Goal: Task Accomplishment & Management: Manage account settings

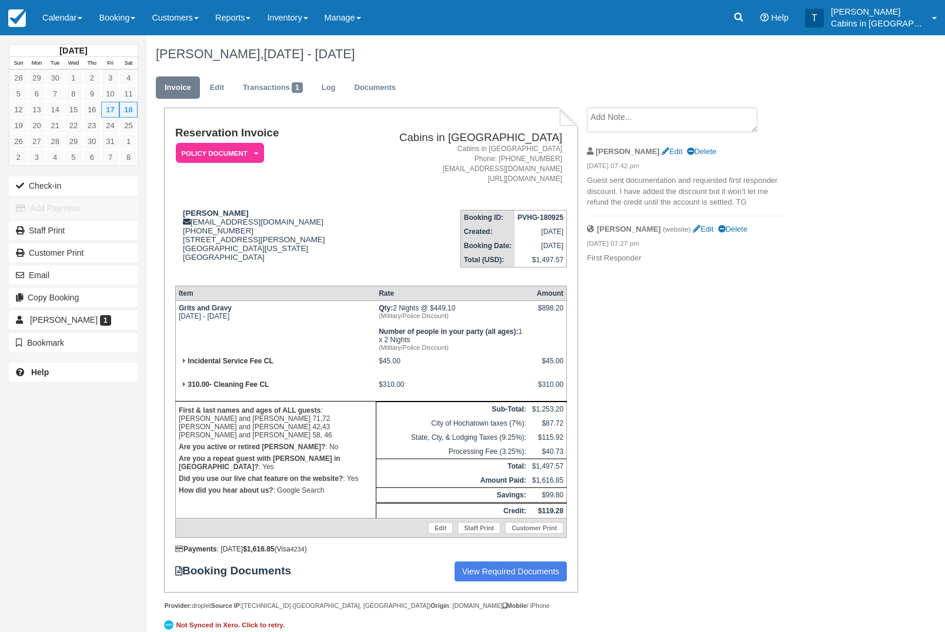
click at [238, 26] on link "Reports" at bounding box center [233, 17] width 52 height 35
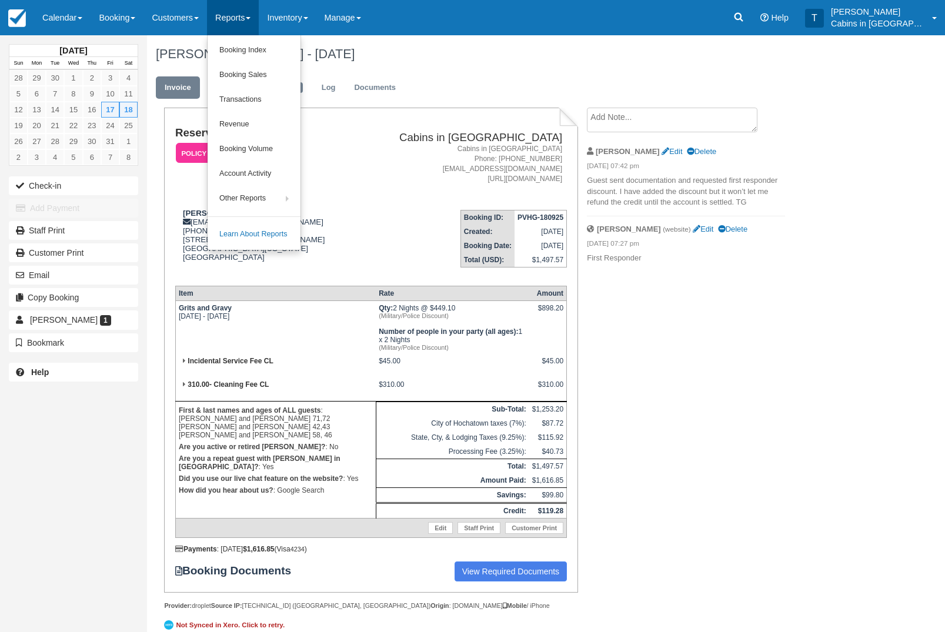
click at [300, 46] on link "Booking Index" at bounding box center [254, 50] width 93 height 25
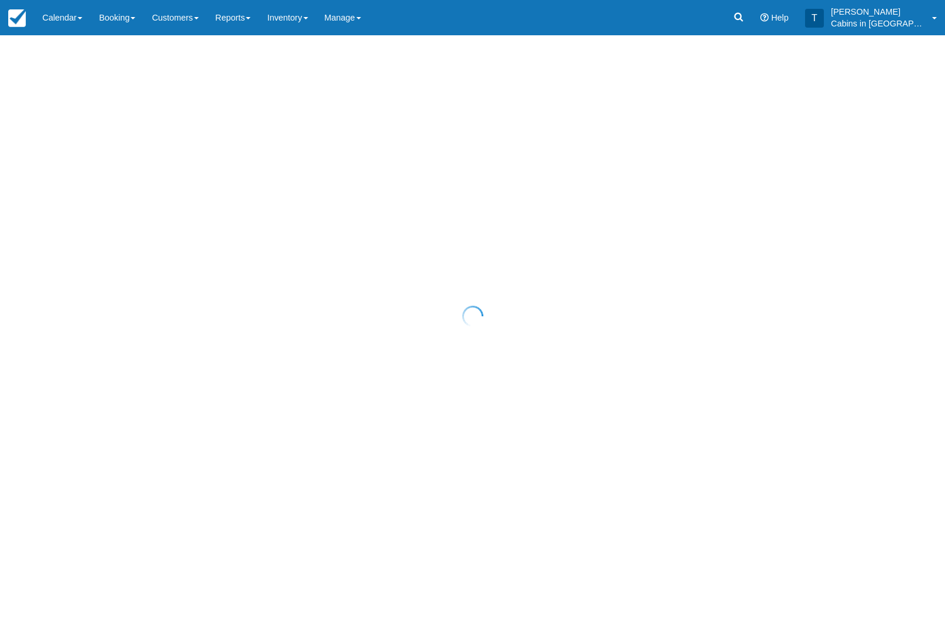
select select "25"
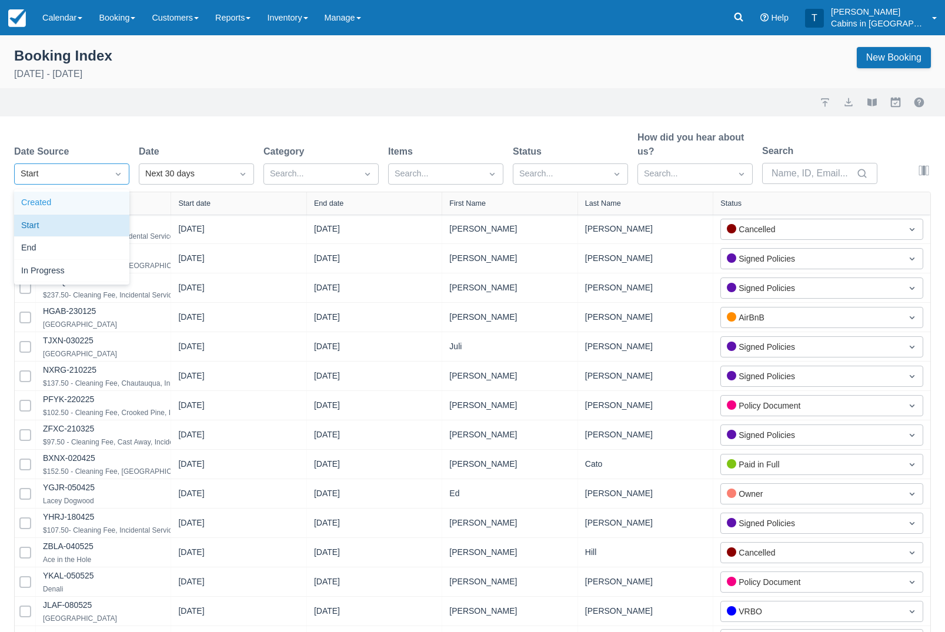
click at [109, 206] on div "Created" at bounding box center [71, 203] width 115 height 23
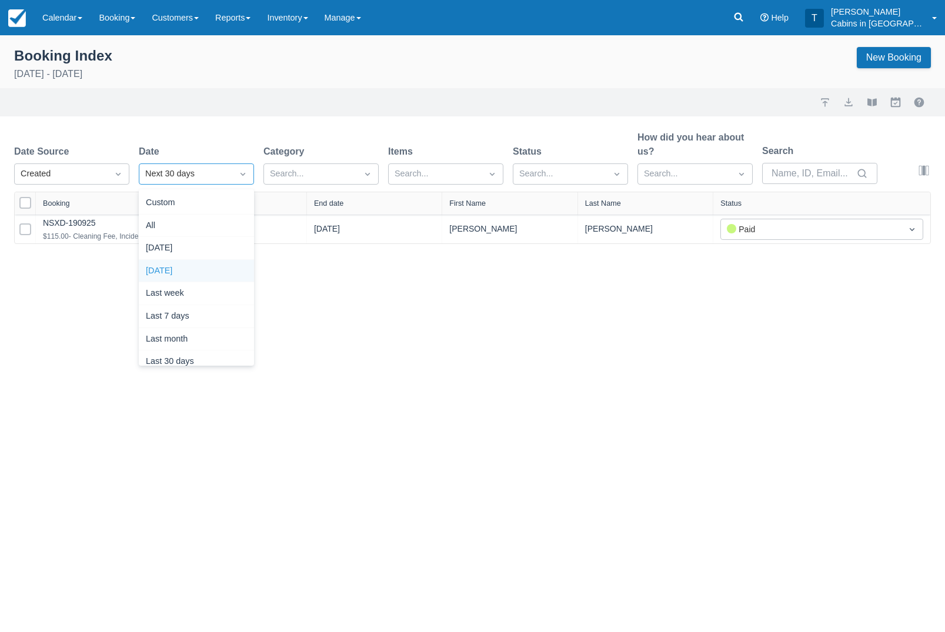
click at [223, 267] on div "Yesterday" at bounding box center [196, 271] width 115 height 23
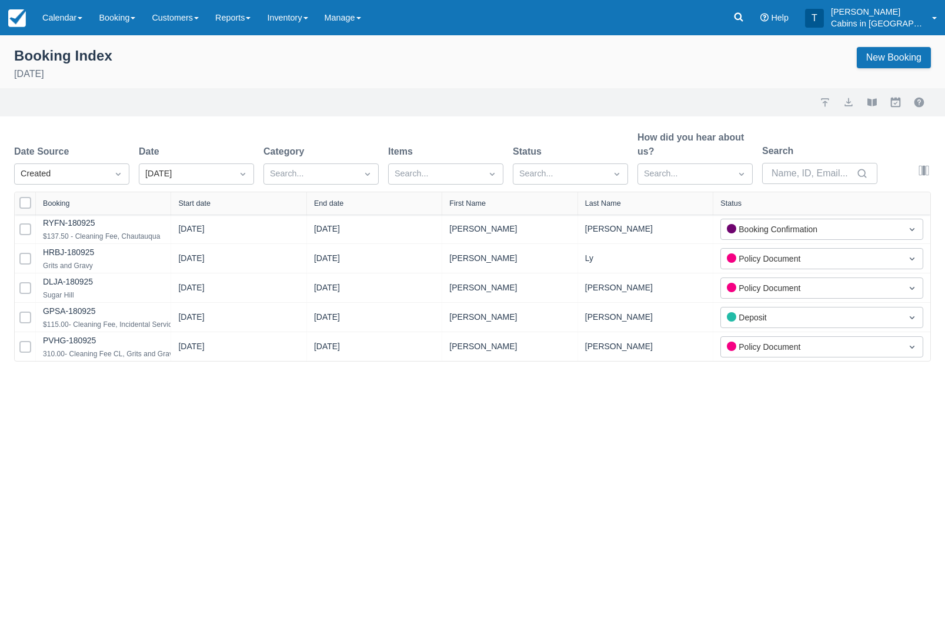
click at [96, 315] on link "GPSA-180925" at bounding box center [69, 310] width 53 height 9
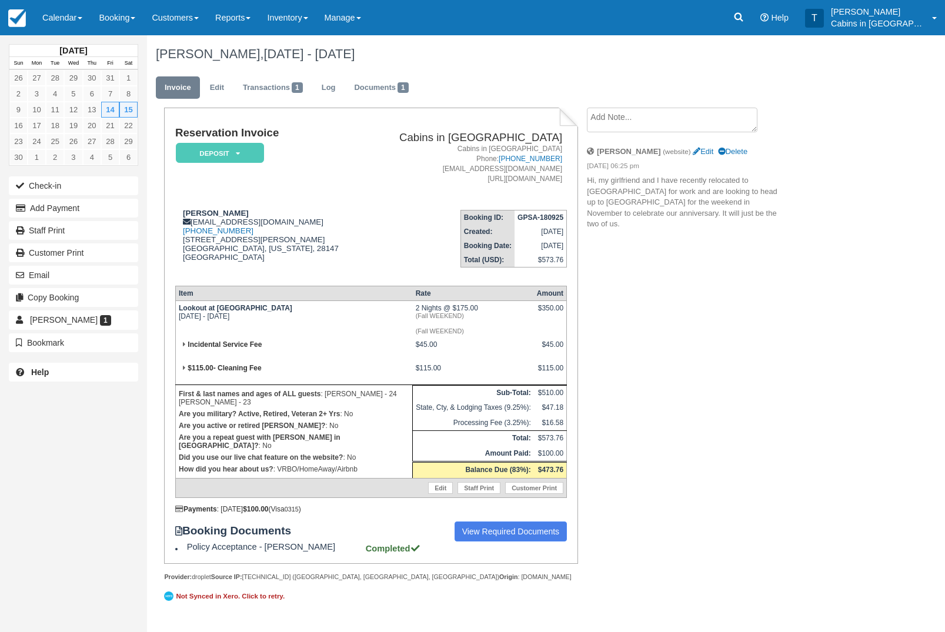
scroll to position [4, 0]
click at [514, 542] on link "View Required Documents" at bounding box center [510, 532] width 113 height 20
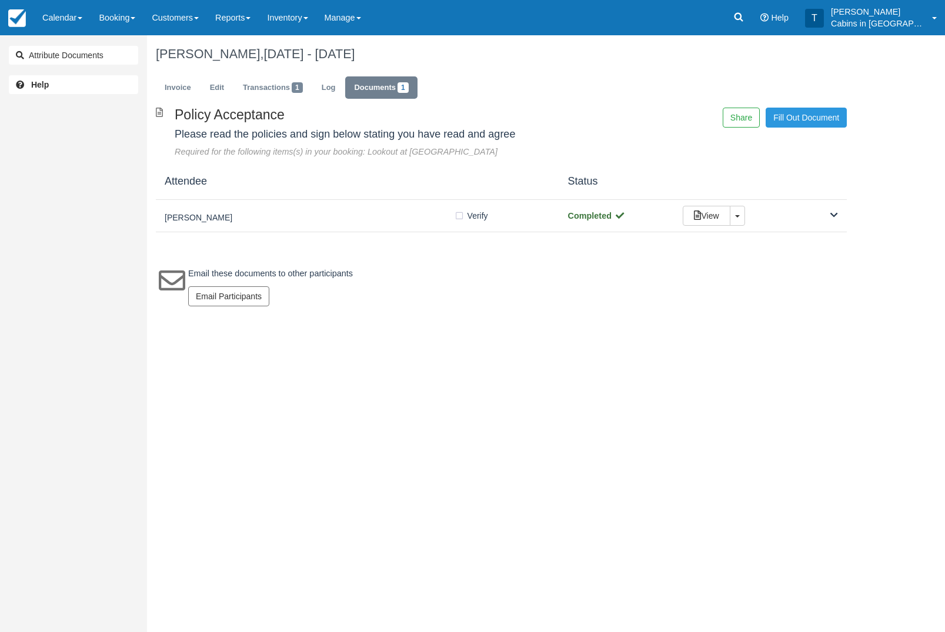
click at [327, 212] on div "[PERSON_NAME]" at bounding box center [309, 216] width 289 height 16
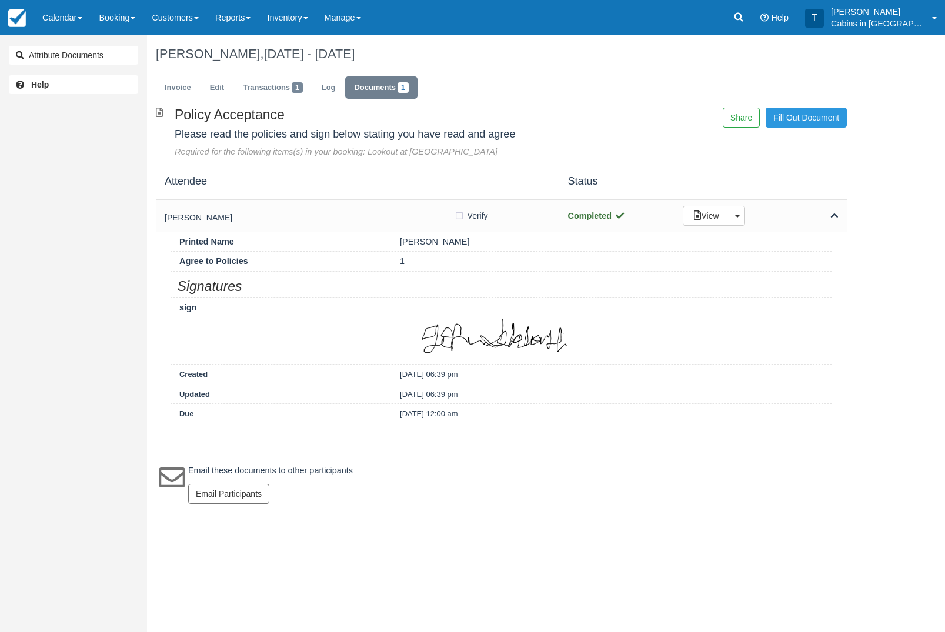
click at [462, 214] on label "Verify Verified" at bounding box center [475, 216] width 42 height 18
checkbox input "true"
click at [188, 85] on link "Invoice" at bounding box center [178, 87] width 44 height 23
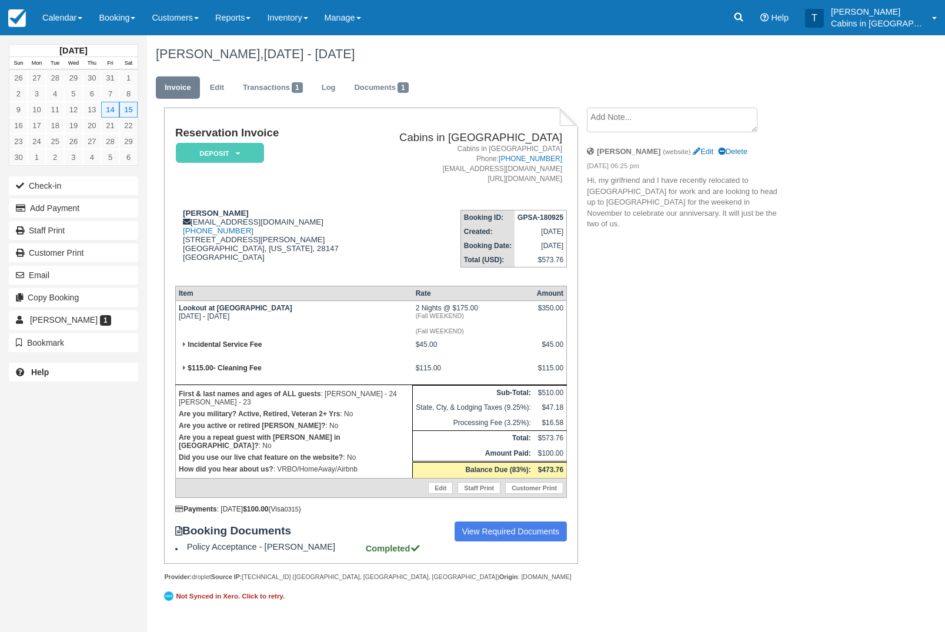
click at [262, 145] on em "Deposit" at bounding box center [220, 153] width 88 height 21
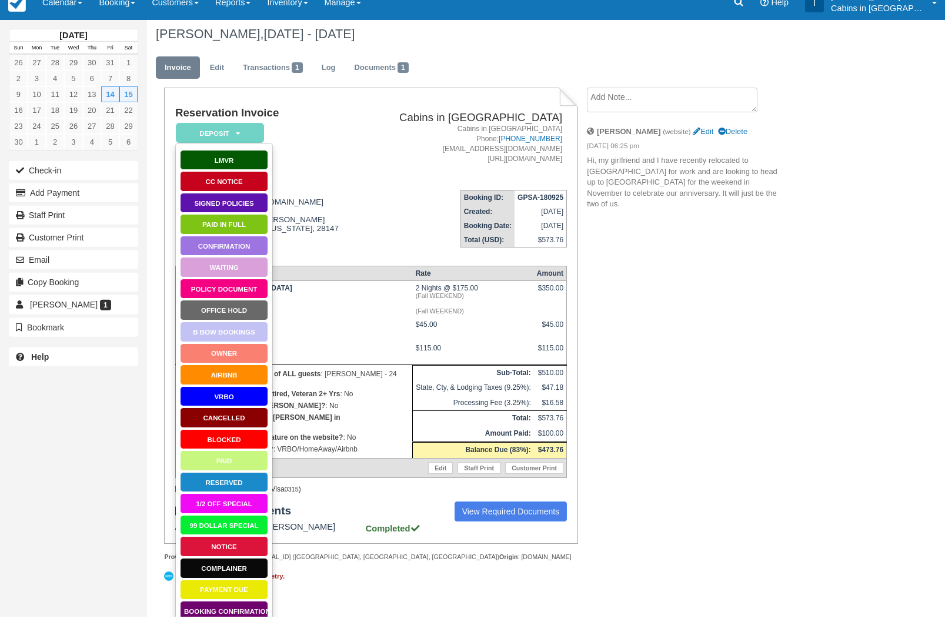
scroll to position [4, 0]
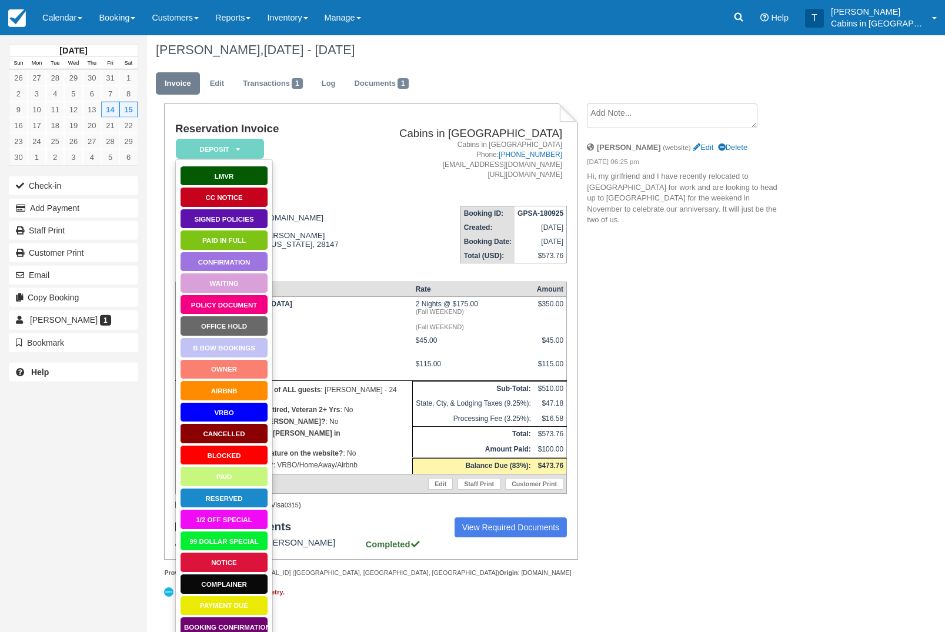
click at [243, 631] on link "Booking Confirmation" at bounding box center [224, 627] width 88 height 21
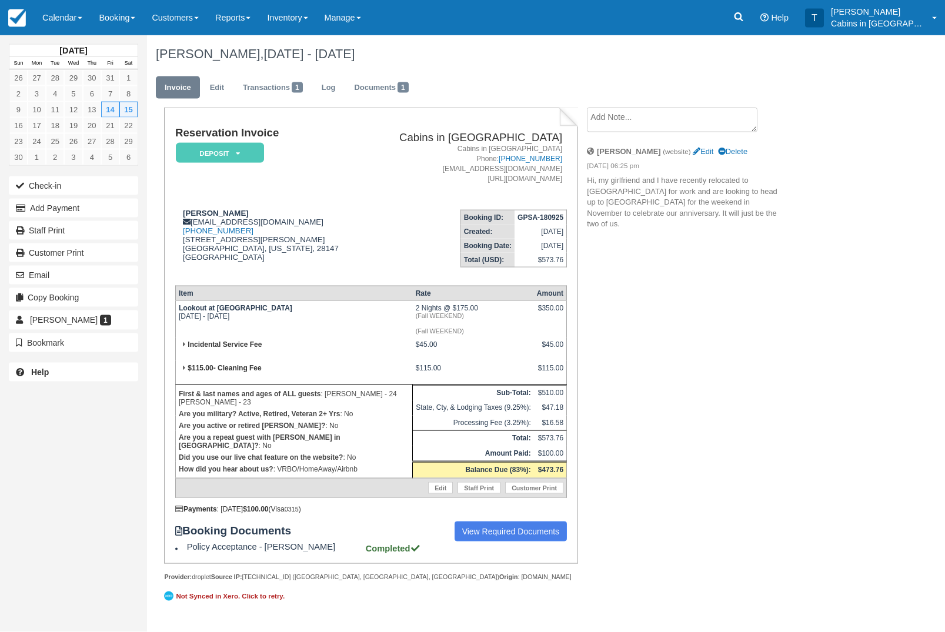
scroll to position [50, 0]
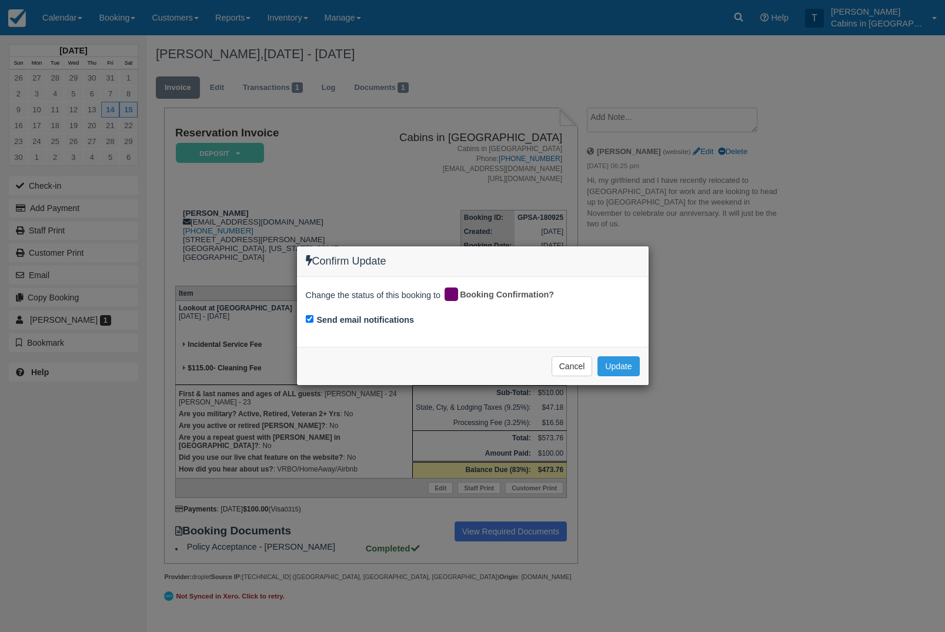
click at [636, 370] on button "Update" at bounding box center [618, 366] width 42 height 20
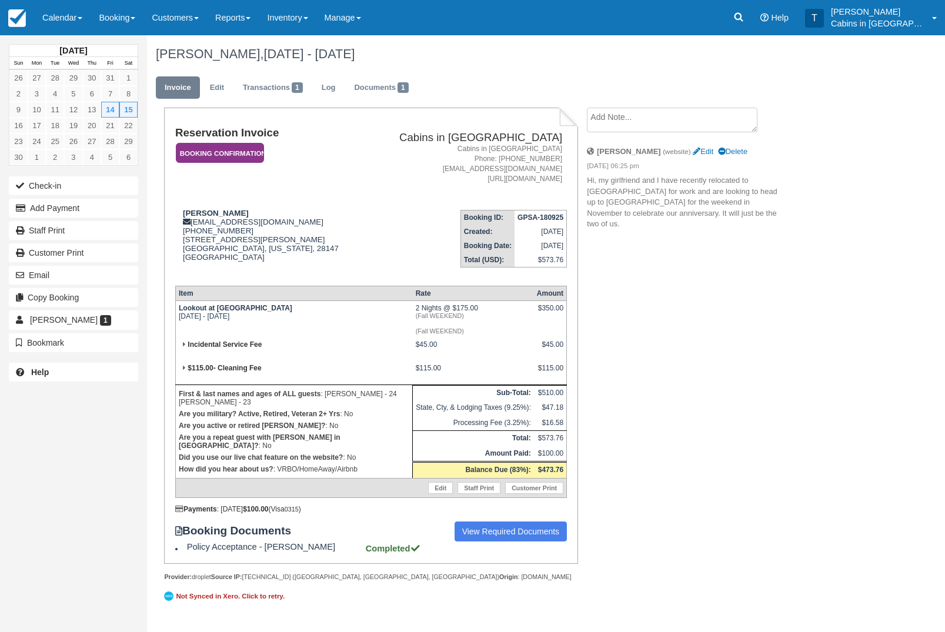
click at [240, 143] on em "Booking Confirmation" at bounding box center [220, 153] width 88 height 21
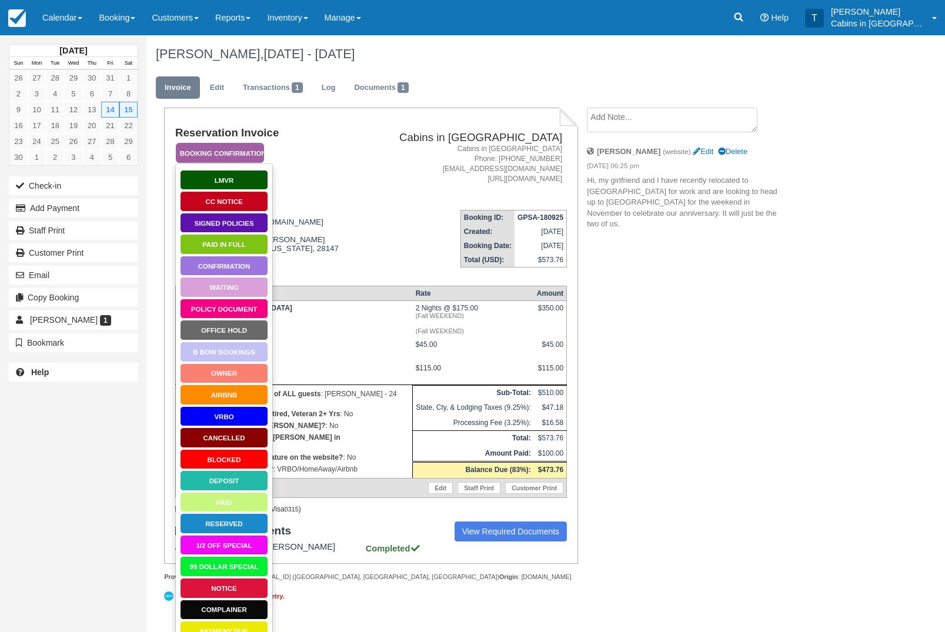
click at [250, 220] on link "Signed Policies" at bounding box center [224, 223] width 88 height 21
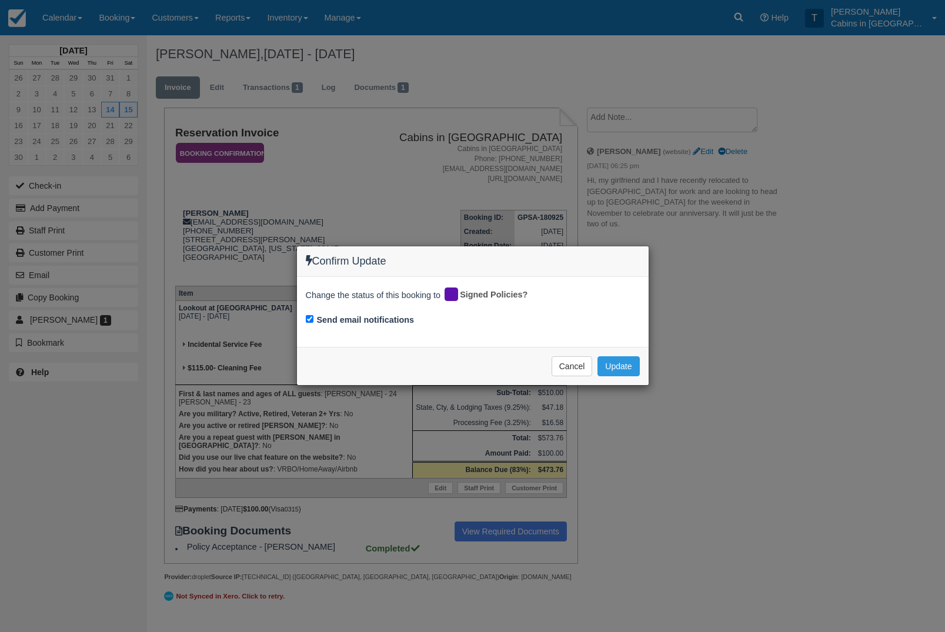
click at [624, 418] on div "Confirm Update Change the status of this booking to Signed Policies? Send email…" at bounding box center [472, 316] width 945 height 632
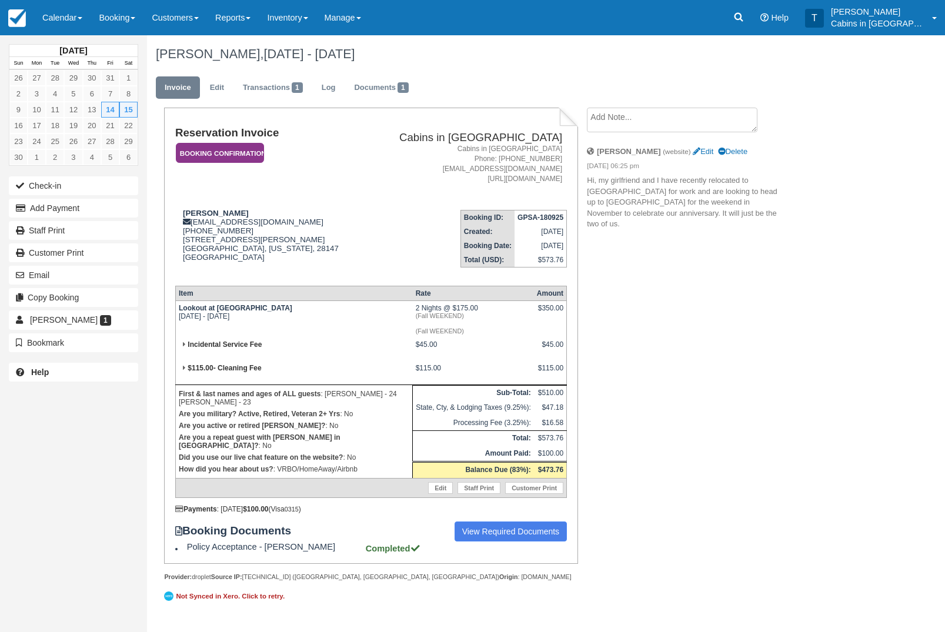
click at [99, 276] on button "Email" at bounding box center [73, 275] width 129 height 19
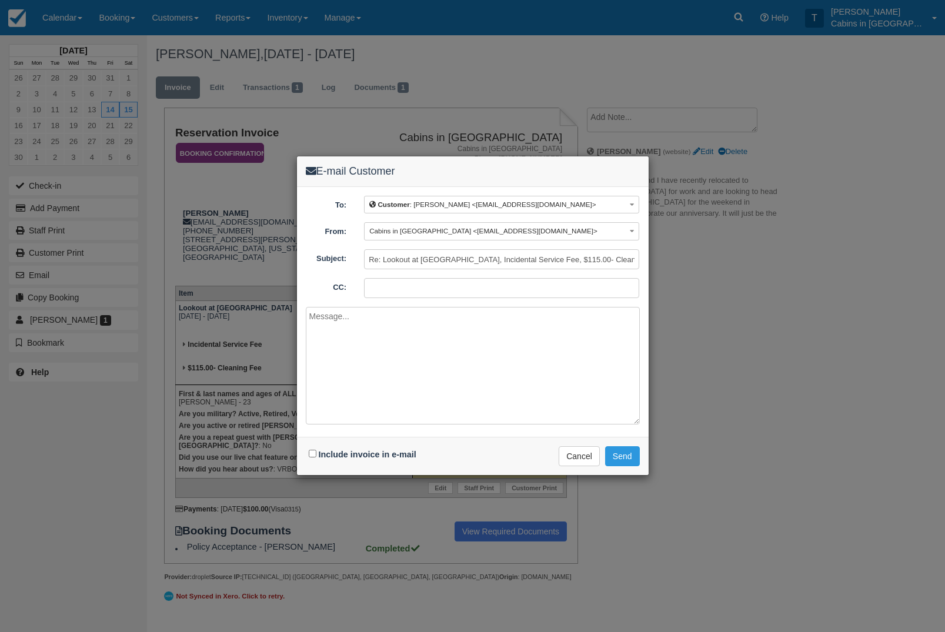
click at [439, 352] on textarea at bounding box center [473, 366] width 334 height 118
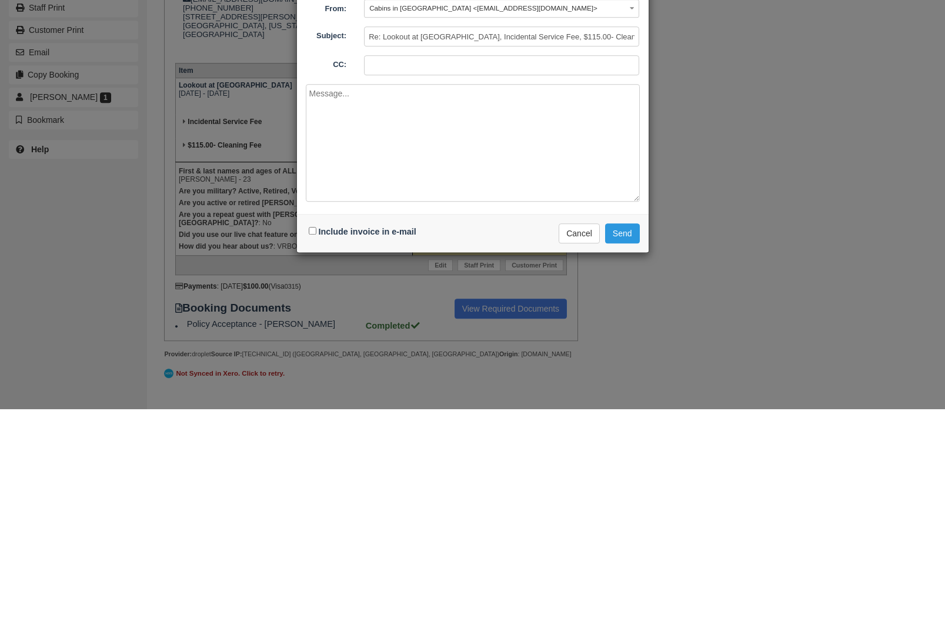
click at [405, 307] on textarea at bounding box center [473, 366] width 334 height 118
paste textarea "We have received your booking request. To confirm your reservation, we require …"
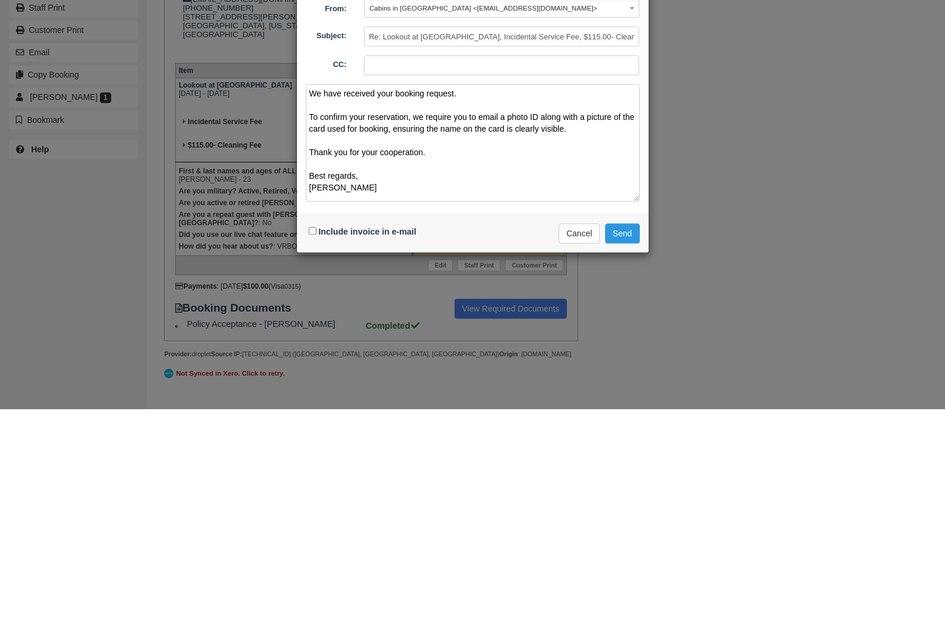
scroll to position [3, 0]
type textarea "We have received your booking request. To confirm your reservation, we require …"
click at [312, 450] on input "Include invoice in e-mail" at bounding box center [313, 454] width 8 height 8
checkbox input "true"
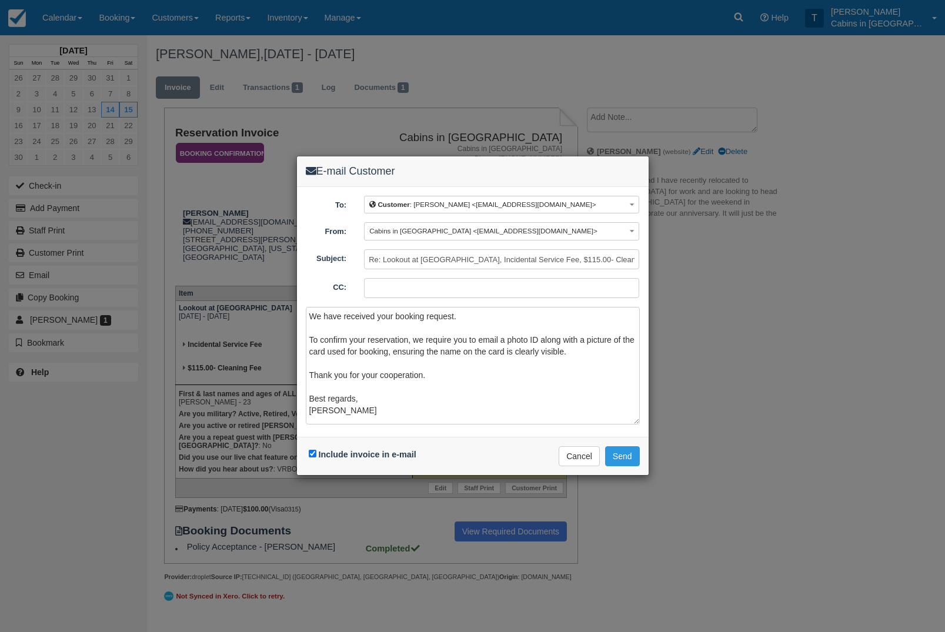
click at [624, 455] on button "Send" at bounding box center [622, 456] width 35 height 20
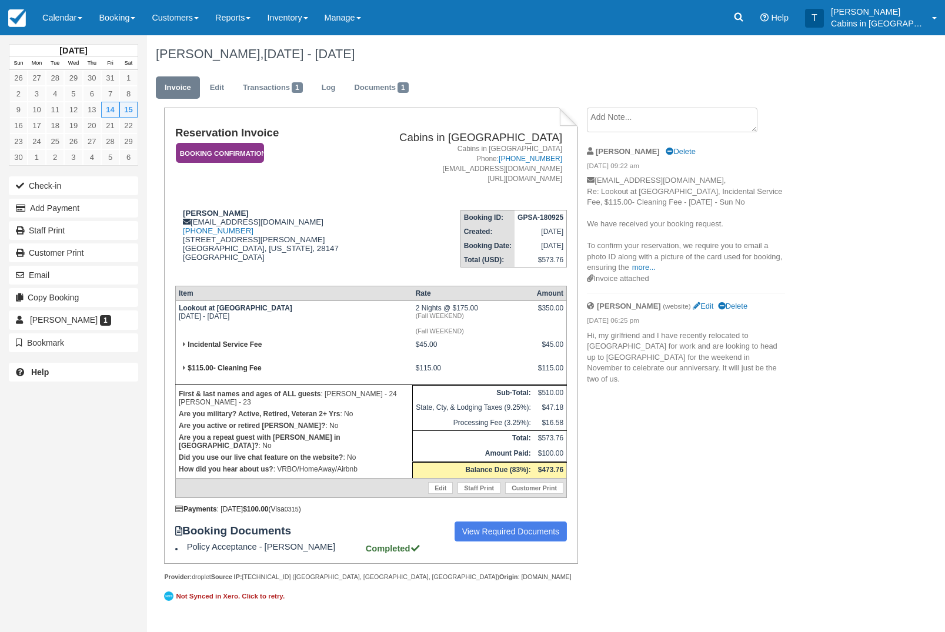
scroll to position [50, 0]
click at [256, 65] on div "John Sokolowski, Nov 14 - Nov 16 2025" at bounding box center [501, 54] width 708 height 38
click at [246, 57] on h1 "John Sokolowski, Nov 14 - Nov 16 2025" at bounding box center [501, 54] width 691 height 14
click at [256, 68] on div "John Sokolowski, Nov 14 - Nov 16 2025" at bounding box center [501, 54] width 708 height 38
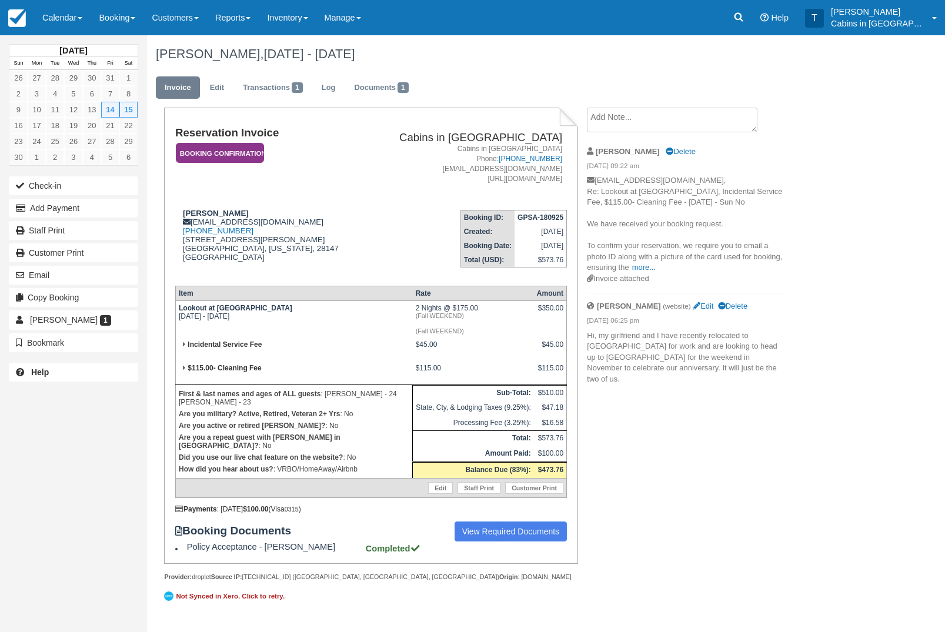
click at [253, 68] on div "John Sokolowski, Nov 14 - Nov 16 2025" at bounding box center [501, 54] width 708 height 38
click at [253, 26] on link "Reports" at bounding box center [233, 17] width 52 height 35
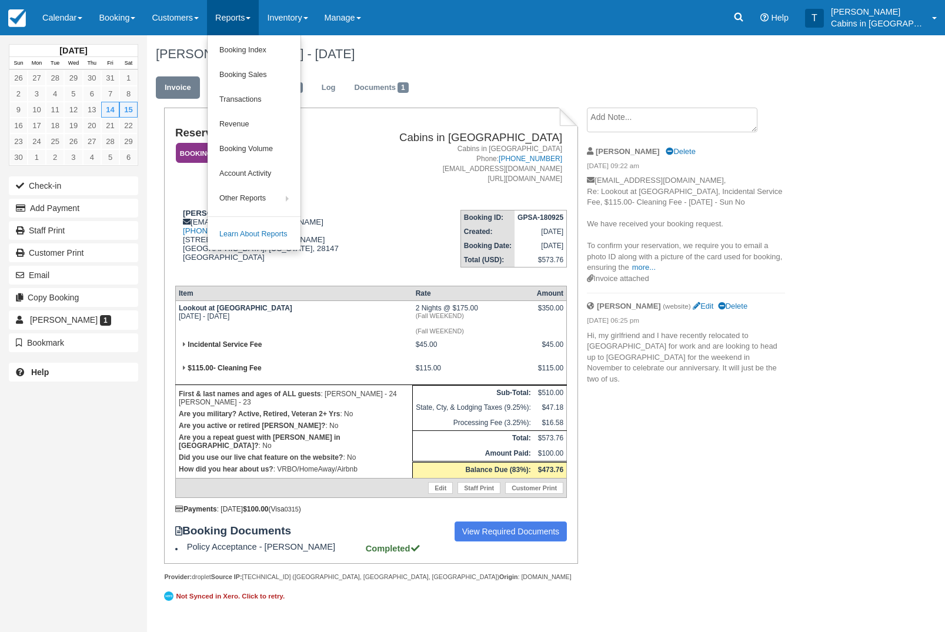
click at [300, 44] on link "Booking Index" at bounding box center [254, 50] width 93 height 25
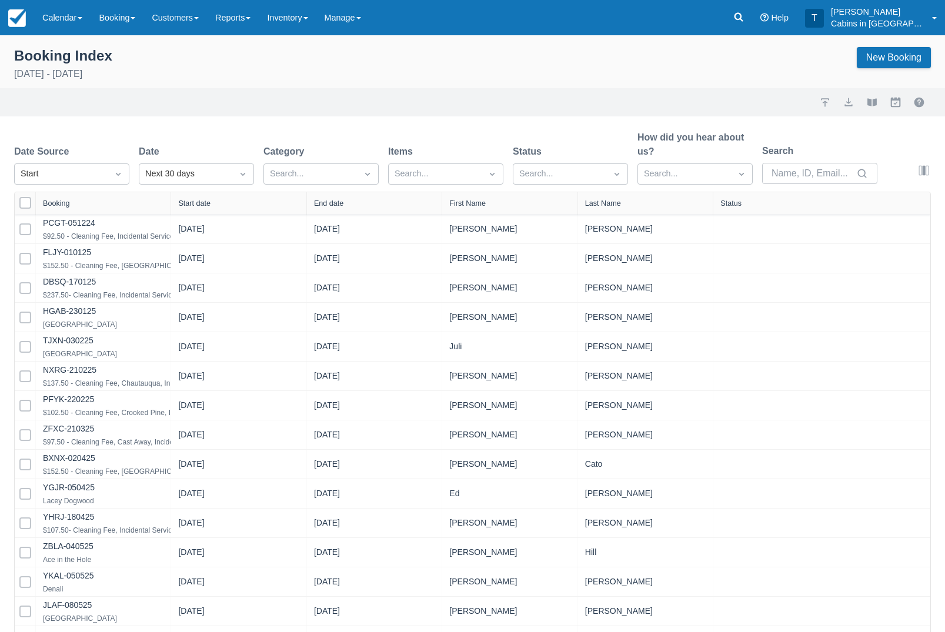
select select "25"
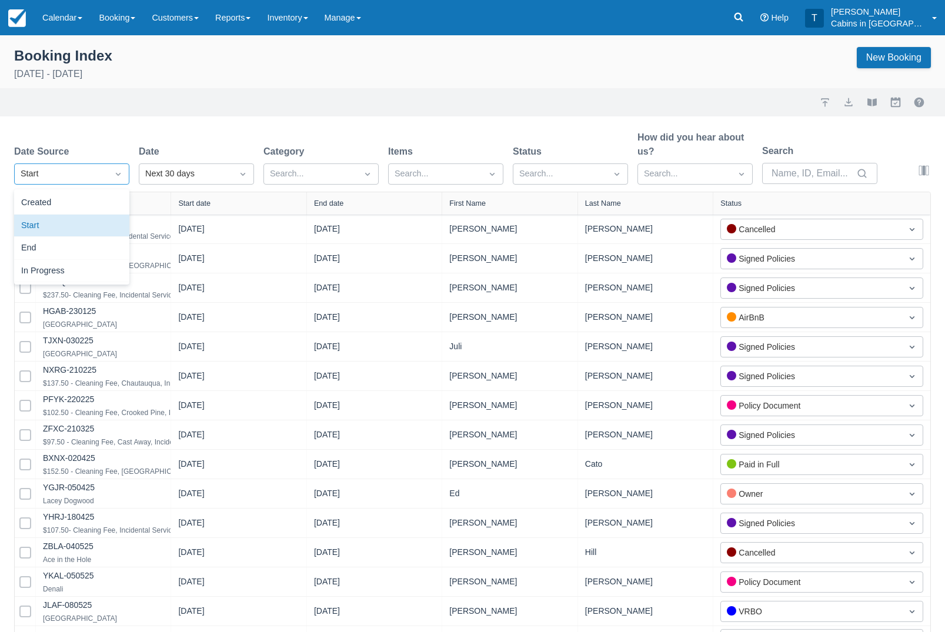
click at [115, 205] on div "Created" at bounding box center [71, 203] width 115 height 23
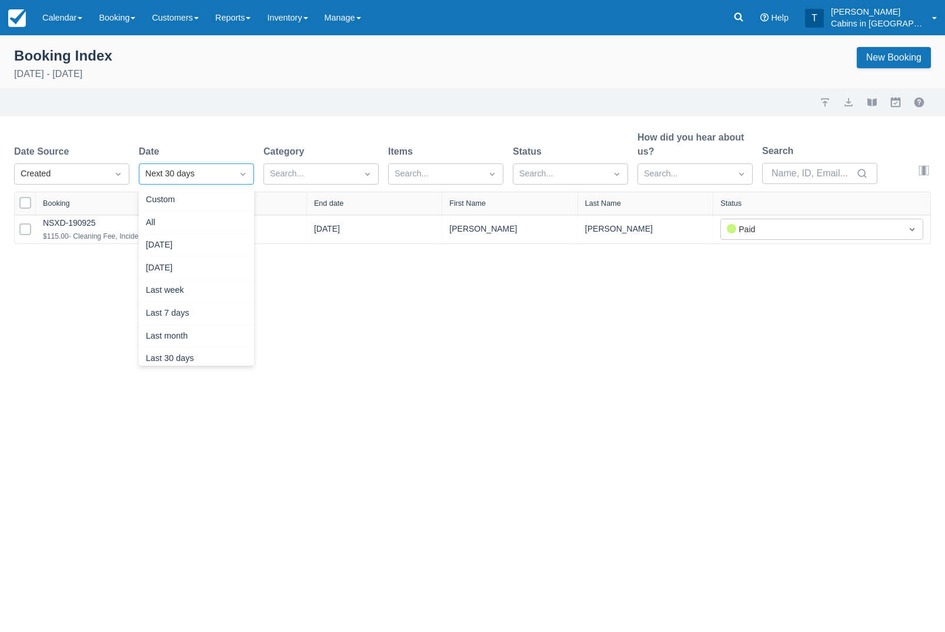
scroll to position [1, 0]
click at [219, 242] on div "Today" at bounding box center [196, 247] width 115 height 23
click at [96, 226] on link "NSXD-190925" at bounding box center [69, 222] width 53 height 9
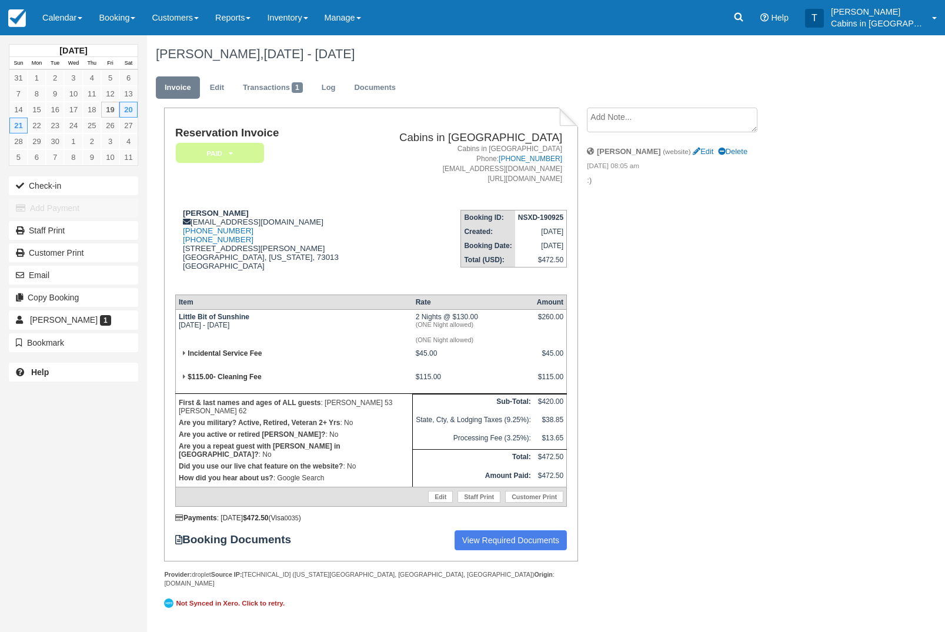
click at [229, 162] on em "Paid" at bounding box center [220, 153] width 88 height 21
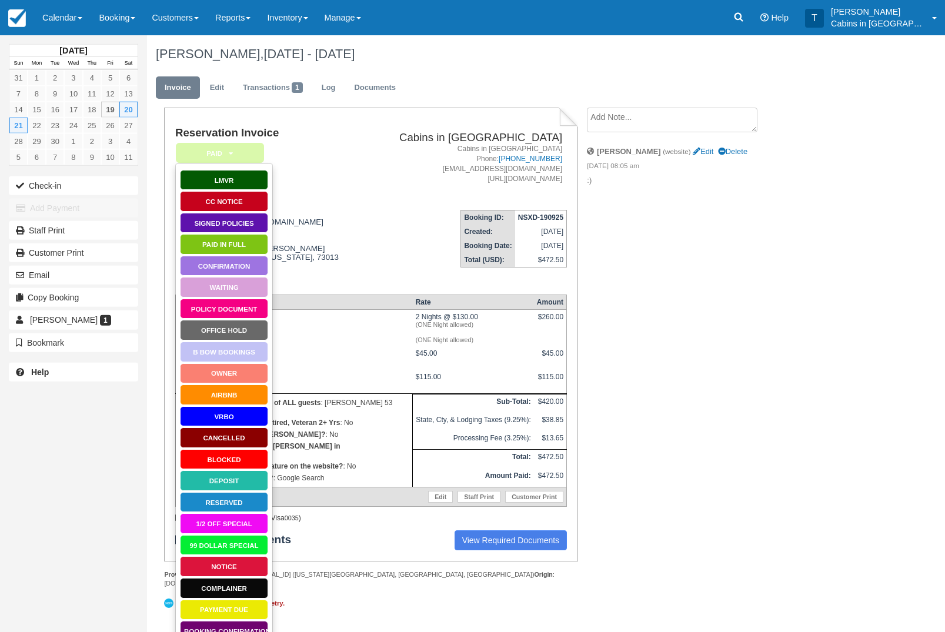
click at [248, 631] on link "Booking Confirmation" at bounding box center [224, 631] width 88 height 21
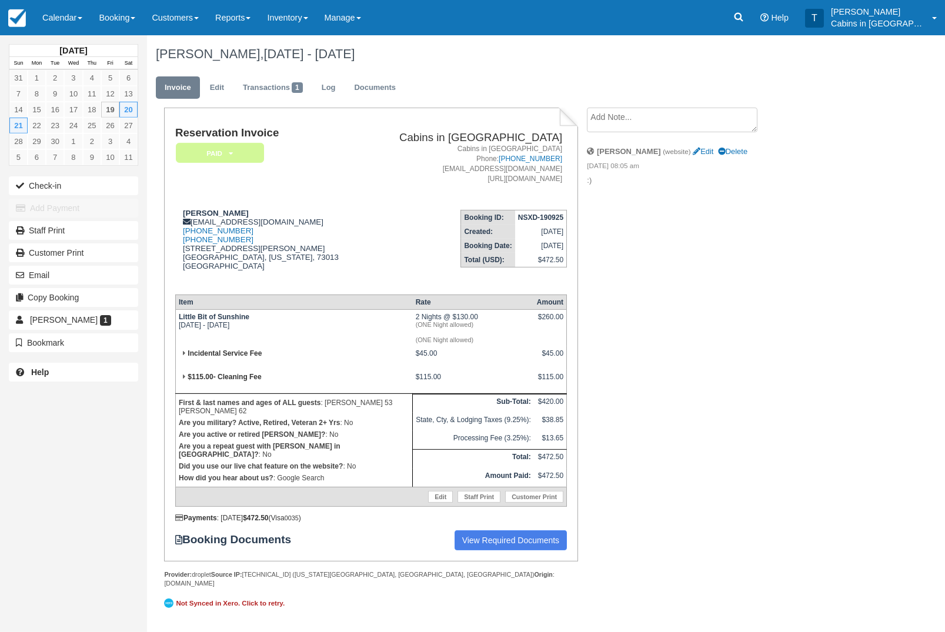
scroll to position [46, 0]
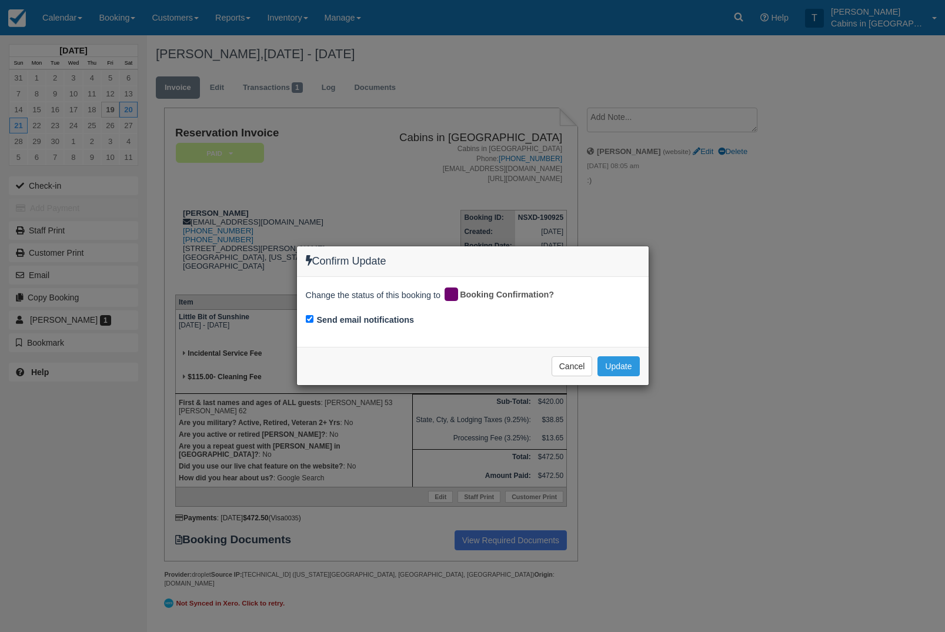
click at [634, 369] on button "Update" at bounding box center [618, 366] width 42 height 20
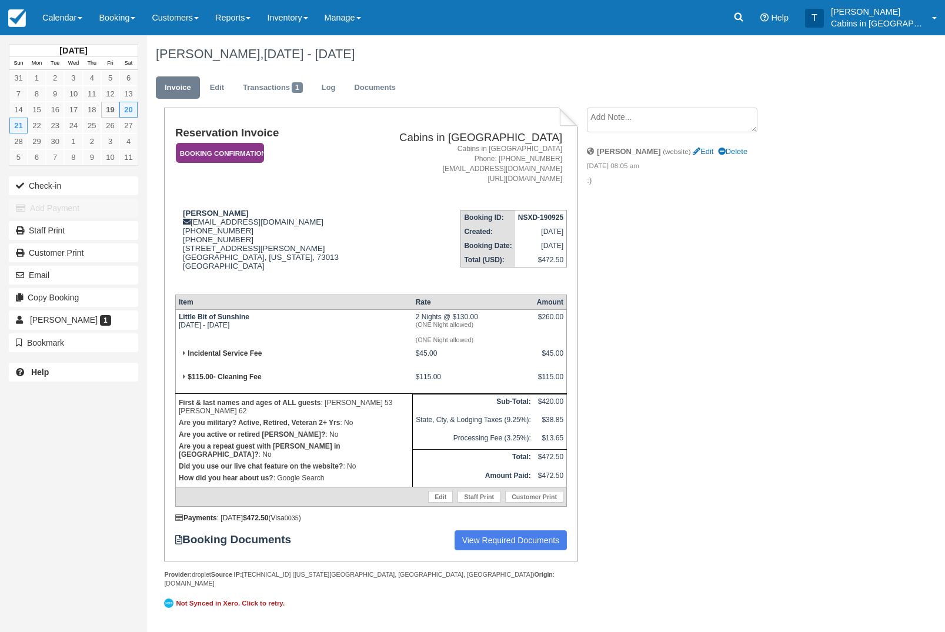
click at [242, 143] on em "Booking Confirmation" at bounding box center [220, 153] width 88 height 21
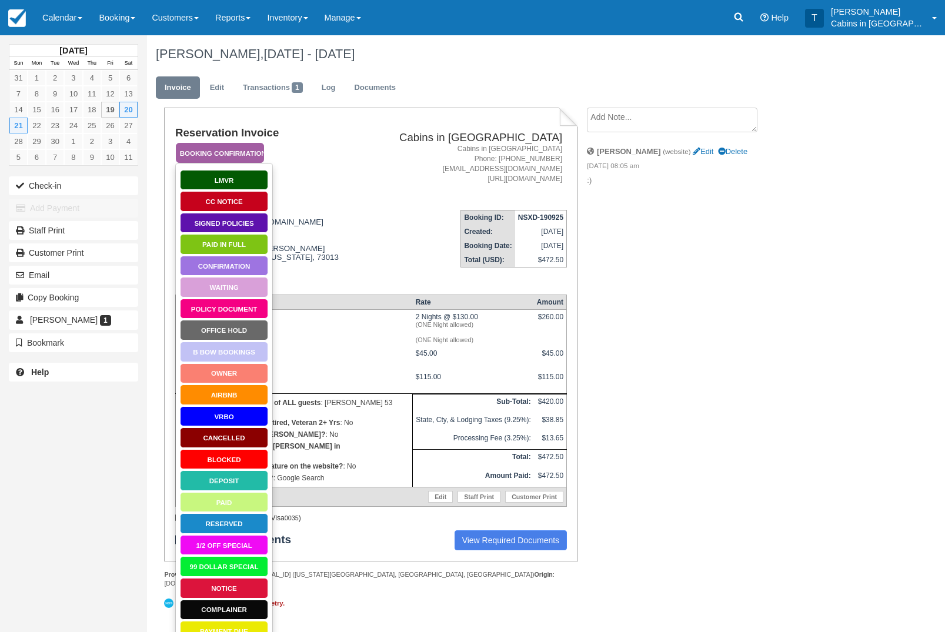
click at [250, 309] on link "Policy Document" at bounding box center [224, 309] width 88 height 21
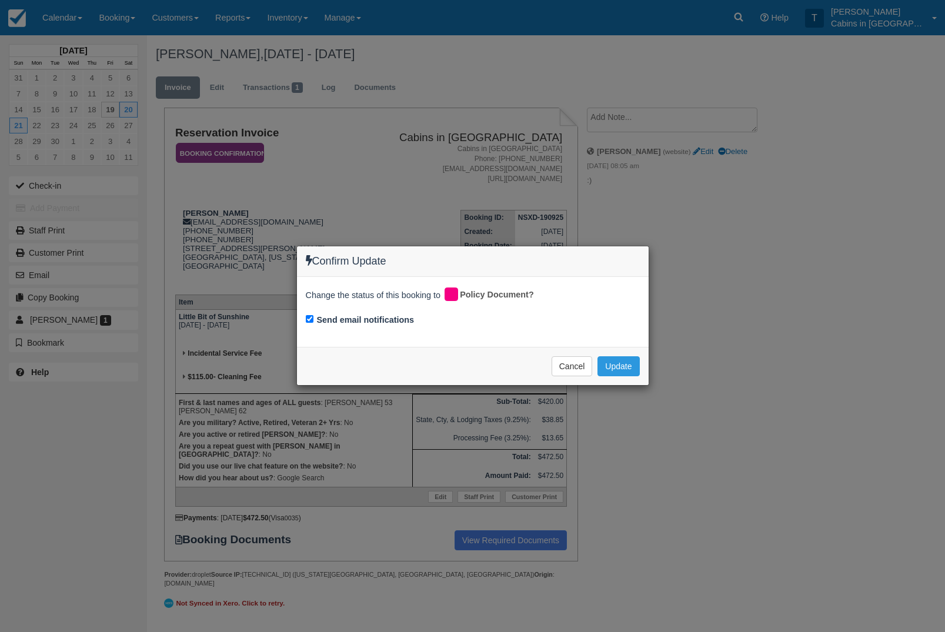
click at [643, 415] on div "Confirm Update Change the status of this booking to Policy Document? Send email…" at bounding box center [472, 316] width 945 height 632
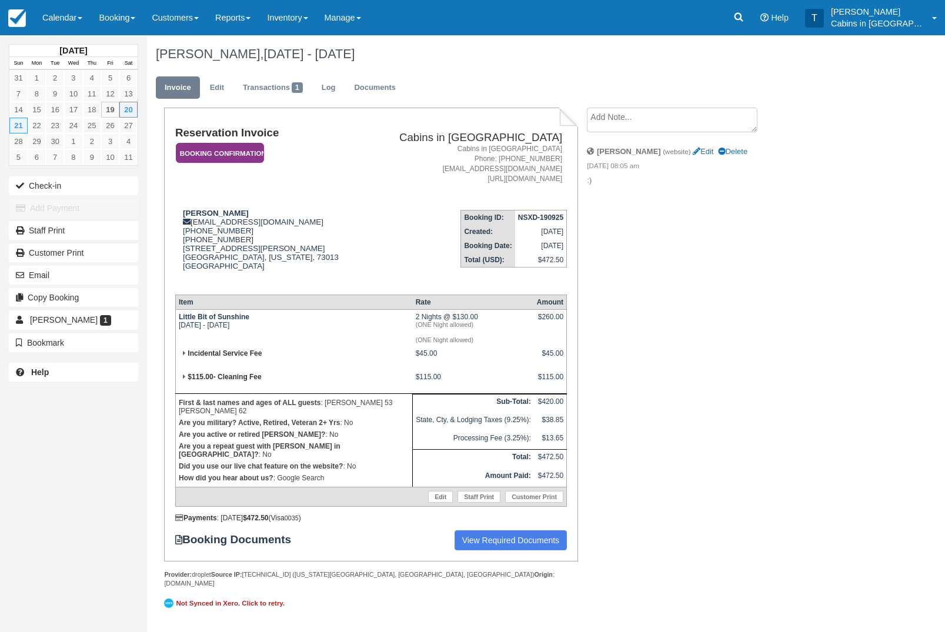
click at [118, 329] on link "Angela McKenna 1" at bounding box center [73, 319] width 129 height 19
click at [101, 273] on button "Email" at bounding box center [73, 275] width 129 height 19
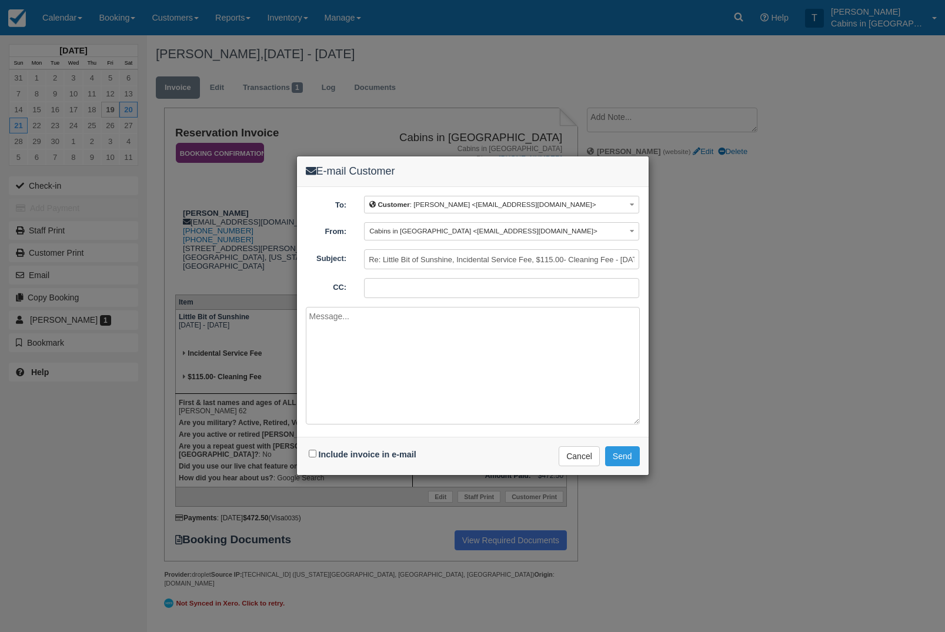
click at [522, 344] on textarea at bounding box center [473, 366] width 334 height 118
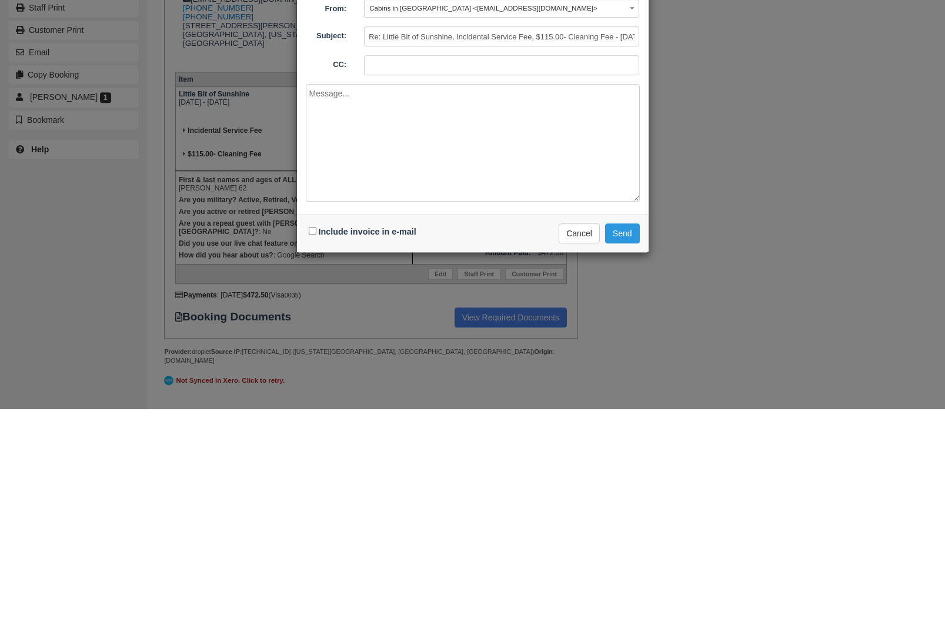
click at [414, 307] on textarea at bounding box center [473, 366] width 334 height 118
paste textarea "We have received your booking request. To confirm your reservation, we require …"
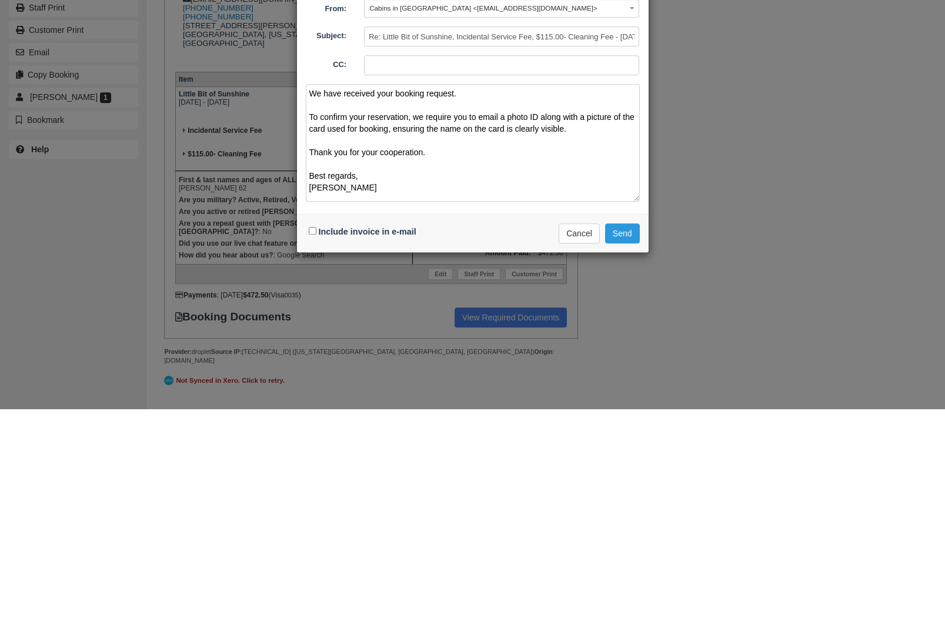
scroll to position [3, 0]
type textarea "We have received your booking request. To confirm your reservation, we require …"
click at [313, 450] on input "Include invoice in e-mail" at bounding box center [313, 454] width 8 height 8
checkbox input "true"
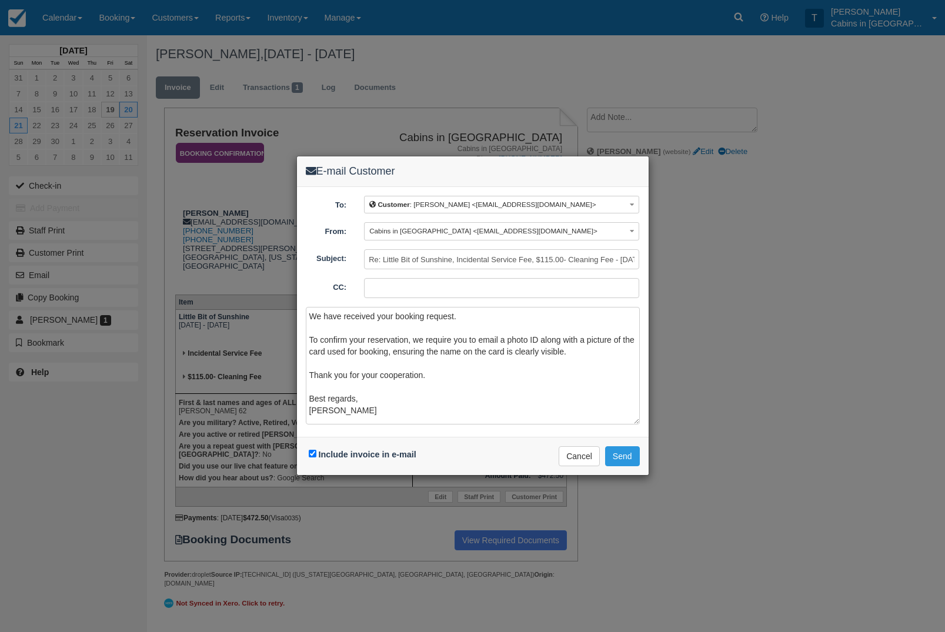
click at [641, 442] on div "Include invoice in e-mail Delivering e-mail ... Cancel Send" at bounding box center [473, 456] width 352 height 38
click at [634, 459] on button "Send" at bounding box center [622, 456] width 35 height 20
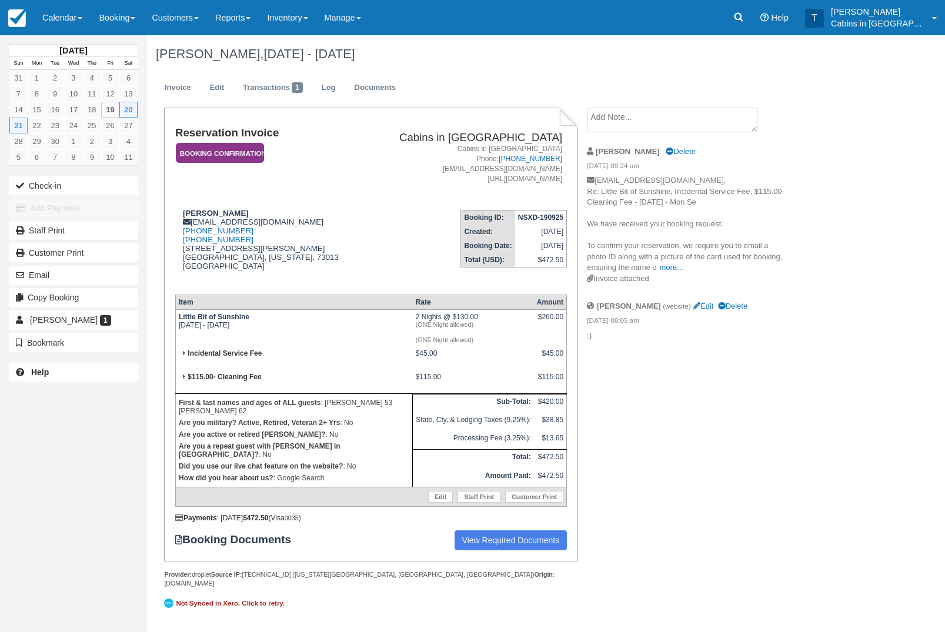
click at [77, 14] on link "Calendar" at bounding box center [62, 17] width 56 height 35
click at [106, 68] on link "Customer" at bounding box center [81, 75] width 93 height 25
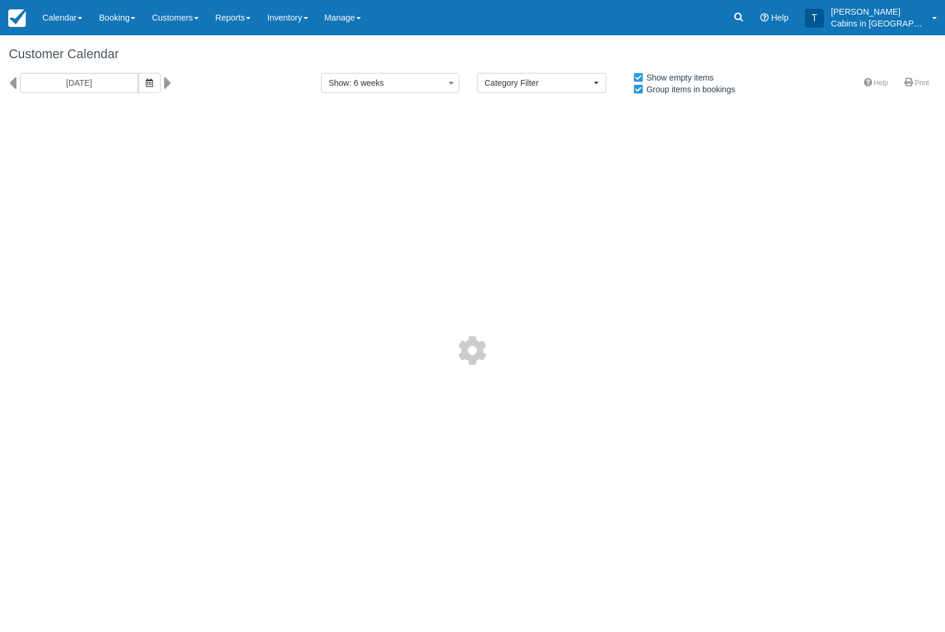
select select
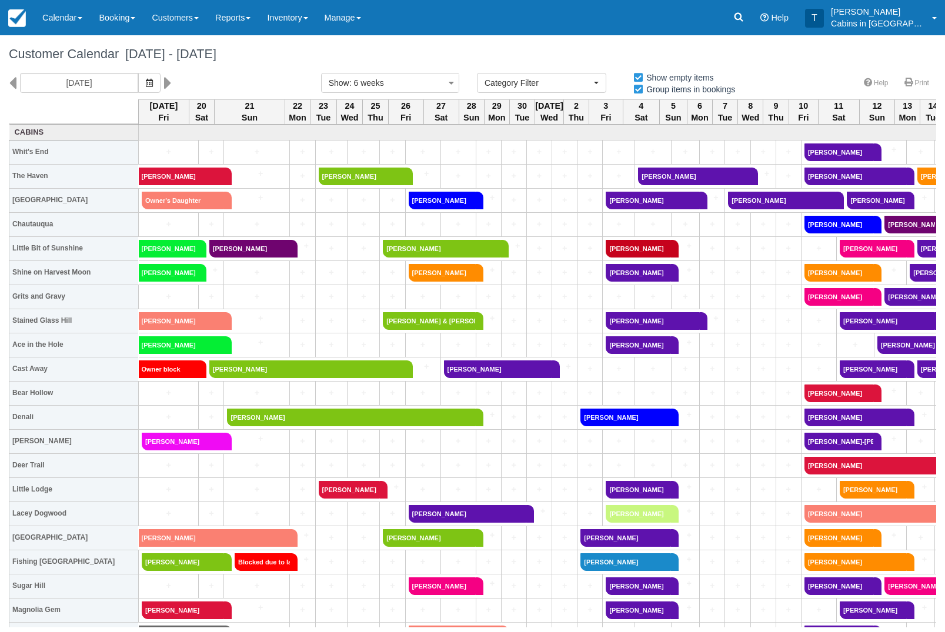
click at [452, 201] on link "[PERSON_NAME]" at bounding box center [443, 201] width 68 height 18
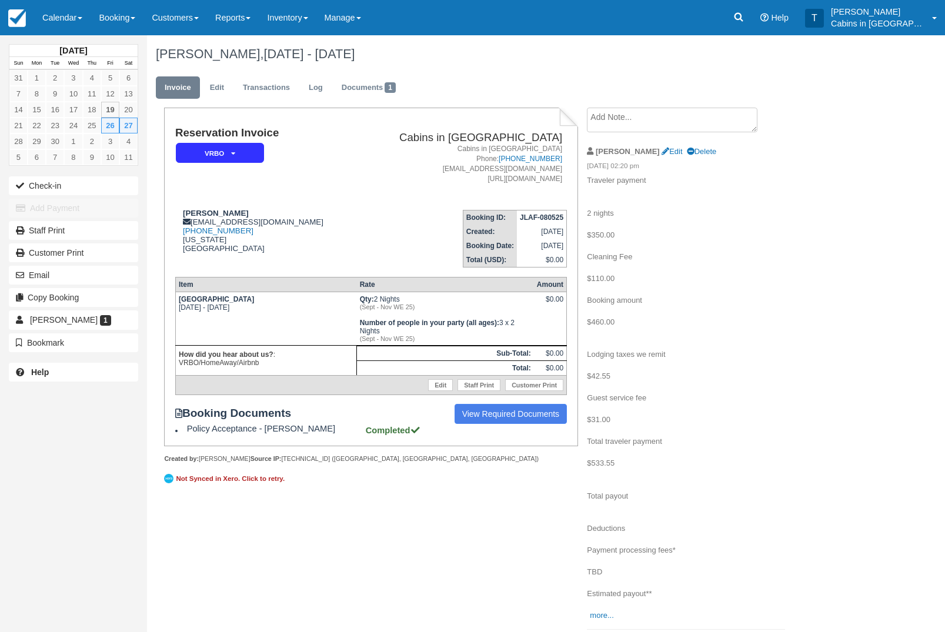
click at [253, 152] on em "VRBO" at bounding box center [220, 153] width 88 height 21
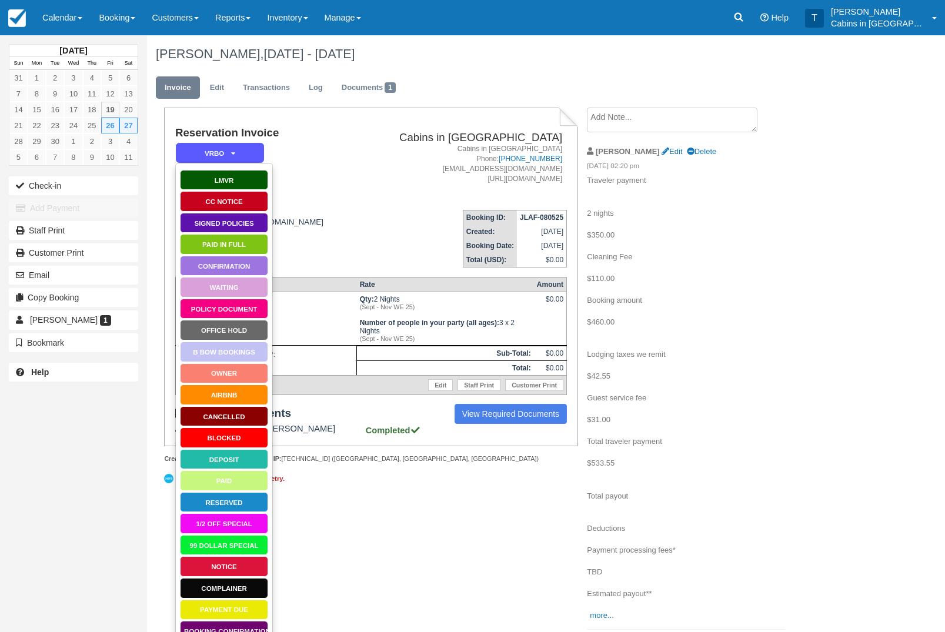
click at [246, 248] on link "Paid in Full" at bounding box center [224, 244] width 88 height 21
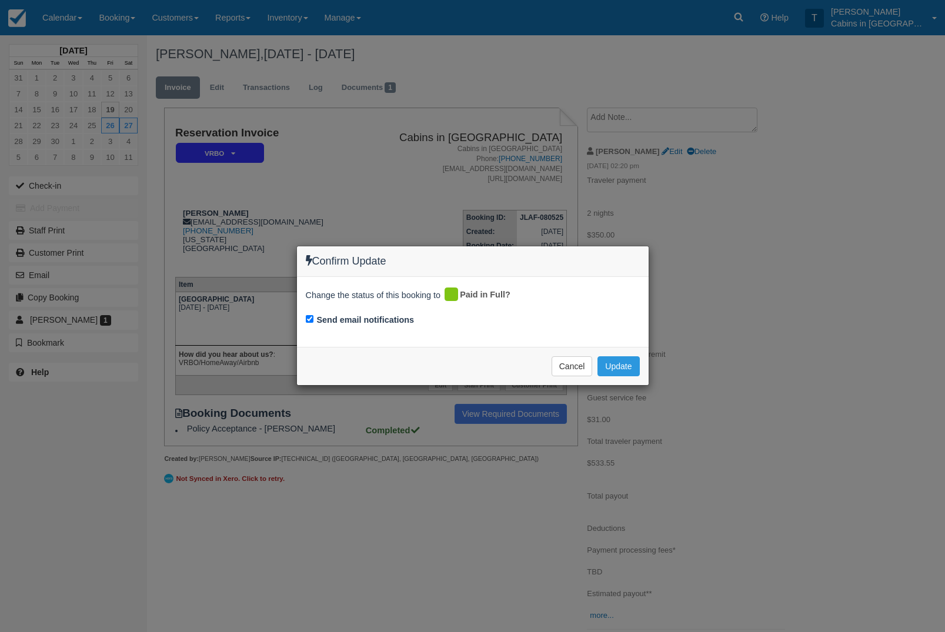
click at [631, 365] on button "Update" at bounding box center [618, 366] width 42 height 20
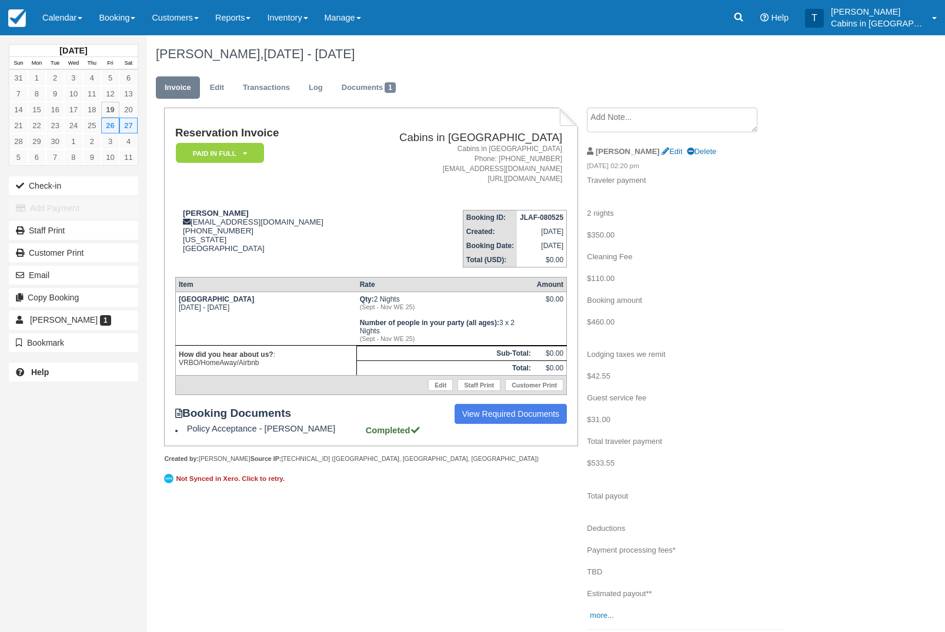
click at [252, 153] on em "Paid in Full" at bounding box center [220, 153] width 88 height 21
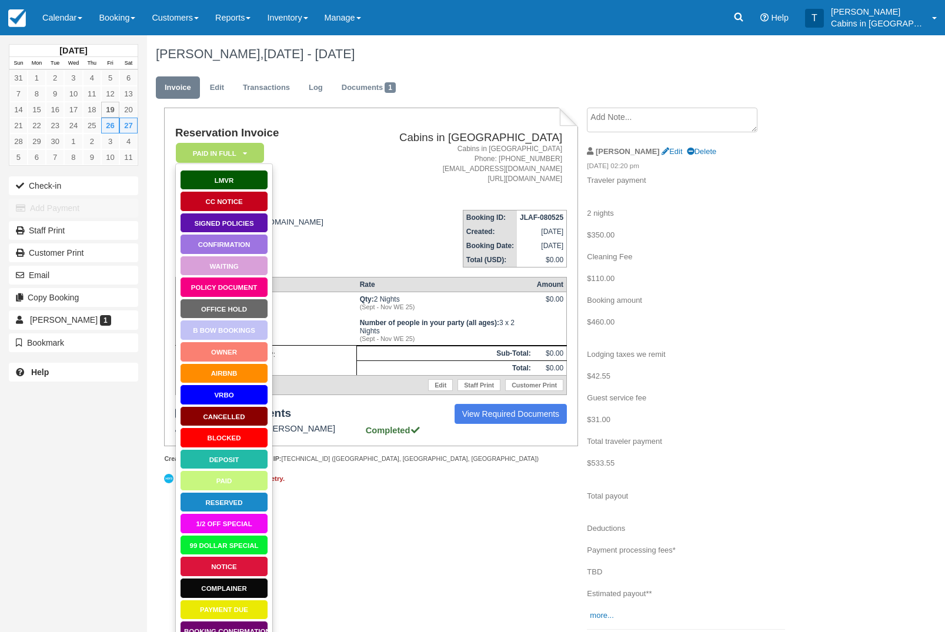
click at [253, 405] on link "VRBO" at bounding box center [224, 395] width 88 height 21
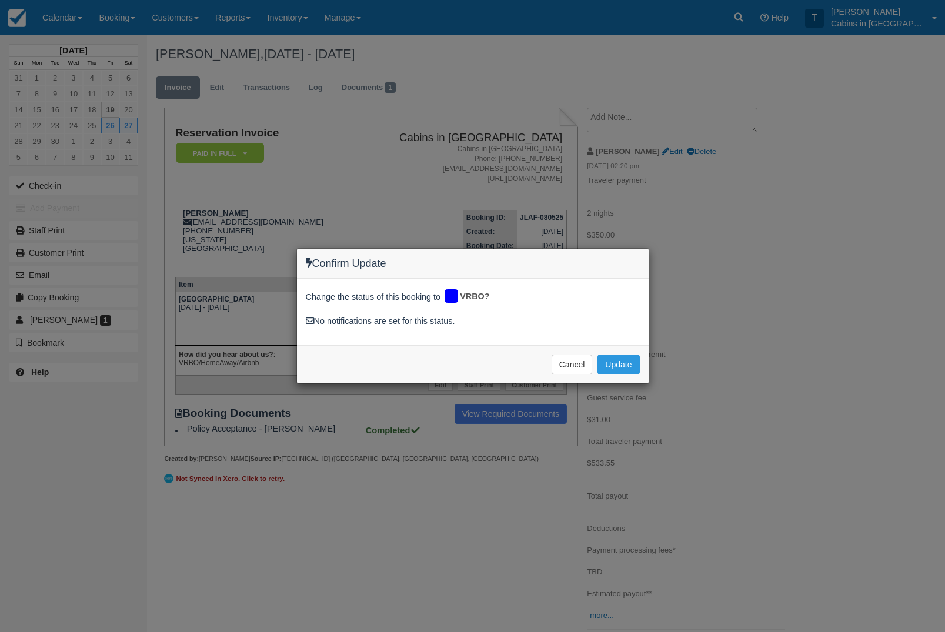
click at [630, 361] on button "Update" at bounding box center [618, 365] width 42 height 20
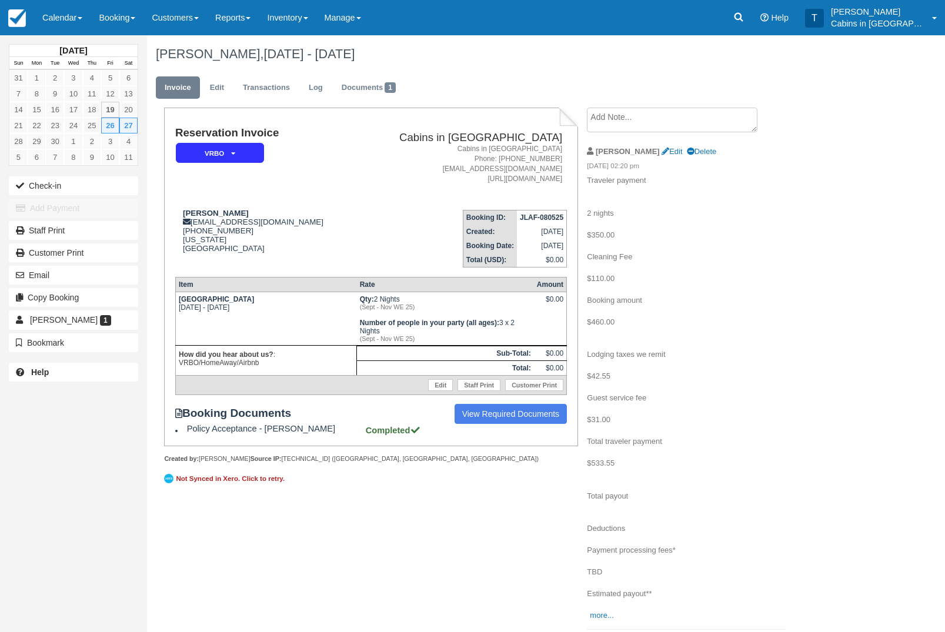
click at [75, 16] on link "Calendar" at bounding box center [62, 17] width 56 height 35
click at [116, 63] on link "Booking" at bounding box center [81, 50] width 93 height 25
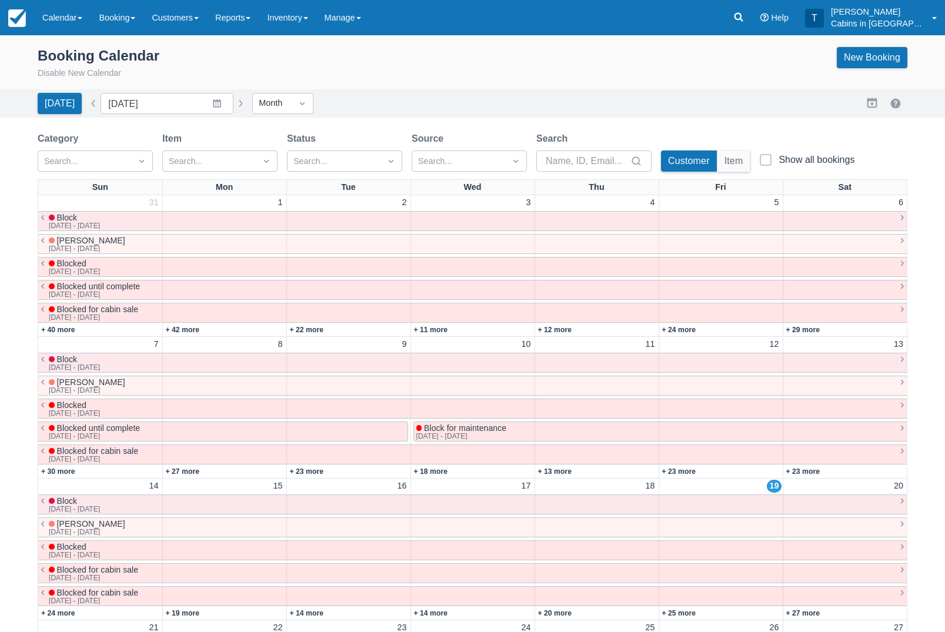
click at [86, 21] on link "Calendar" at bounding box center [62, 17] width 56 height 35
click at [95, 77] on link "Customer" at bounding box center [81, 75] width 93 height 25
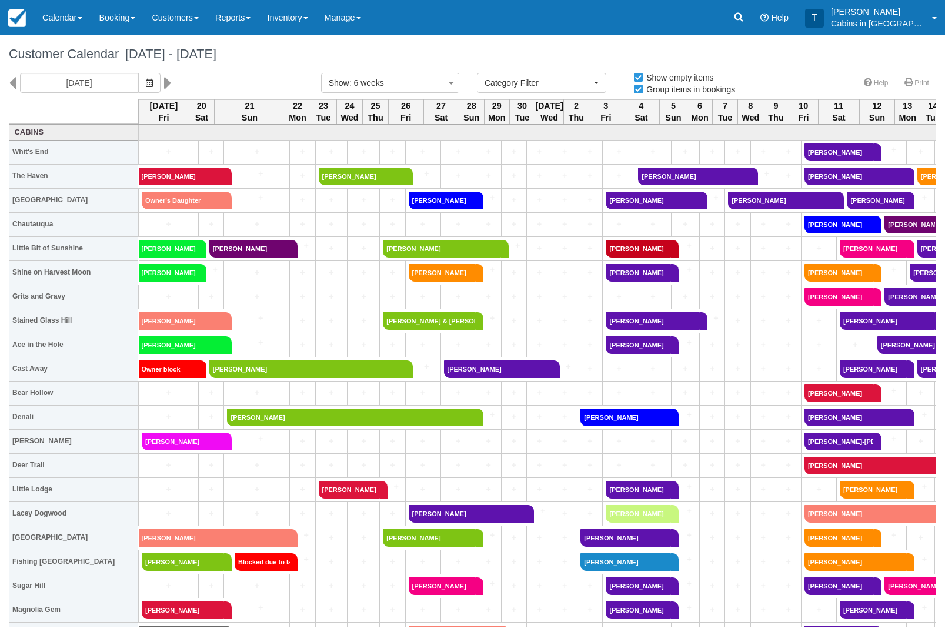
select select
click at [428, 273] on link "Jillian Zavacky" at bounding box center [443, 273] width 68 height 18
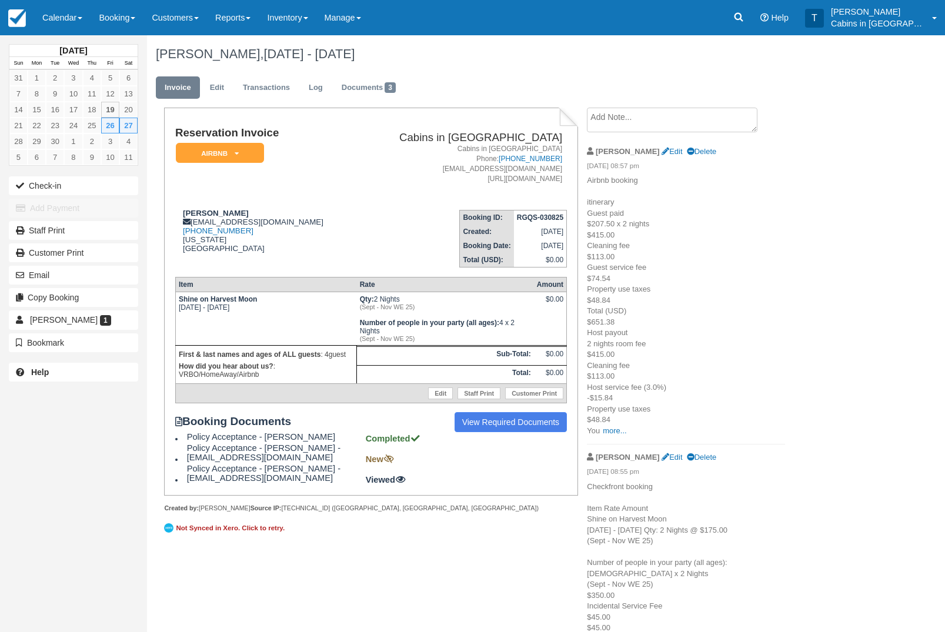
click at [250, 156] on em "AirBnB" at bounding box center [220, 153] width 88 height 21
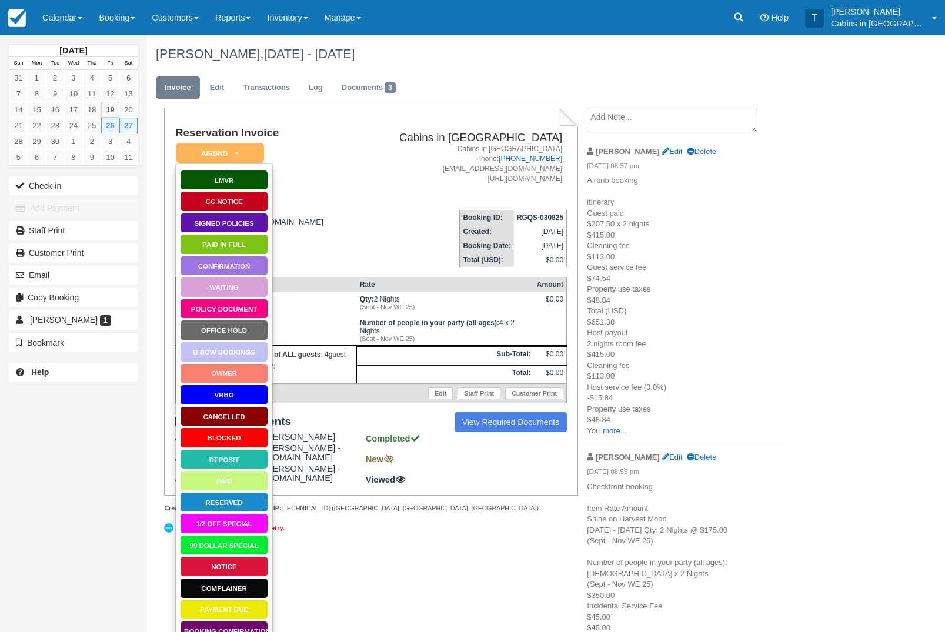
click at [252, 248] on link "Paid in Full" at bounding box center [224, 244] width 88 height 21
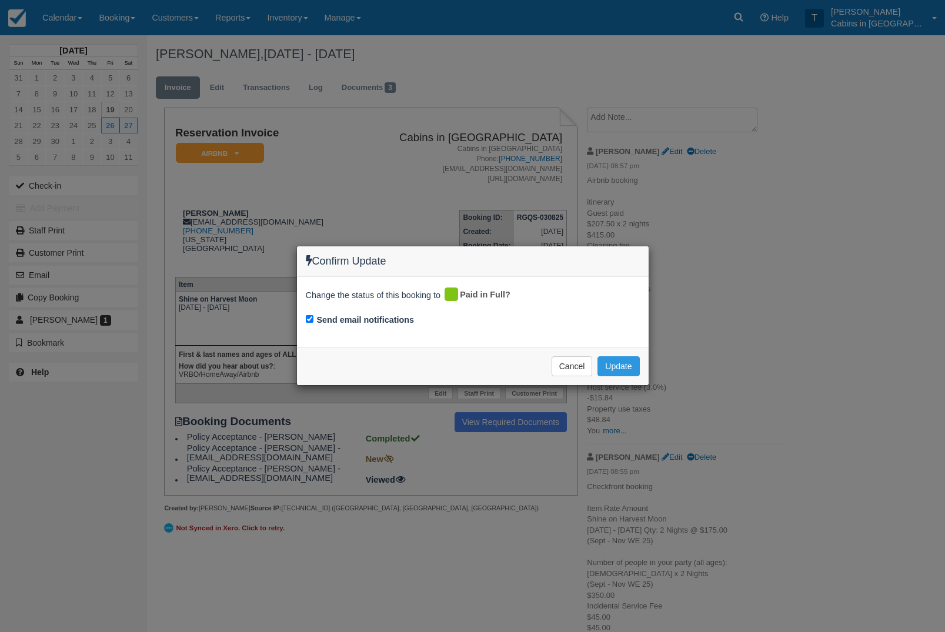
click at [622, 373] on button "Update" at bounding box center [618, 366] width 42 height 20
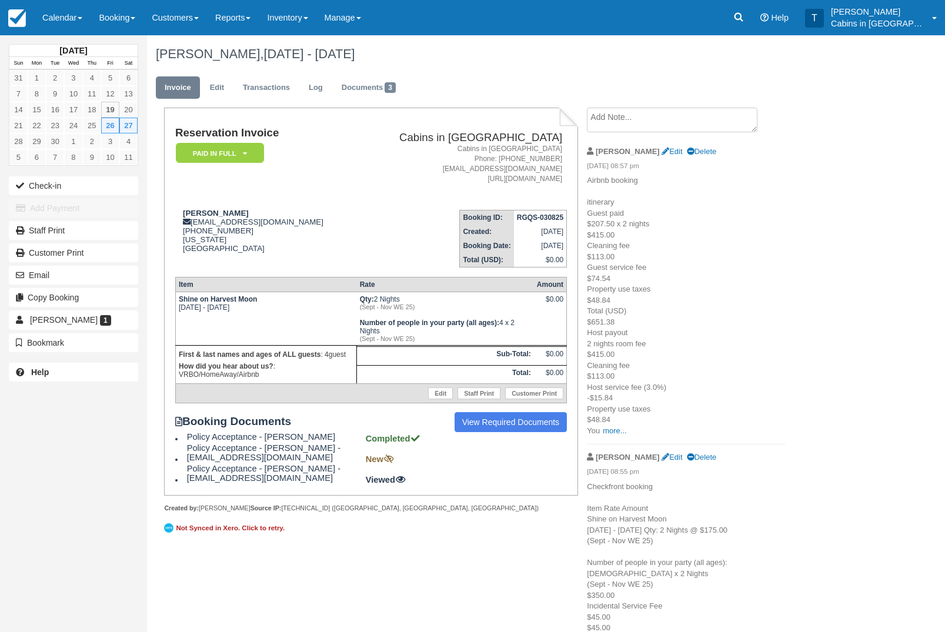
click at [259, 148] on em "Paid in Full" at bounding box center [220, 153] width 88 height 21
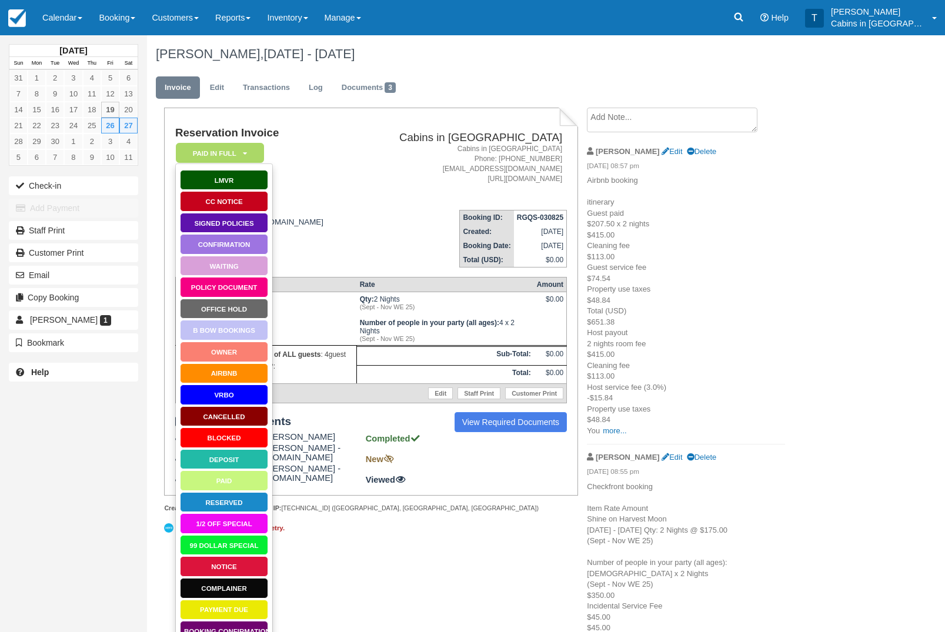
click at [243, 376] on link "AirBnB" at bounding box center [224, 373] width 88 height 21
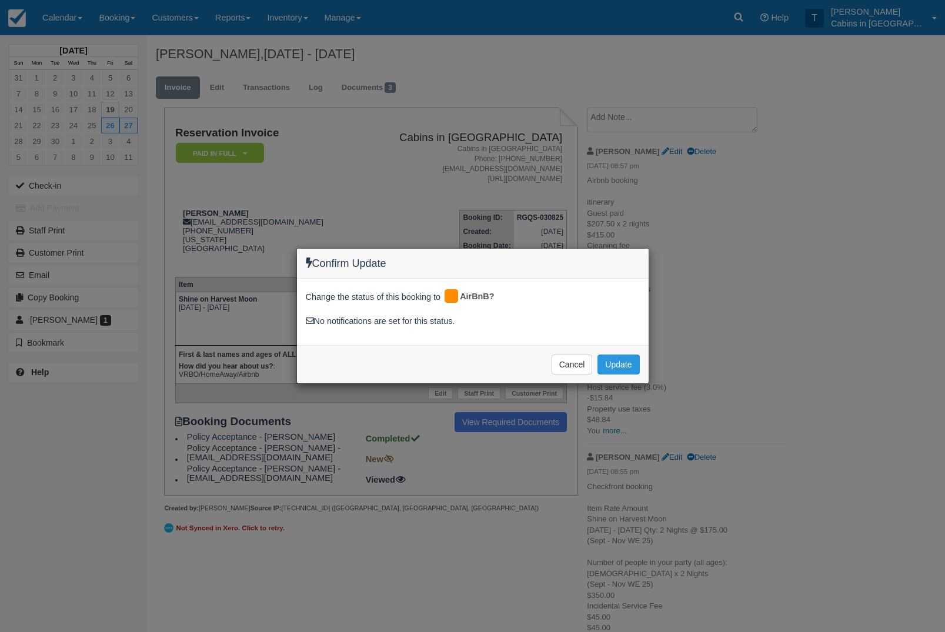
click at [626, 366] on button "Update" at bounding box center [618, 365] width 42 height 20
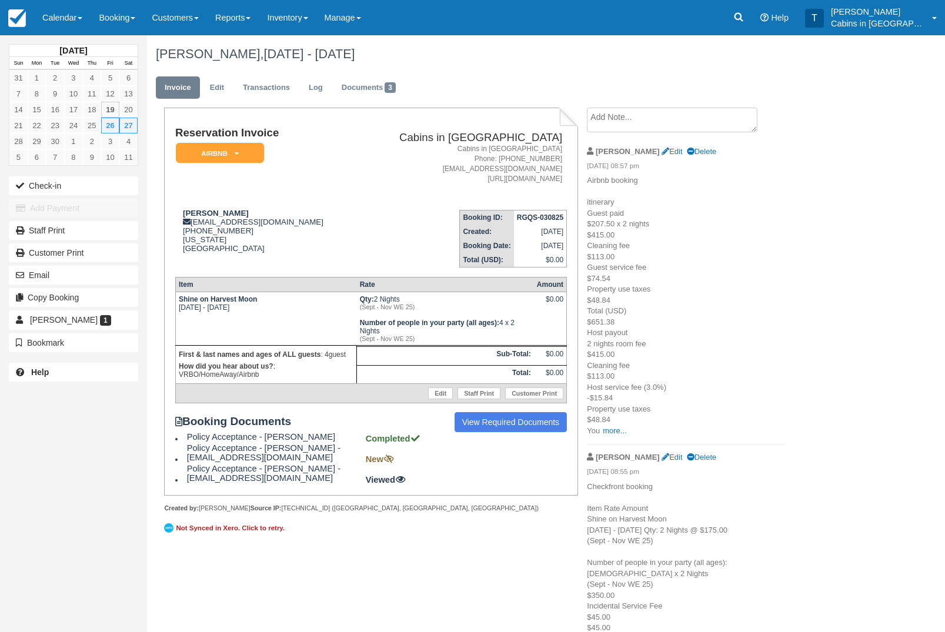
click at [71, 19] on link "Calendar" at bounding box center [62, 17] width 56 height 35
click at [104, 73] on link "Customer" at bounding box center [81, 75] width 93 height 25
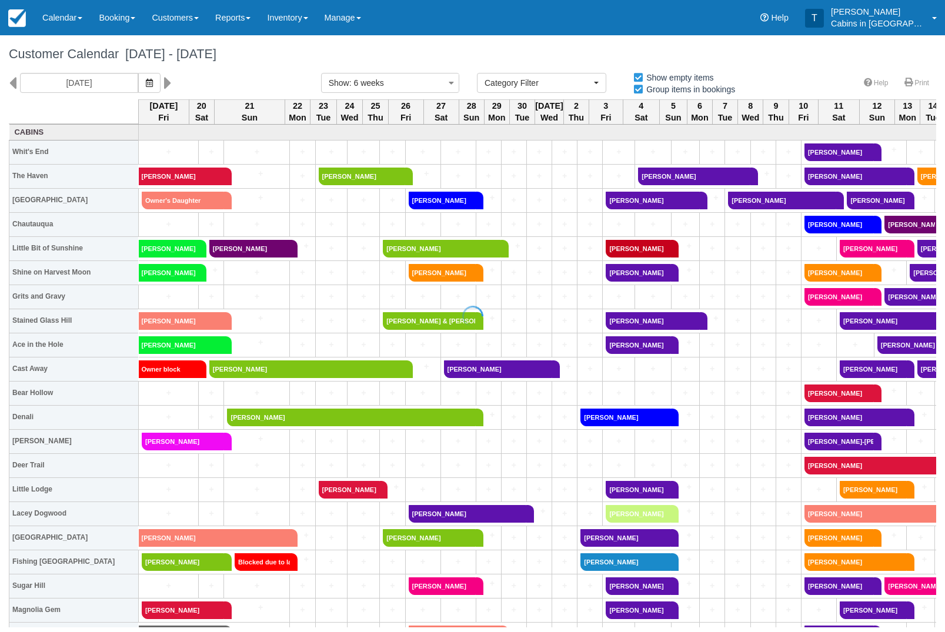
select select
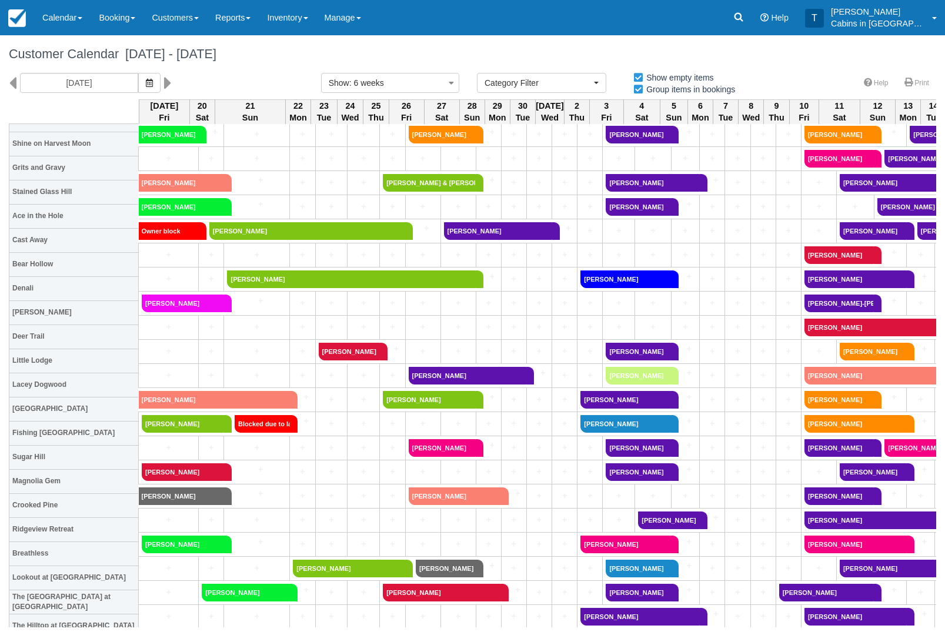
scroll to position [142, 0]
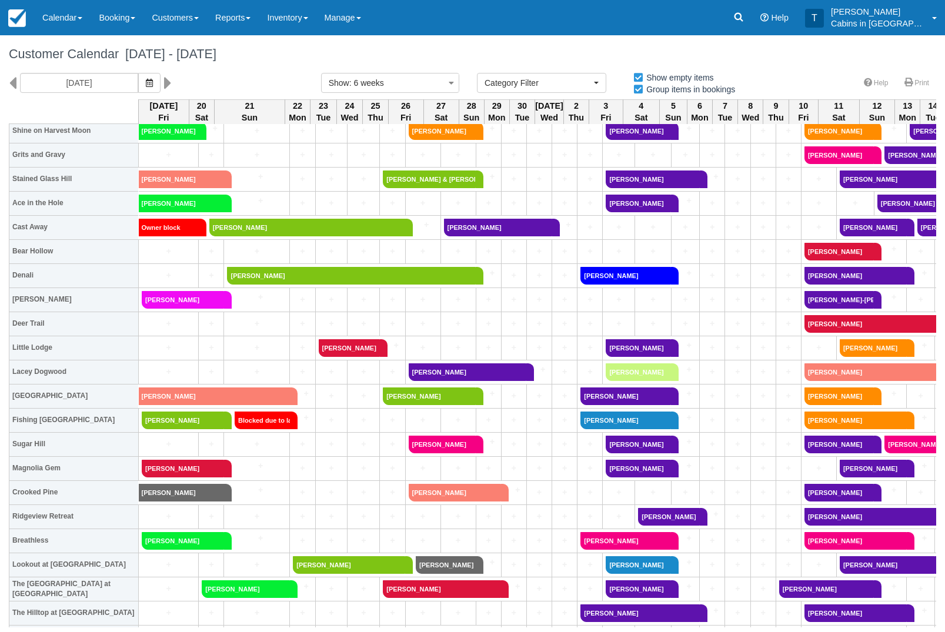
click at [463, 372] on link "Luke Andrews" at bounding box center [468, 372] width 118 height 18
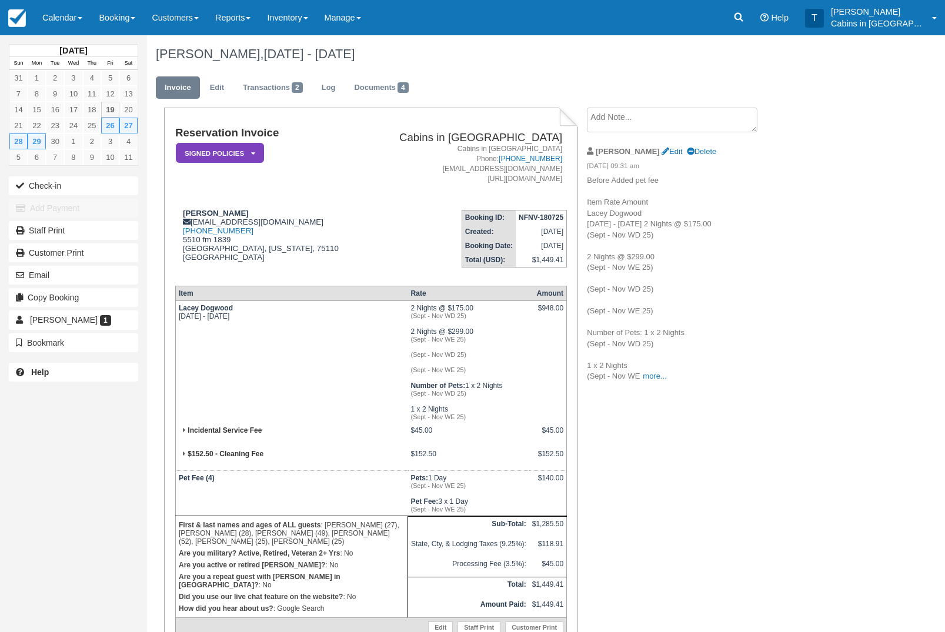
click at [252, 155] on icon at bounding box center [253, 153] width 4 height 7
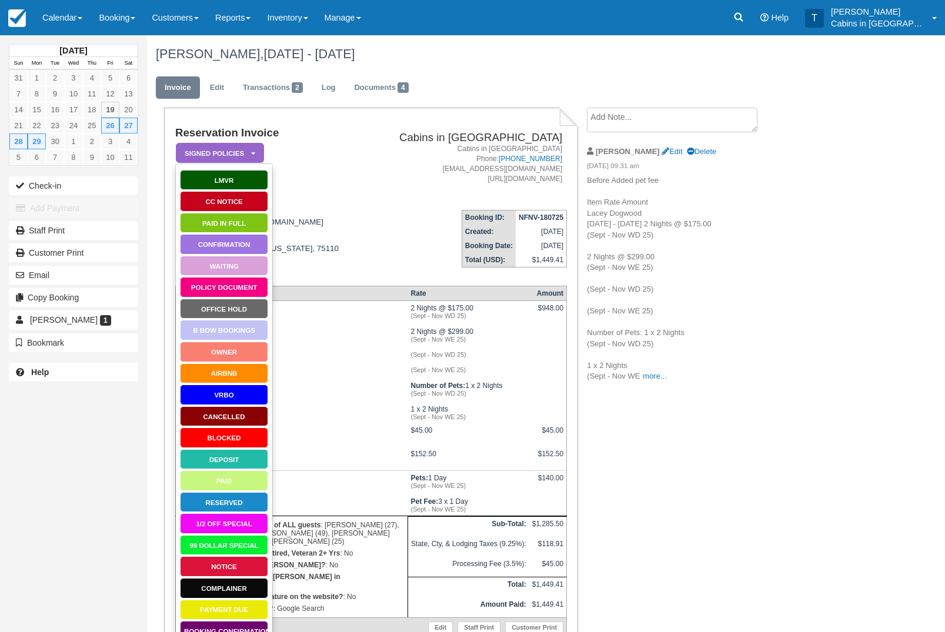
click at [262, 220] on link "Paid in Full" at bounding box center [224, 223] width 88 height 21
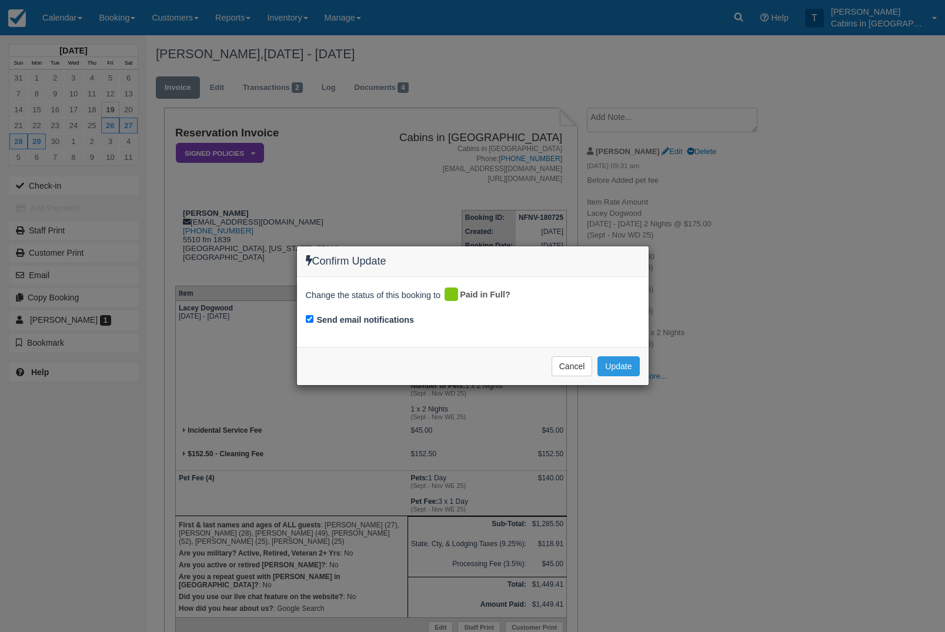
click at [634, 361] on button "Update" at bounding box center [618, 366] width 42 height 20
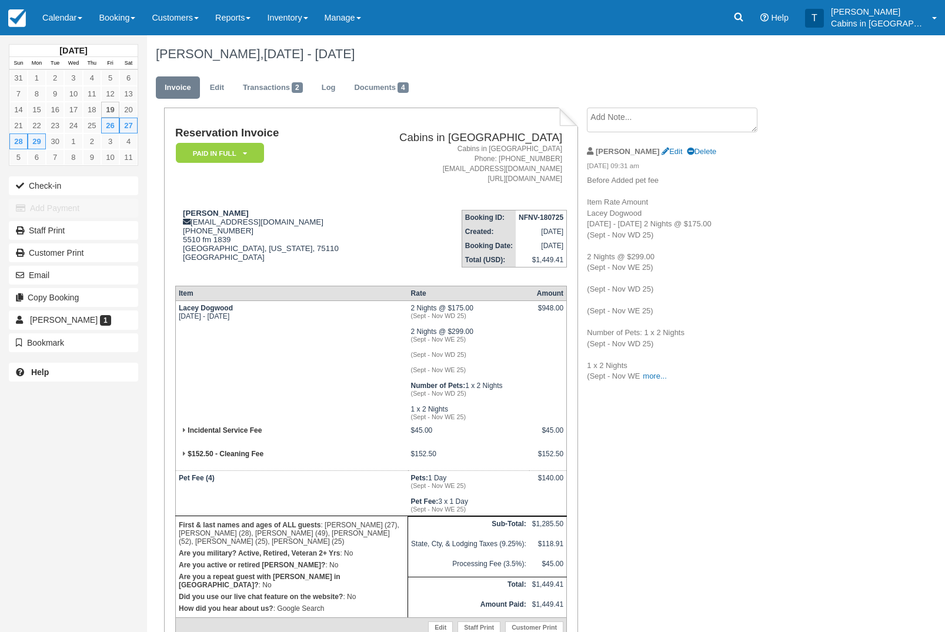
click at [79, 18] on link "Calendar" at bounding box center [62, 17] width 56 height 35
click at [99, 86] on link "Customer" at bounding box center [81, 75] width 93 height 25
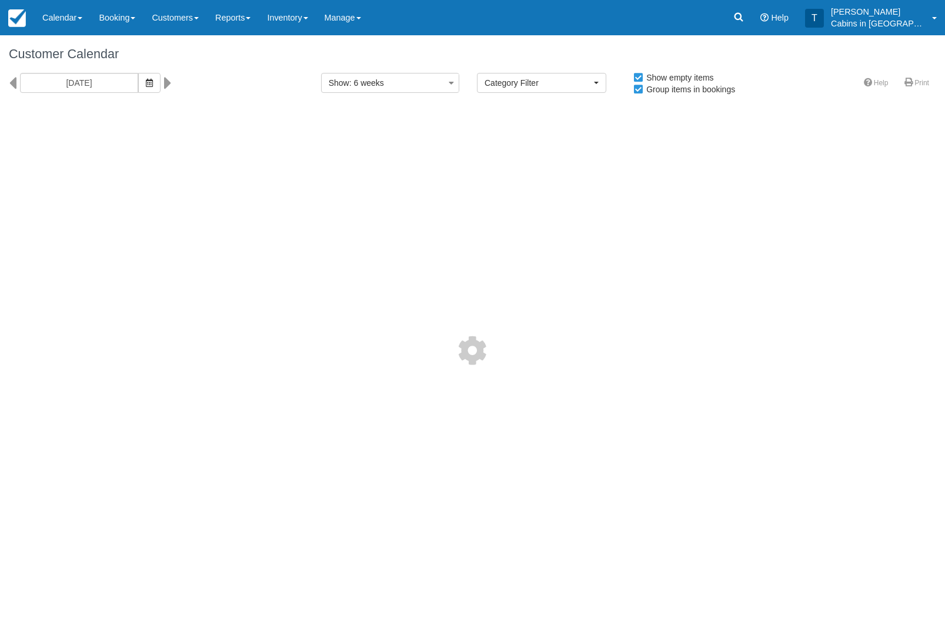
select select
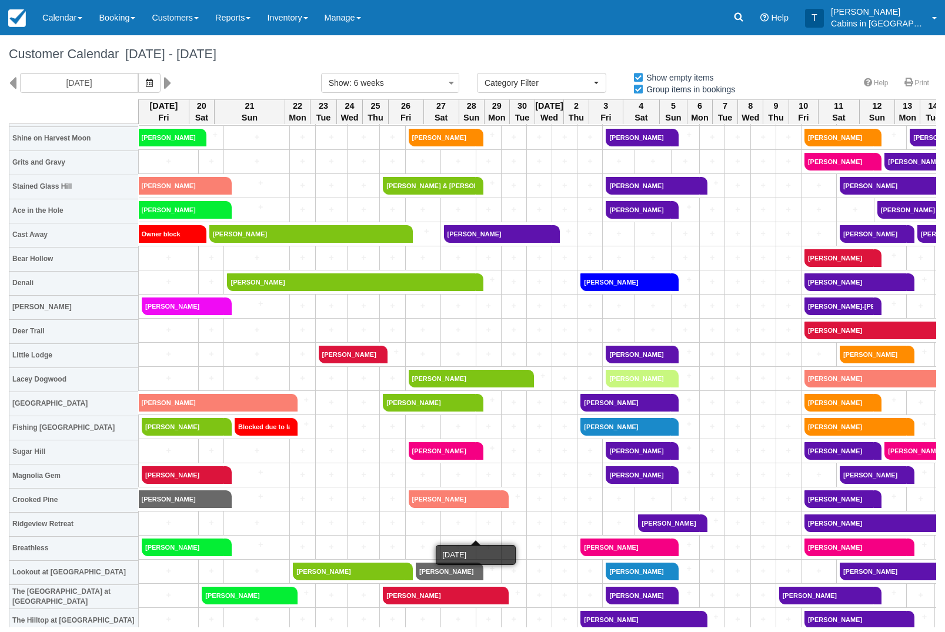
scroll to position [139, 0]
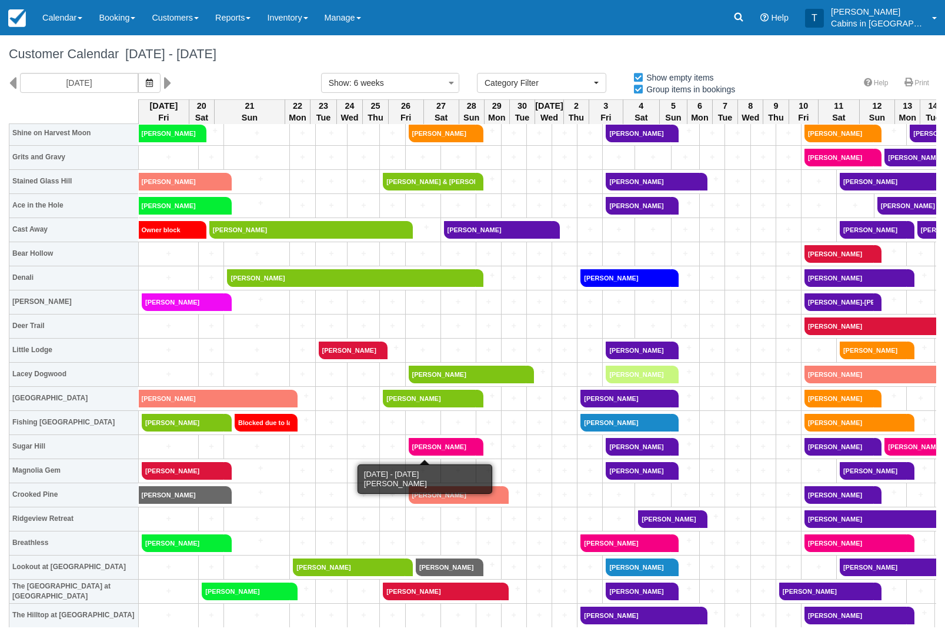
click at [449, 453] on link "Mario Lopez" at bounding box center [443, 447] width 68 height 18
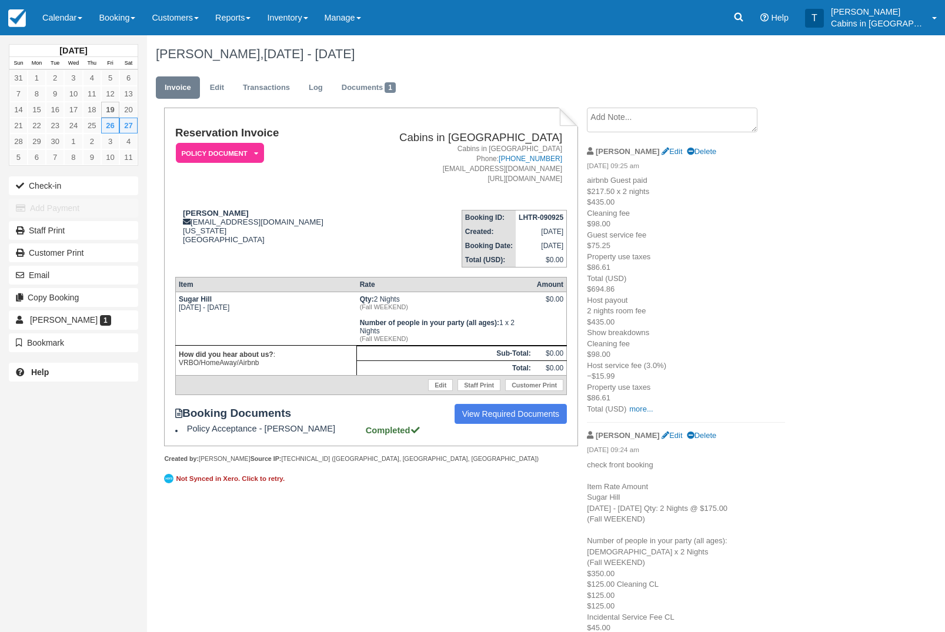
click at [523, 424] on link "View Required Documents" at bounding box center [510, 414] width 113 height 20
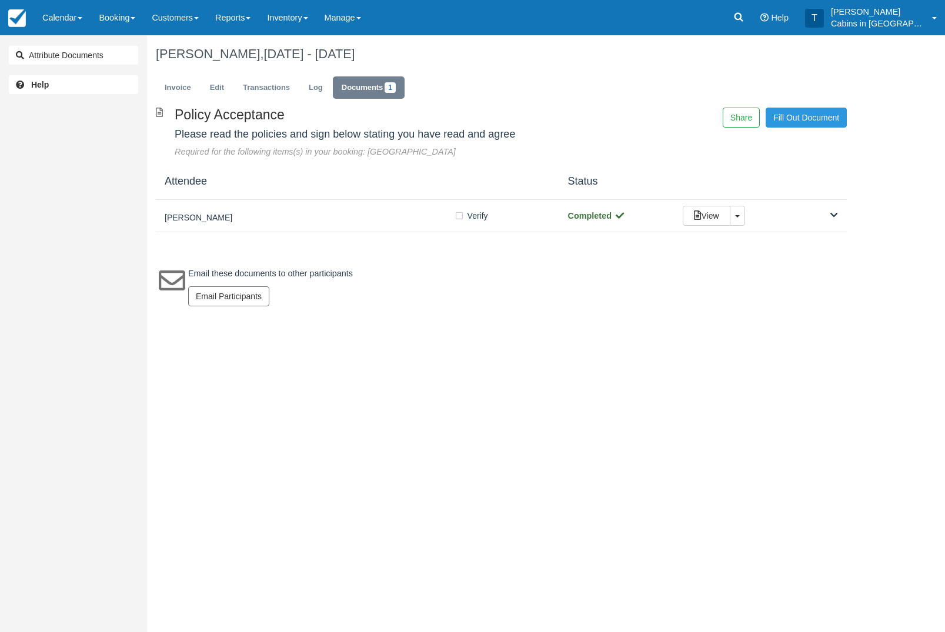
click at [377, 216] on h5 "[PERSON_NAME]" at bounding box center [309, 217] width 289 height 9
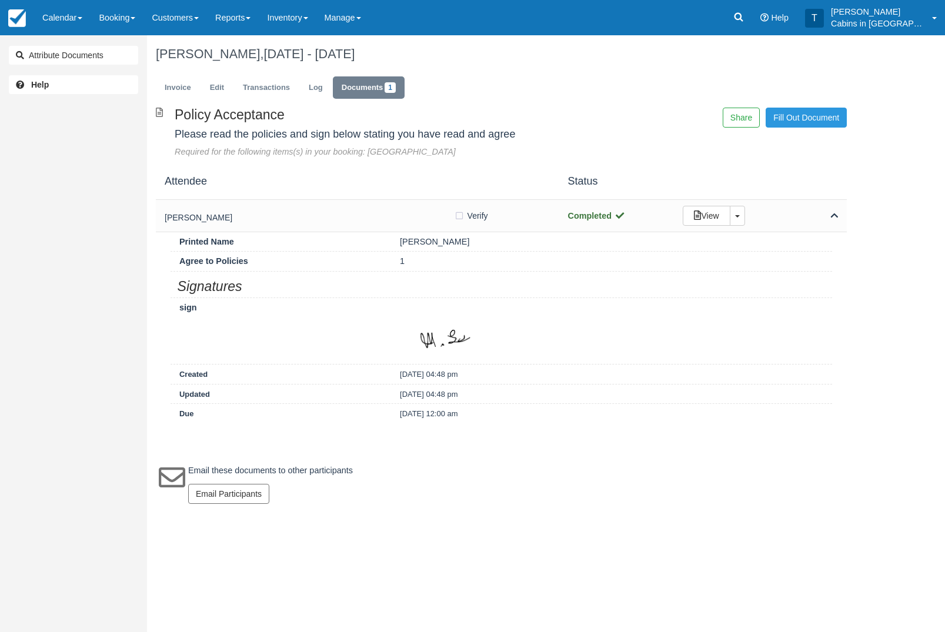
click at [466, 219] on label "Verify Verified" at bounding box center [475, 216] width 42 height 18
checkbox input "true"
click at [186, 91] on link "Invoice" at bounding box center [178, 87] width 44 height 23
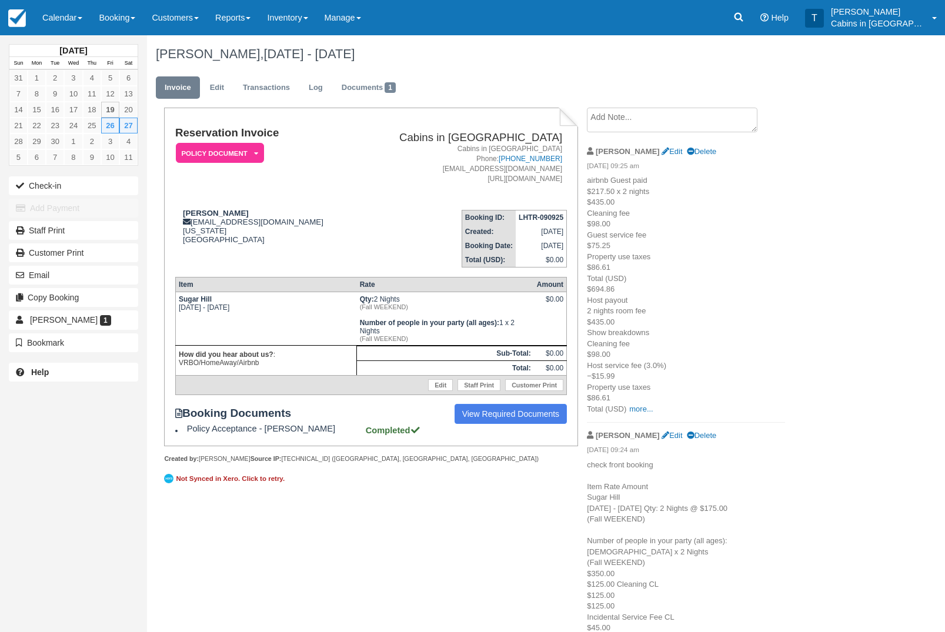
click at [258, 148] on em "Policy Document" at bounding box center [220, 153] width 88 height 21
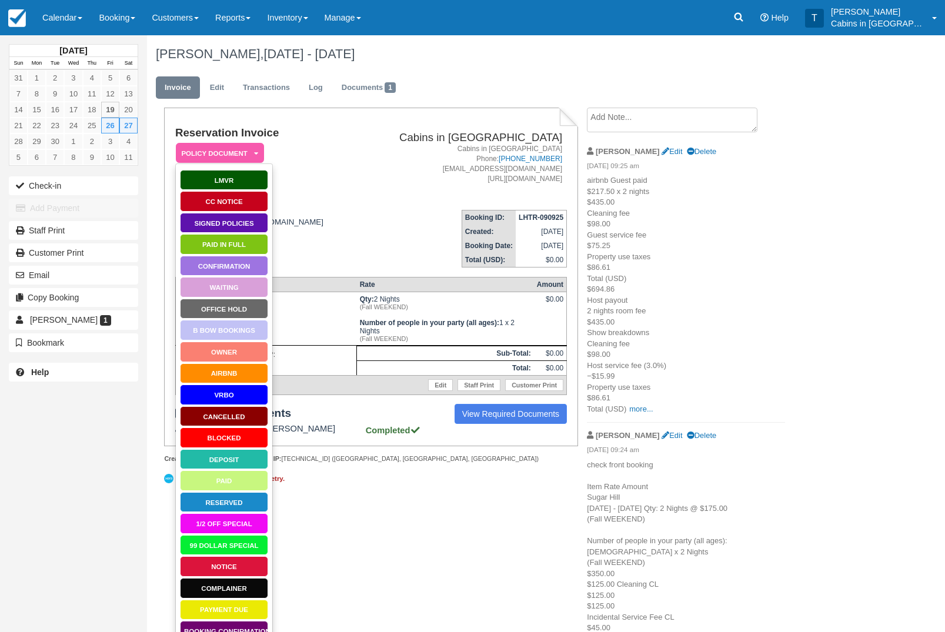
click at [255, 225] on link "Signed Policies" at bounding box center [224, 223] width 88 height 21
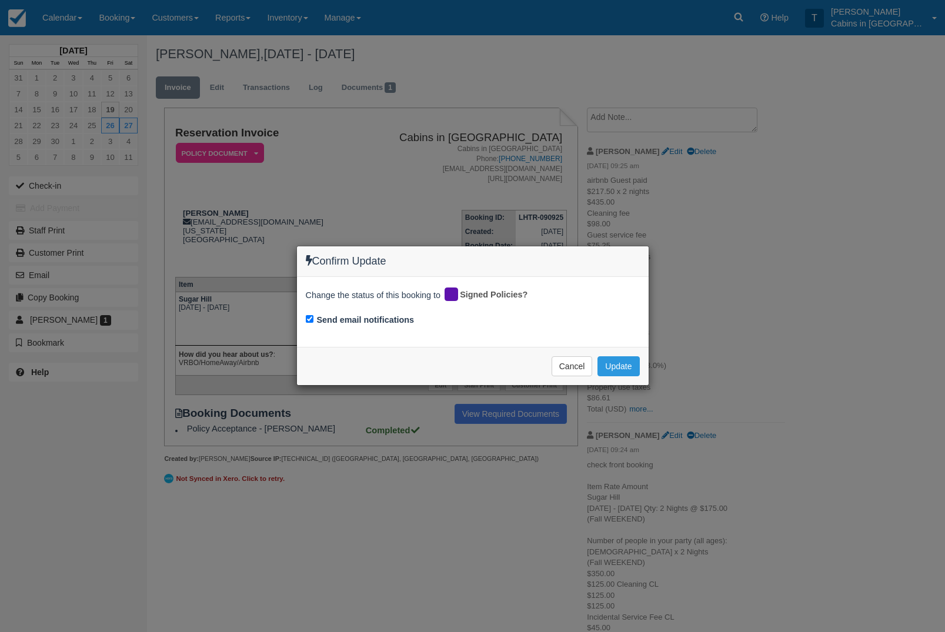
click at [621, 367] on button "Update" at bounding box center [618, 366] width 42 height 20
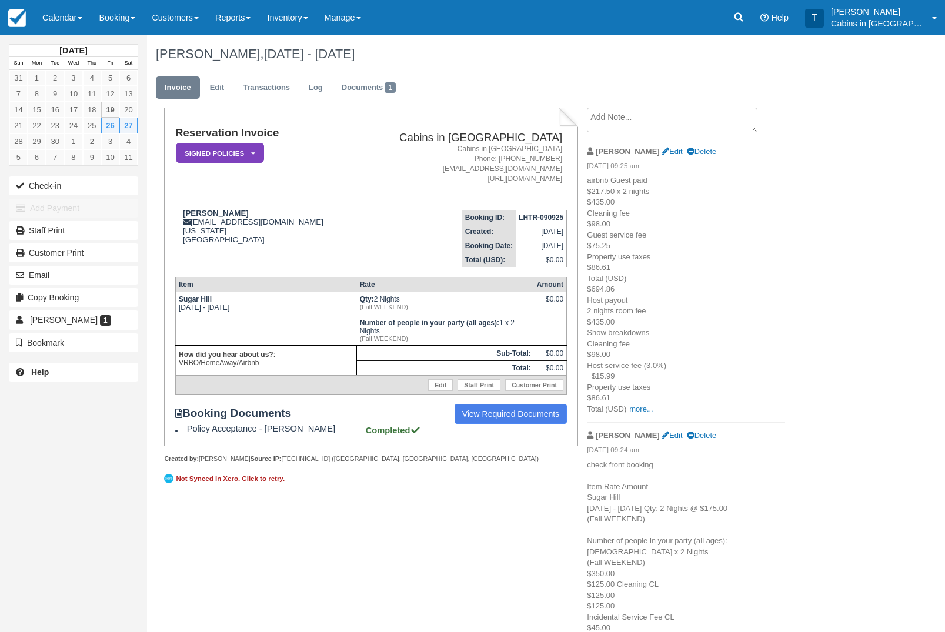
click at [83, 6] on link "Calendar" at bounding box center [62, 17] width 56 height 35
click at [104, 70] on link "Customer" at bounding box center [81, 75] width 93 height 25
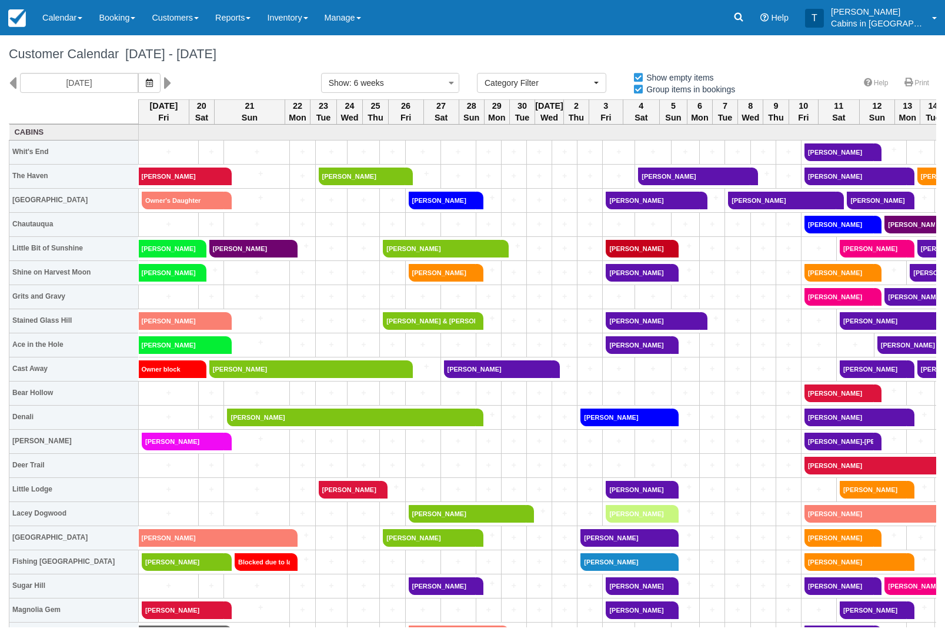
select select
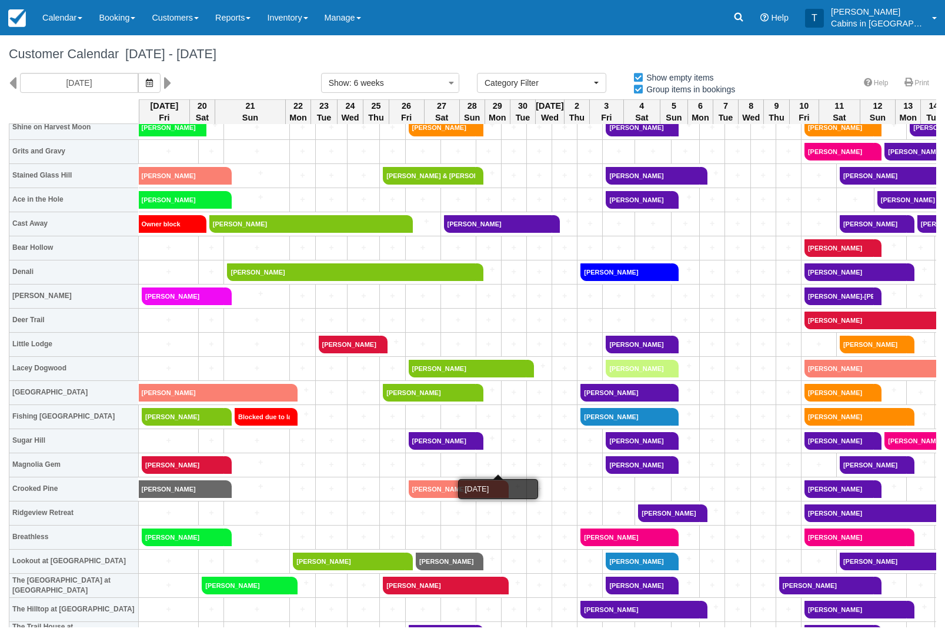
scroll to position [145, 0]
click at [453, 440] on link "[PERSON_NAME]" at bounding box center [443, 441] width 68 height 18
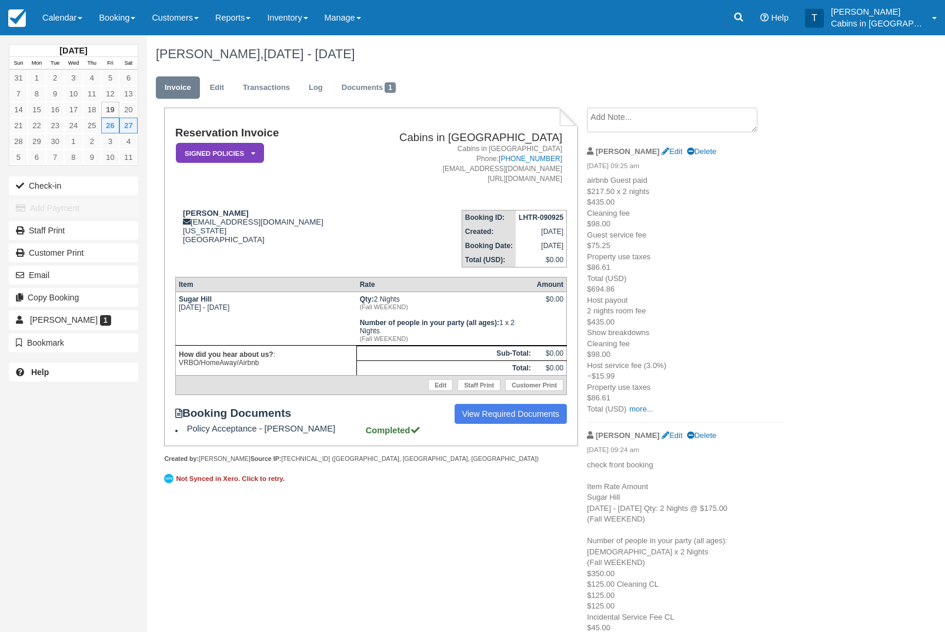
click at [249, 158] on em "Signed Policies" at bounding box center [220, 153] width 88 height 21
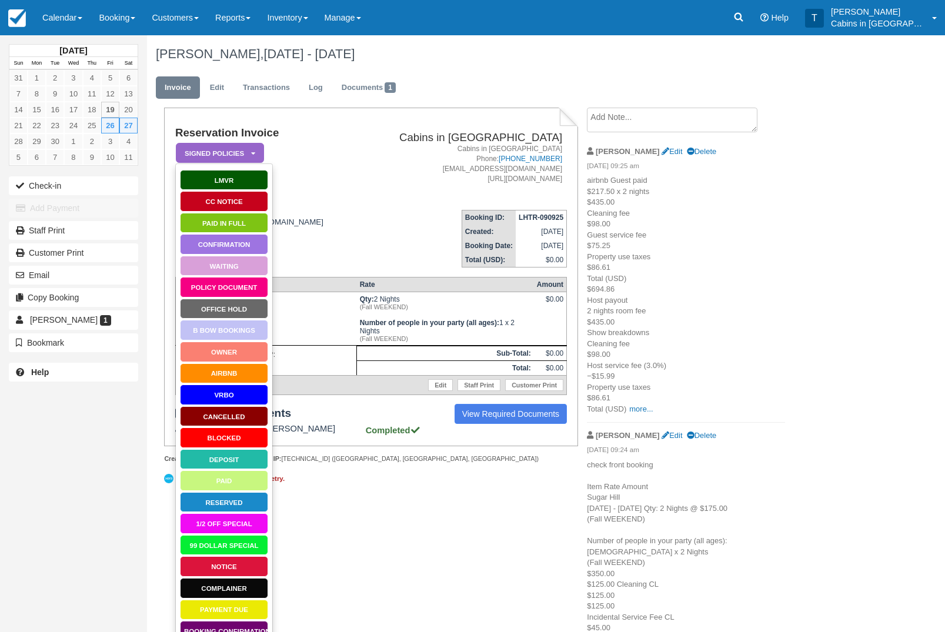
click at [253, 375] on link "AirBnB" at bounding box center [224, 373] width 88 height 21
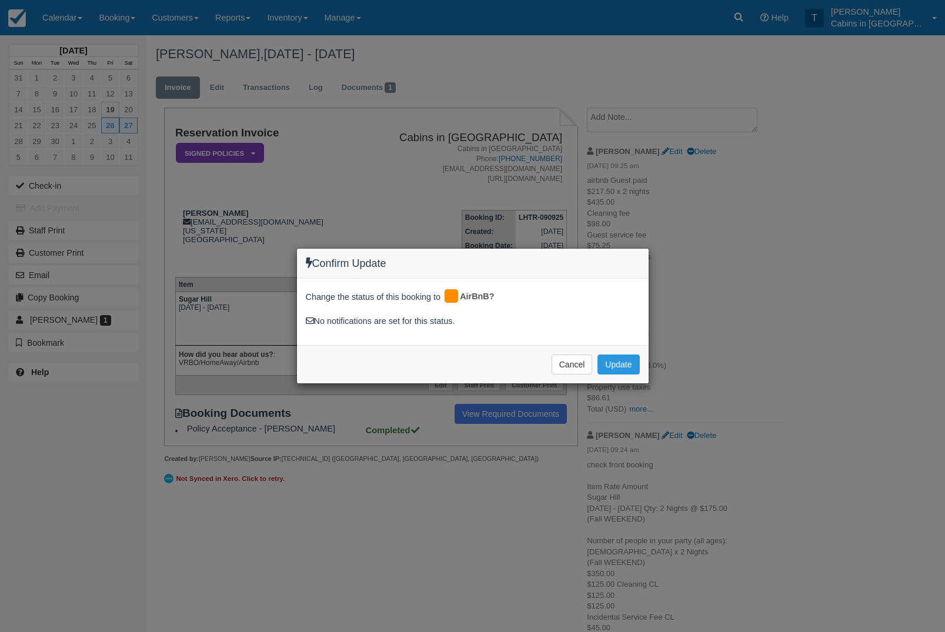
click at [629, 375] on button "Update" at bounding box center [618, 365] width 42 height 20
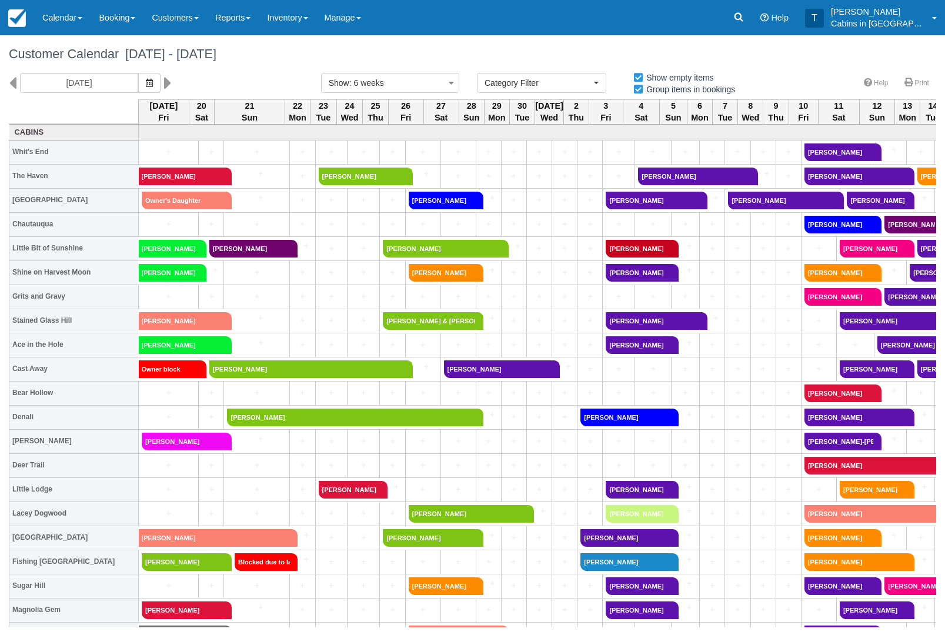
select select
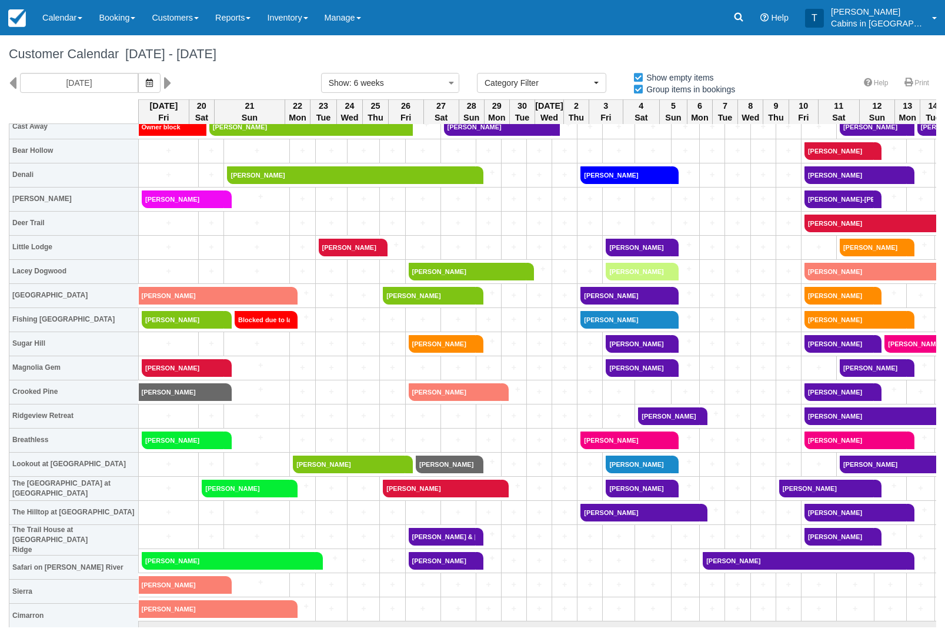
scroll to position [243, 0]
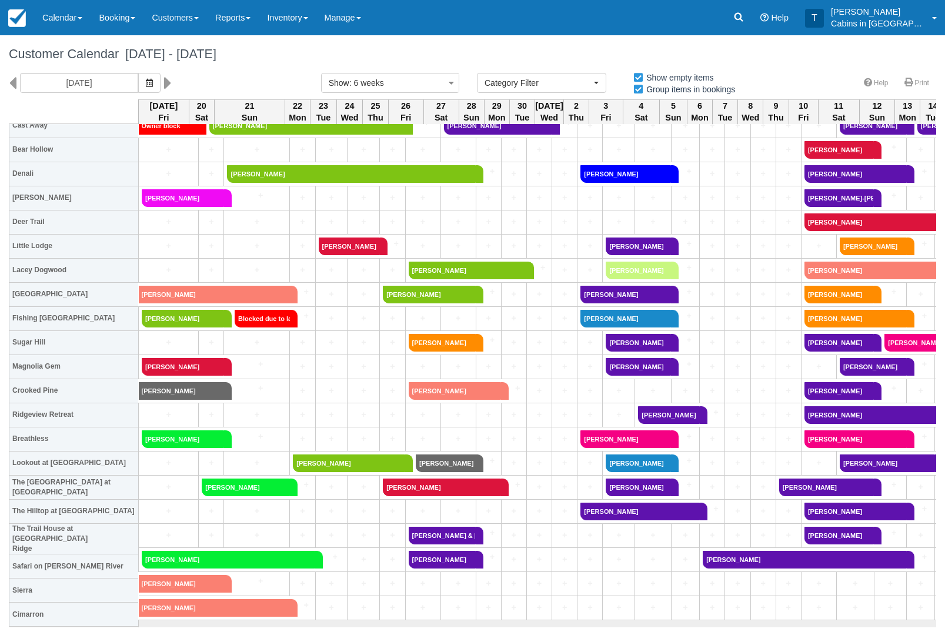
click at [467, 392] on link "[PERSON_NAME]" at bounding box center [455, 391] width 93 height 18
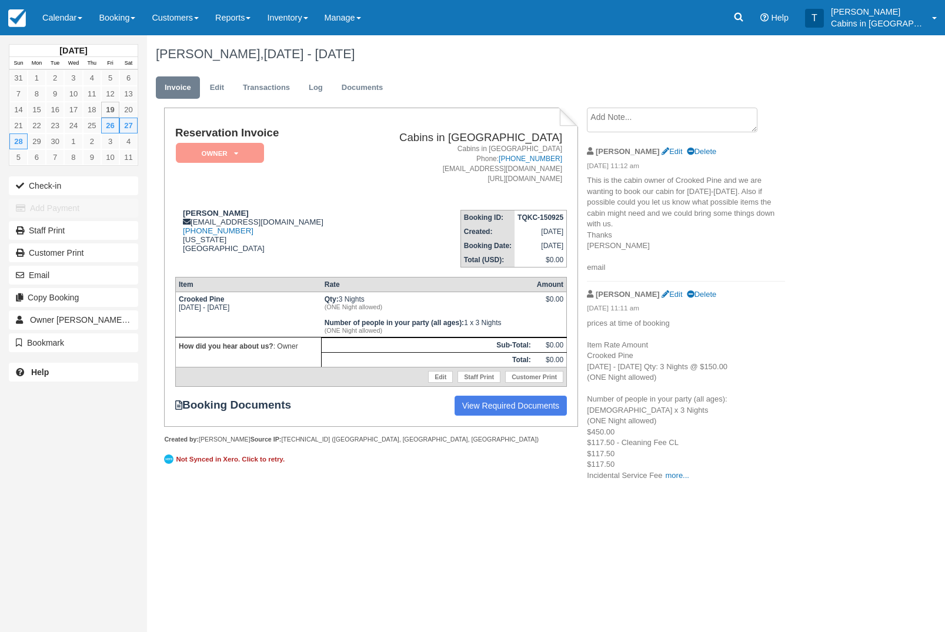
click at [254, 149] on em "Owner" at bounding box center [220, 153] width 88 height 21
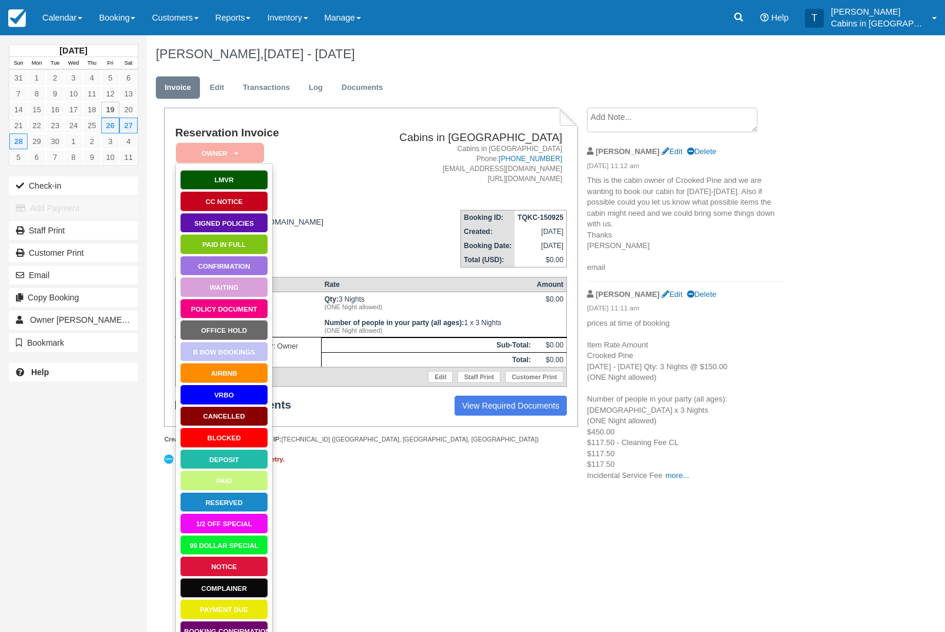
click at [253, 243] on link "Paid in Full" at bounding box center [224, 244] width 88 height 21
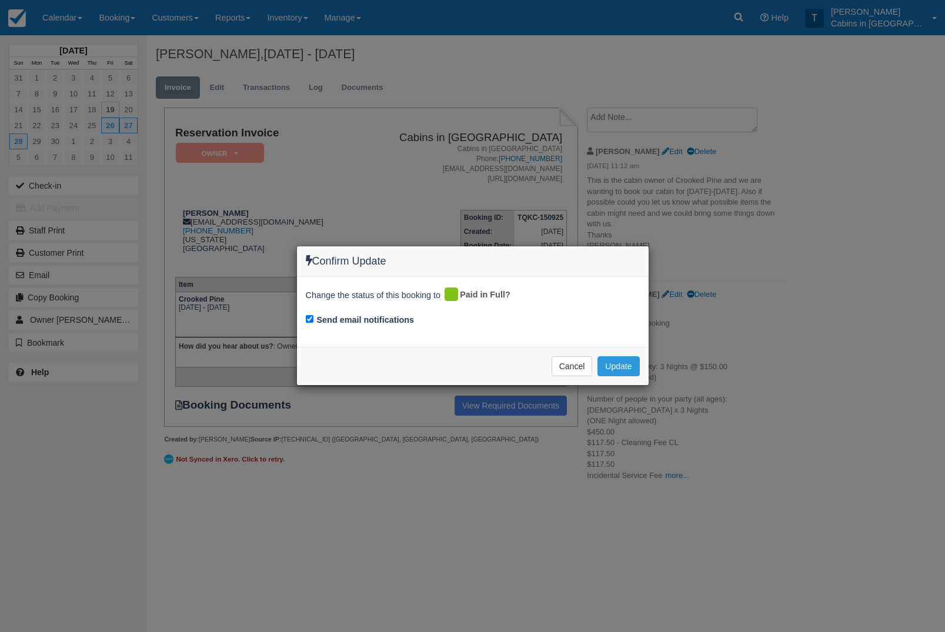
click at [632, 365] on button "Update" at bounding box center [618, 366] width 42 height 20
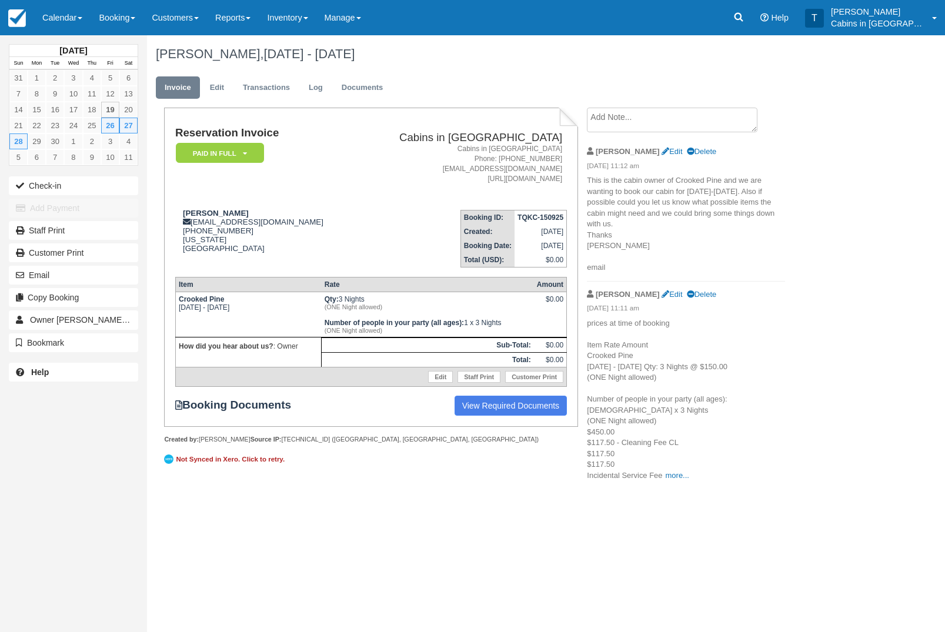
click at [243, 150] on icon at bounding box center [245, 153] width 4 height 7
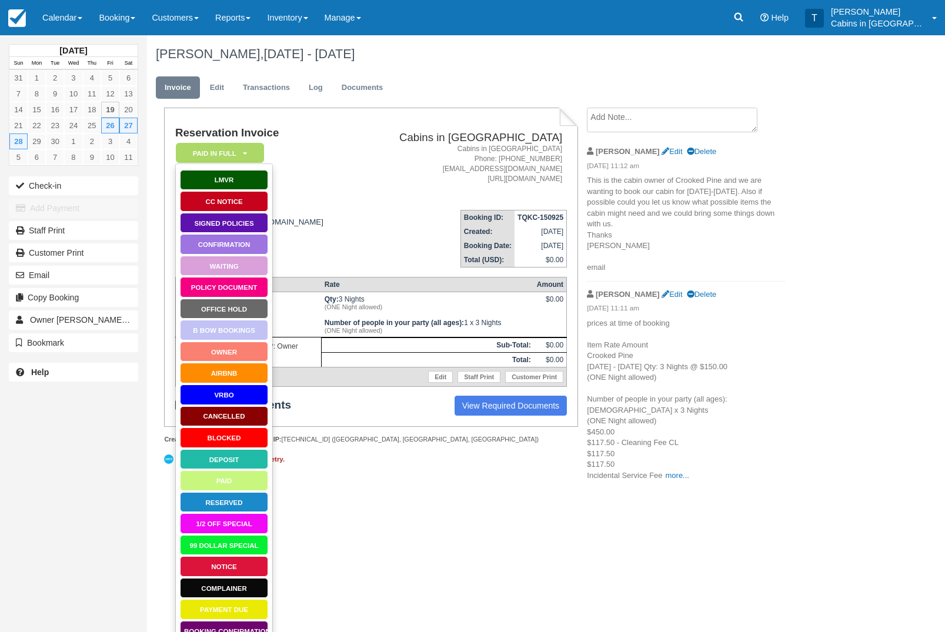
click at [242, 350] on link "Owner" at bounding box center [224, 352] width 88 height 21
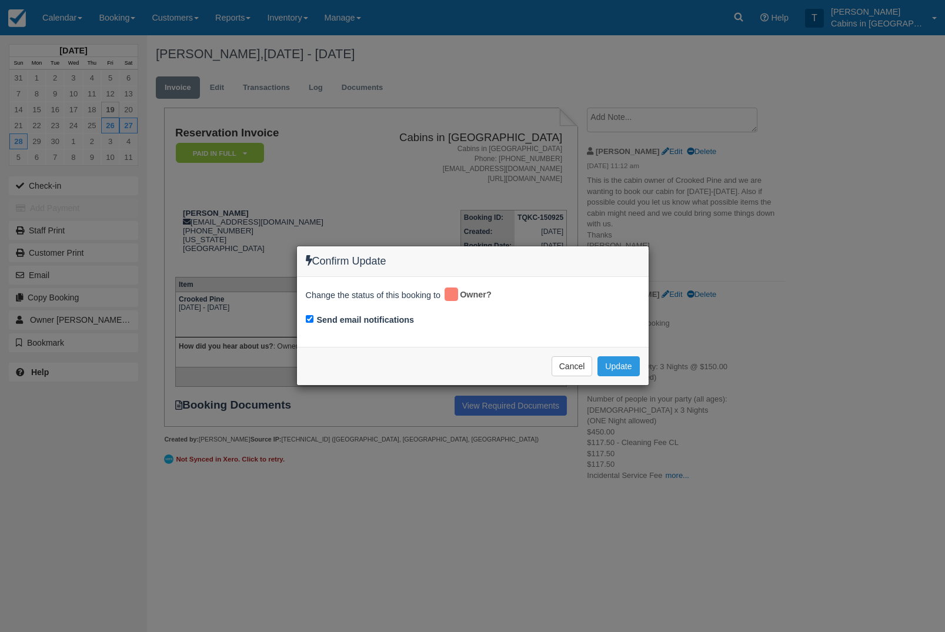
click at [627, 373] on button "Update" at bounding box center [618, 366] width 42 height 20
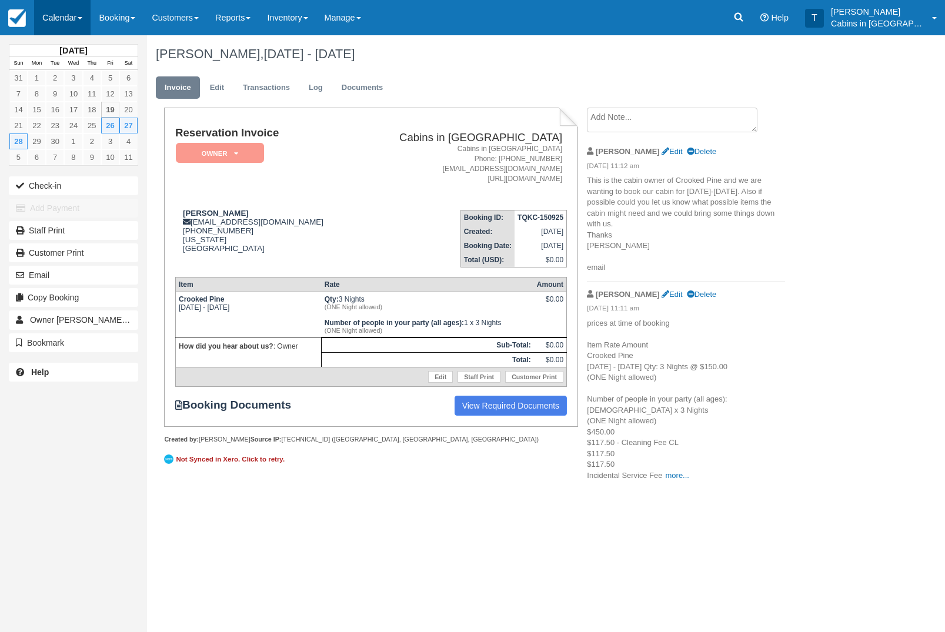
click at [64, 18] on link "Calendar" at bounding box center [62, 17] width 56 height 35
click at [99, 74] on link "Customer" at bounding box center [81, 75] width 93 height 25
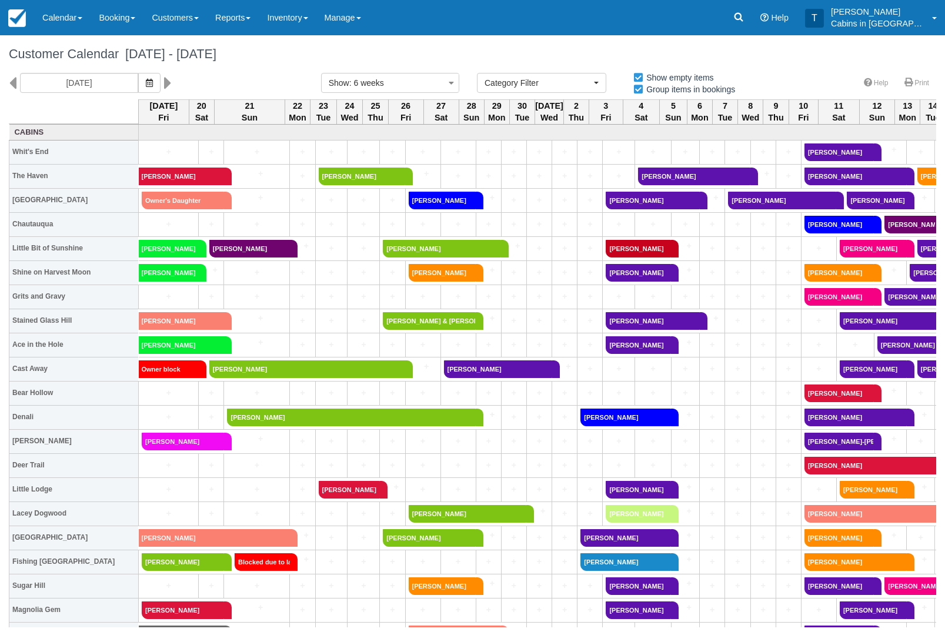
select select
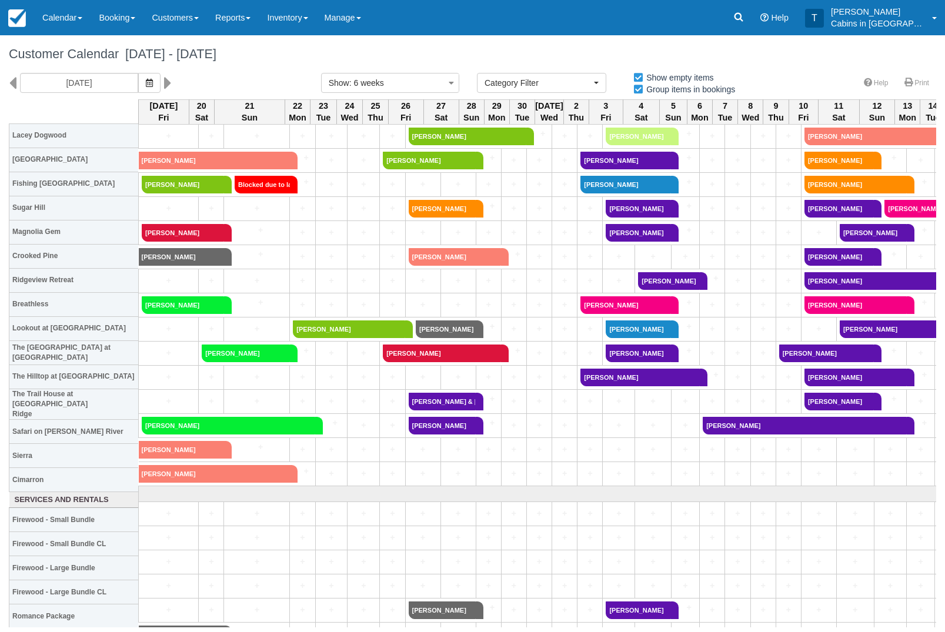
scroll to position [379, 0]
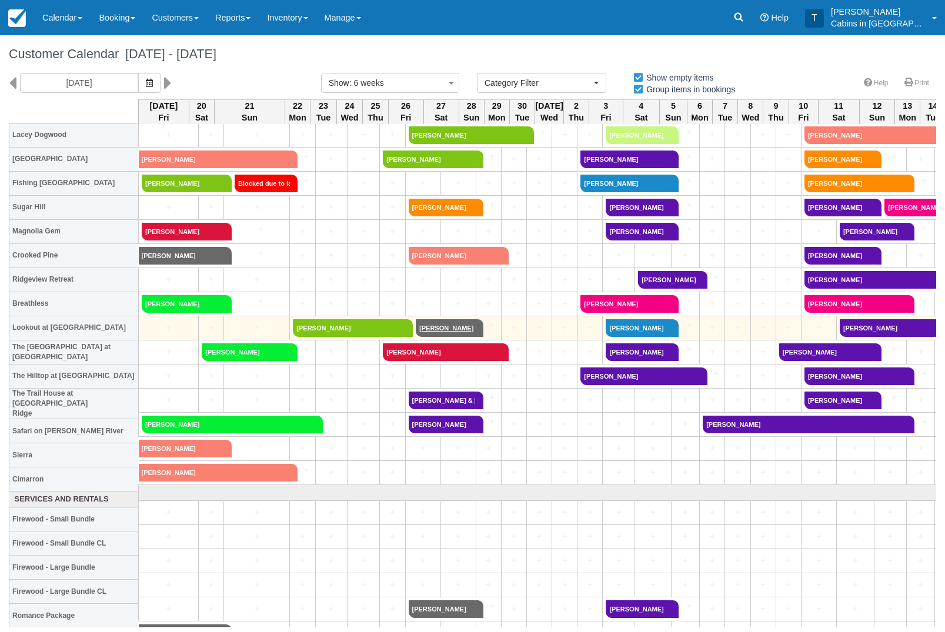
click at [446, 331] on link "[PERSON_NAME]" at bounding box center [446, 328] width 60 height 18
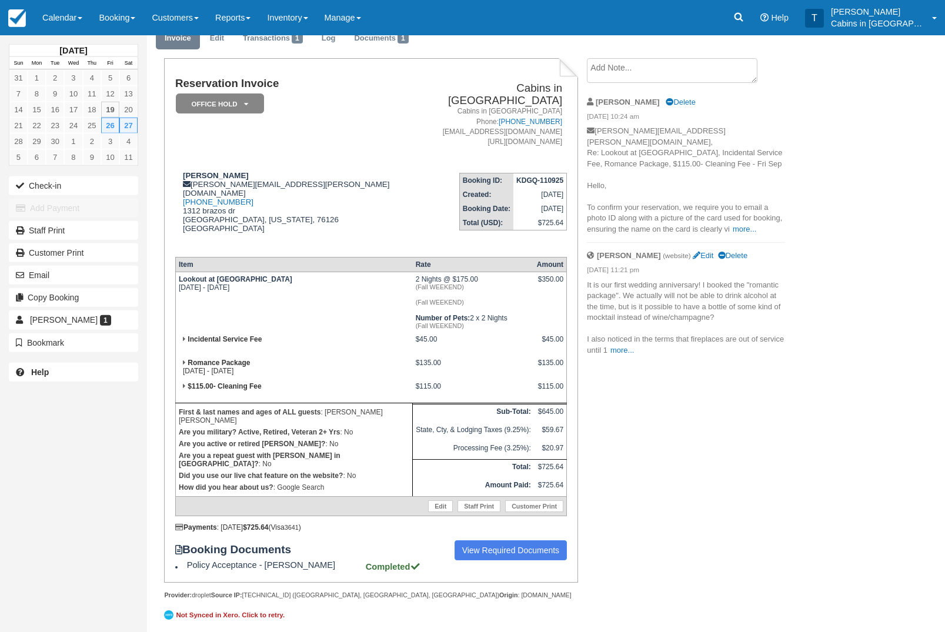
scroll to position [27, 0]
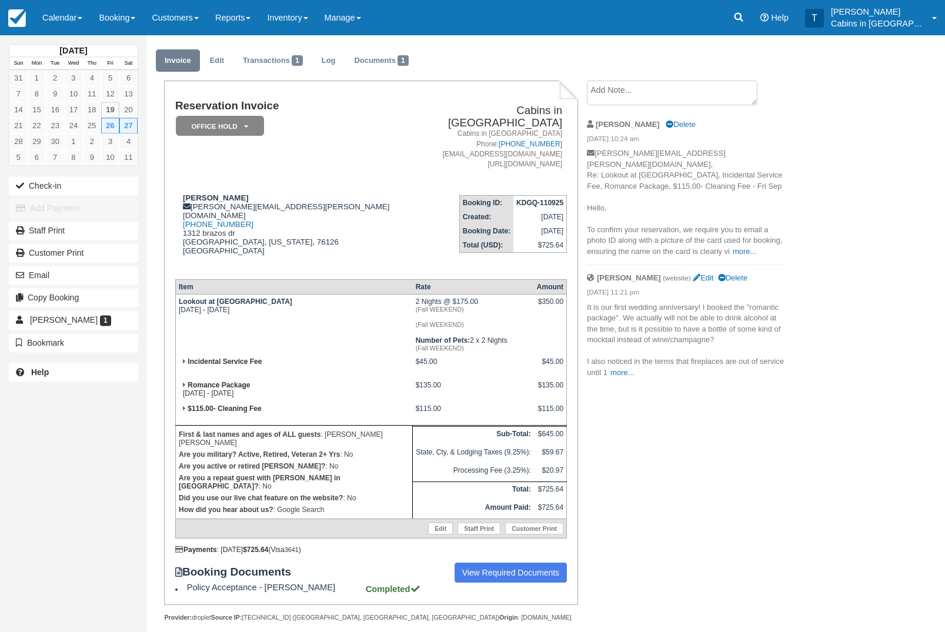
click at [251, 124] on em "Office Hold" at bounding box center [220, 126] width 88 height 21
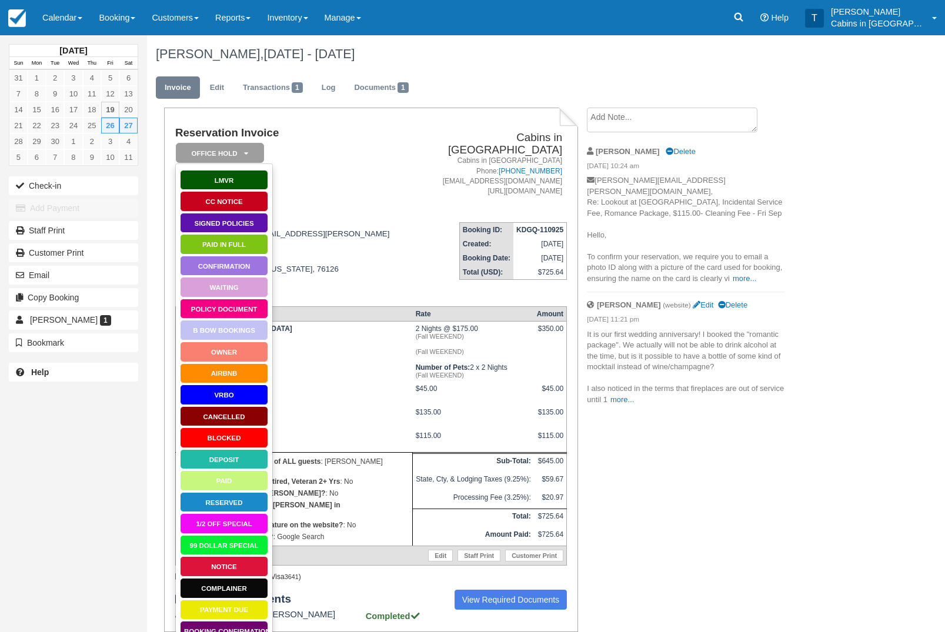
click at [257, 249] on link "Paid in Full" at bounding box center [224, 244] width 88 height 21
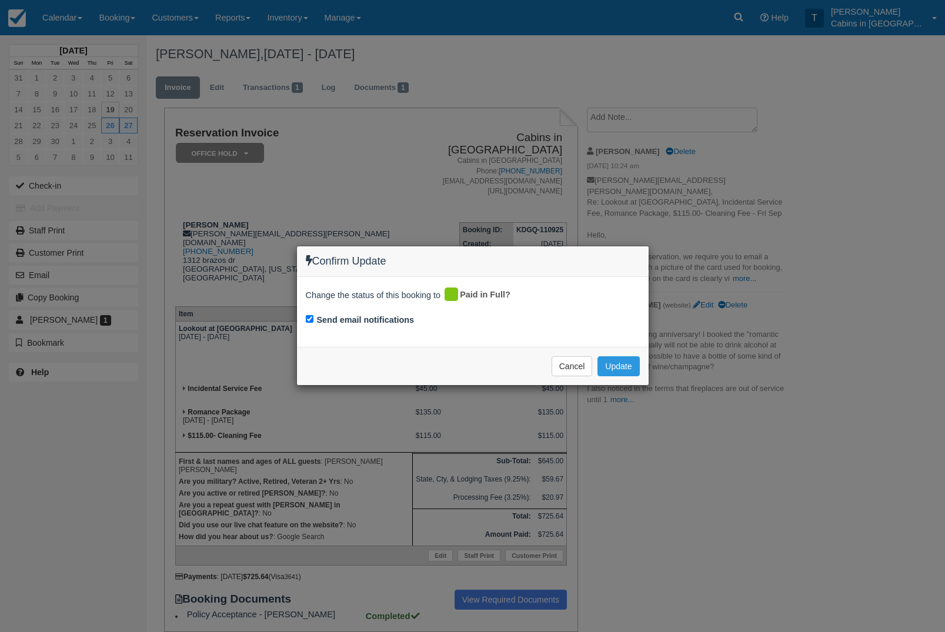
click at [634, 397] on div "Confirm Update Change the status of this booking to Paid in Full? Send email no…" at bounding box center [472, 316] width 945 height 632
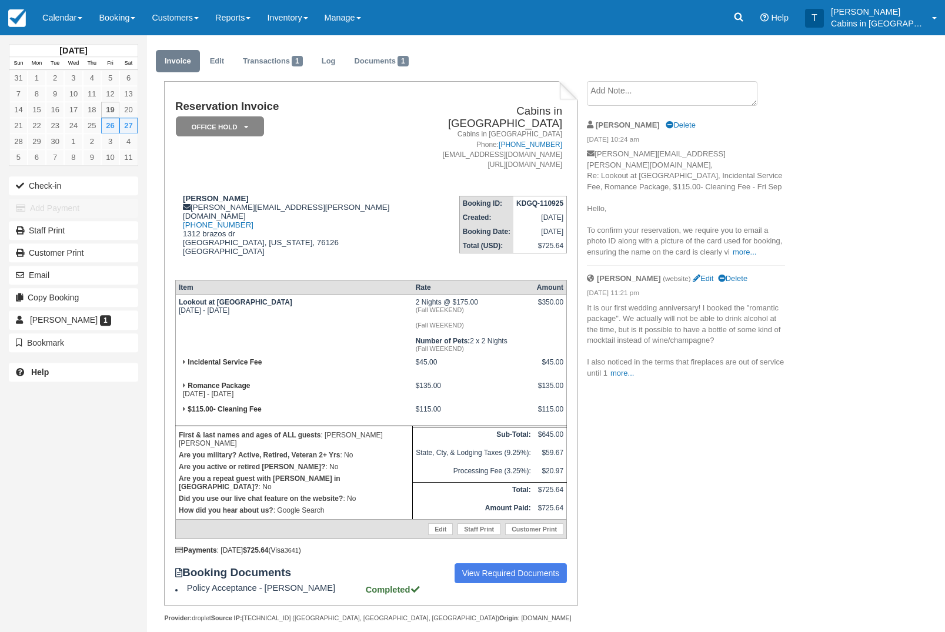
scroll to position [19, 0]
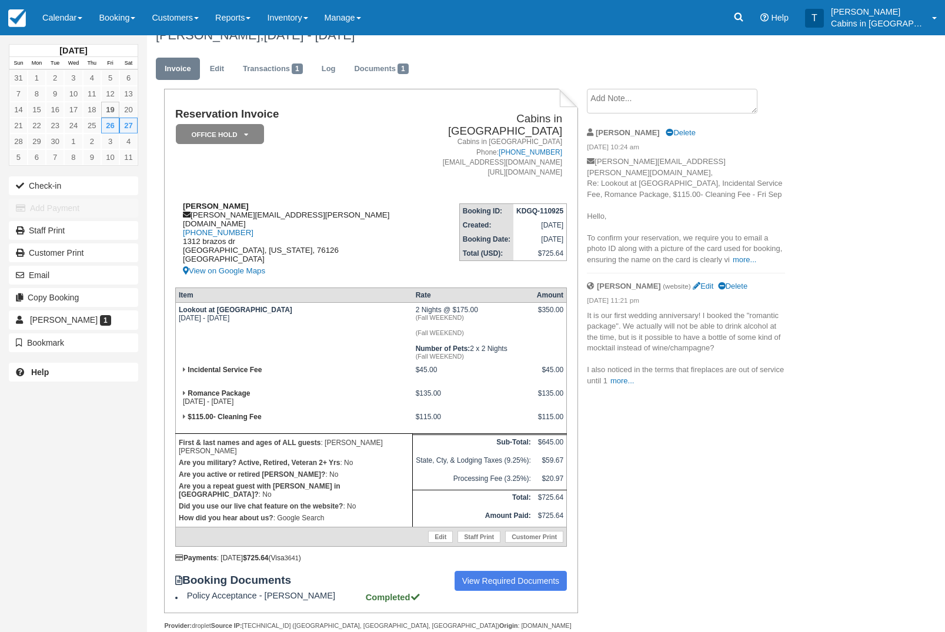
copy strong "[PERSON_NAME]"
click at [358, 205] on div "Garrett crabtree [EMAIL_ADDRESS][PERSON_NAME][DOMAIN_NAME] [PHONE_NUMBER] [STRE…" at bounding box center [291, 240] width 232 height 76
click at [305, 209] on div "Garrett crabtree [EMAIL_ADDRESS][PERSON_NAME][DOMAIN_NAME] [PHONE_NUMBER] [STRE…" at bounding box center [291, 240] width 232 height 76
copy div "[PERSON_NAME][EMAIL_ADDRESS][PERSON_NAME][DOMAIN_NAME]"
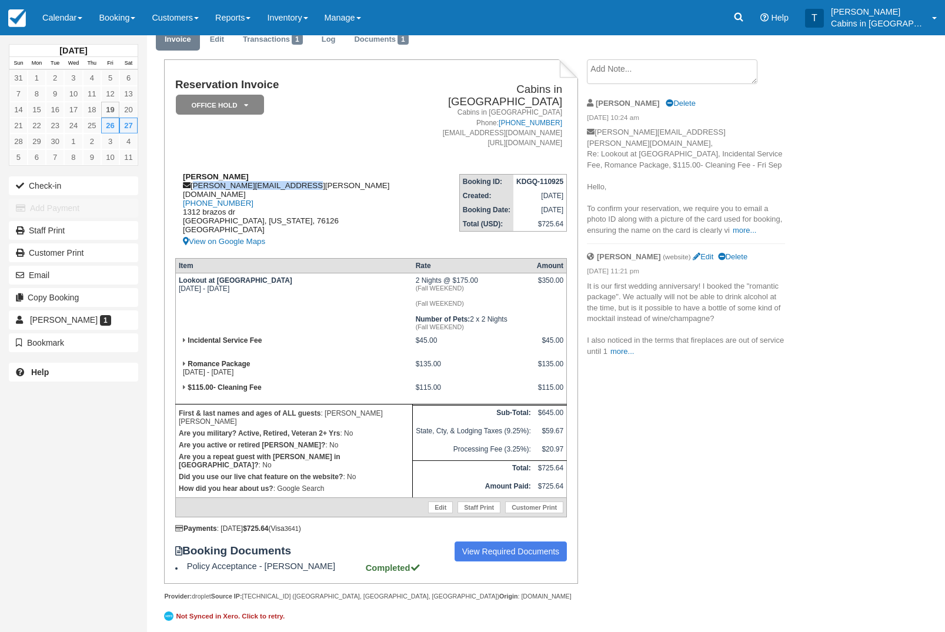
scroll to position [49, 0]
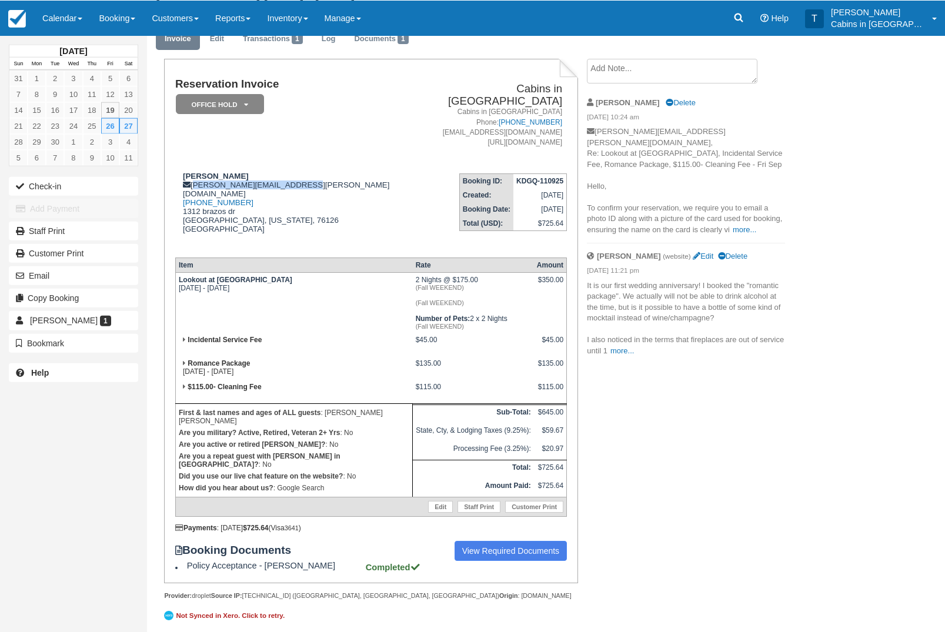
click at [361, 151] on td "Reservation Invoice Office Hold   LMVR CC Notice Signed Policies Paid in Full C…" at bounding box center [291, 121] width 232 height 86
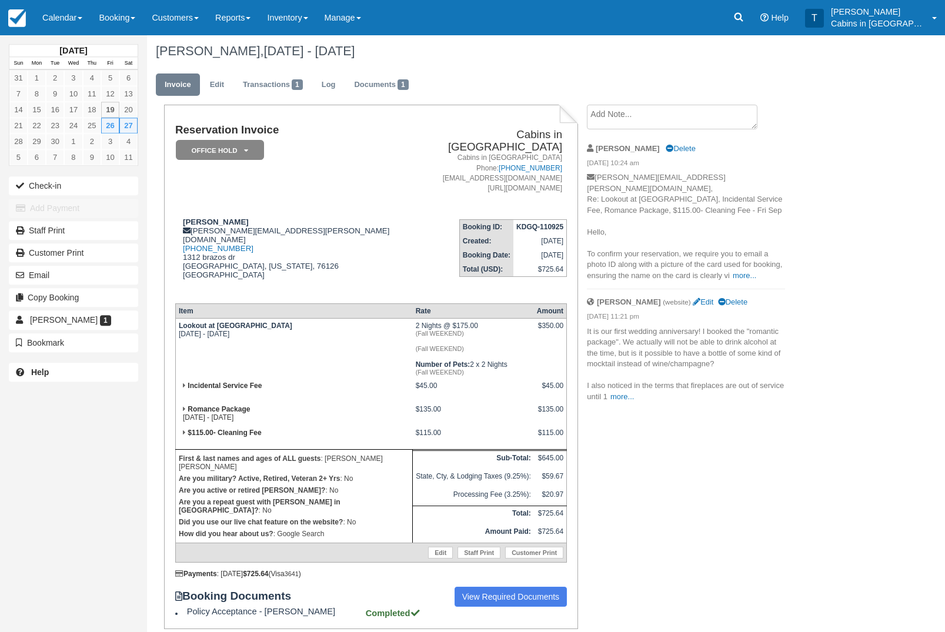
scroll to position [0, 0]
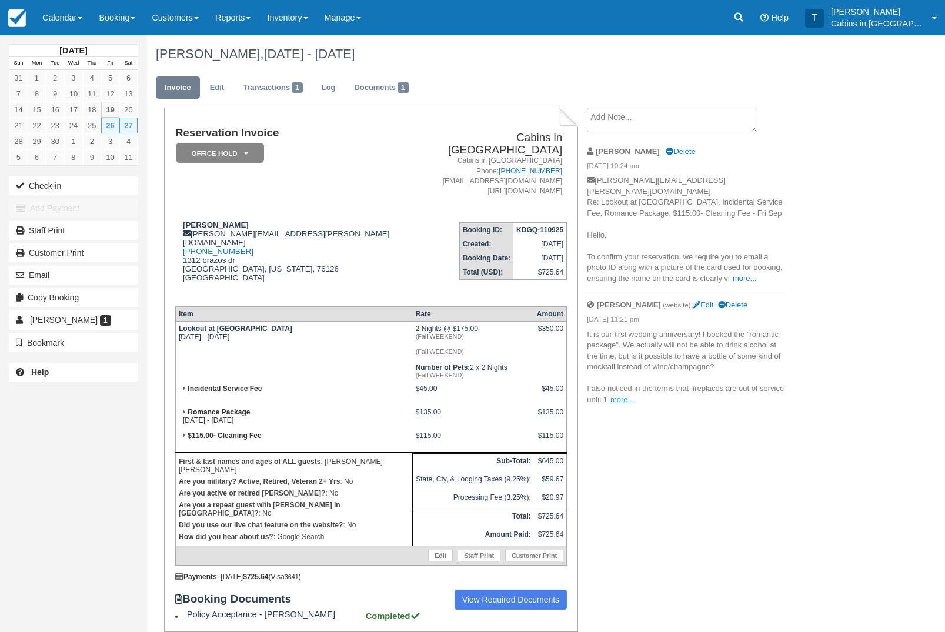
click at [634, 404] on link "more..." at bounding box center [622, 399] width 24 height 9
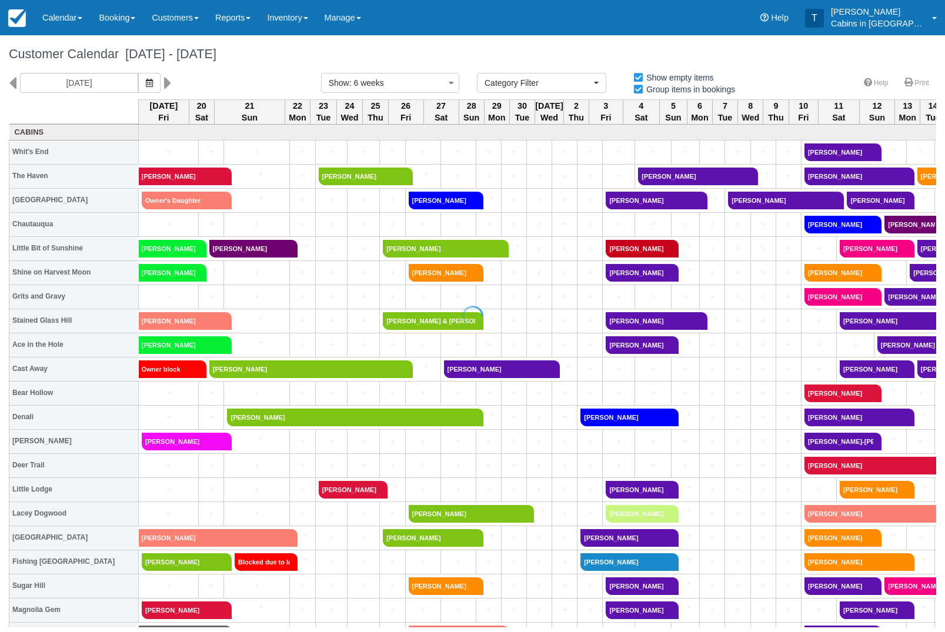
select select
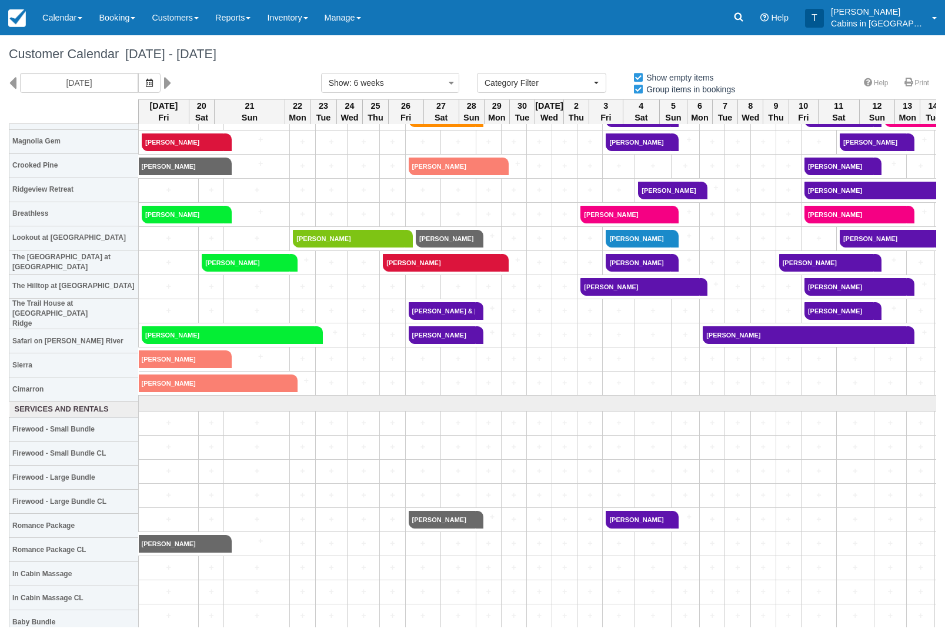
scroll to position [469, 0]
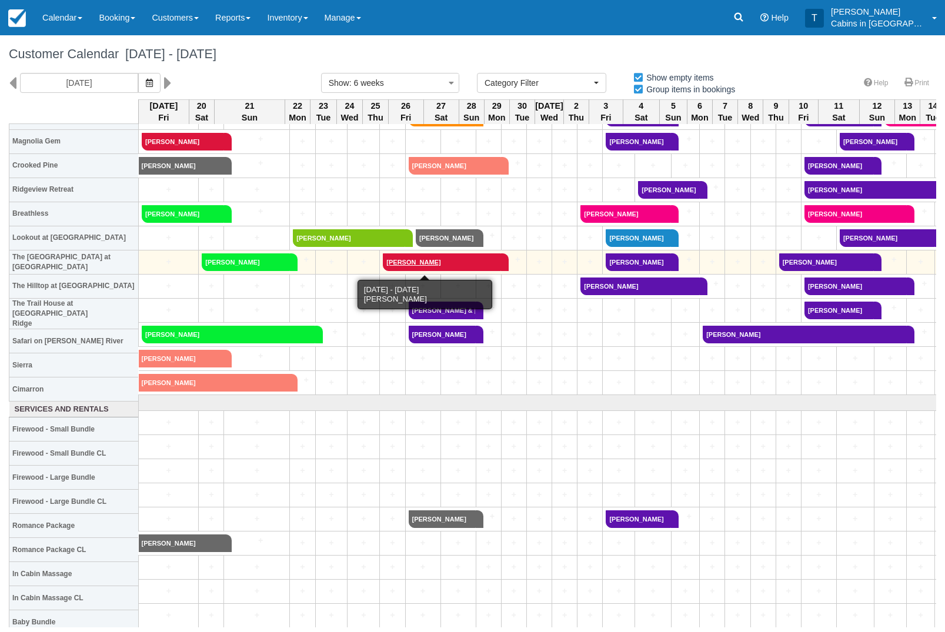
click at [479, 264] on link "Tommy Ralston" at bounding box center [442, 262] width 118 height 18
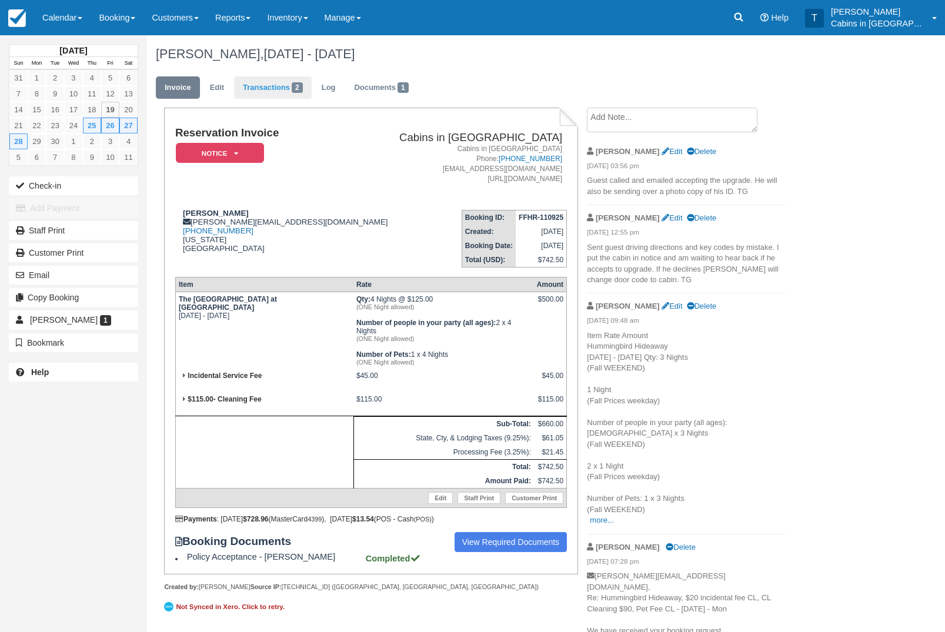
click at [282, 87] on link "Transactions 2" at bounding box center [273, 87] width 78 height 23
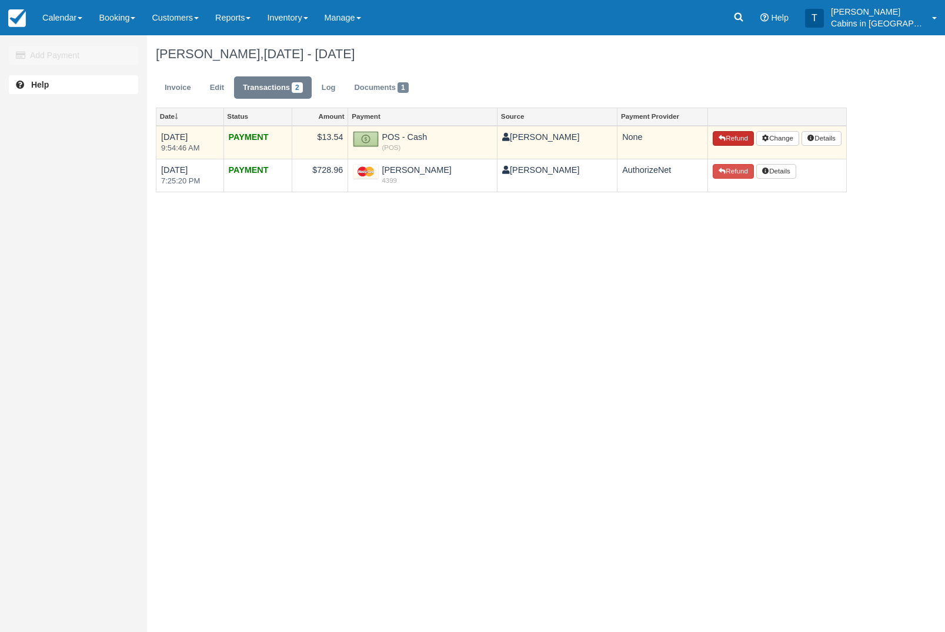
click at [728, 139] on button "Refund" at bounding box center [733, 138] width 41 height 15
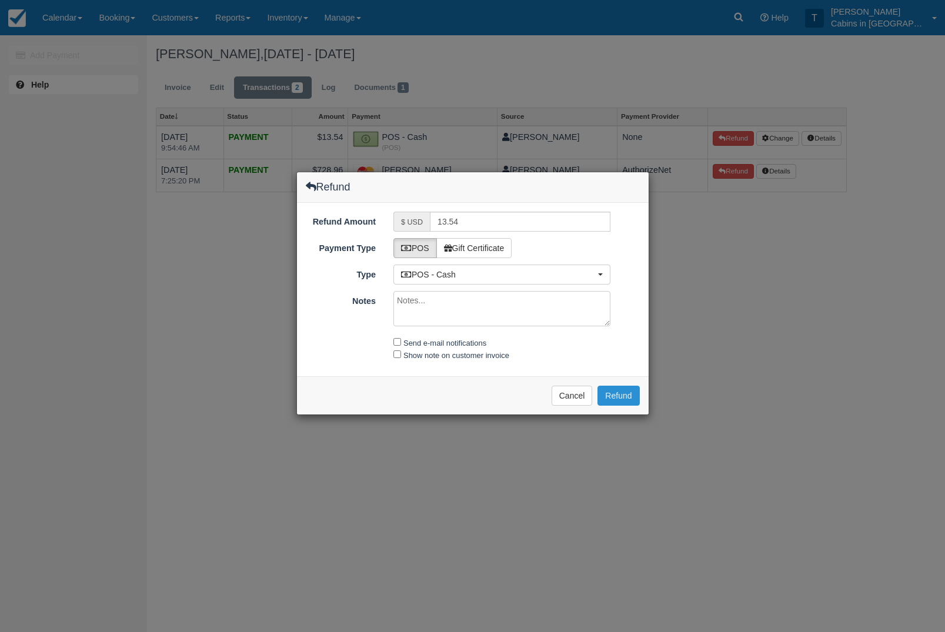
click at [624, 395] on button "Refund" at bounding box center [618, 396] width 42 height 20
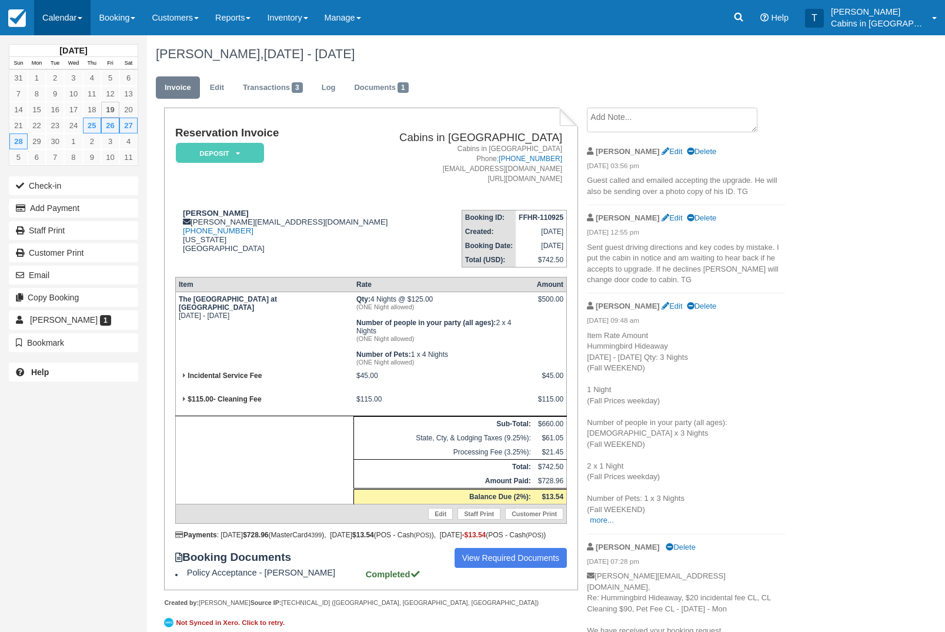
click at [73, 23] on link "Calendar" at bounding box center [62, 17] width 56 height 35
click at [93, 85] on link "Customer" at bounding box center [81, 75] width 93 height 25
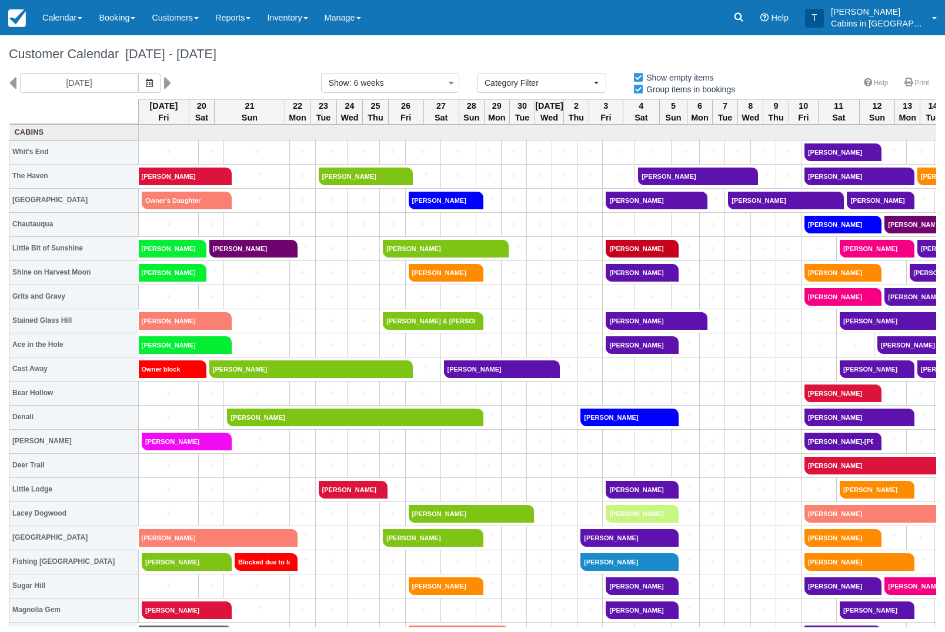
select select
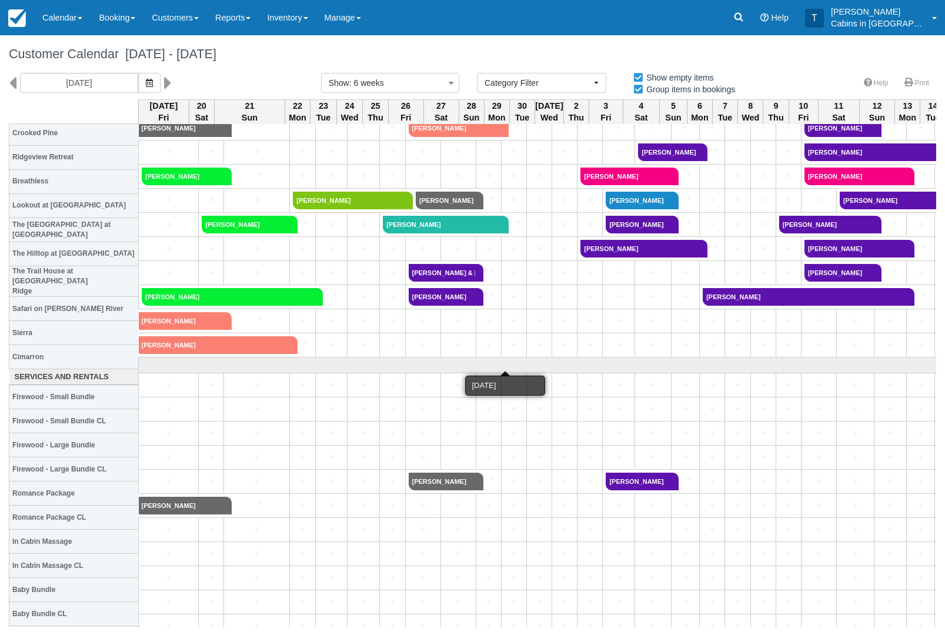
scroll to position [515, 0]
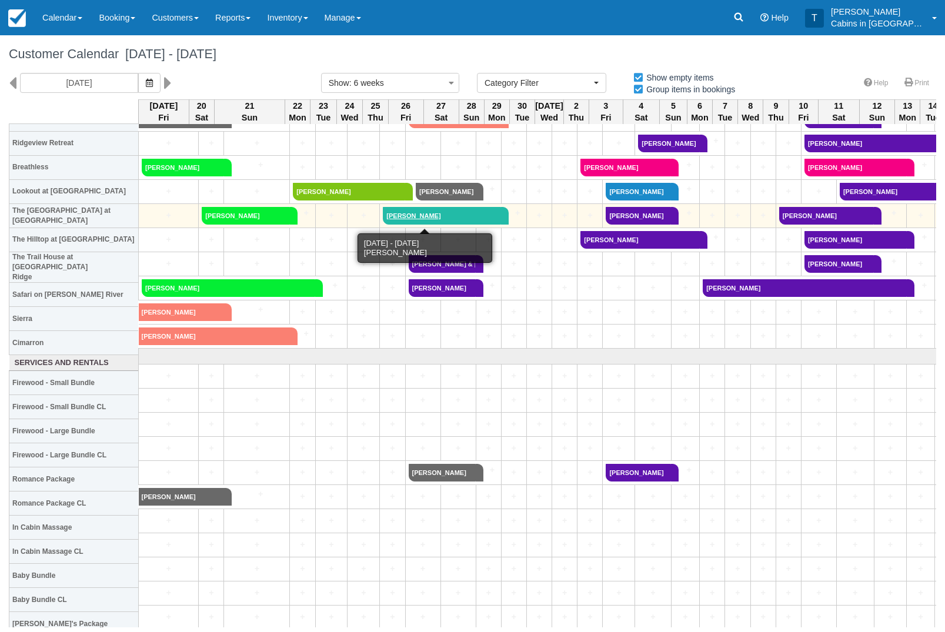
click at [481, 217] on link "[PERSON_NAME]" at bounding box center [442, 216] width 118 height 18
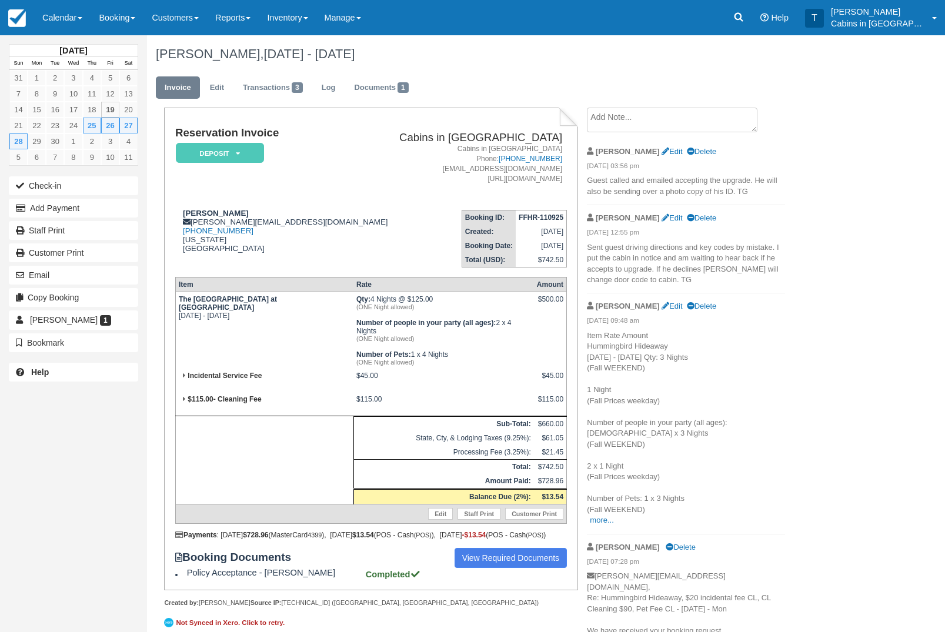
click at [239, 144] on em "Deposit" at bounding box center [220, 153] width 88 height 21
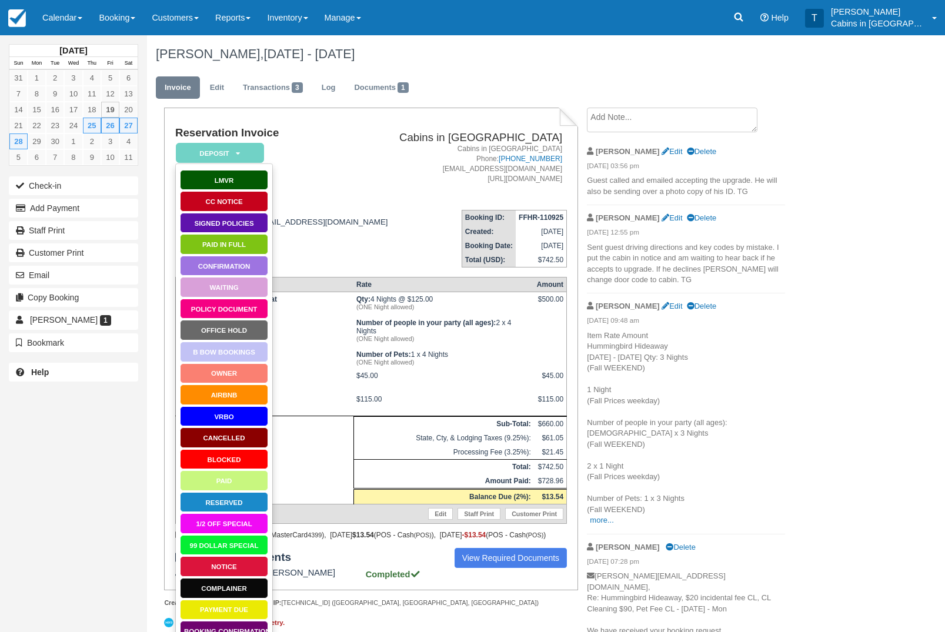
click at [235, 571] on link "Notice" at bounding box center [224, 566] width 88 height 21
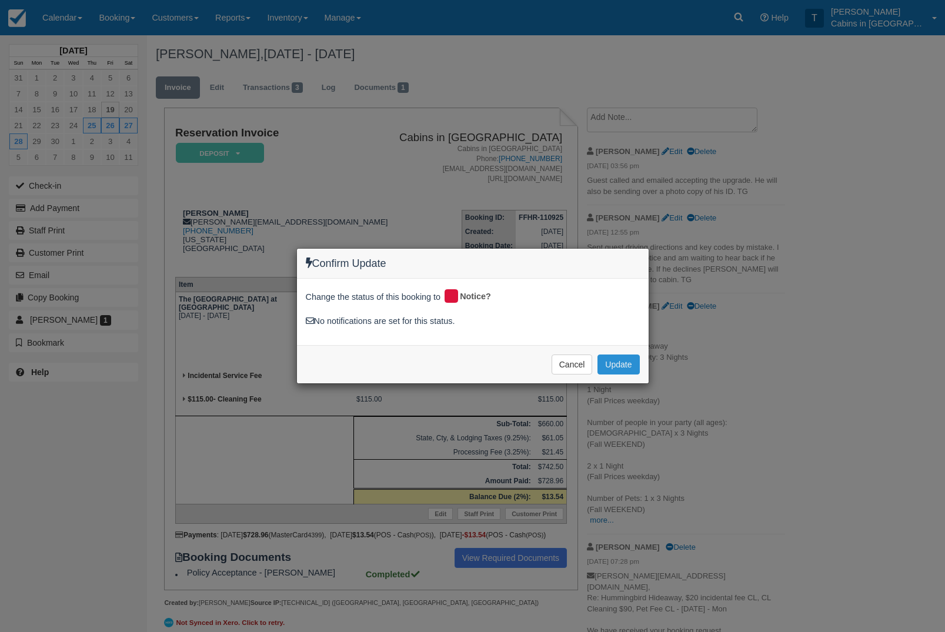
click at [630, 356] on button "Update" at bounding box center [618, 365] width 42 height 20
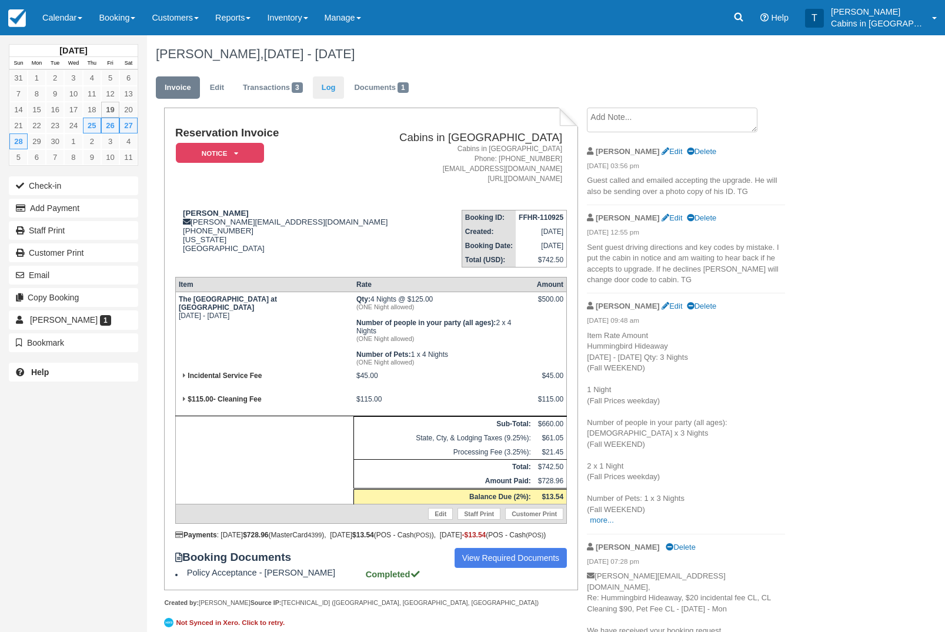
click at [345, 88] on link "Log" at bounding box center [329, 87] width 32 height 23
click at [68, 17] on link "Calendar" at bounding box center [62, 17] width 56 height 35
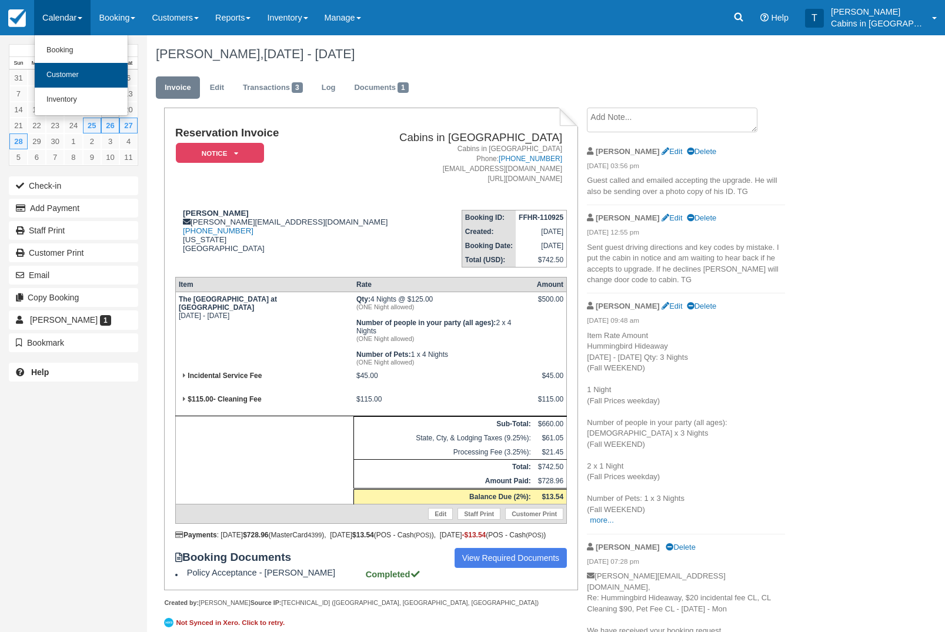
click at [97, 80] on link "Customer" at bounding box center [81, 75] width 93 height 25
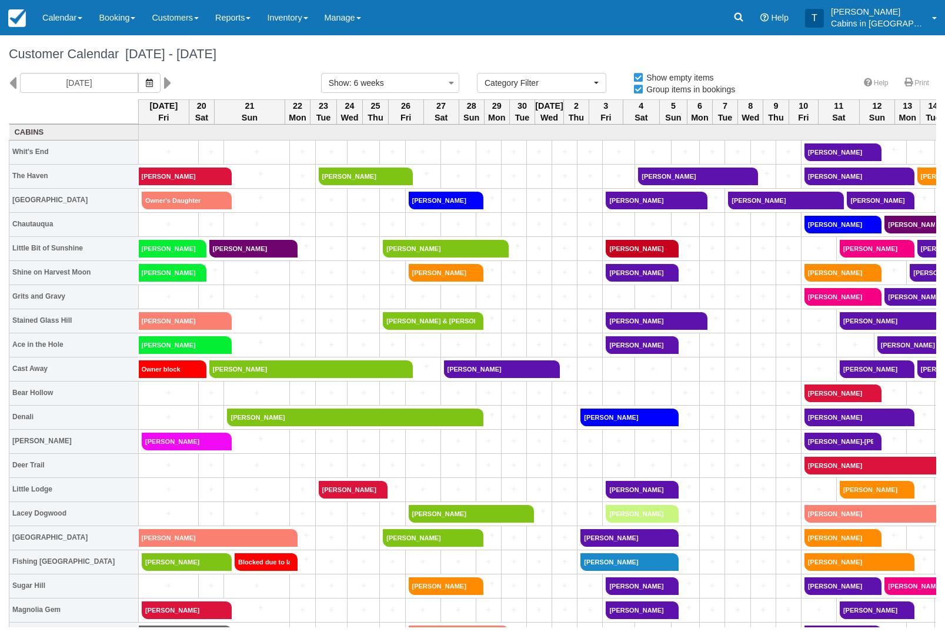
select select
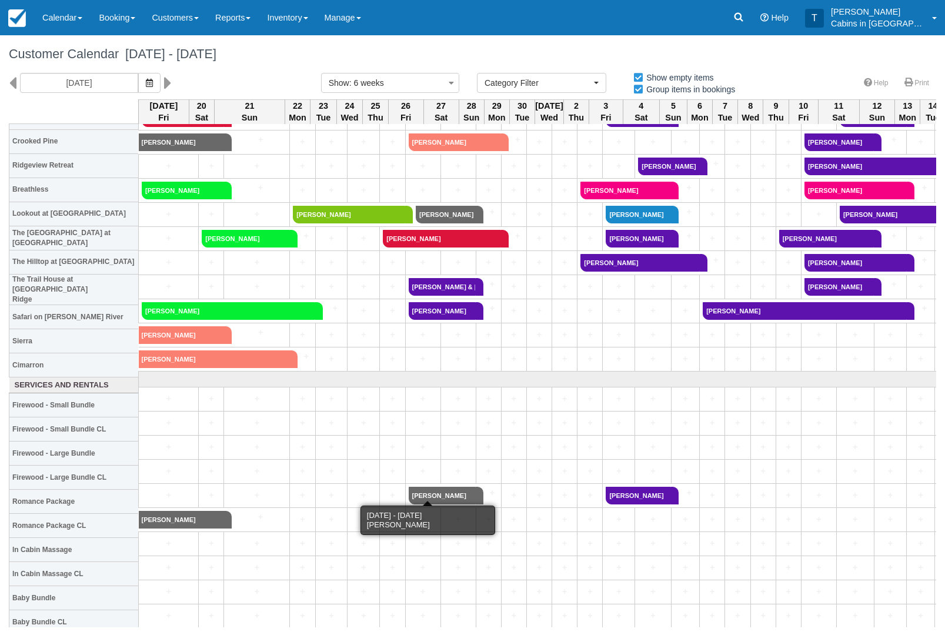
scroll to position [493, 0]
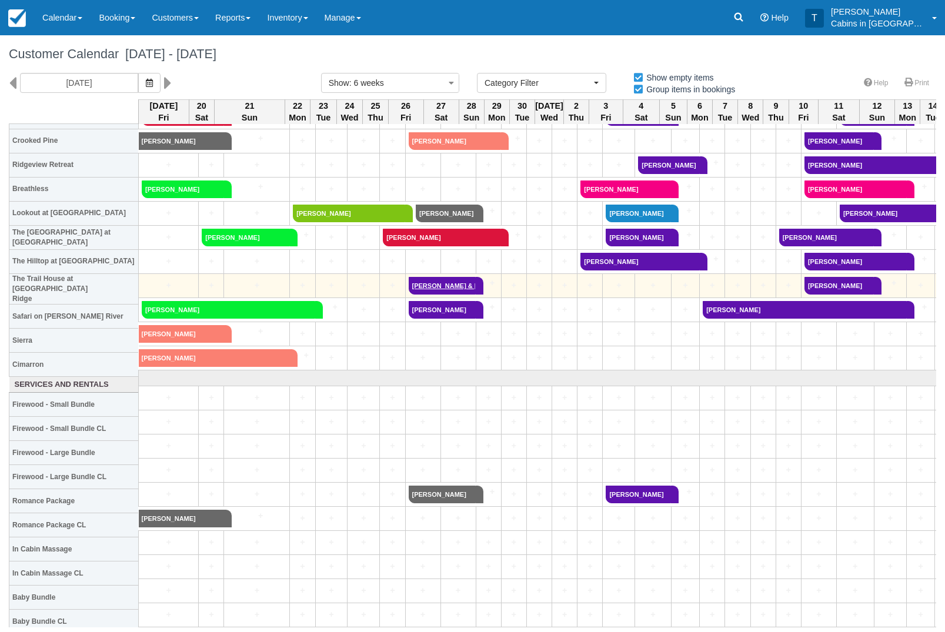
click at [434, 290] on link "Brian & Tonya Edwards" at bounding box center [443, 286] width 68 height 18
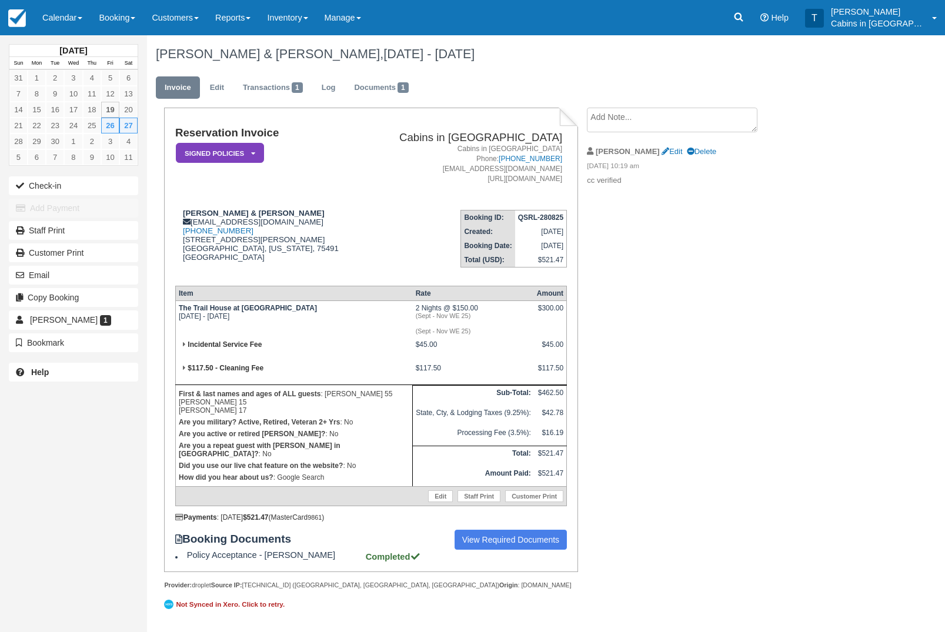
click at [256, 153] on em "Signed Policies" at bounding box center [220, 153] width 88 height 21
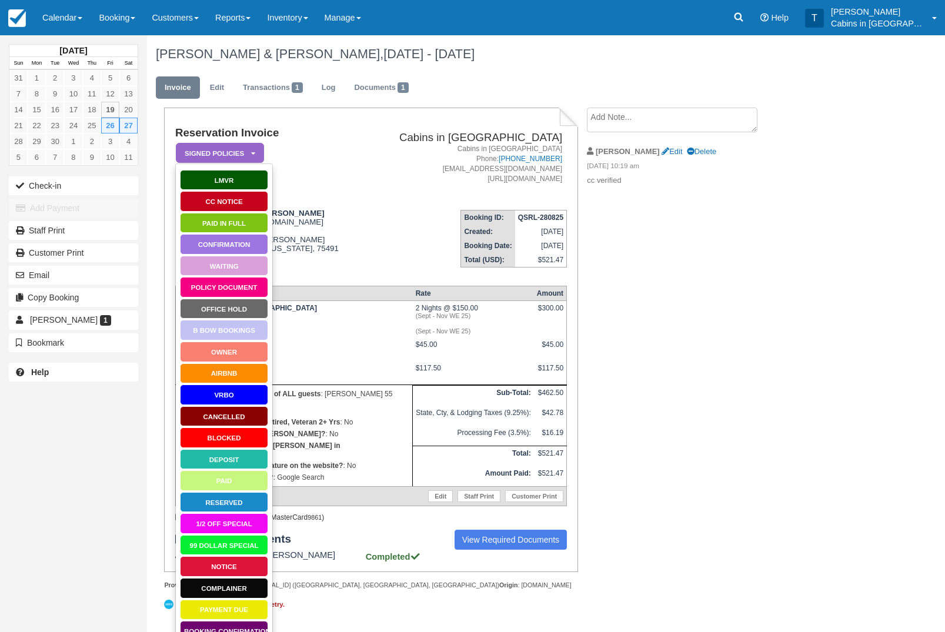
click at [254, 219] on link "Paid in Full" at bounding box center [224, 223] width 88 height 21
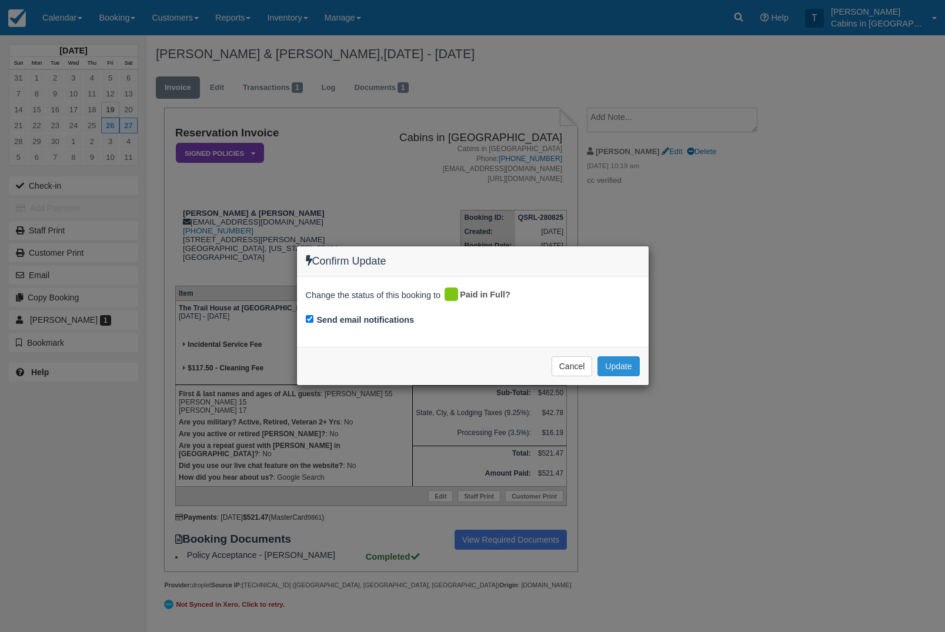
click at [629, 364] on button "Update" at bounding box center [618, 366] width 42 height 20
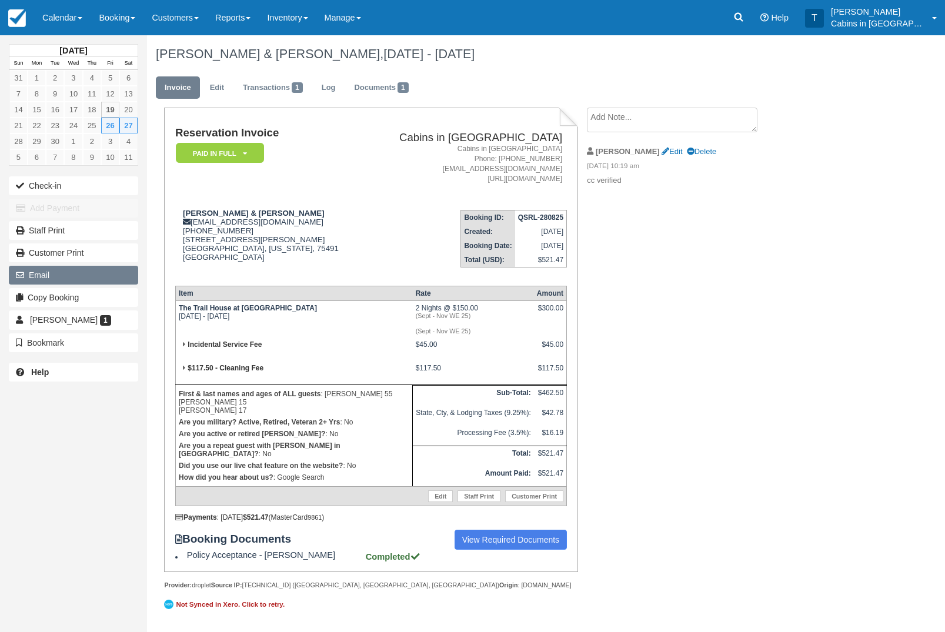
click at [96, 285] on button "Email" at bounding box center [73, 275] width 129 height 19
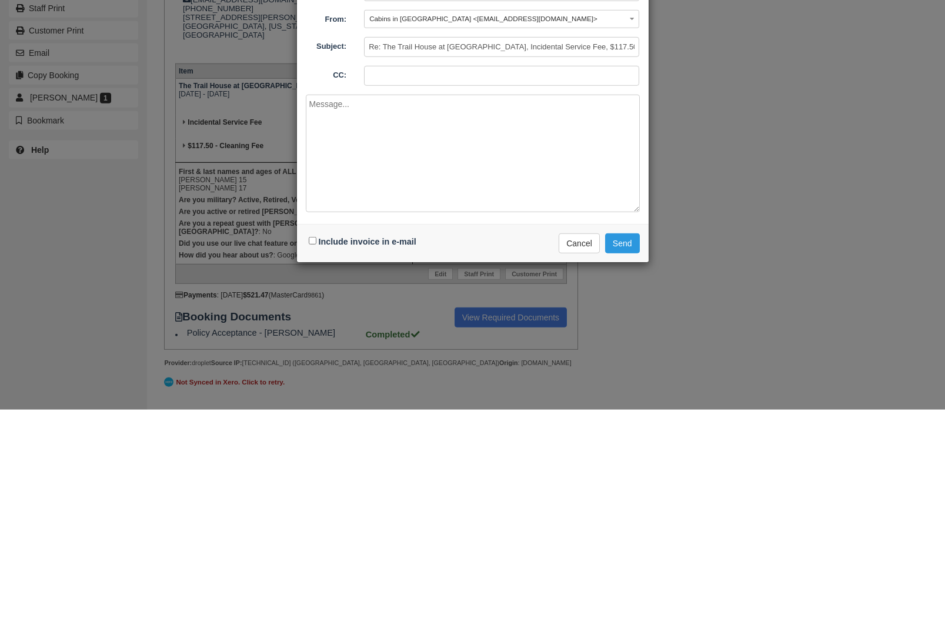
click at [442, 317] on textarea at bounding box center [473, 376] width 334 height 118
paste textarea "crabtree.garrett@gmail.com"
type textarea "crabtree.garrett@gmail.com"
click at [581, 456] on button "Cancel" at bounding box center [579, 466] width 41 height 20
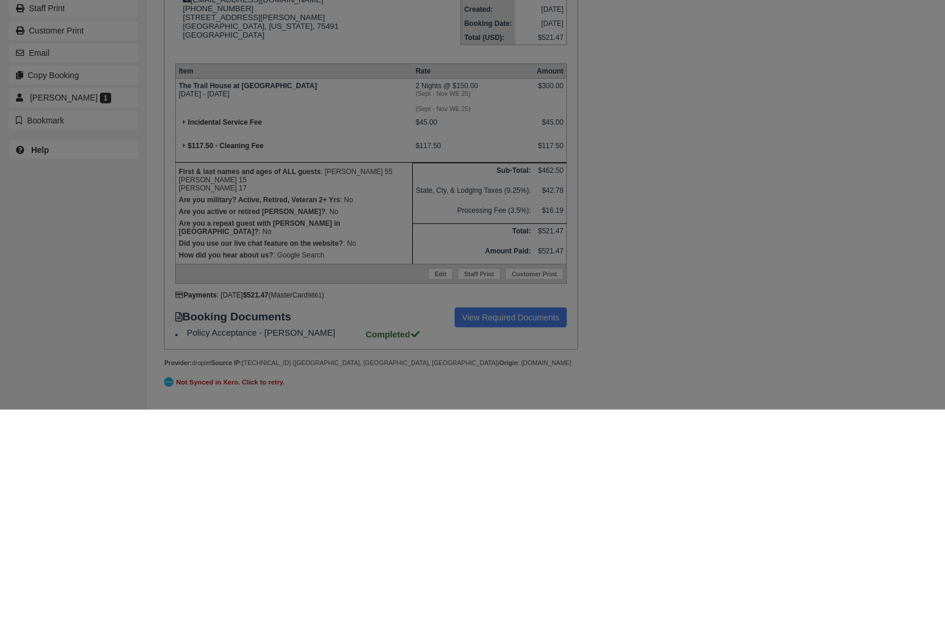
scroll to position [50, 0]
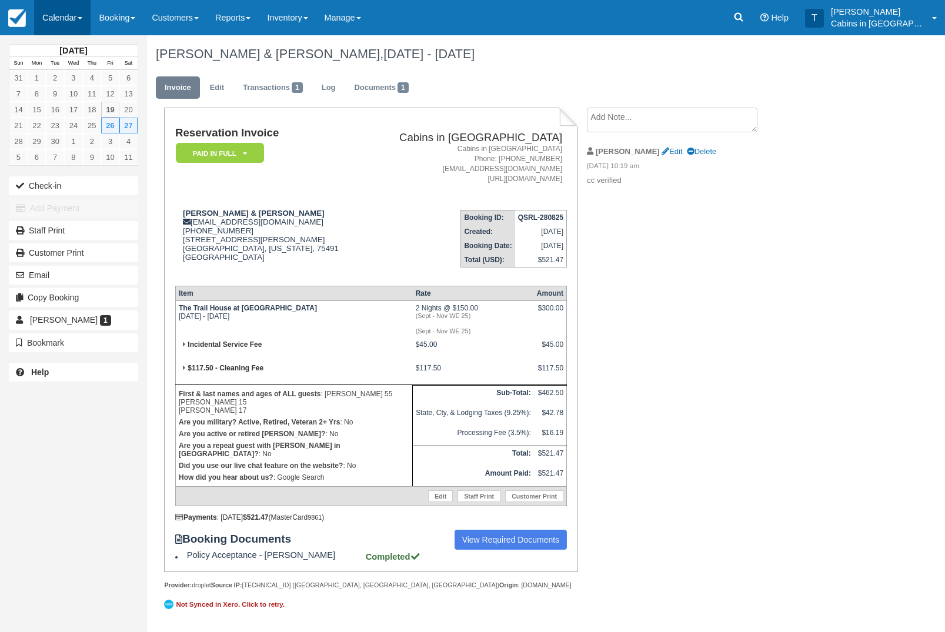
click at [85, 15] on link "Calendar" at bounding box center [62, 17] width 56 height 35
click at [103, 83] on link "Customer" at bounding box center [81, 75] width 93 height 25
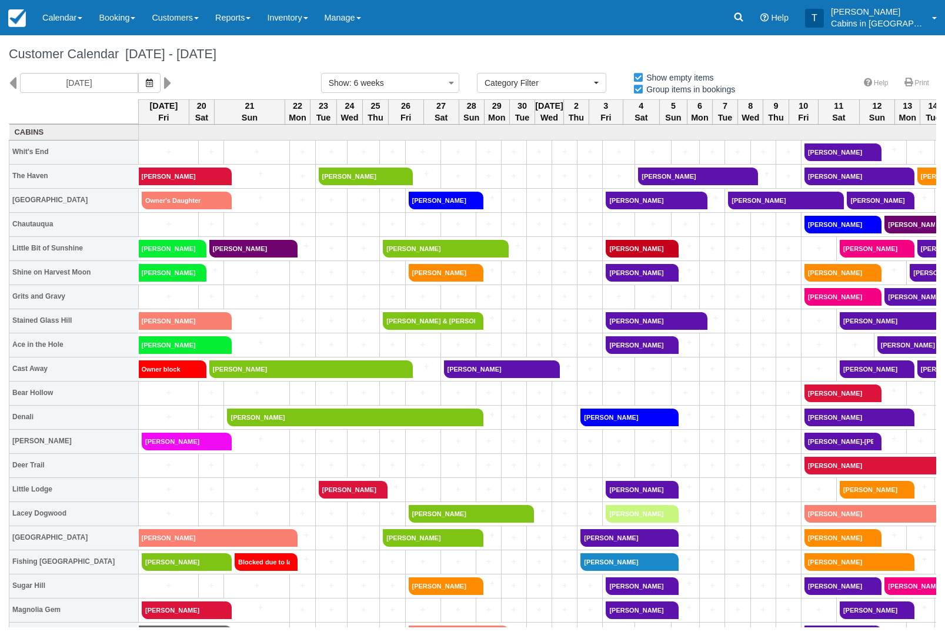
select select
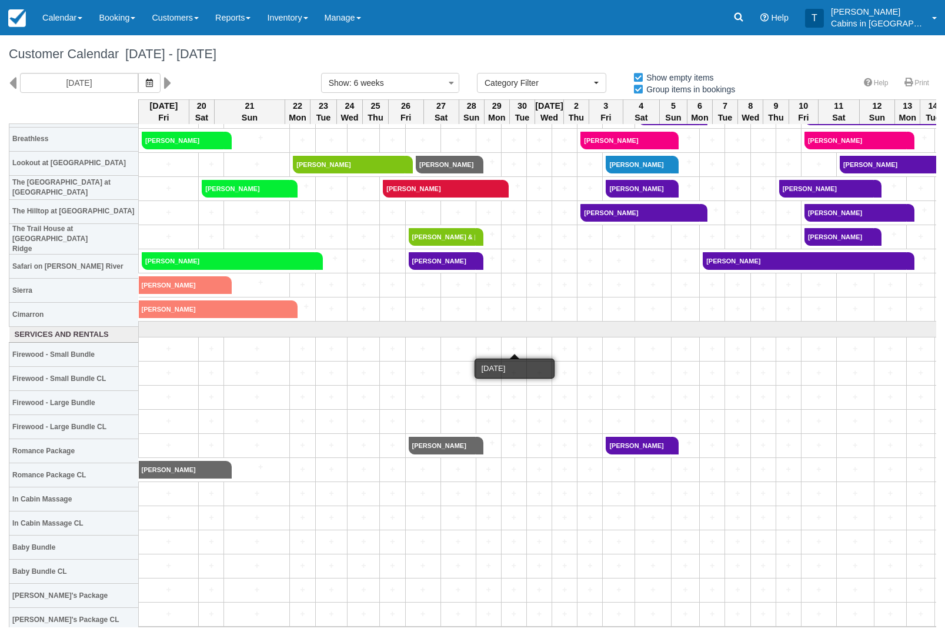
scroll to position [542, 0]
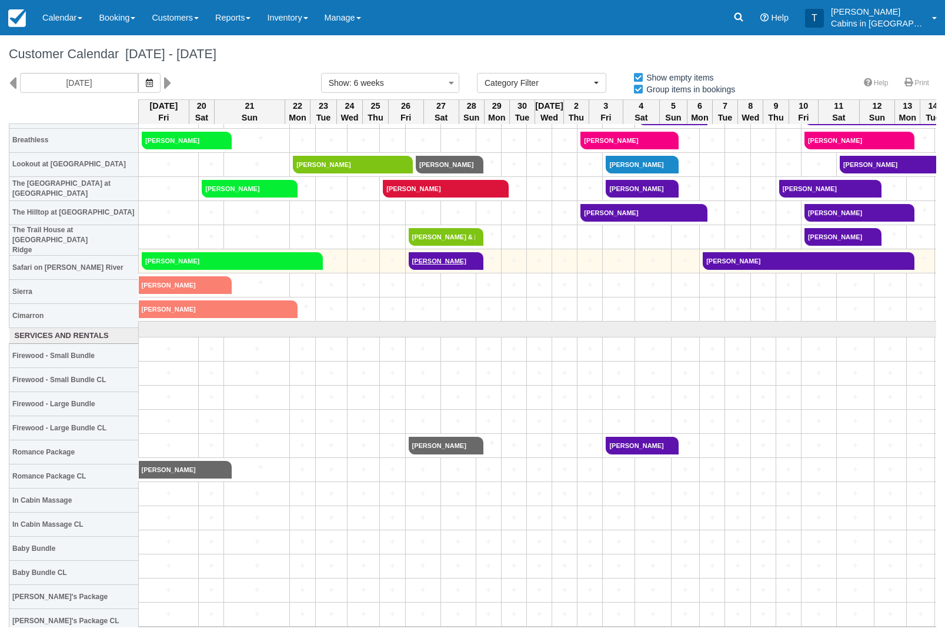
click at [435, 269] on link "[PERSON_NAME]" at bounding box center [443, 261] width 68 height 18
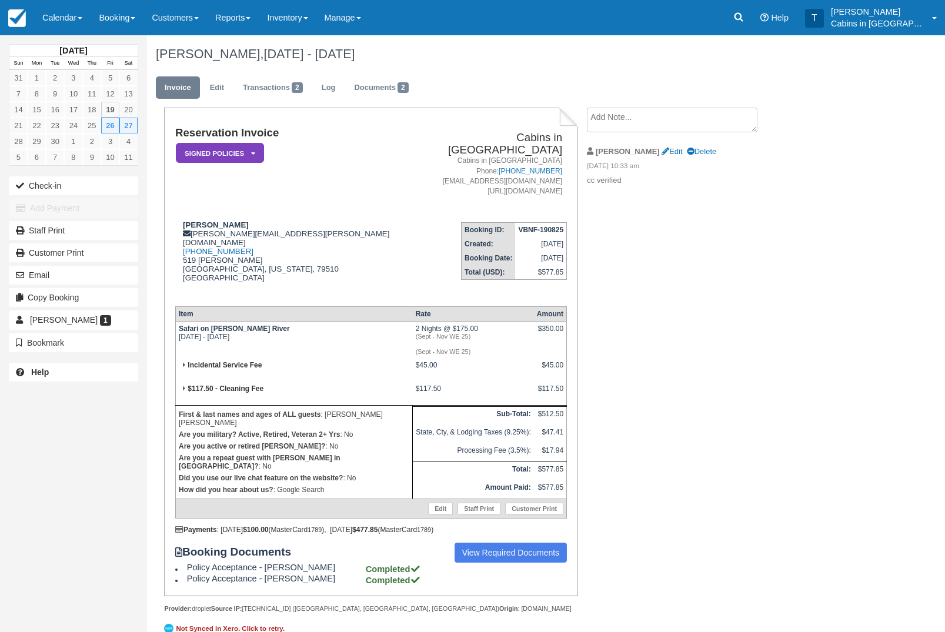
click at [260, 151] on em "Signed Policies" at bounding box center [220, 153] width 88 height 21
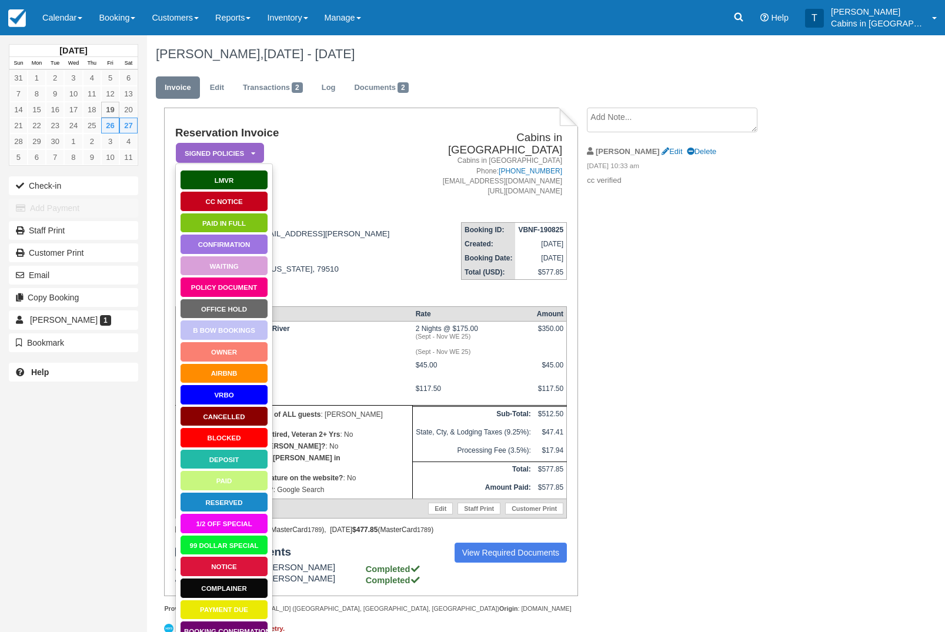
click at [248, 228] on link "Paid in Full" at bounding box center [224, 223] width 88 height 21
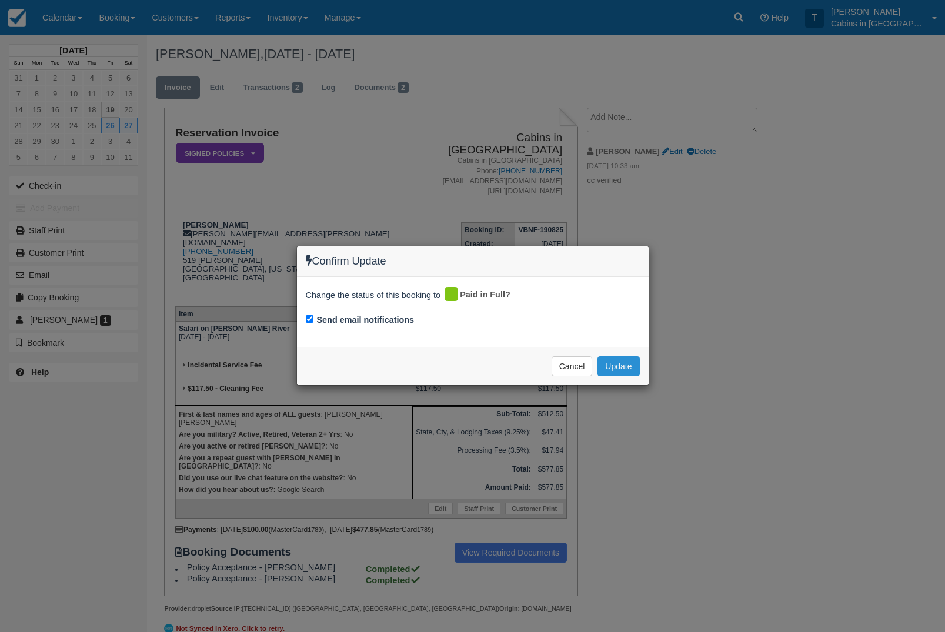
click at [630, 372] on button "Update" at bounding box center [618, 366] width 42 height 20
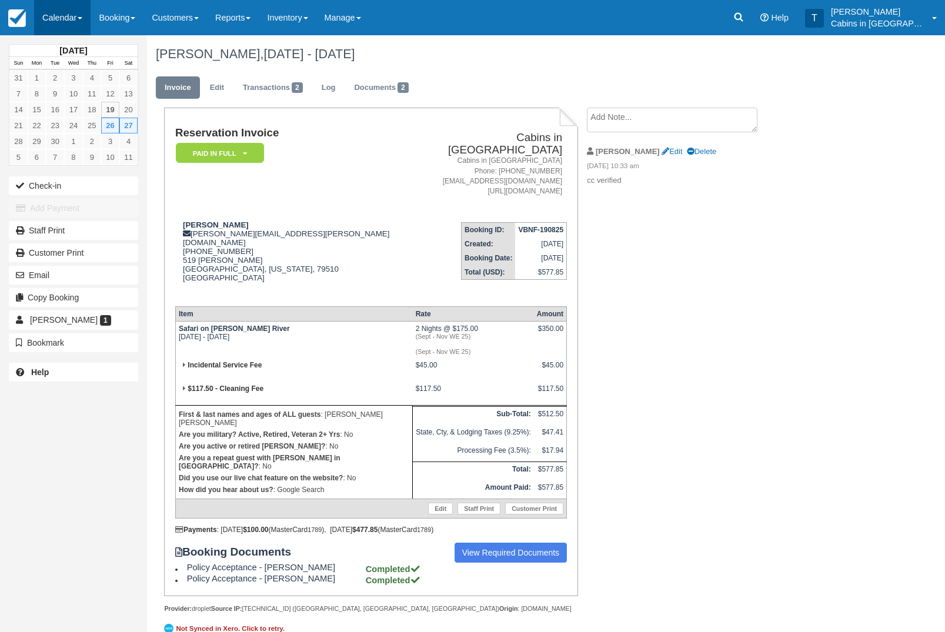
click at [62, 22] on link "Calendar" at bounding box center [62, 17] width 56 height 35
click at [91, 82] on link "Customer" at bounding box center [81, 75] width 93 height 25
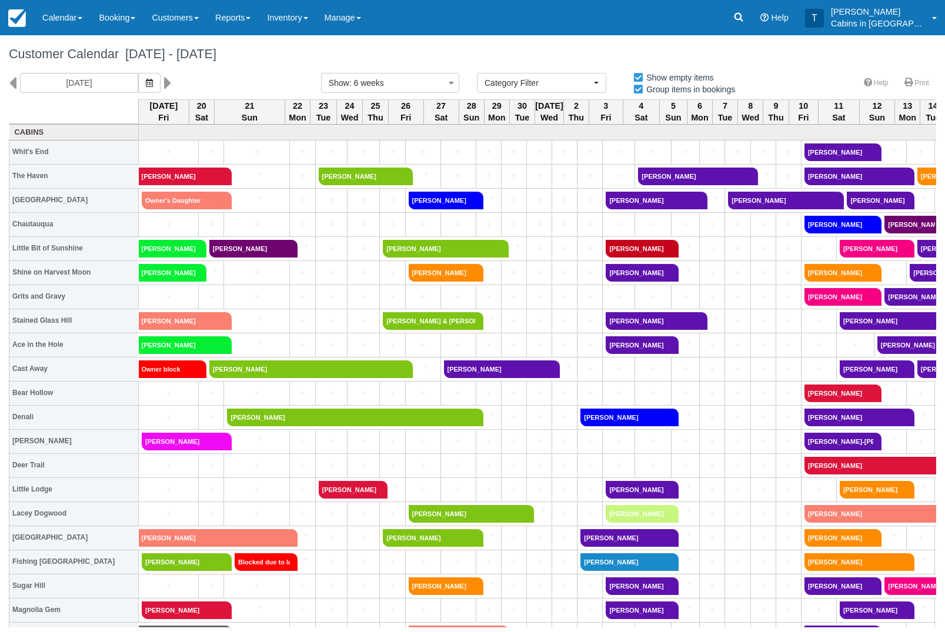
select select
click at [743, 22] on icon at bounding box center [739, 17] width 12 height 12
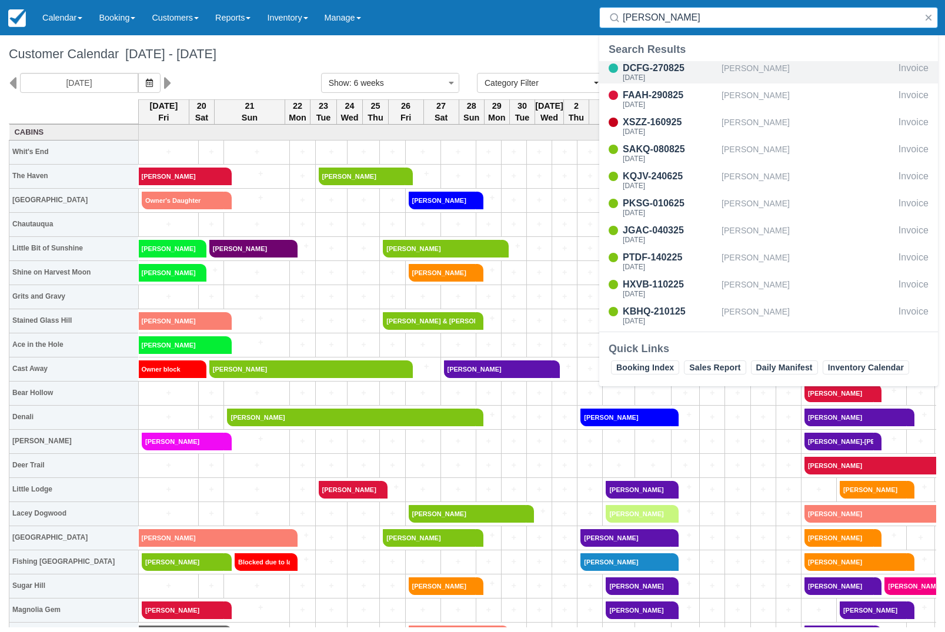
type input "[PERSON_NAME]"
click at [685, 67] on div "DCFG-270825" at bounding box center [670, 68] width 94 height 14
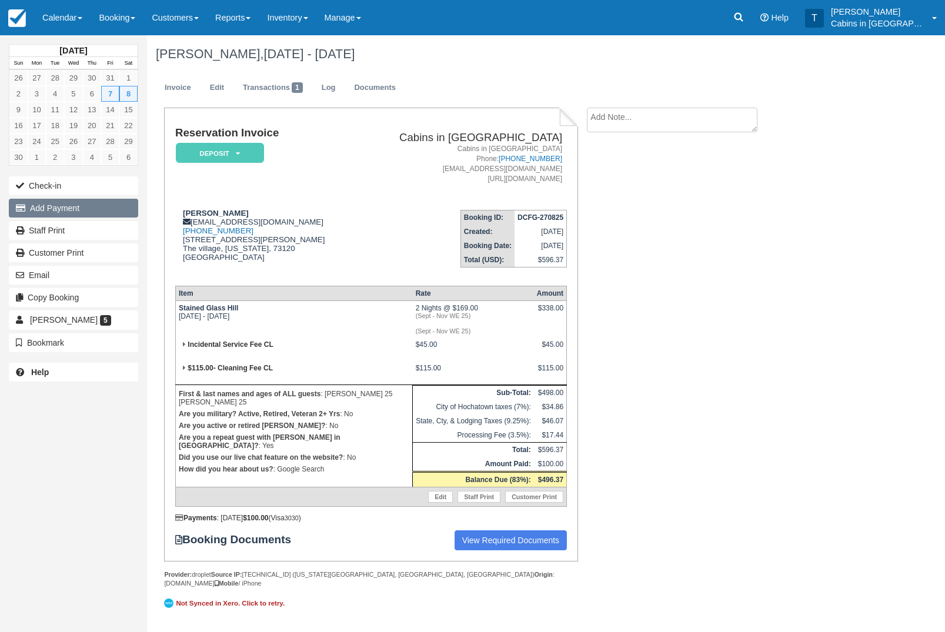
click at [106, 208] on button "Add Payment" at bounding box center [73, 208] width 129 height 19
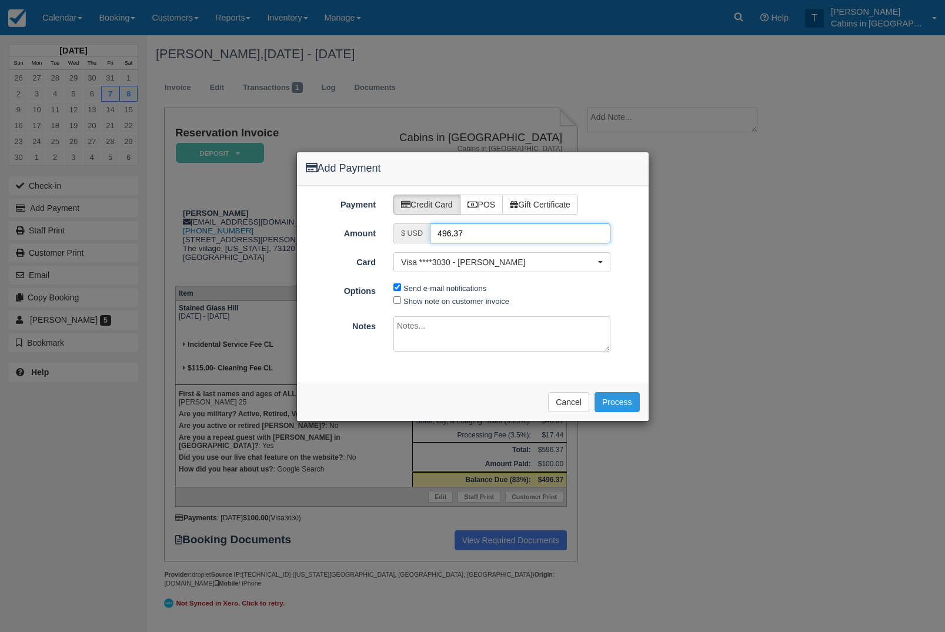
click at [489, 228] on input "496.37" at bounding box center [520, 233] width 181 height 20
type input "4"
type input "100.00"
click at [622, 403] on button "Process" at bounding box center [616, 402] width 45 height 20
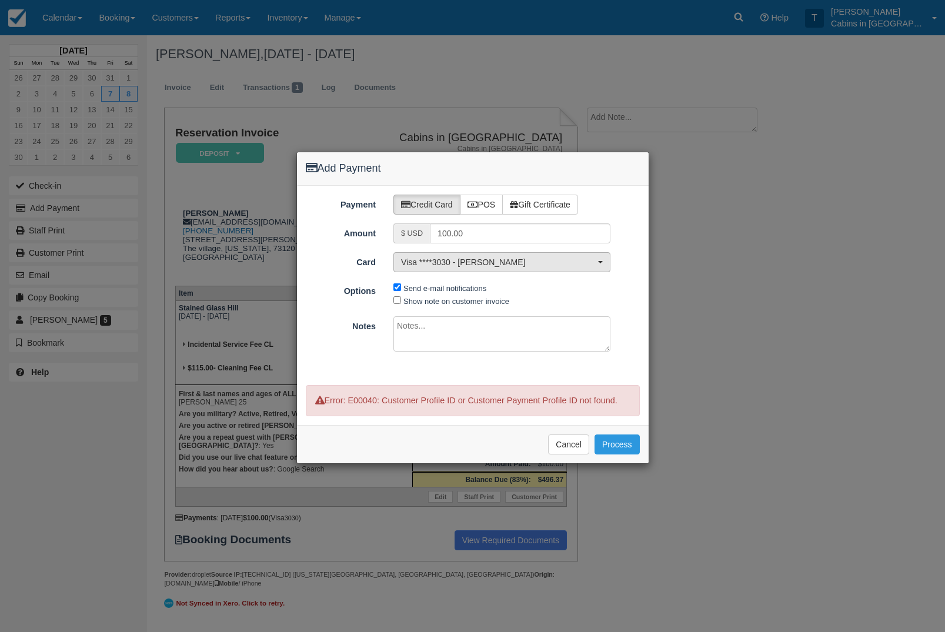
click at [567, 268] on span "Visa ****3030 - Joseph Wilson" at bounding box center [498, 262] width 194 height 12
click at [577, 305] on link "[ New Card ]" at bounding box center [502, 301] width 216 height 18
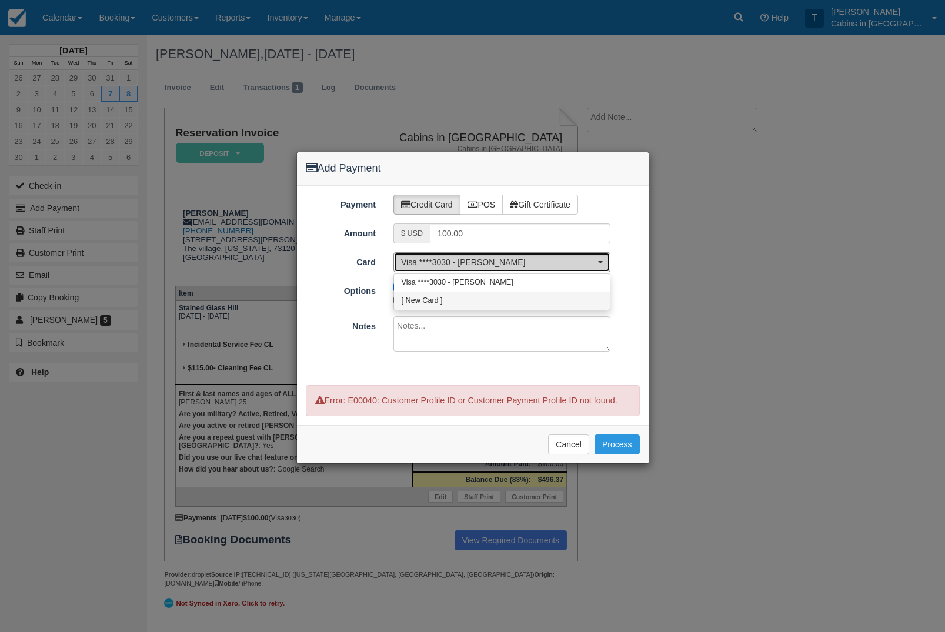
select select "0"
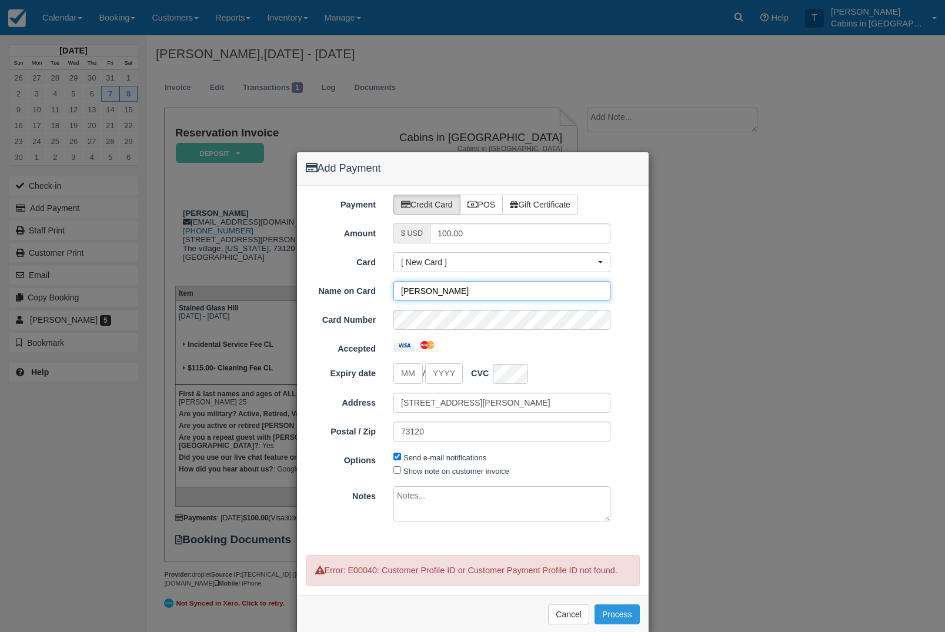
type input "Joseph H Wilson"
click at [414, 374] on input "tel" at bounding box center [407, 373] width 29 height 21
type input "09"
click at [456, 377] on input "Expiry date" at bounding box center [444, 373] width 38 height 21
type input "2027"
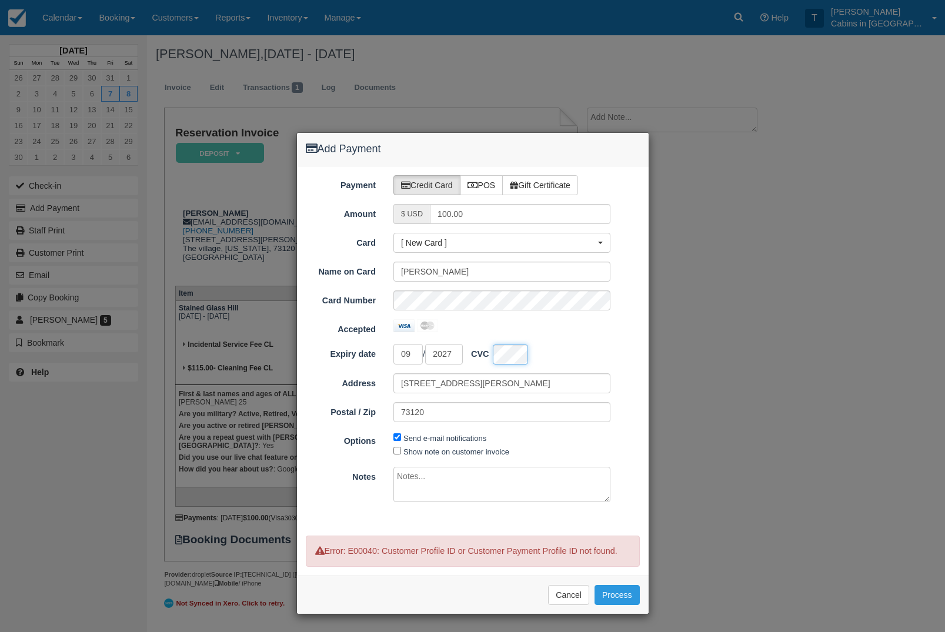
scroll to position [33, 0]
click at [626, 600] on button "Process" at bounding box center [616, 595] width 45 height 20
click at [621, 599] on button "Process" at bounding box center [616, 595] width 45 height 20
click at [623, 599] on button "Process" at bounding box center [616, 595] width 45 height 20
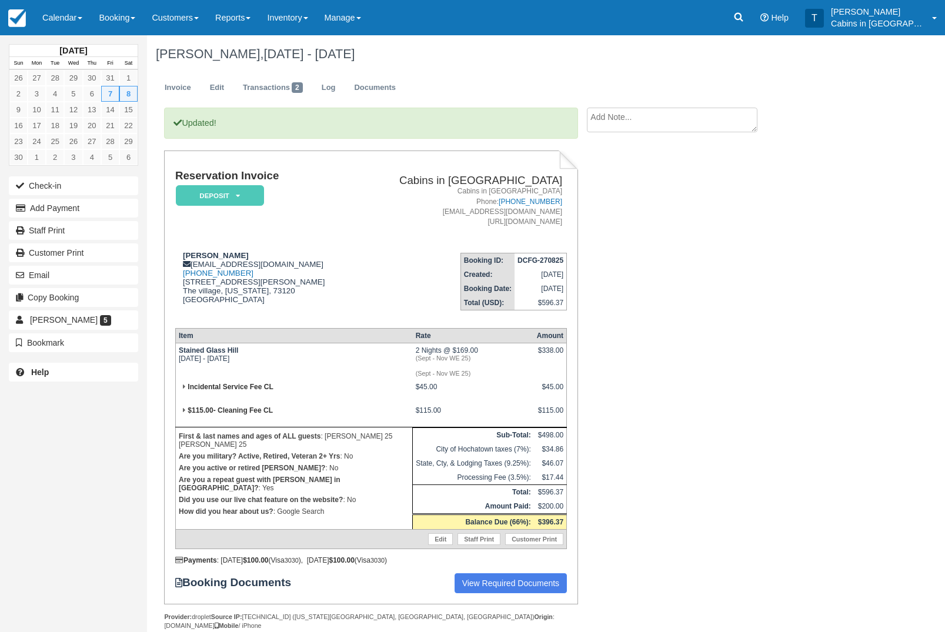
click at [250, 193] on em "Deposit" at bounding box center [220, 195] width 88 height 21
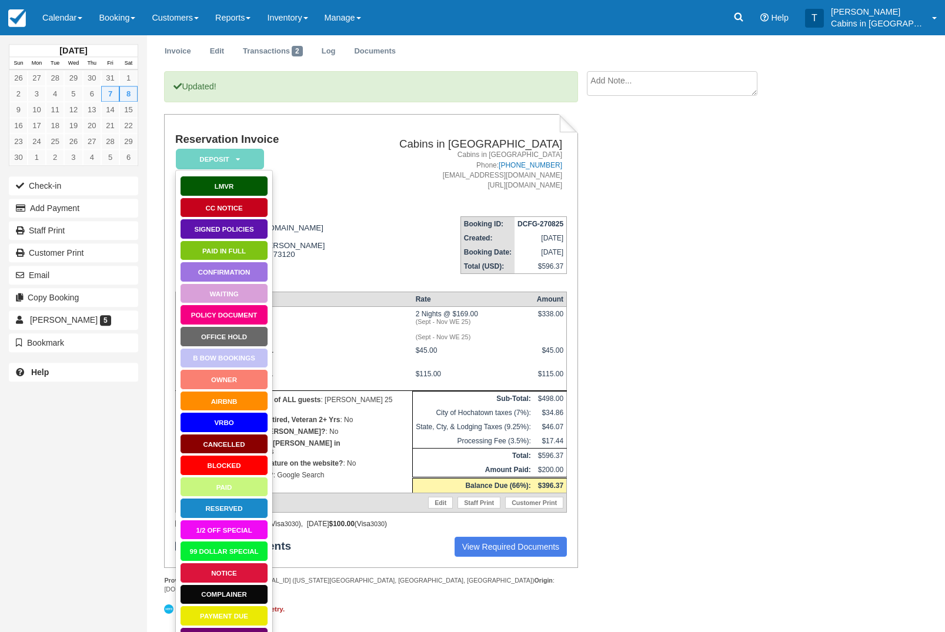
scroll to position [35, 0]
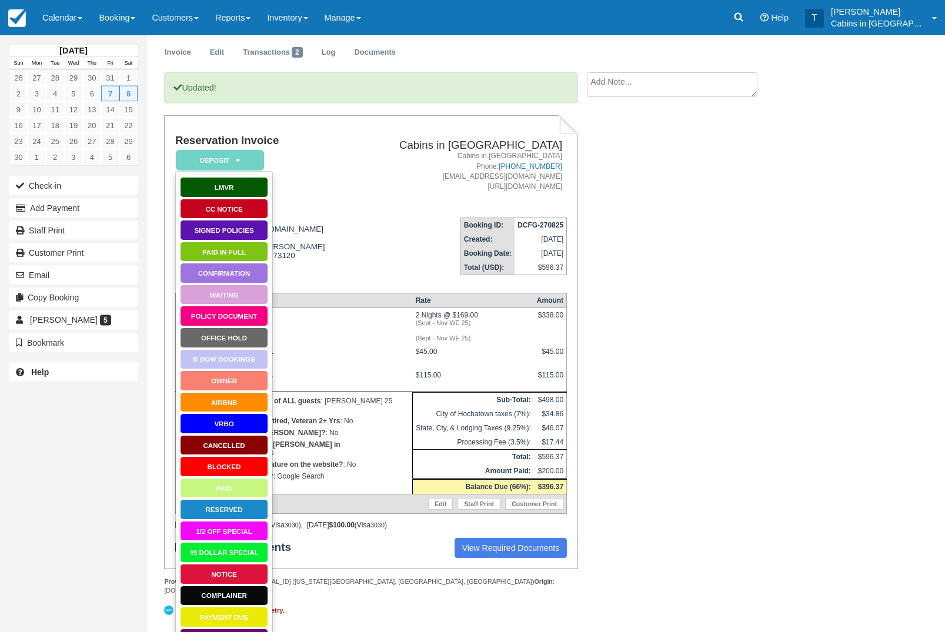
click at [256, 323] on link "Policy Document" at bounding box center [224, 316] width 88 height 21
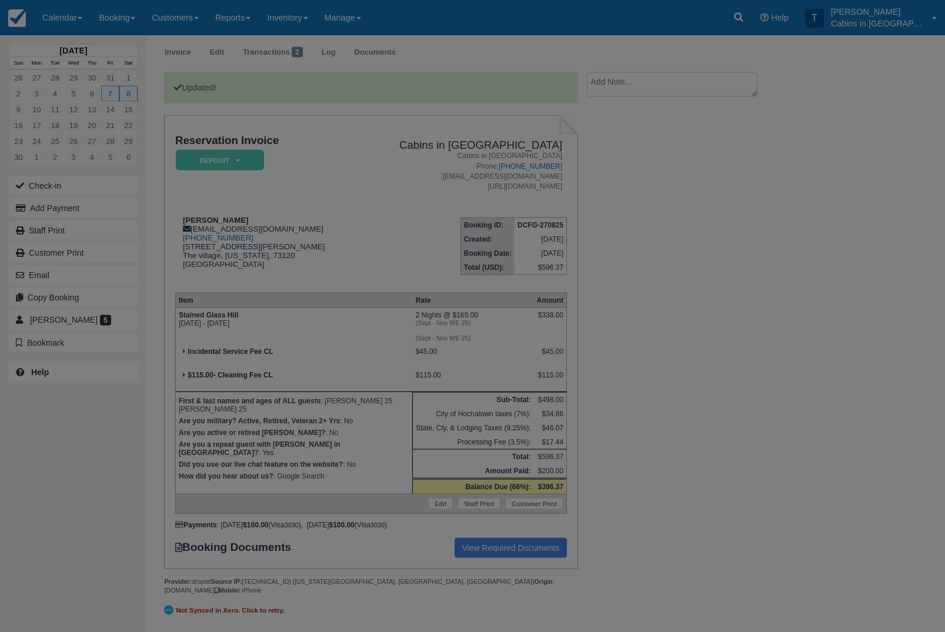
scroll to position [81, 0]
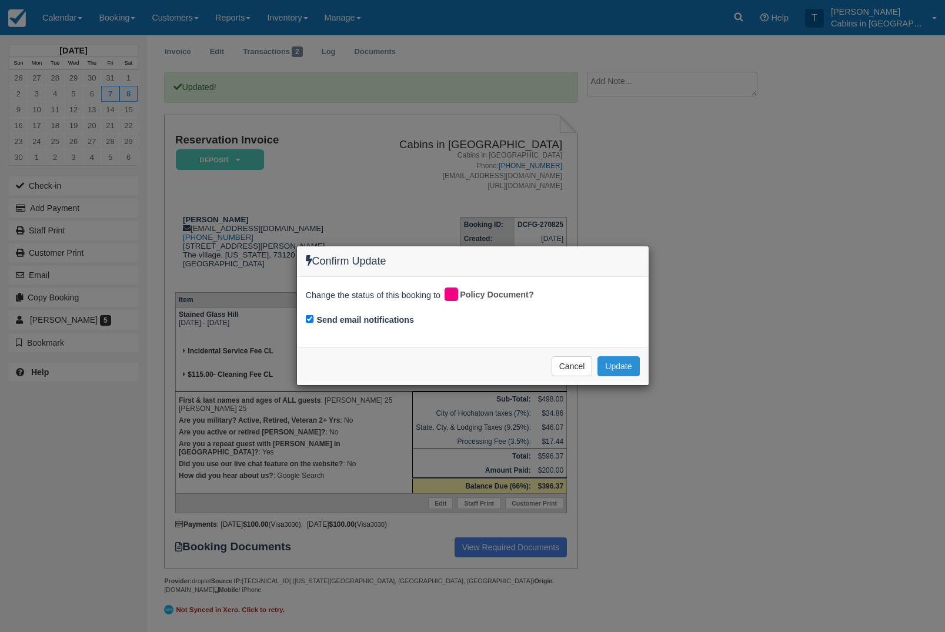
click at [636, 367] on button "Update" at bounding box center [618, 366] width 42 height 20
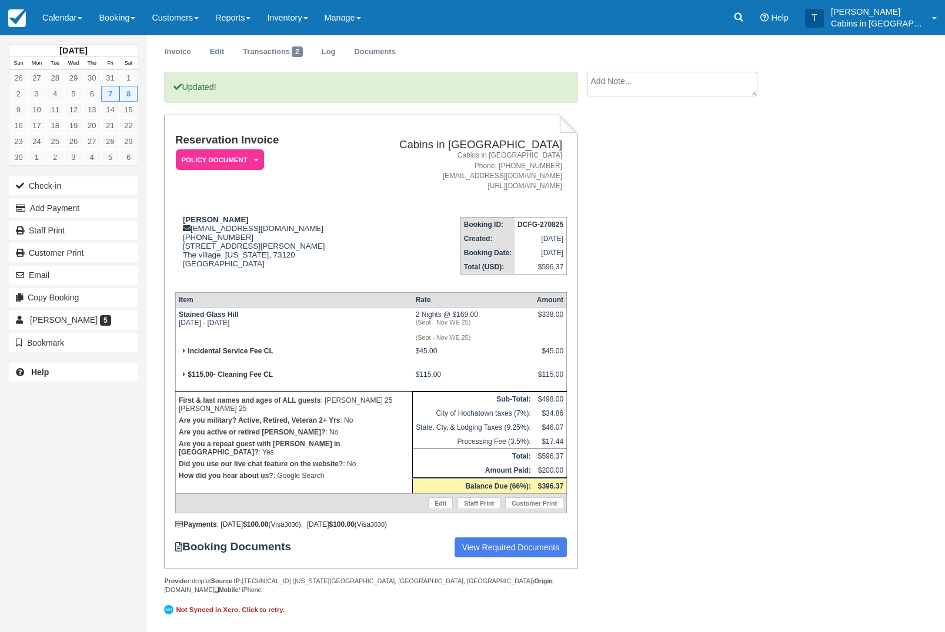
scroll to position [0, 0]
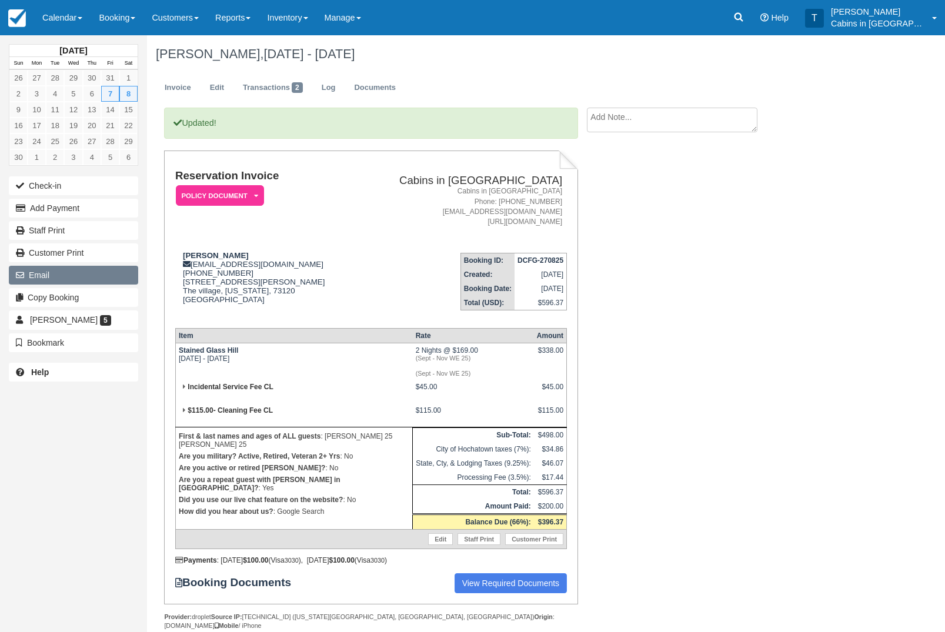
click at [95, 276] on button "Email" at bounding box center [73, 275] width 129 height 19
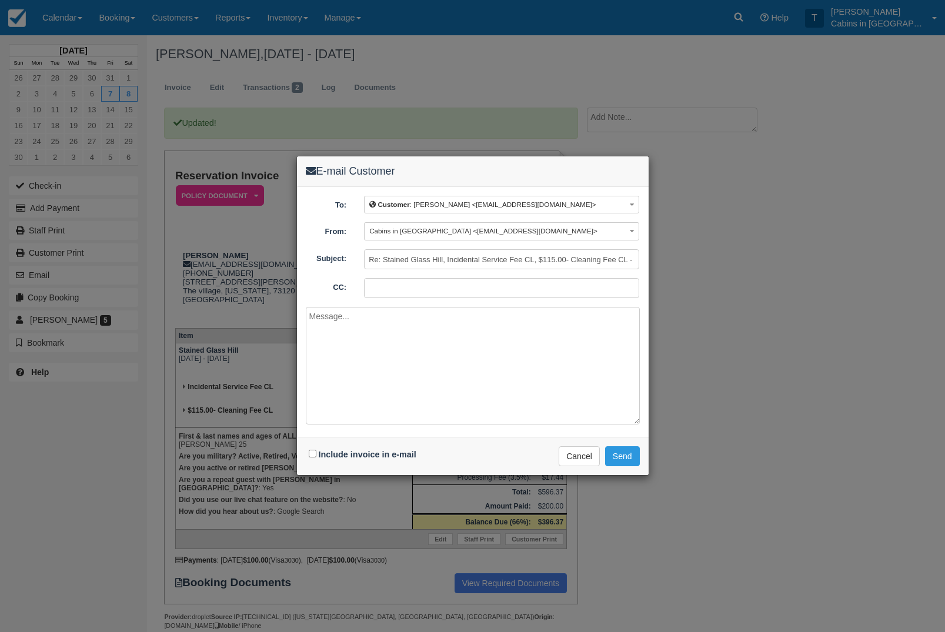
click at [446, 352] on textarea at bounding box center [473, 366] width 334 height 118
paste textarea "We have received your booking request. To confirm your reservation, we require …"
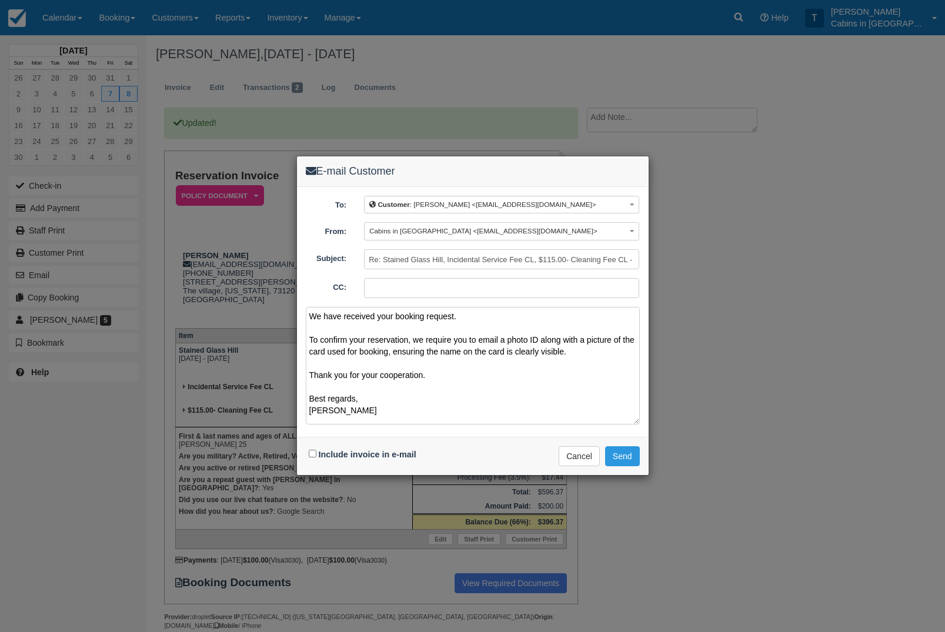
scroll to position [3, 0]
type textarea "We have received your booking request. To confirm your reservation, we require …"
click at [310, 452] on input "Include invoice in e-mail" at bounding box center [313, 454] width 8 height 8
checkbox input "true"
click at [637, 456] on button "Send" at bounding box center [622, 456] width 35 height 20
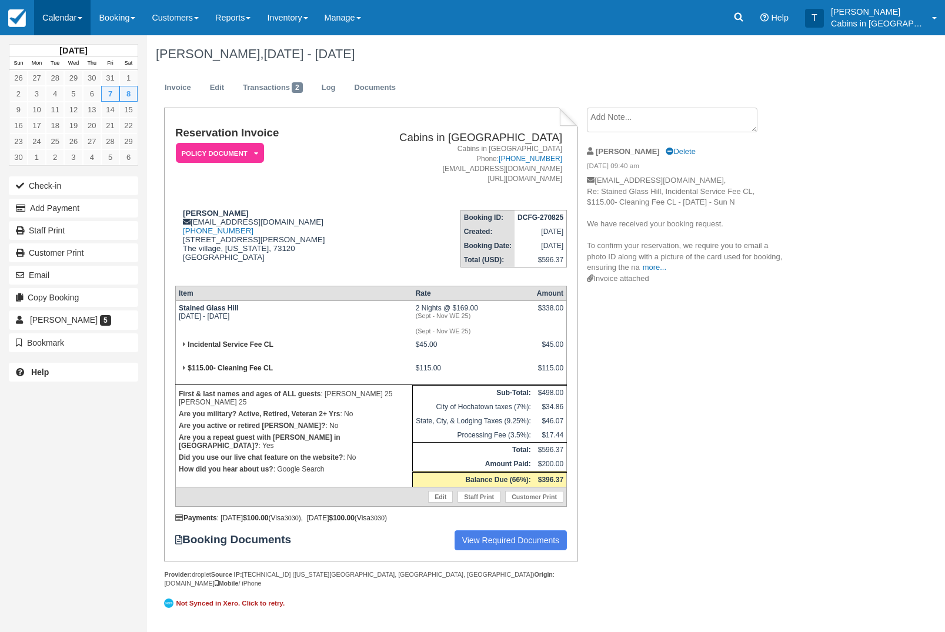
click at [71, 5] on link "Calendar" at bounding box center [62, 17] width 56 height 35
click at [91, 74] on link "Customer" at bounding box center [81, 75] width 93 height 25
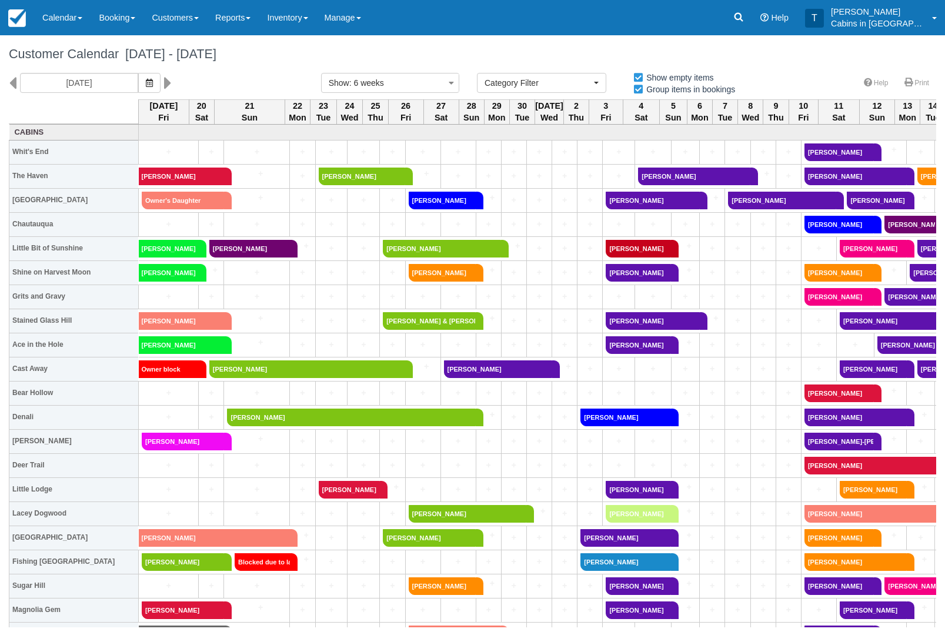
select select
click at [146, 82] on icon "button" at bounding box center [149, 83] width 7 height 8
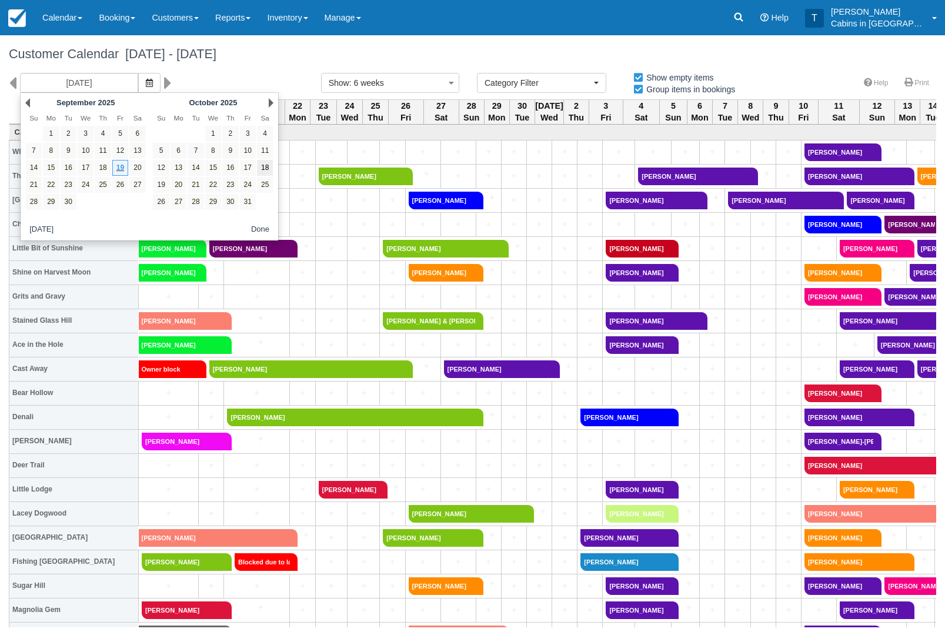
click at [267, 165] on link "18" at bounding box center [265, 168] width 16 height 16
type input "10/18/25"
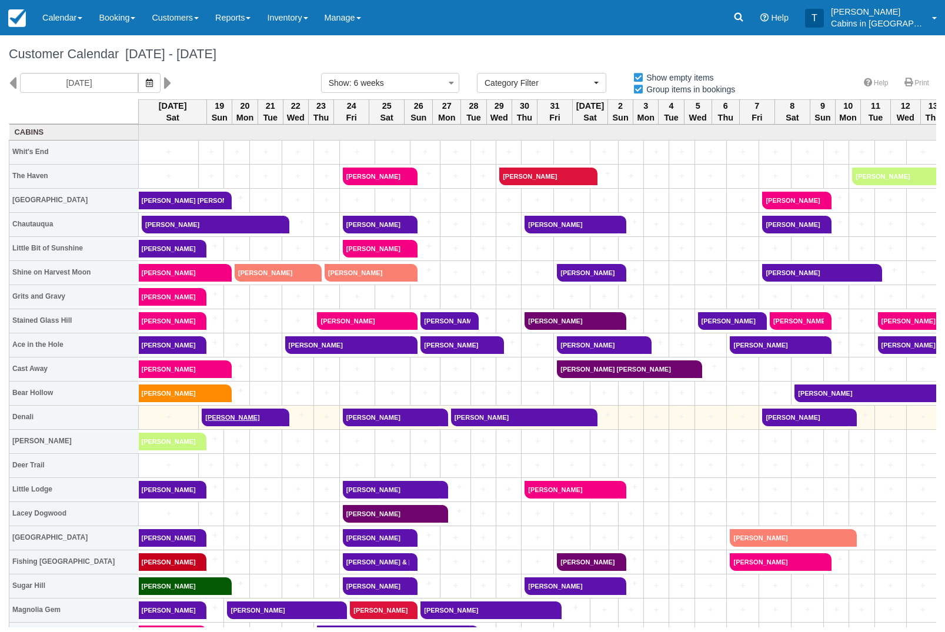
click at [271, 418] on link "Penny Cook" at bounding box center [242, 418] width 80 height 18
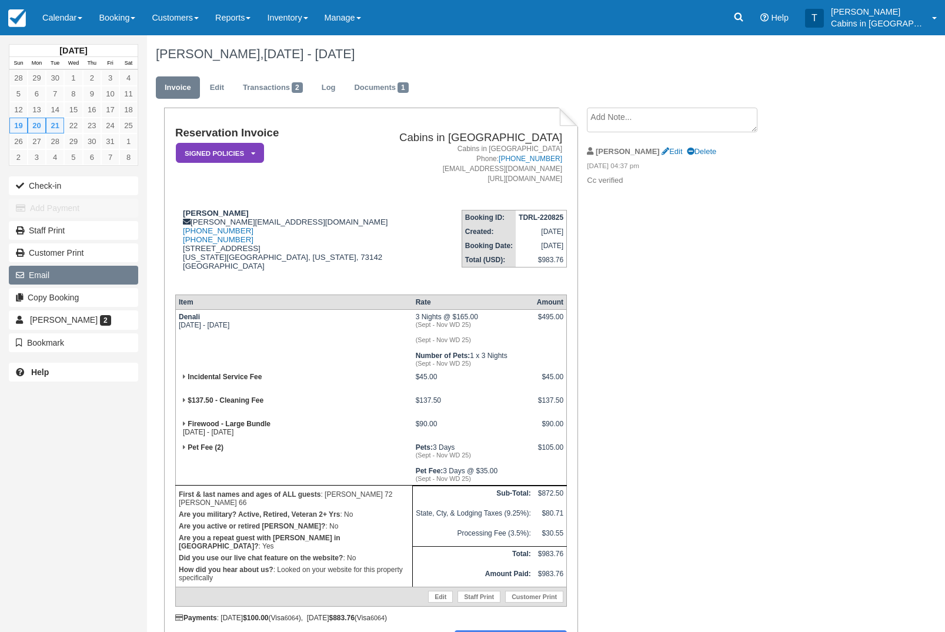
click at [95, 277] on button "Email" at bounding box center [73, 275] width 129 height 19
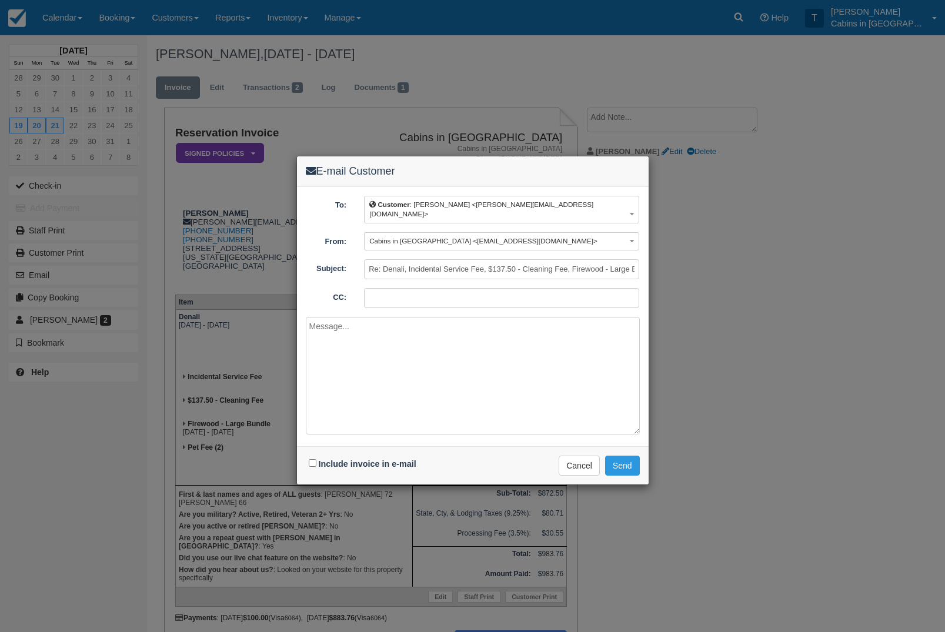
click at [373, 353] on textarea at bounding box center [473, 376] width 334 height 118
paste textarea "We have received your booking request. To confirm your reservation, we require …"
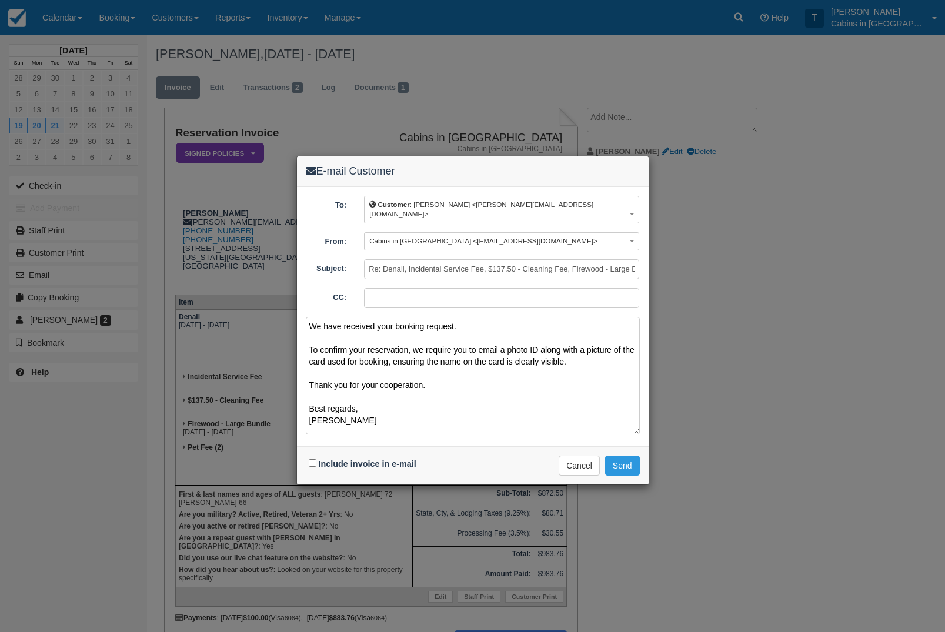
scroll to position [3, 0]
type textarea "We have received your booking request. To confirm your reservation, we require …"
click at [312, 459] on input "Include invoice in e-mail" at bounding box center [313, 463] width 8 height 8
checkbox input "true"
click at [627, 462] on button "Send" at bounding box center [622, 466] width 35 height 20
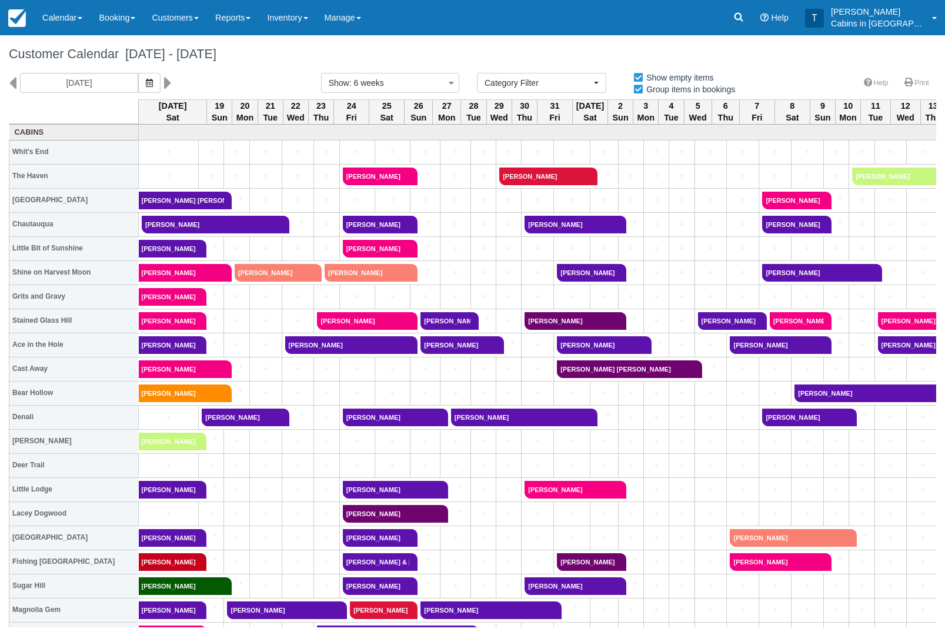
select select
click at [69, 25] on link "Calendar" at bounding box center [62, 17] width 56 height 35
click at [582, 62] on div at bounding box center [472, 316] width 945 height 632
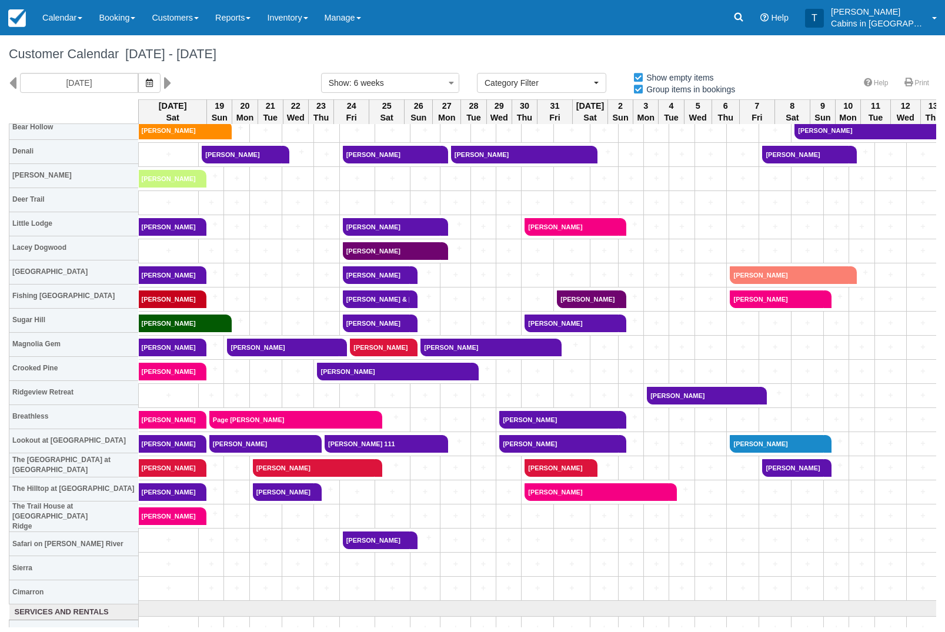
scroll to position [268, 0]
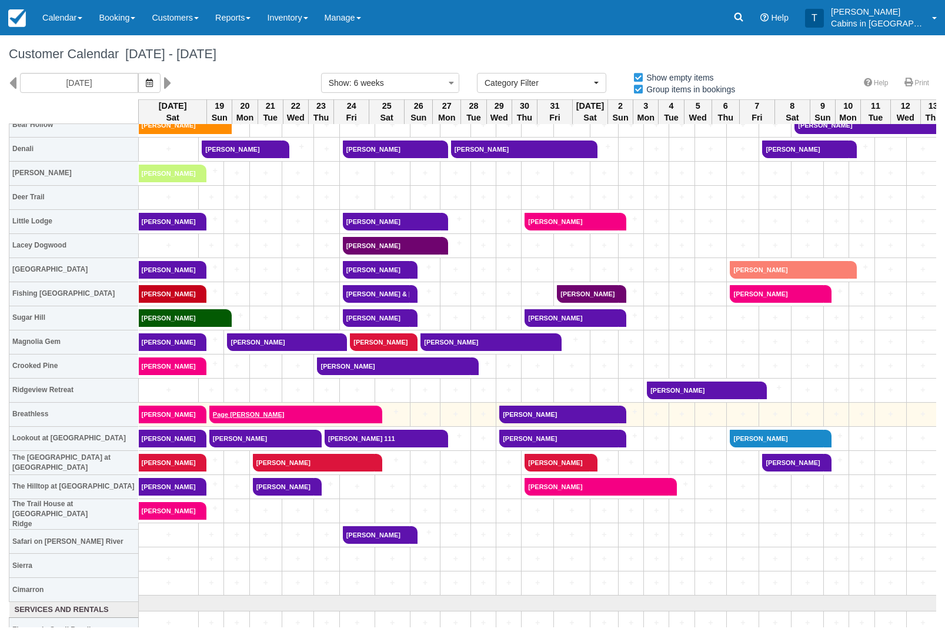
click at [269, 416] on link "Page [PERSON_NAME]" at bounding box center [291, 415] width 165 height 18
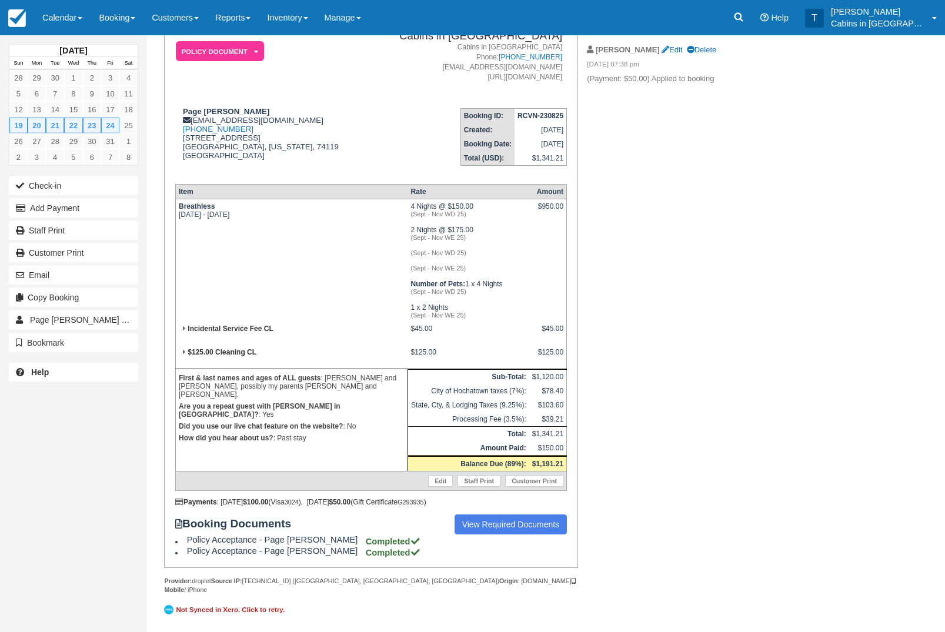
scroll to position [131, 0]
click at [524, 534] on link "View Required Documents" at bounding box center [510, 524] width 113 height 20
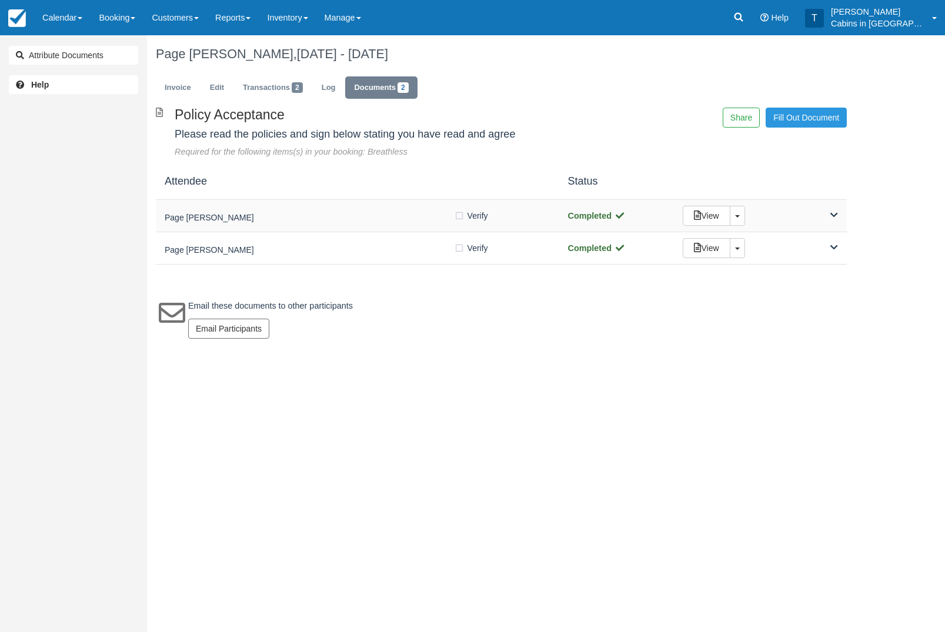
click at [336, 216] on h5 "Page [PERSON_NAME]" at bounding box center [309, 217] width 289 height 9
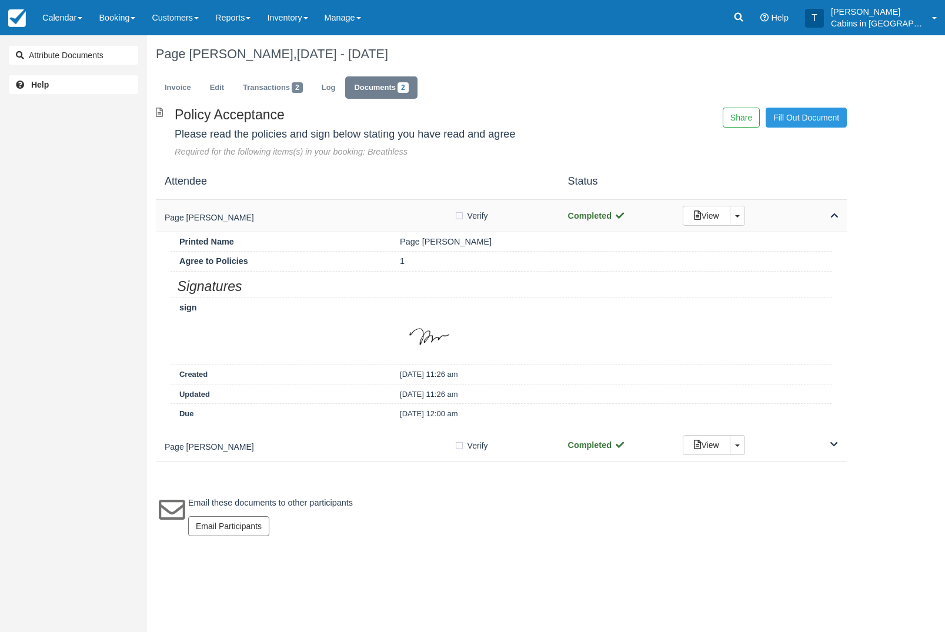
click at [452, 211] on div "Page [PERSON_NAME]" at bounding box center [309, 216] width 289 height 16
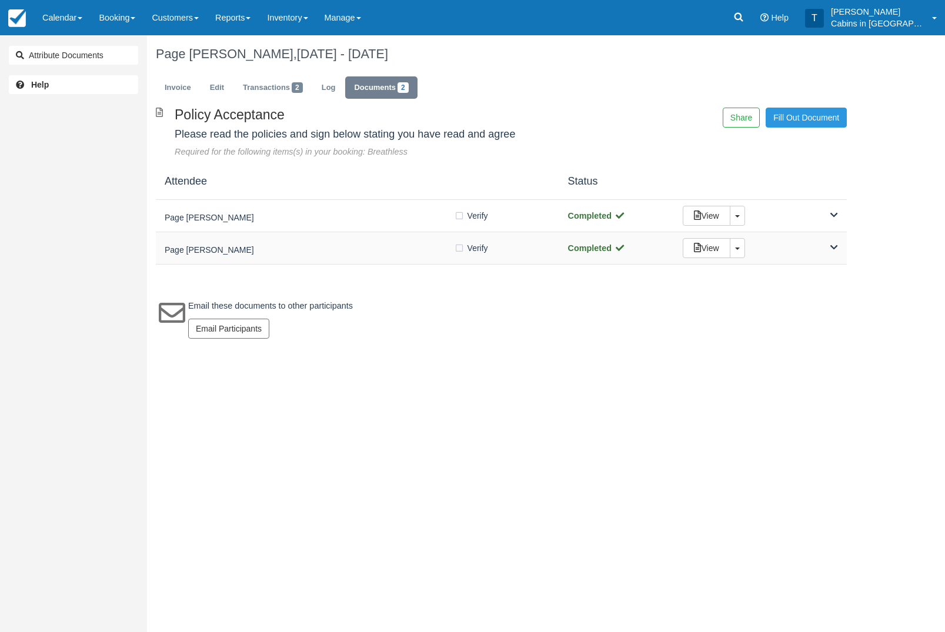
click at [336, 243] on div "Page [PERSON_NAME]" at bounding box center [309, 248] width 289 height 16
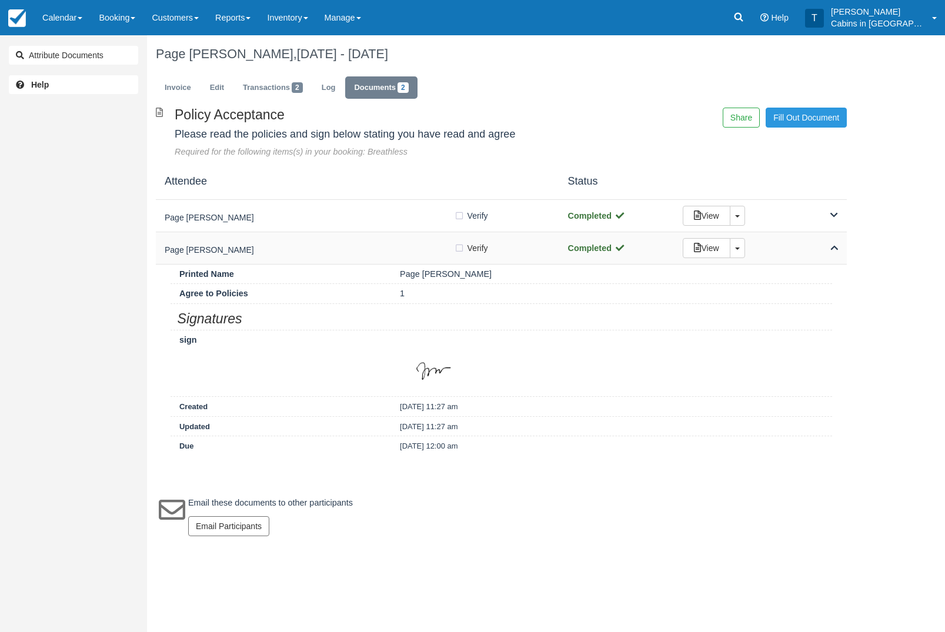
click at [464, 250] on label "Verify Verified" at bounding box center [475, 248] width 42 height 18
checkbox input "true"
click at [456, 219] on label "Verify Verified" at bounding box center [475, 216] width 42 height 18
checkbox input "true"
click at [182, 88] on link "Invoice" at bounding box center [178, 87] width 44 height 23
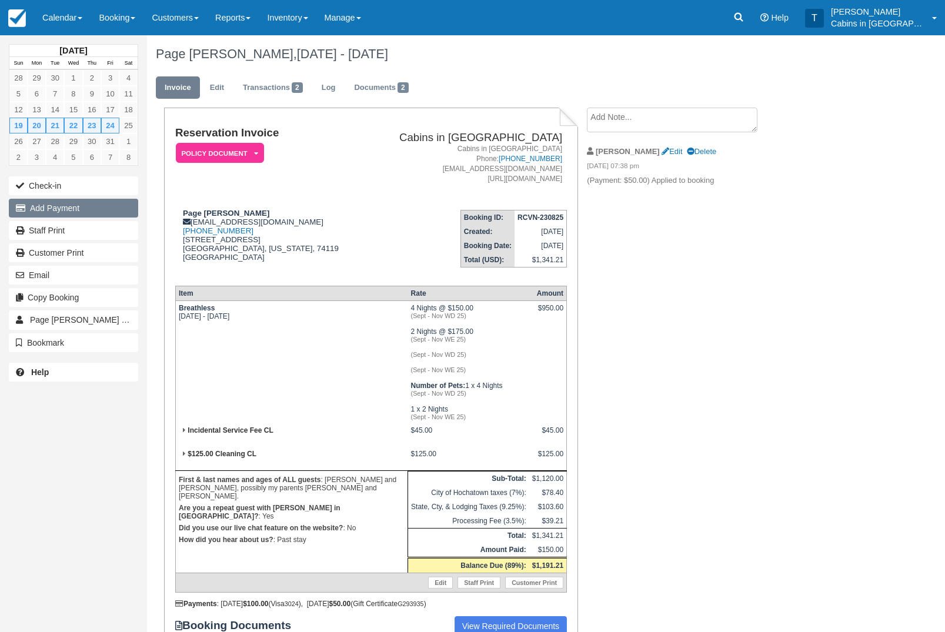
click at [108, 205] on button "Add Payment" at bounding box center [73, 208] width 129 height 19
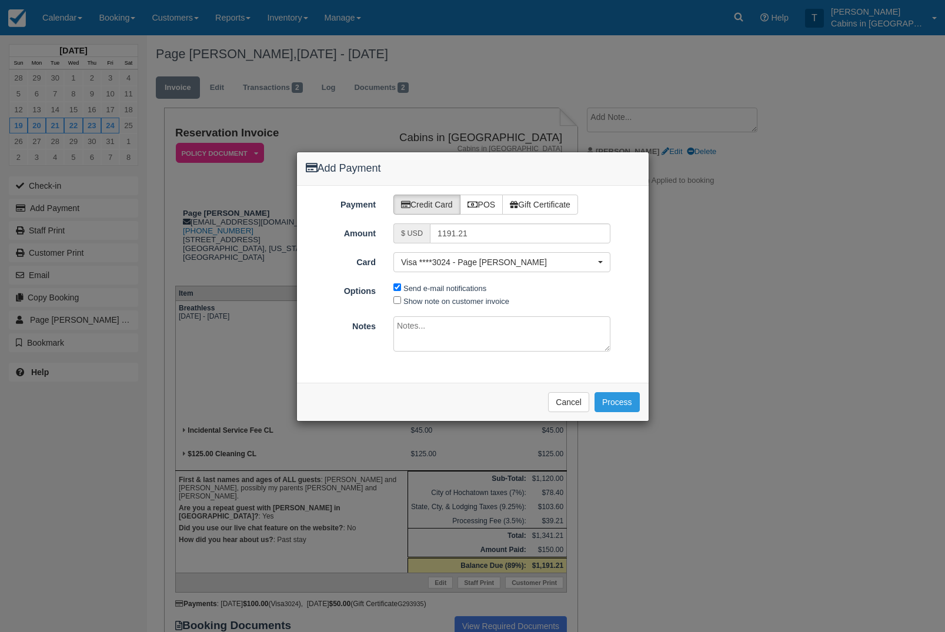
click at [755, 312] on div "Add Payment Payment Credit Card POS Gift Certificate Amount $ USD 1191.21 Card …" at bounding box center [472, 316] width 945 height 632
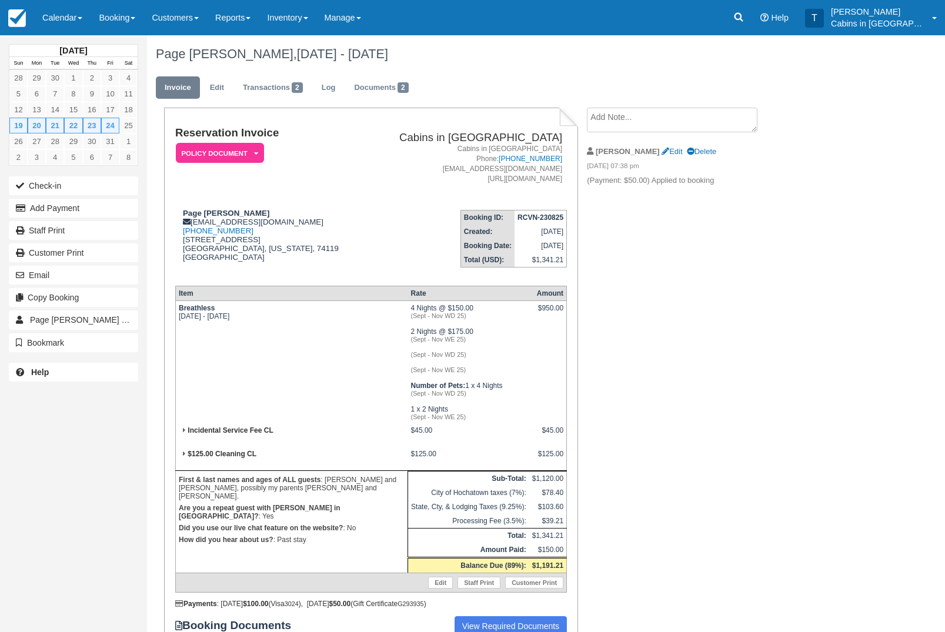
click at [189, 205] on td "Page Isley pageisley@gmail.com 1 (918) 530-1688 216 E 20th Street Tulsa, Oklaho…" at bounding box center [270, 237] width 190 height 75
copy strong "Page [PERSON_NAME]"
click at [109, 208] on button "Add Payment" at bounding box center [73, 208] width 129 height 19
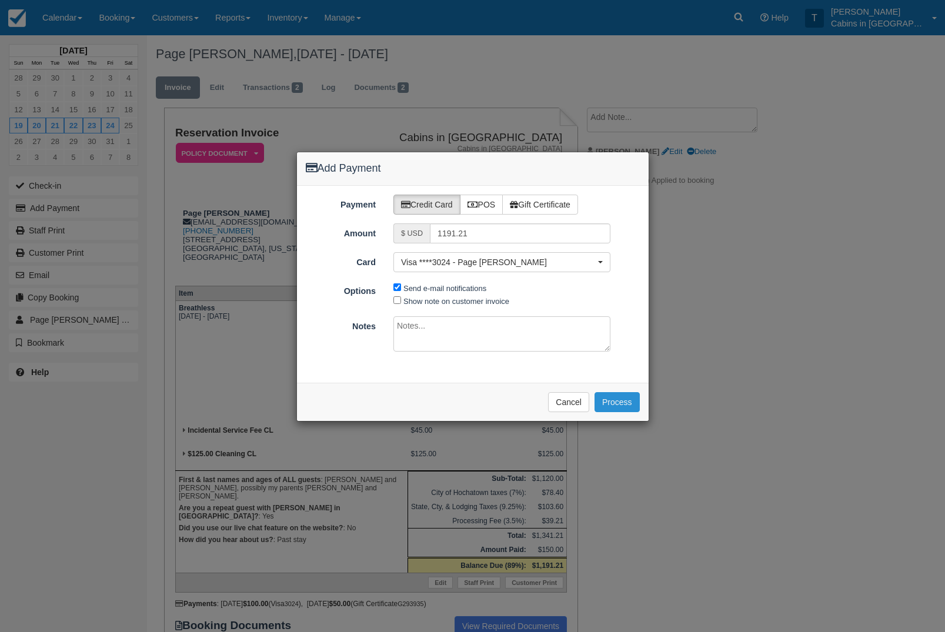
click at [624, 400] on button "Process" at bounding box center [616, 402] width 45 height 20
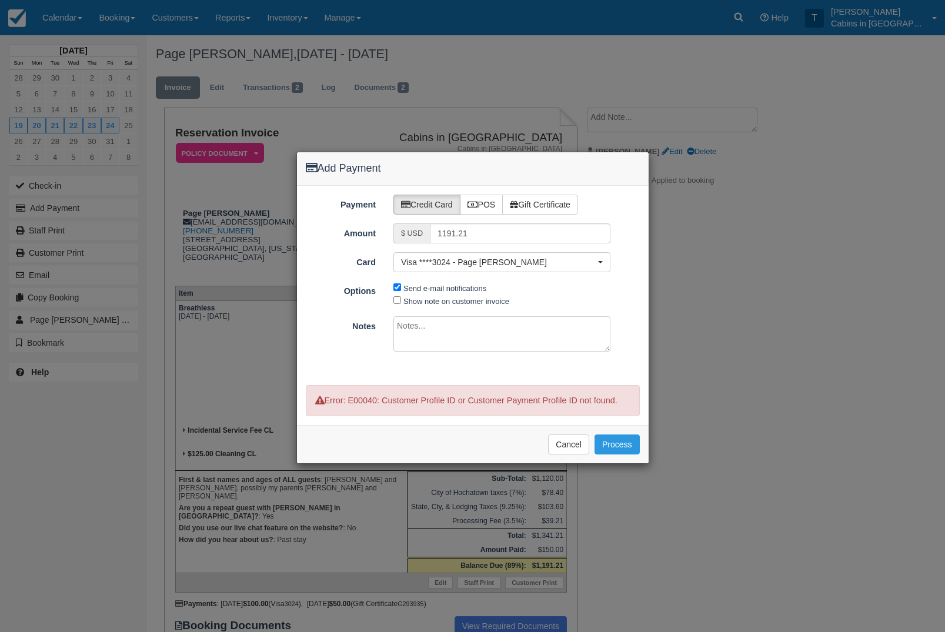
click at [777, 381] on div "Add Payment Payment Credit Card POS Gift Certificate Amount $ USD 1191.21 Card …" at bounding box center [472, 316] width 945 height 632
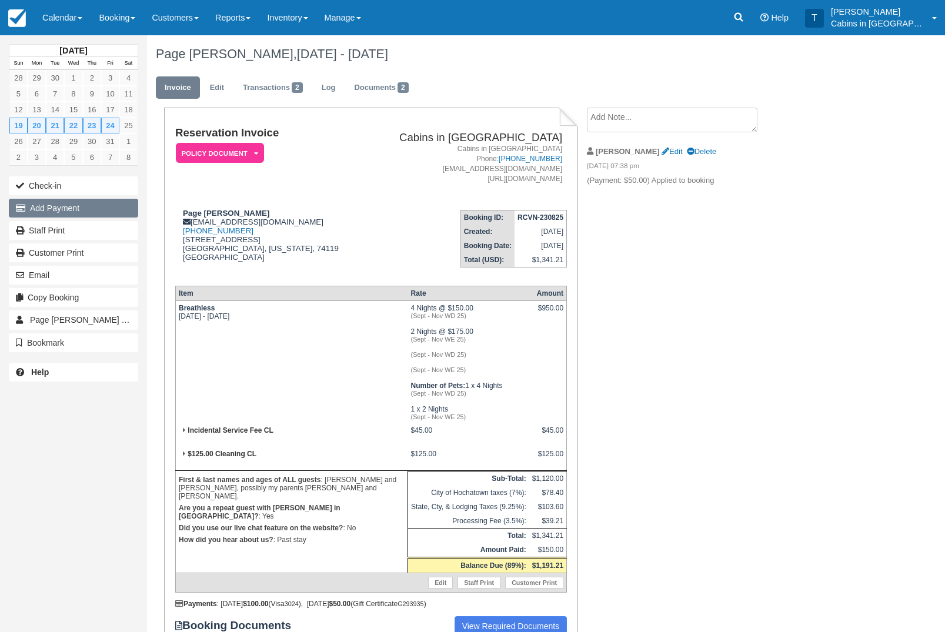
click at [126, 202] on button "Add Payment" at bounding box center [73, 208] width 129 height 19
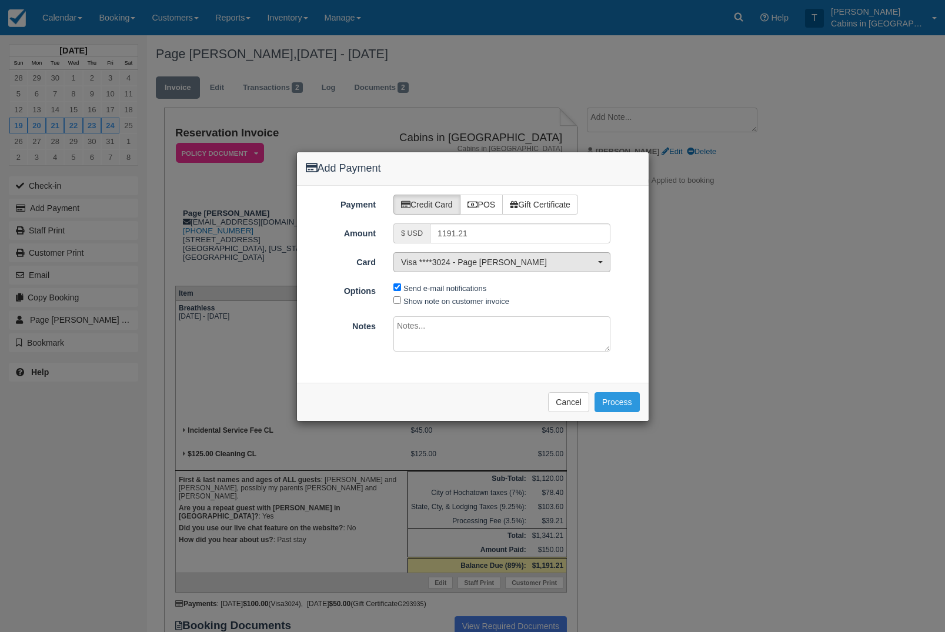
click at [610, 257] on button "Visa ****3024 - Page Isley" at bounding box center [501, 262] width 217 height 20
click at [582, 304] on link "[ New Card ]" at bounding box center [502, 301] width 216 height 18
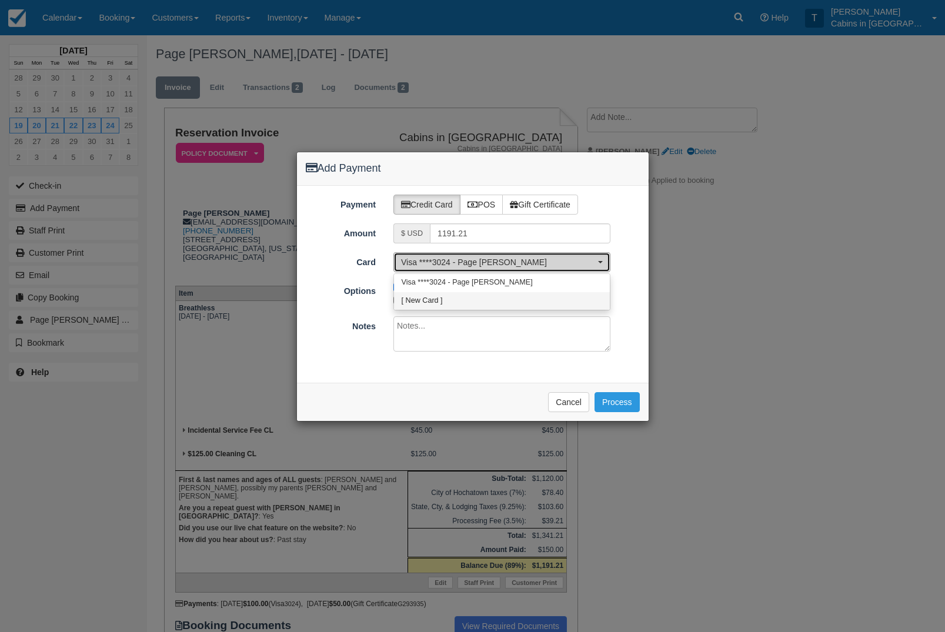
select select "0"
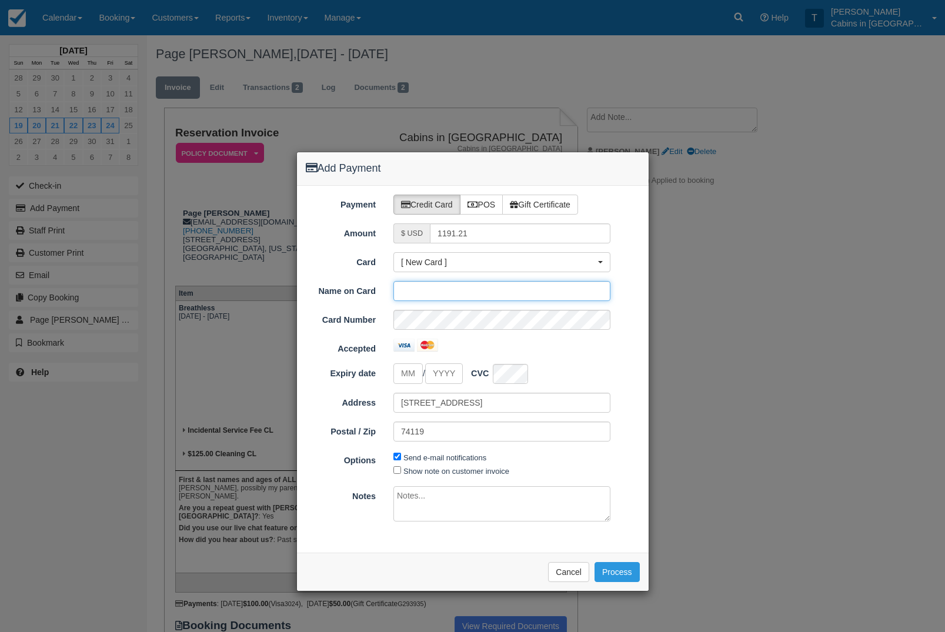
click at [457, 289] on input "Card" at bounding box center [501, 291] width 217 height 20
paste input "Page [PERSON_NAME]"
type input "Page [PERSON_NAME]"
click at [413, 377] on input "tel" at bounding box center [407, 373] width 29 height 21
type input "07"
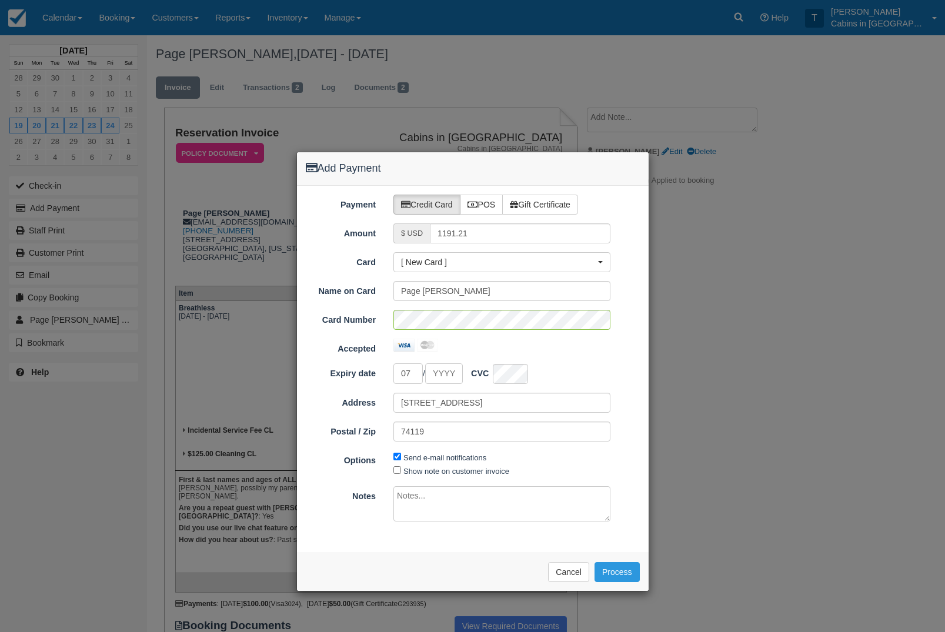
click at [460, 377] on input "Expiry date" at bounding box center [444, 373] width 38 height 21
type input "2027"
click at [624, 582] on button "Process" at bounding box center [616, 572] width 45 height 20
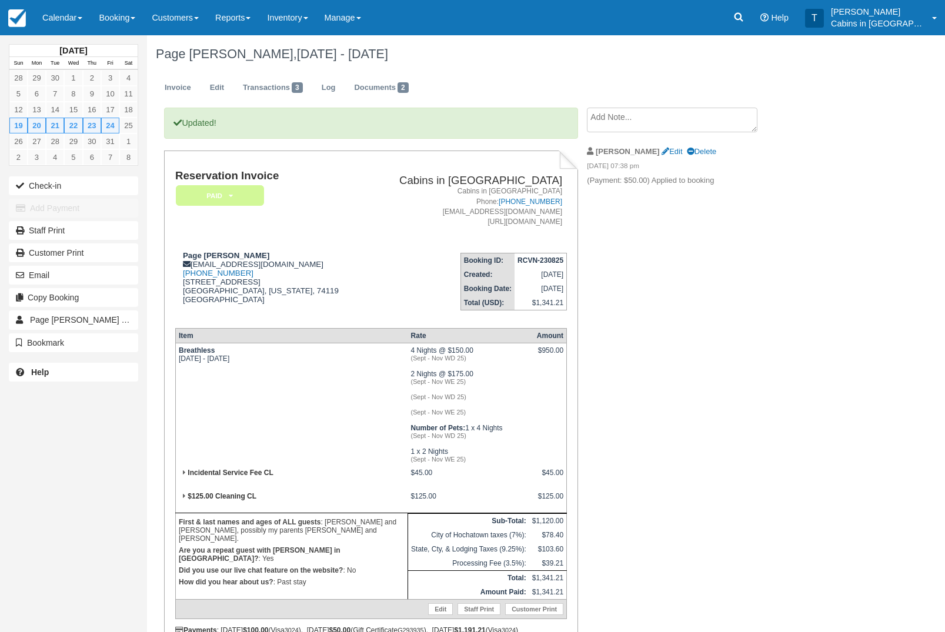
click at [251, 195] on em "Paid" at bounding box center [220, 195] width 88 height 21
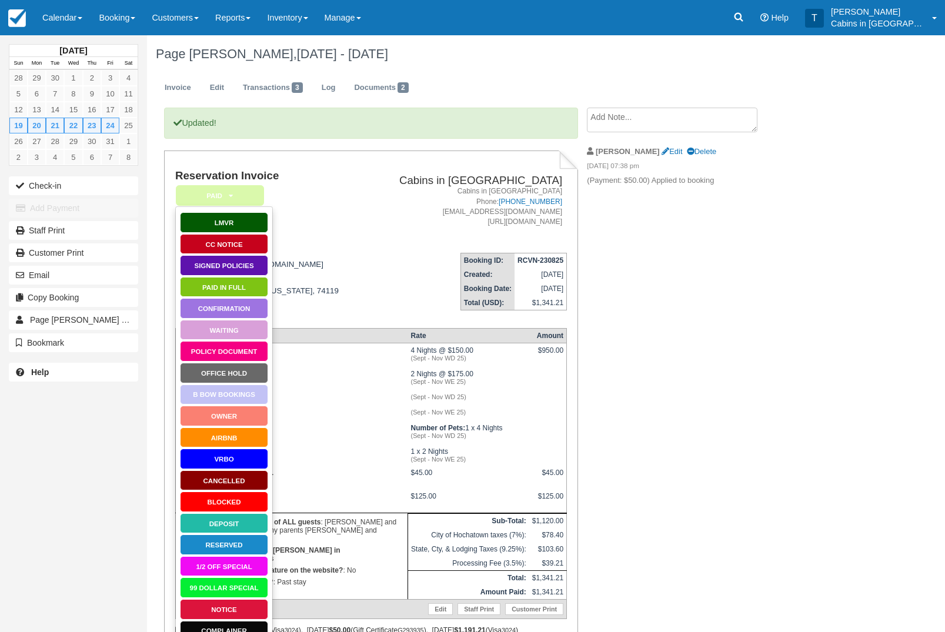
click at [252, 272] on link "Signed Policies" at bounding box center [224, 265] width 88 height 21
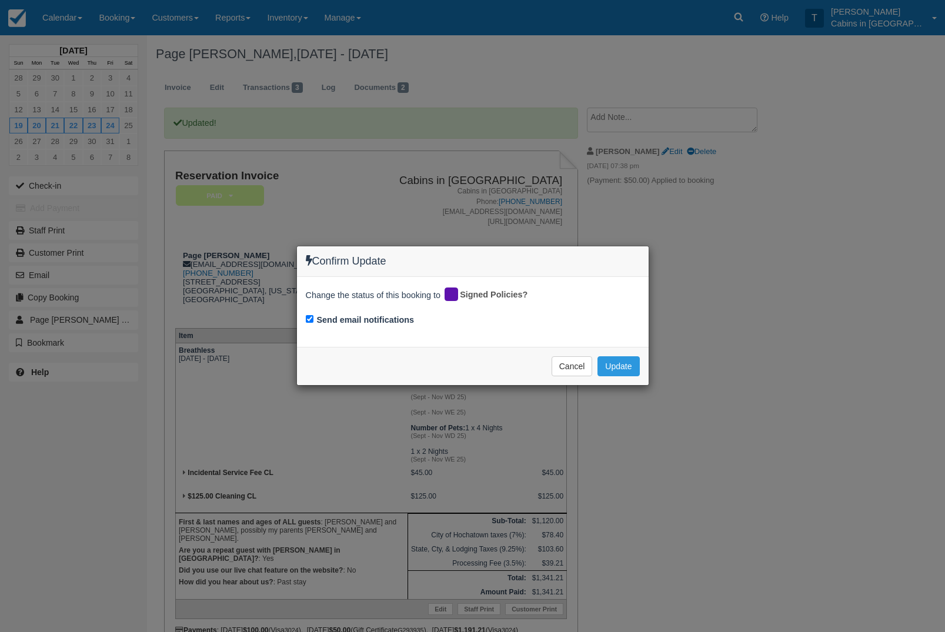
click at [308, 323] on input "Send email notifications" at bounding box center [310, 319] width 8 height 8
checkbox input "false"
click at [627, 364] on button "Update" at bounding box center [618, 366] width 42 height 20
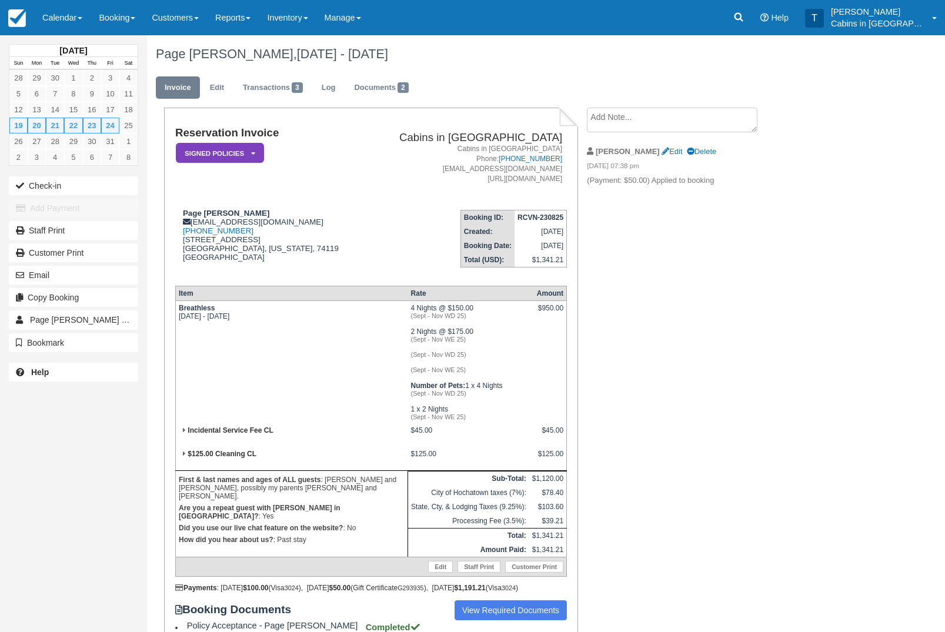
scroll to position [169, 0]
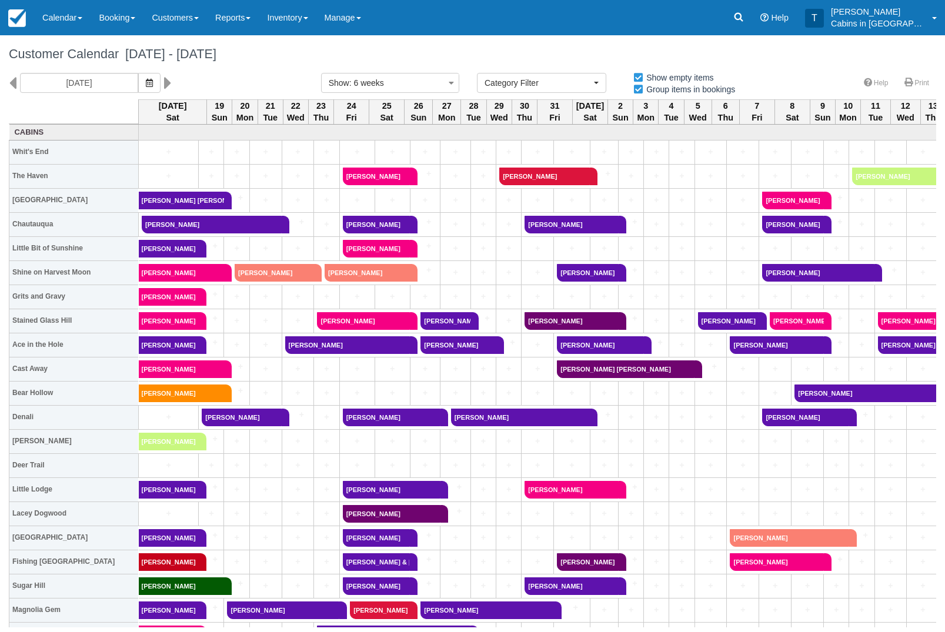
select select
click at [146, 80] on icon "button" at bounding box center [149, 83] width 7 height 8
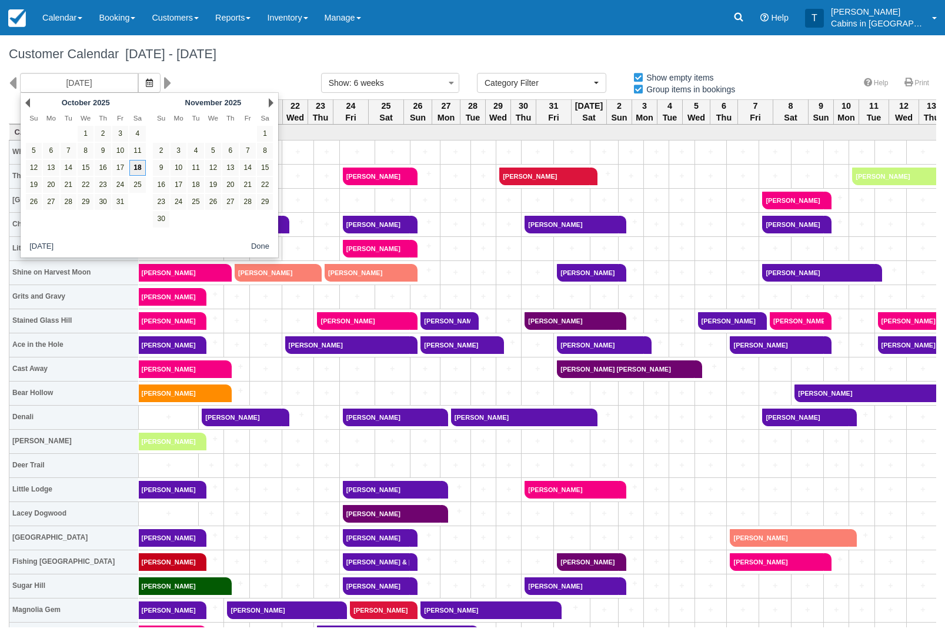
click at [143, 171] on link "18" at bounding box center [137, 168] width 16 height 16
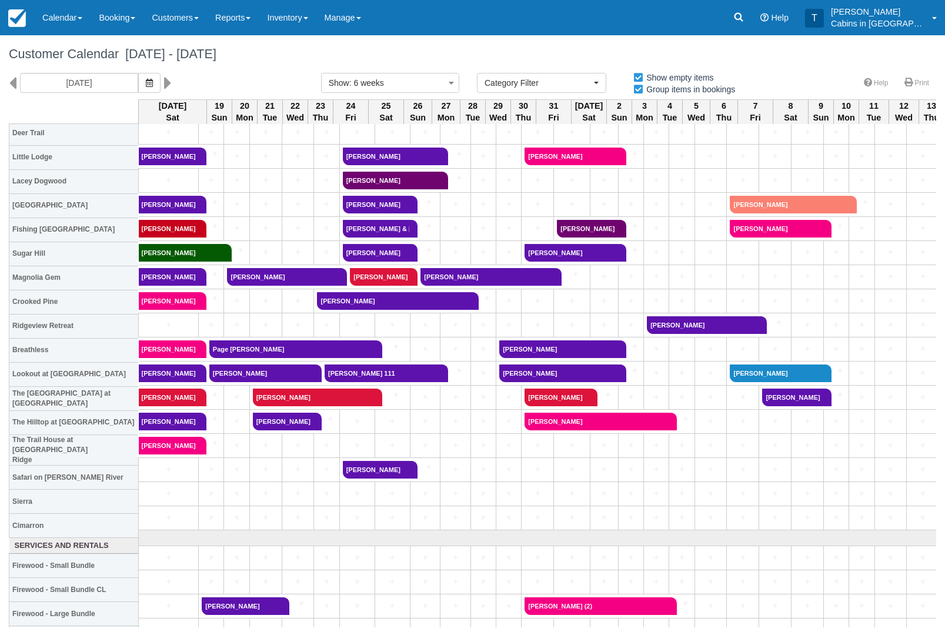
scroll to position [334, 0]
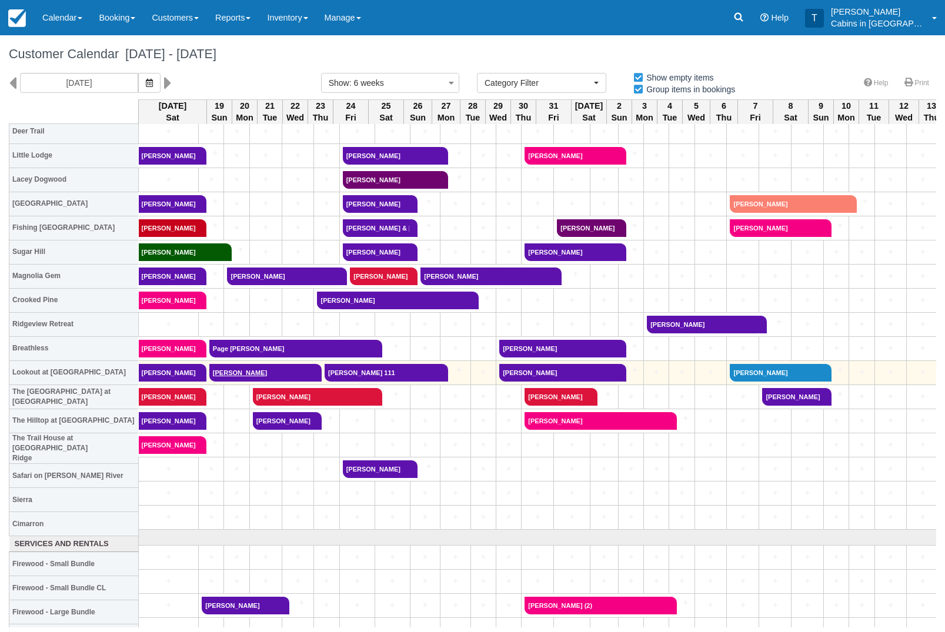
click at [255, 374] on link "[PERSON_NAME]" at bounding box center [261, 373] width 105 height 18
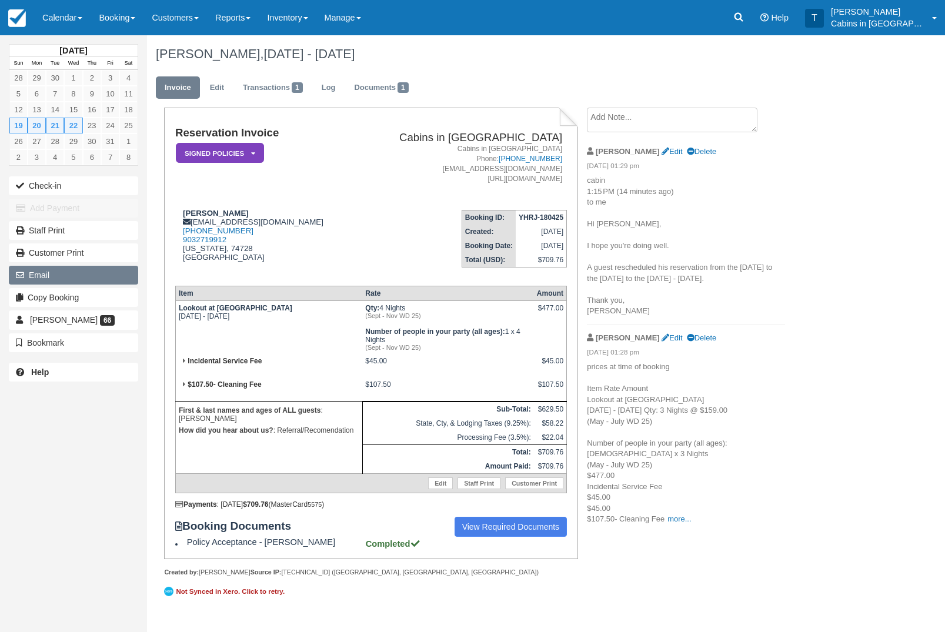
click at [88, 277] on button "Email" at bounding box center [73, 275] width 129 height 19
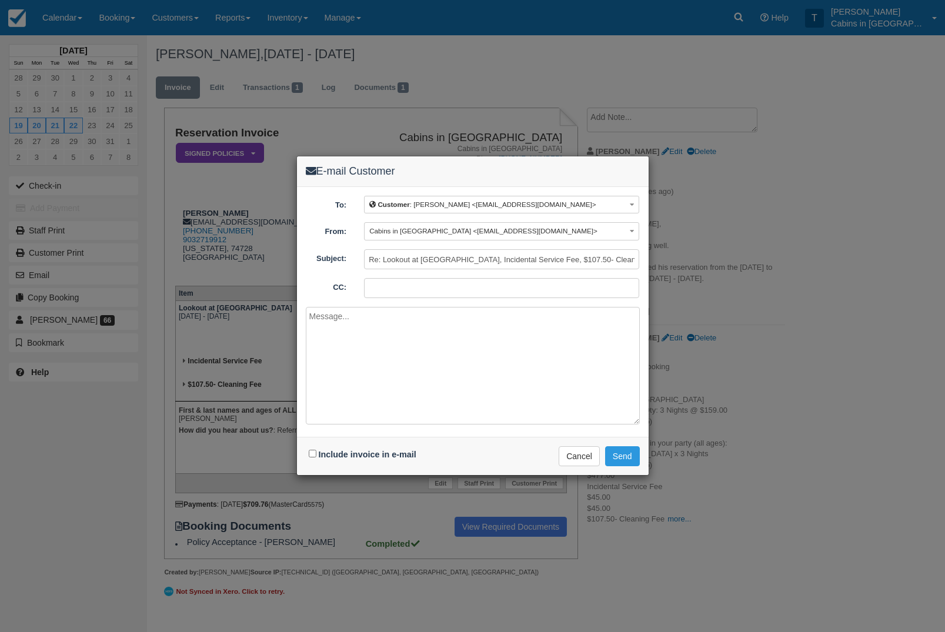
click at [431, 369] on textarea at bounding box center [473, 366] width 334 height 118
paste textarea "Page [PERSON_NAME]"
type textarea "Page [PERSON_NAME]"
click at [587, 453] on button "Cancel" at bounding box center [579, 456] width 41 height 20
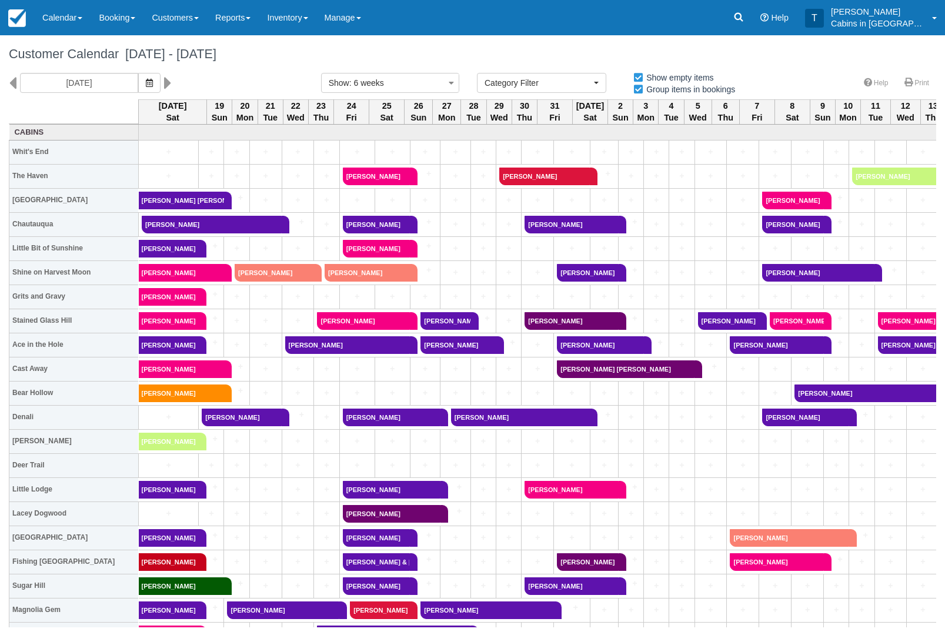
select select
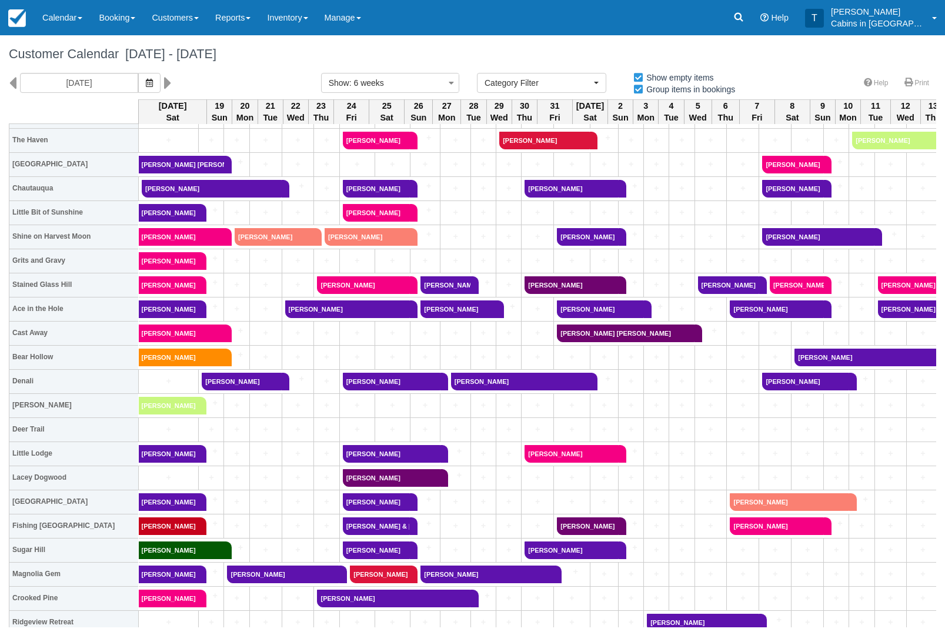
scroll to position [33, 0]
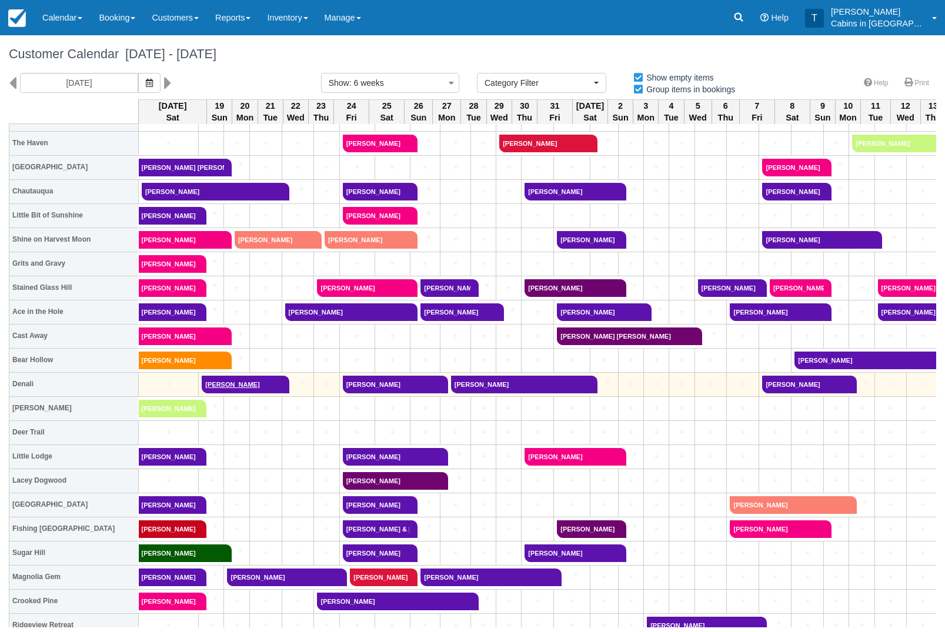
click at [278, 378] on link "Penny Cook" at bounding box center [242, 385] width 80 height 18
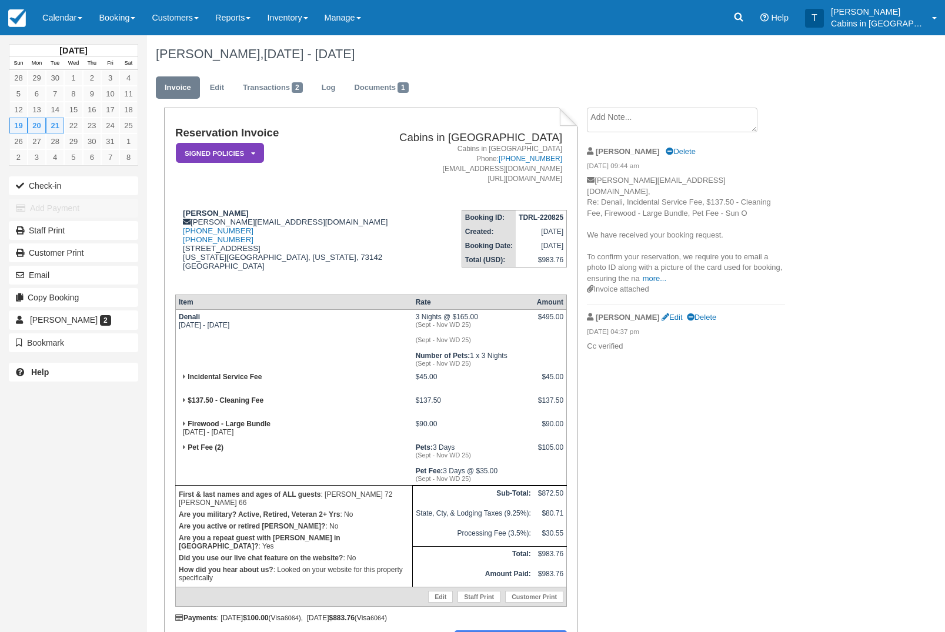
click at [250, 146] on em "Signed Policies" at bounding box center [220, 153] width 88 height 21
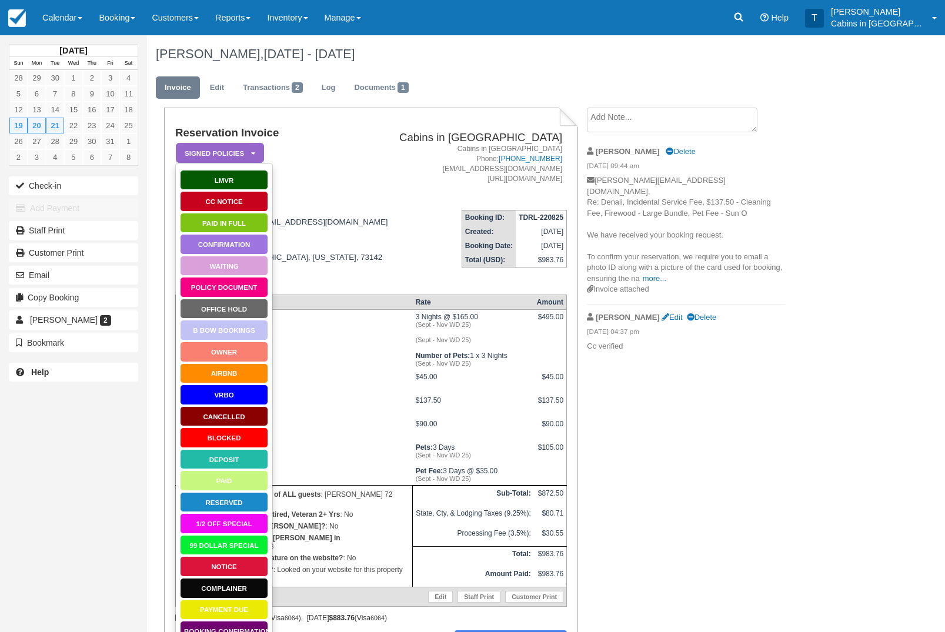
click at [255, 308] on link "Office Hold" at bounding box center [224, 309] width 88 height 21
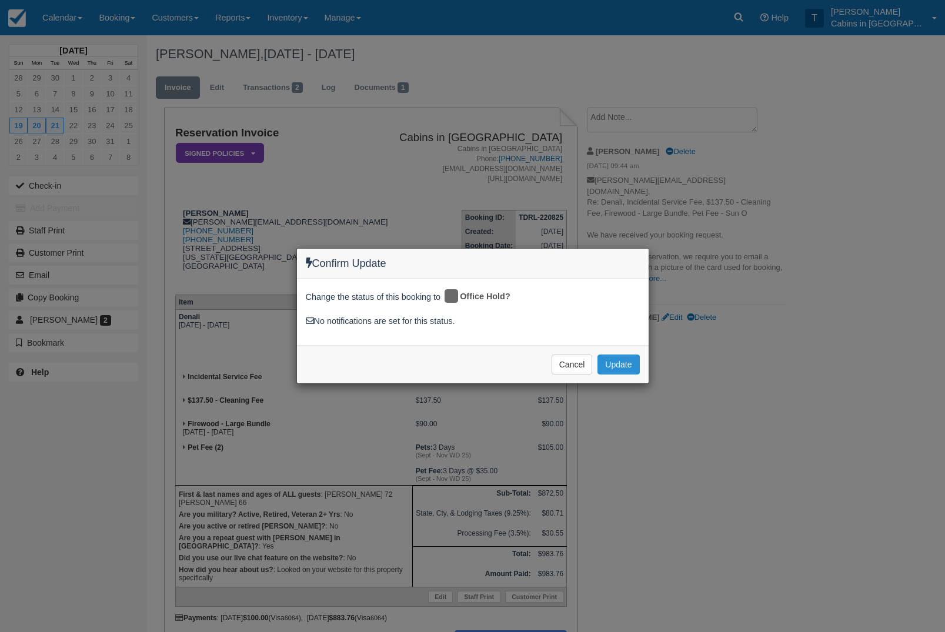
click at [626, 366] on button "Update" at bounding box center [618, 365] width 42 height 20
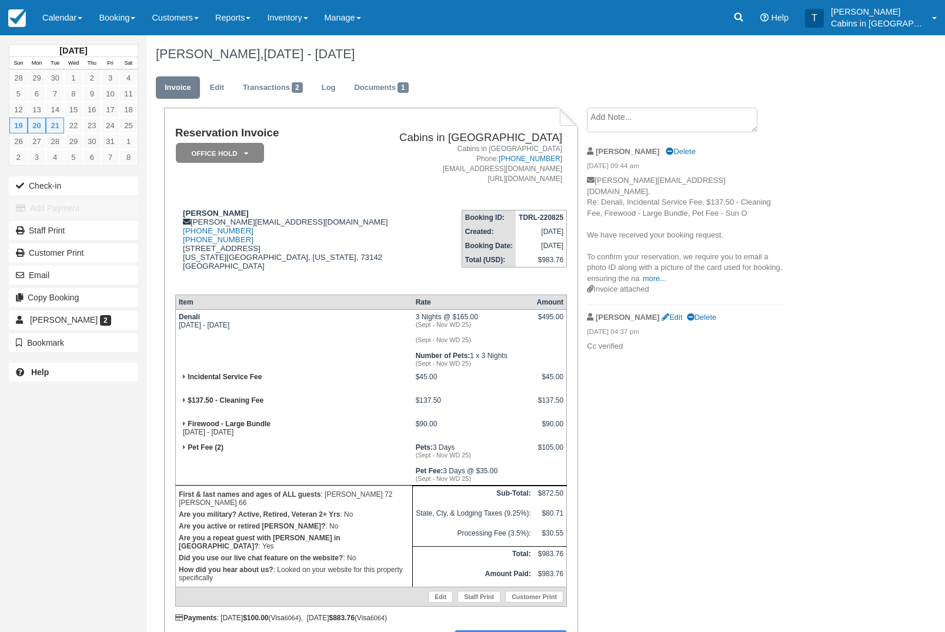
click at [674, 129] on textarea at bounding box center [672, 120] width 171 height 25
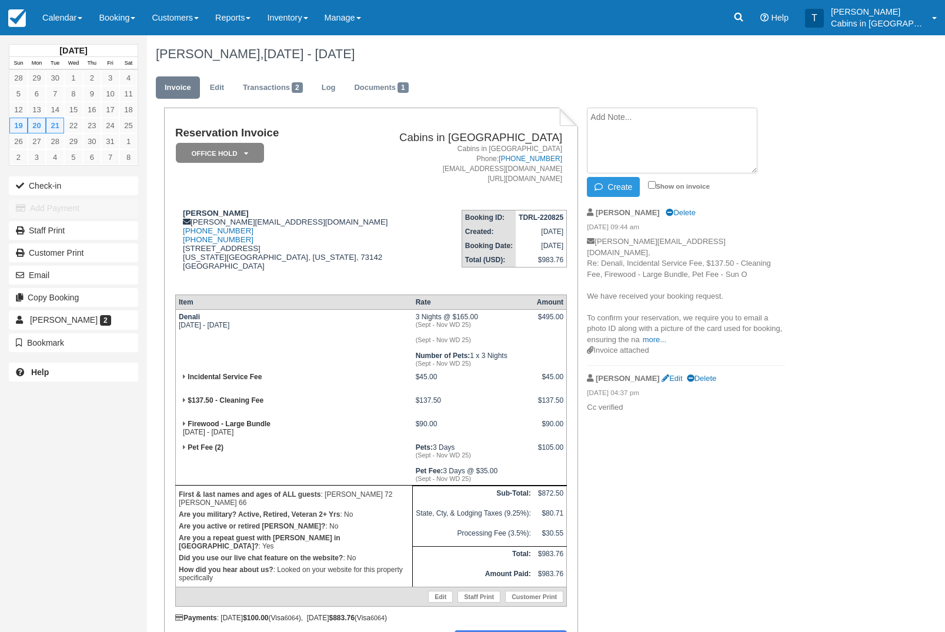
paste textarea "[URL][DOMAIN_NAME]"
type textarea "h"
click at [744, 18] on icon at bounding box center [739, 17] width 12 height 12
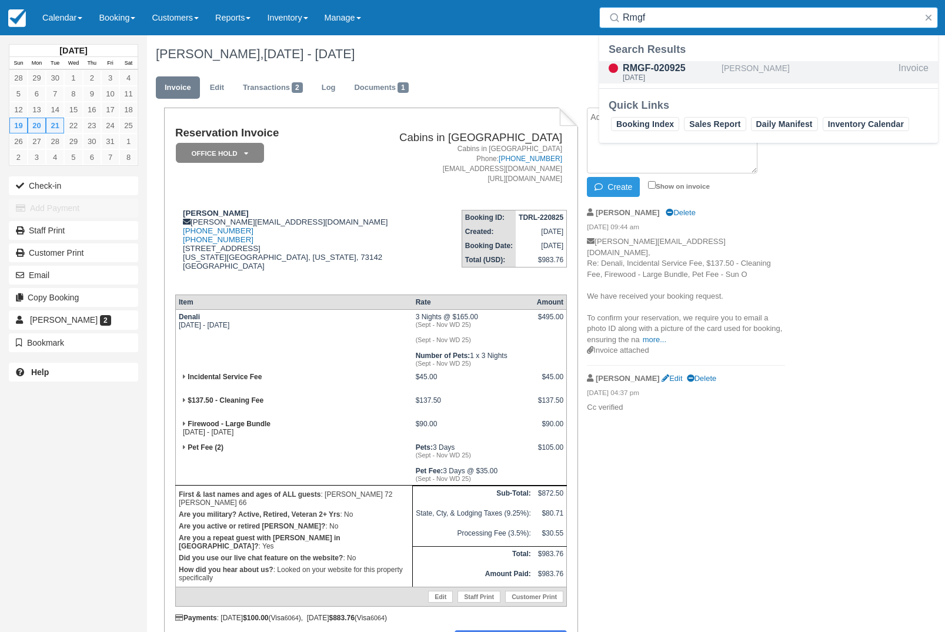
type input "Rmgf"
click at [678, 80] on div "[DATE]" at bounding box center [670, 77] width 94 height 7
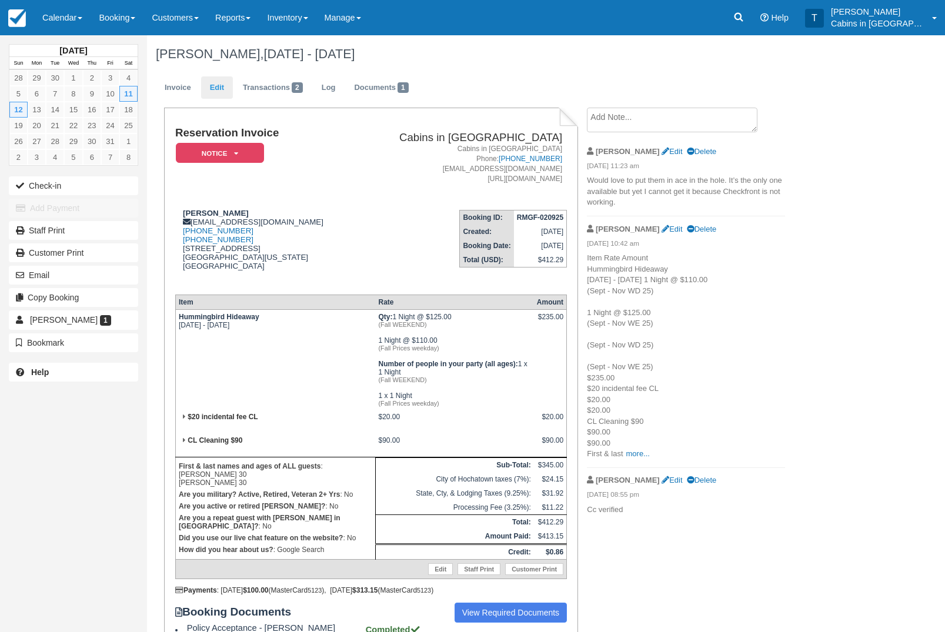
click at [223, 83] on link "Edit" at bounding box center [217, 87] width 32 height 23
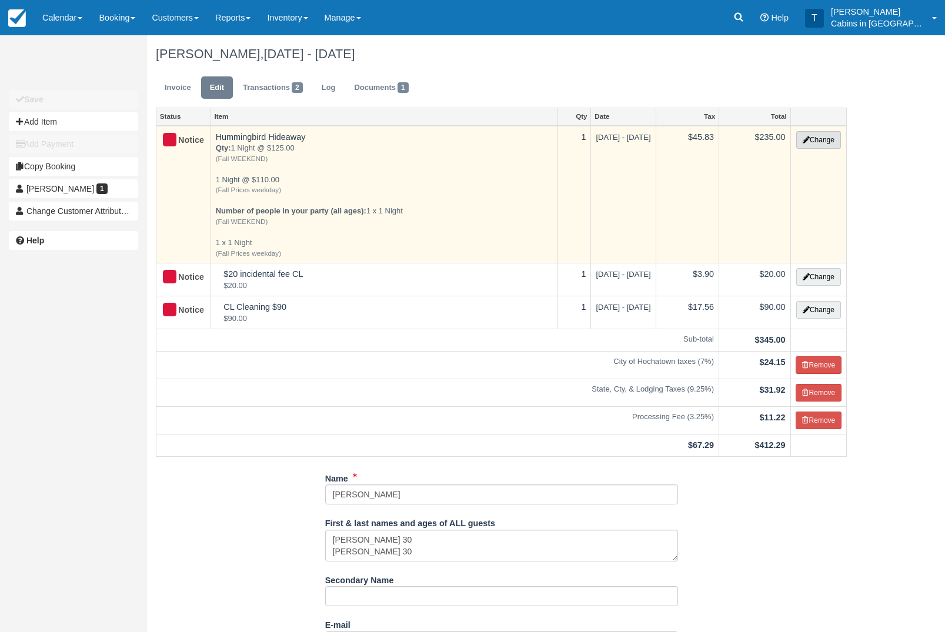
click at [825, 144] on button "Change" at bounding box center [818, 140] width 45 height 18
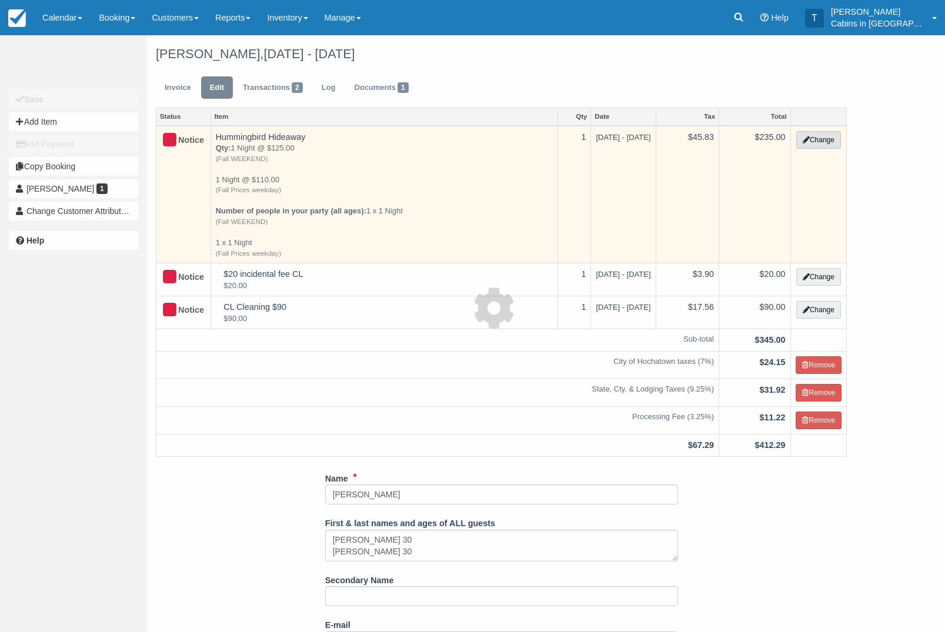
type input "0.00"
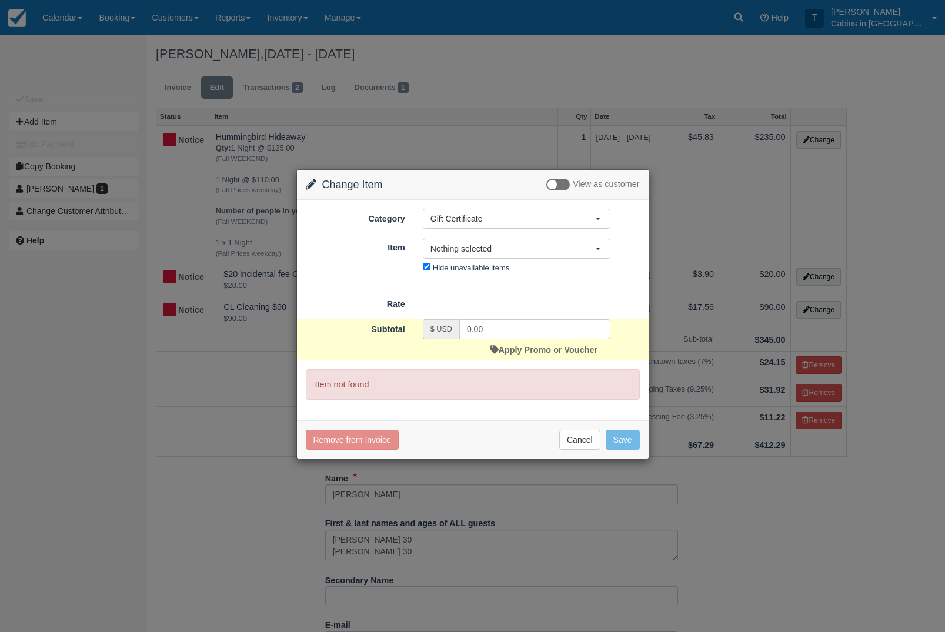
click at [928, 218] on div "Change Item Add Item View as customer Category Gift Certificate Gift Certificat…" at bounding box center [472, 316] width 945 height 632
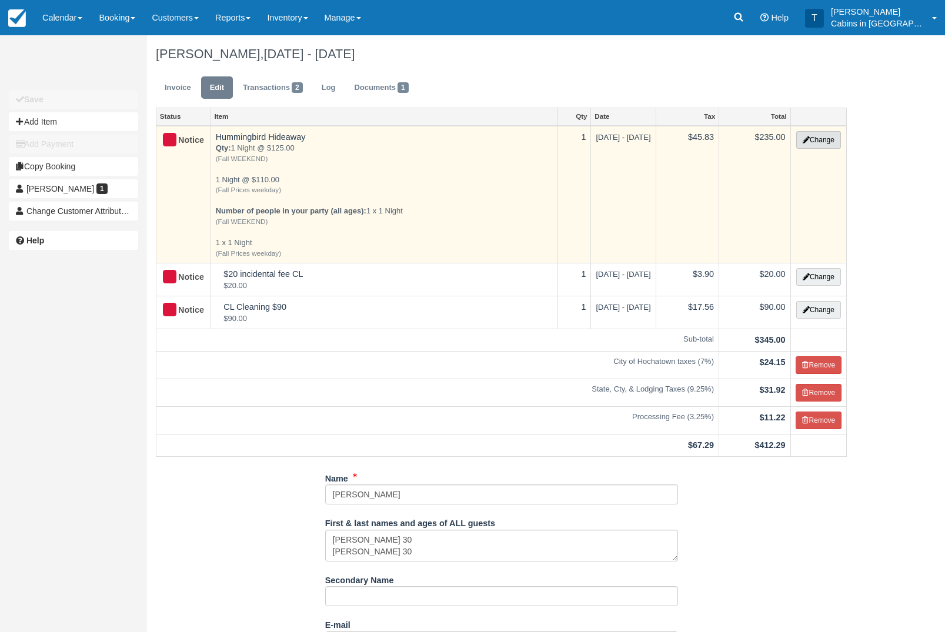
click at [818, 136] on button "Change" at bounding box center [818, 140] width 45 height 18
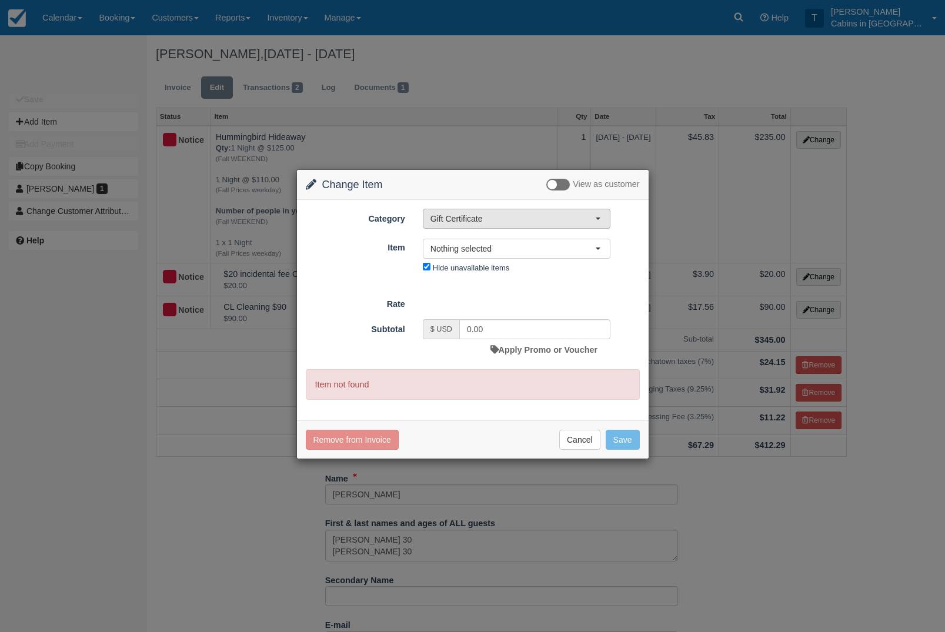
click at [584, 224] on span "Gift Certificate" at bounding box center [512, 219] width 165 height 12
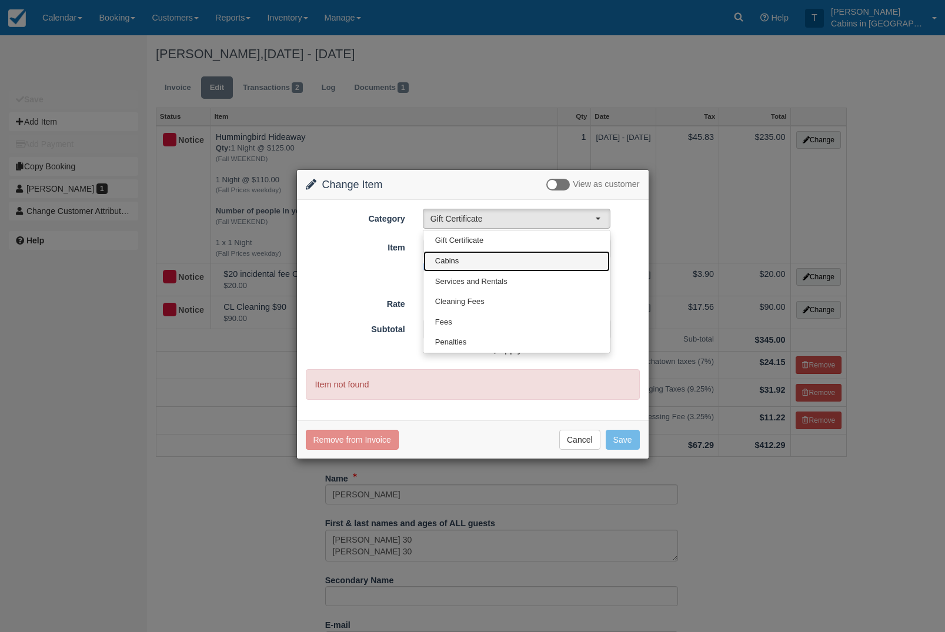
click at [494, 269] on link "Cabins" at bounding box center [516, 261] width 186 height 21
select select "1"
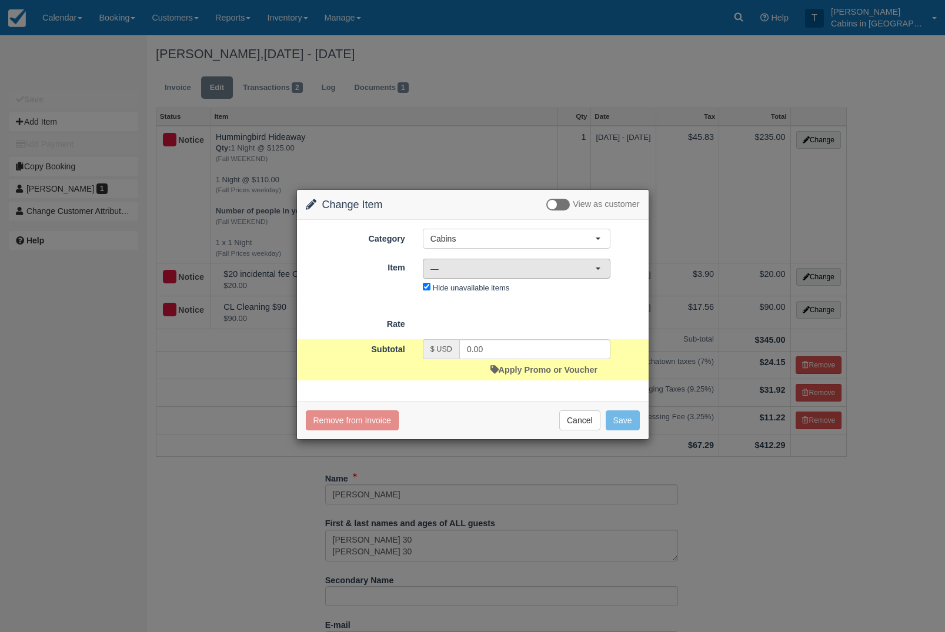
click at [595, 272] on button "—" at bounding box center [517, 269] width 188 height 20
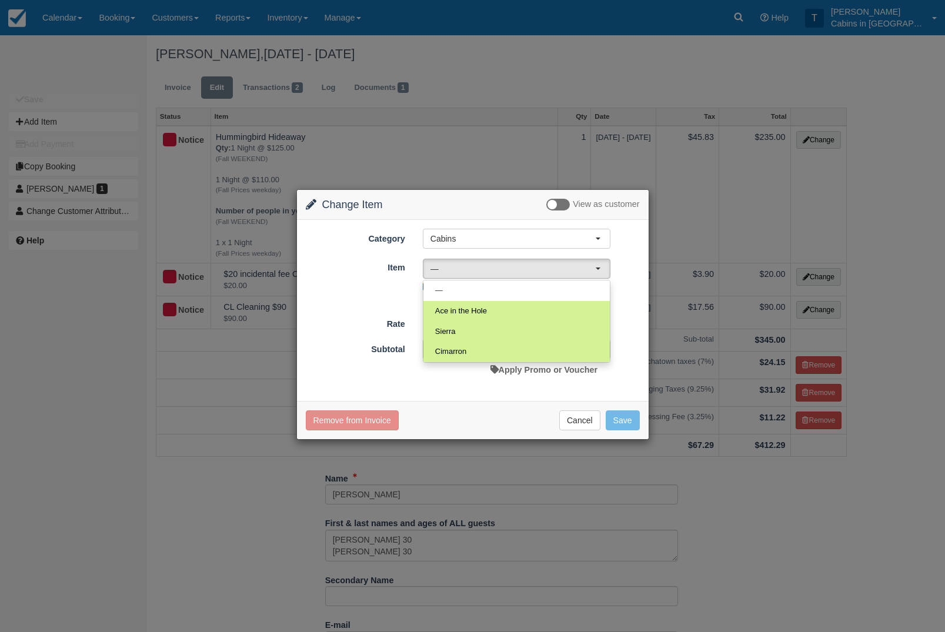
click at [911, 426] on div "Change Item Add Item View as customer Category Cabins Gift Certificate Cabins S…" at bounding box center [472, 316] width 945 height 632
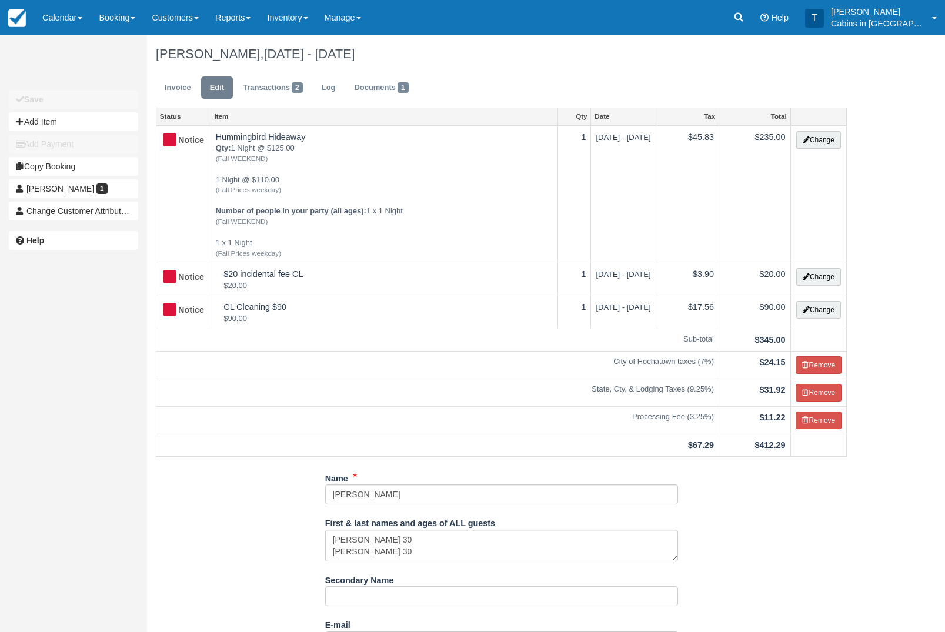
click at [173, 73] on ul "Invoice Edit Transactions 2 Log Documents 1" at bounding box center [501, 90] width 691 height 35
click at [178, 89] on link "Invoice" at bounding box center [178, 87] width 44 height 23
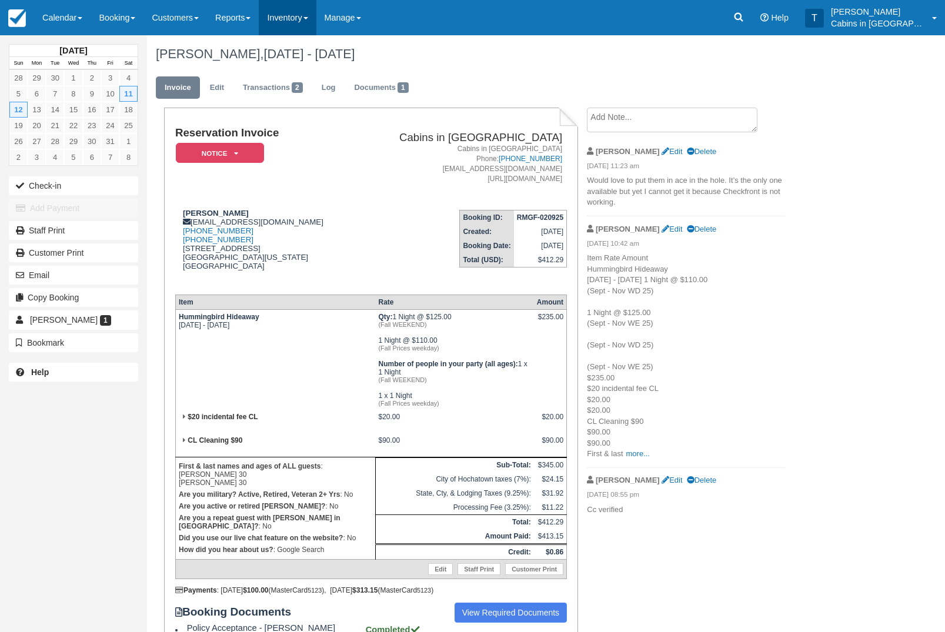
click at [316, 9] on link "Inventory" at bounding box center [287, 17] width 57 height 35
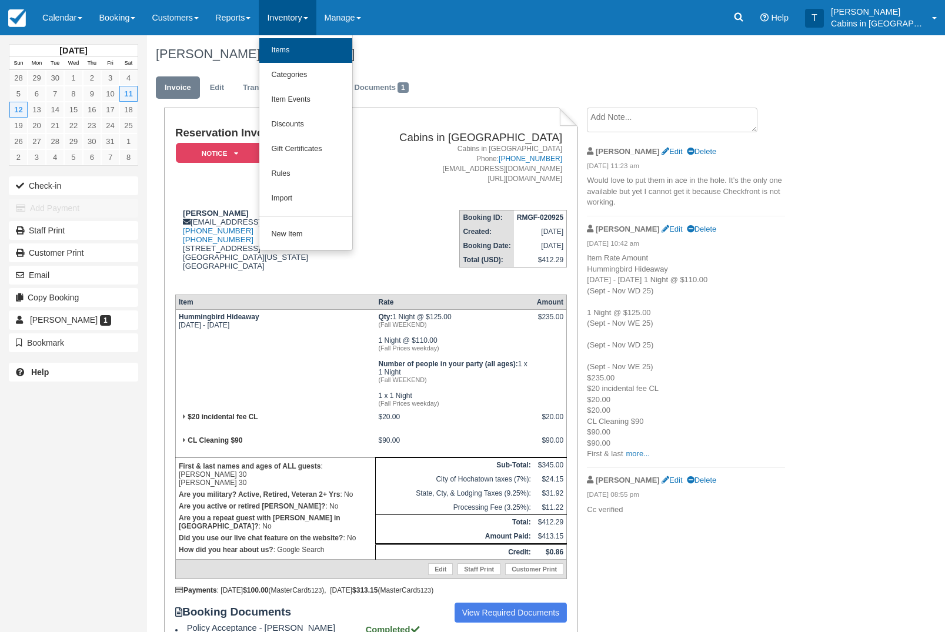
click at [349, 54] on link "Items" at bounding box center [305, 50] width 93 height 25
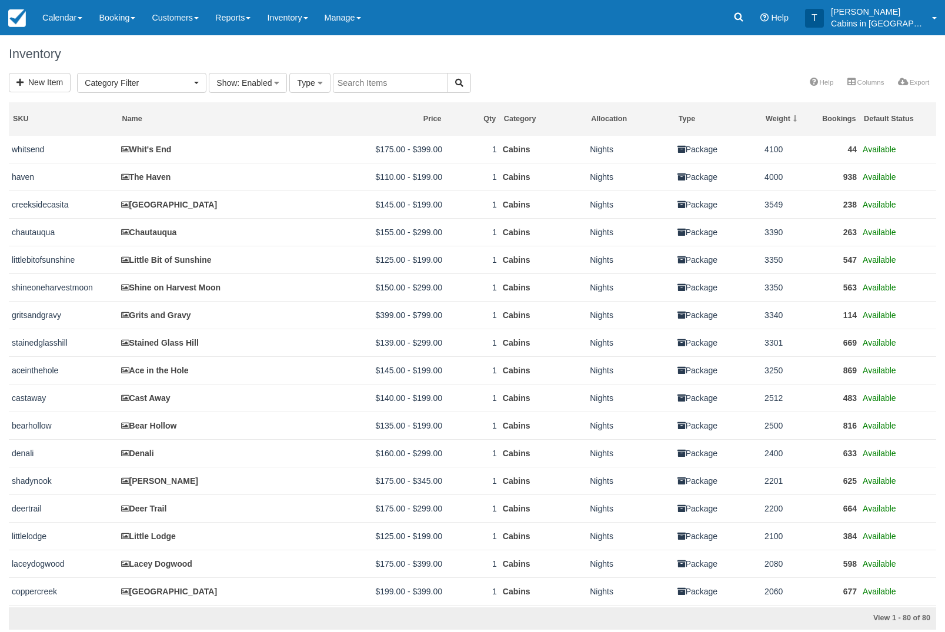
select select
click at [280, 75] on button "Show : Enabled" at bounding box center [248, 83] width 78 height 20
click at [285, 143] on link "Disabled" at bounding box center [255, 140] width 93 height 16
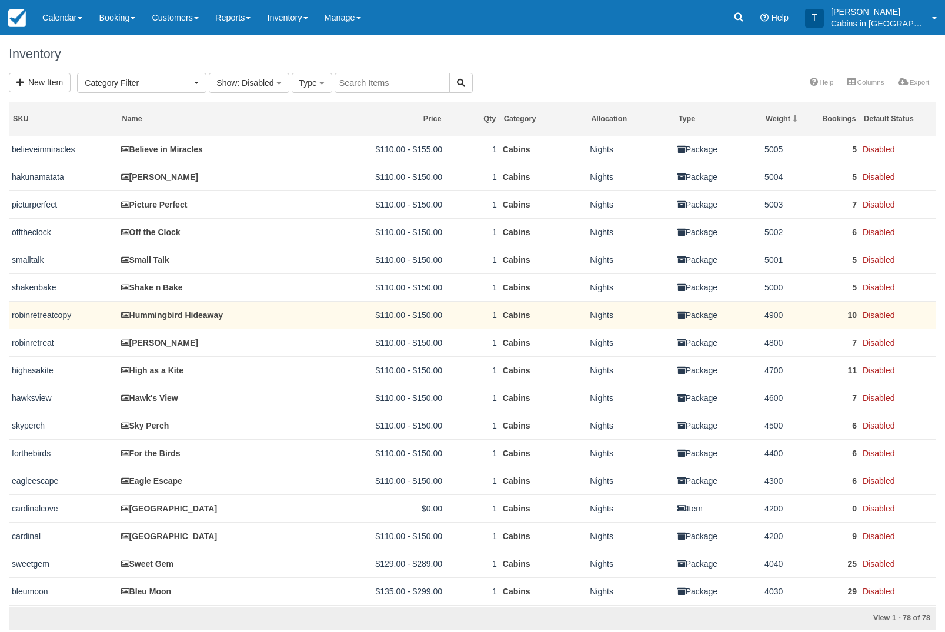
click at [223, 320] on link "Hummingbird Hideaway" at bounding box center [172, 314] width 102 height 9
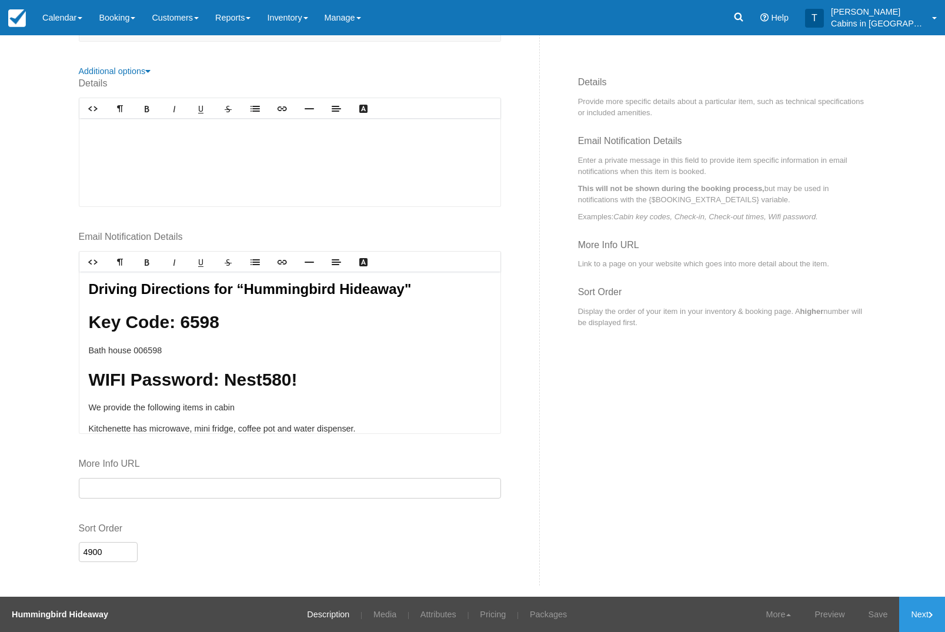
scroll to position [405, 0]
click at [496, 614] on link "Pricing" at bounding box center [493, 614] width 44 height 35
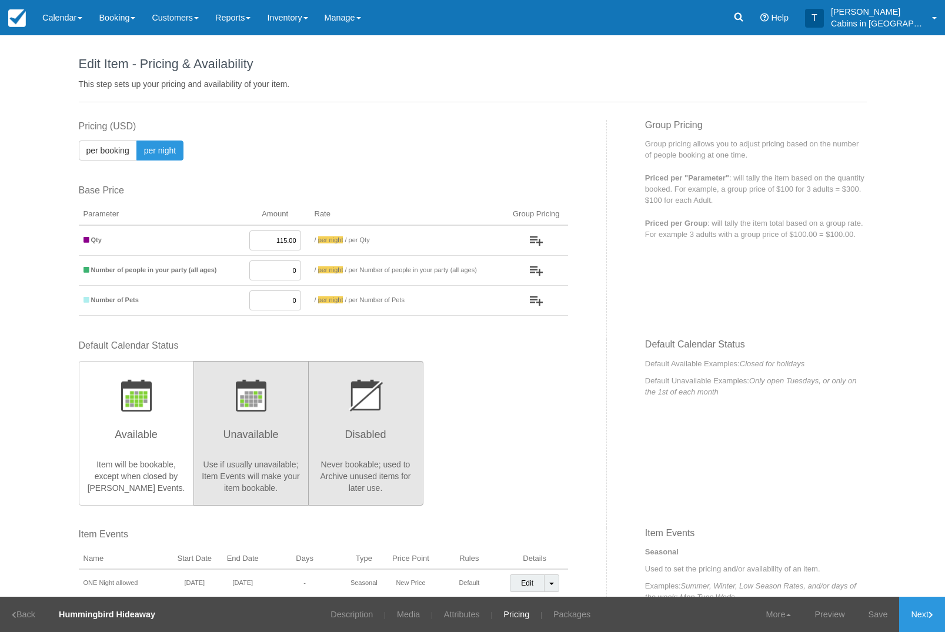
click at [265, 432] on h3 "Unavailable" at bounding box center [251, 437] width 100 height 29
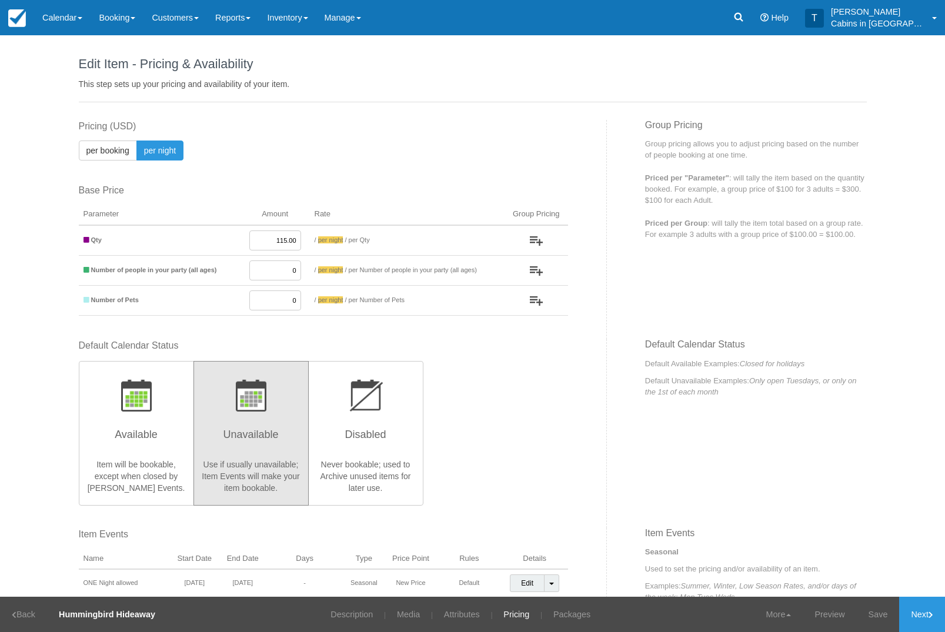
radio input "true"
click at [867, 620] on link "Save" at bounding box center [878, 614] width 43 height 35
click at [74, 11] on link "Calendar" at bounding box center [62, 17] width 56 height 35
click at [753, 19] on div at bounding box center [472, 316] width 945 height 632
click at [744, 18] on icon at bounding box center [739, 17] width 12 height 12
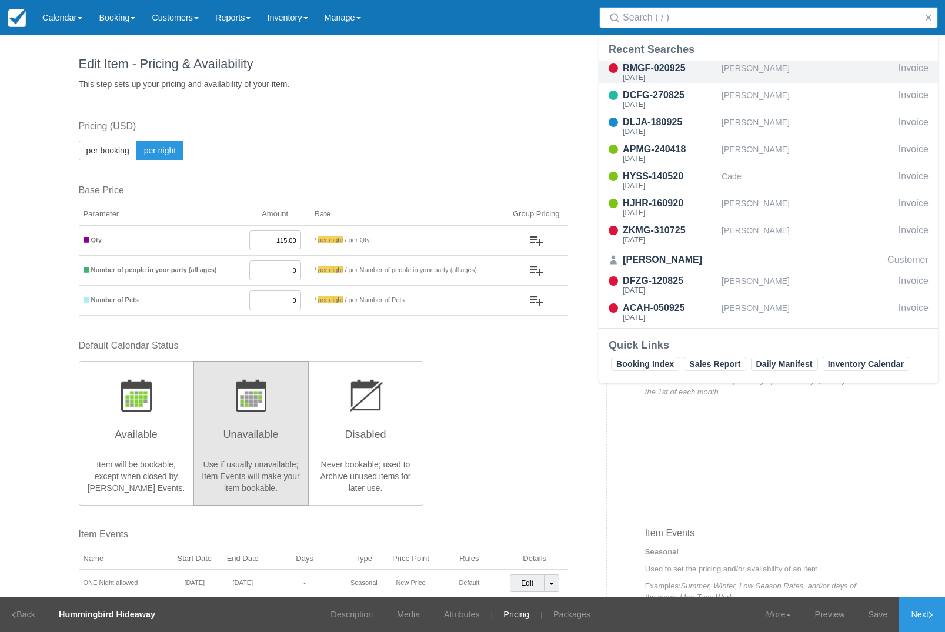
click at [693, 70] on div "RMGF-020925" at bounding box center [670, 68] width 94 height 14
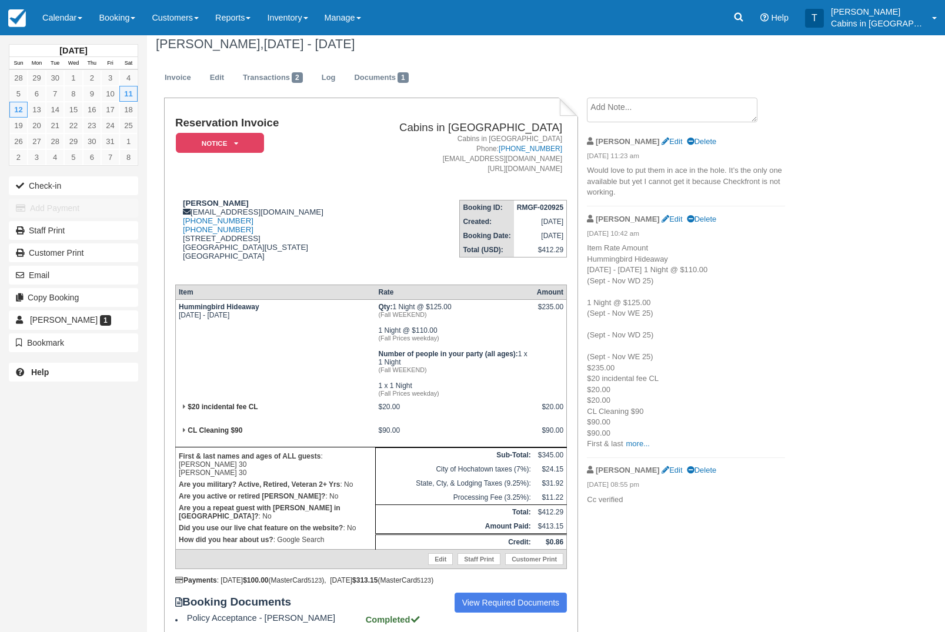
scroll to position [11, 0]
click at [220, 74] on link "Edit" at bounding box center [217, 77] width 32 height 23
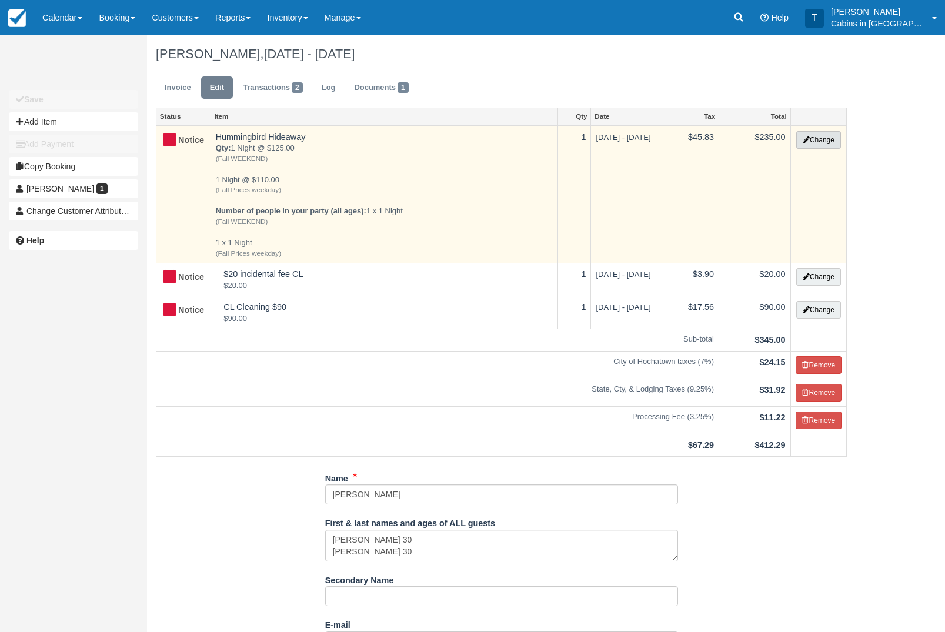
click at [839, 136] on button "Change" at bounding box center [818, 140] width 45 height 18
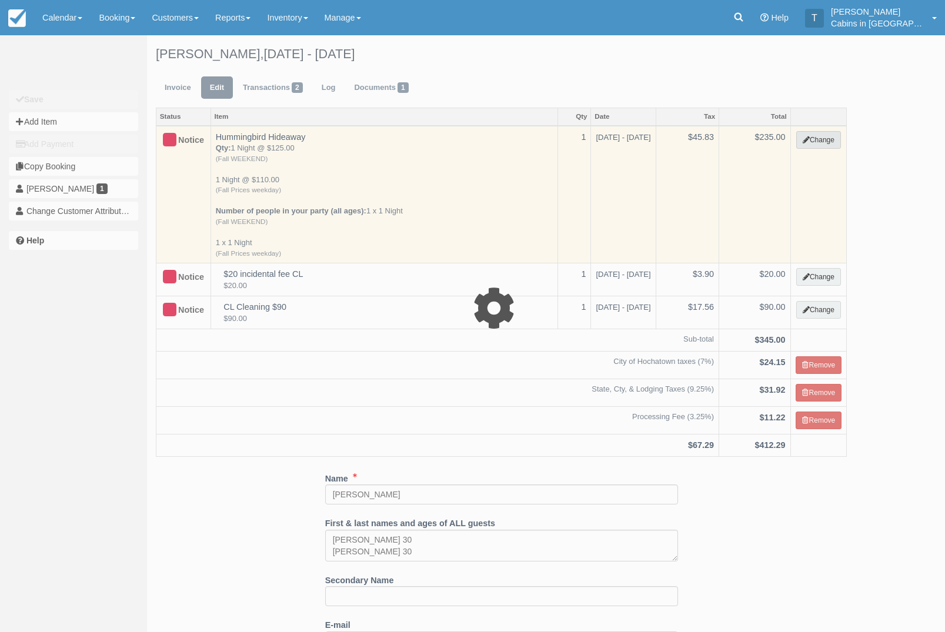
select select "1"
type input "235.00"
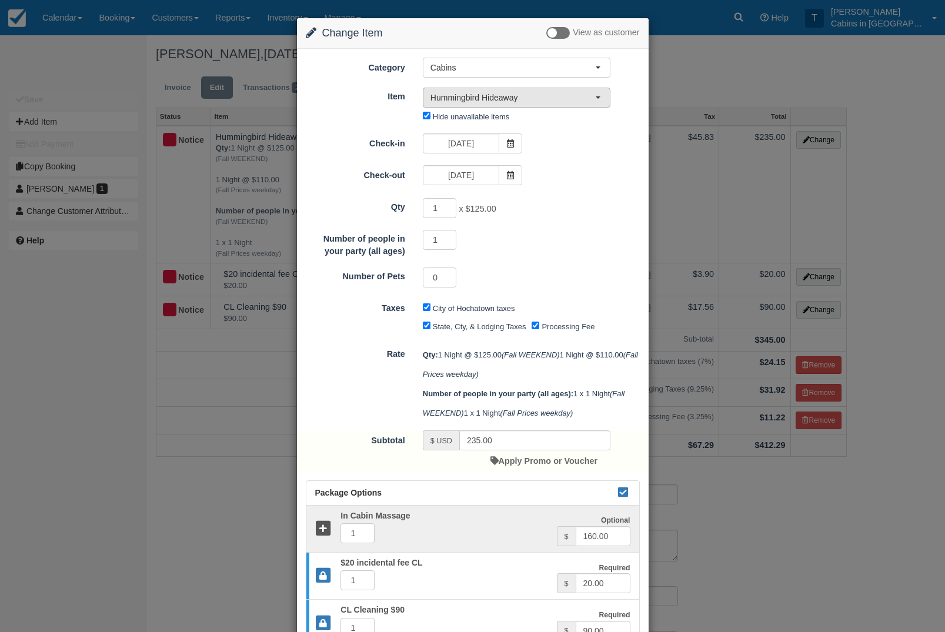
click at [589, 102] on span "Hummingbird Hideaway" at bounding box center [512, 98] width 165 height 12
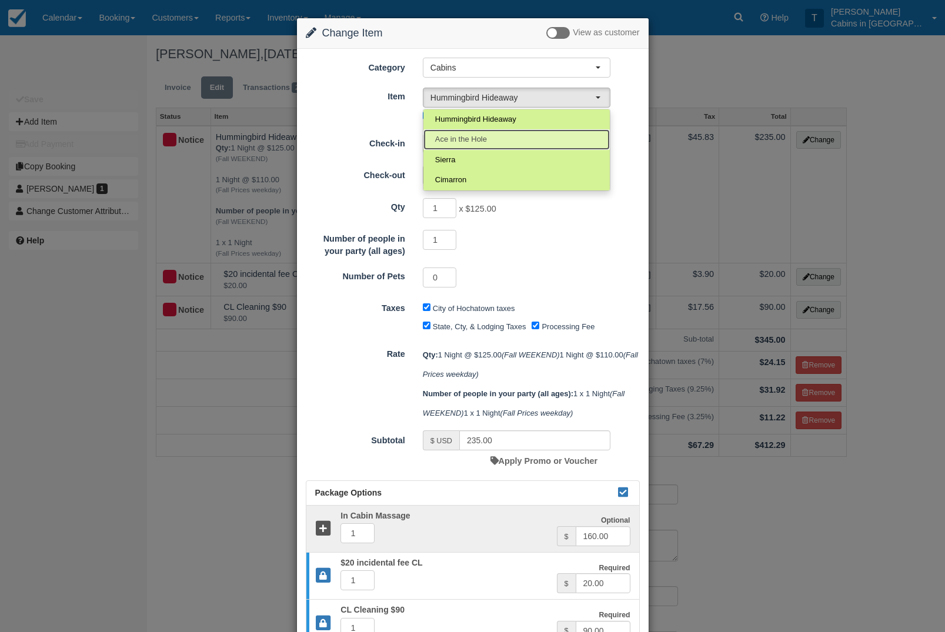
click at [542, 140] on link "Ace in the Hole" at bounding box center [516, 139] width 186 height 21
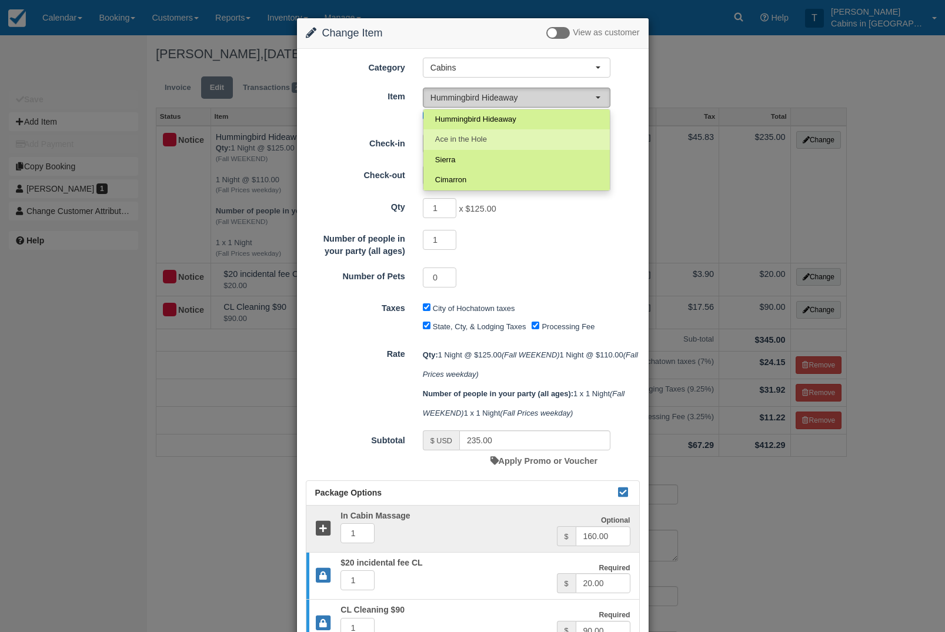
select select "72"
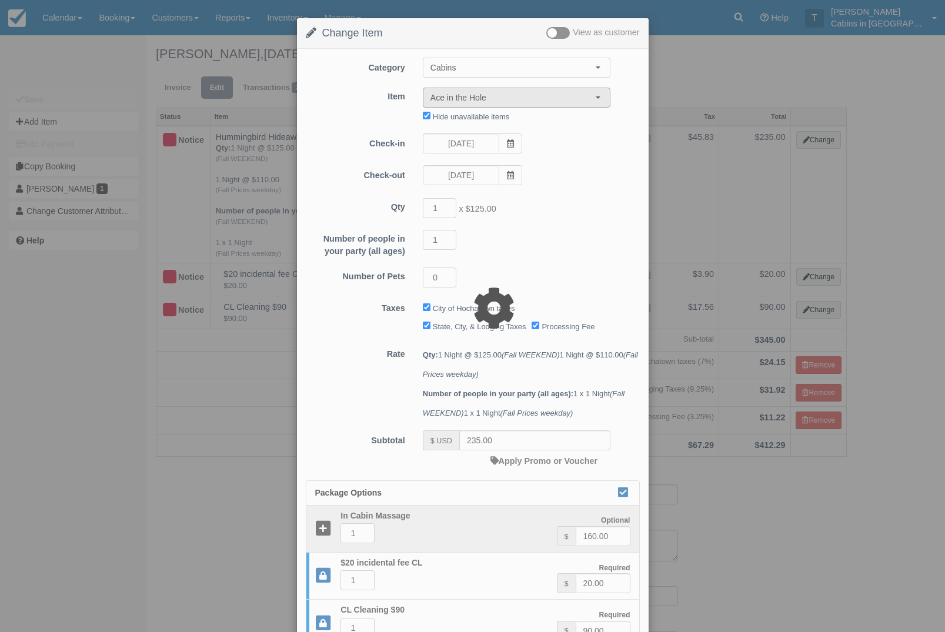
type input "304.00"
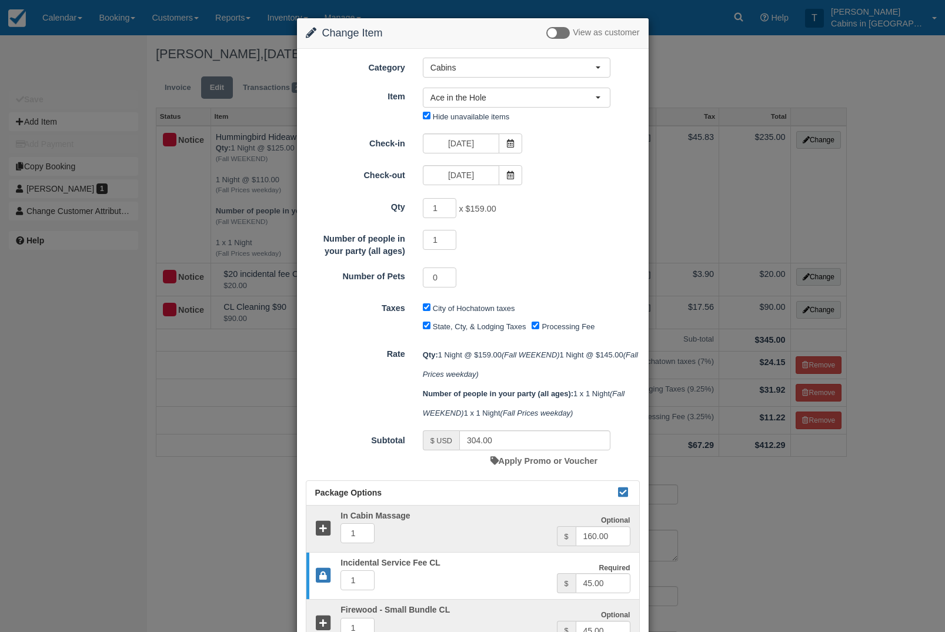
click at [824, 61] on div "Change Item Add Item View as customer Category Cabins Gift Certificate Cabins S…" at bounding box center [472, 316] width 945 height 632
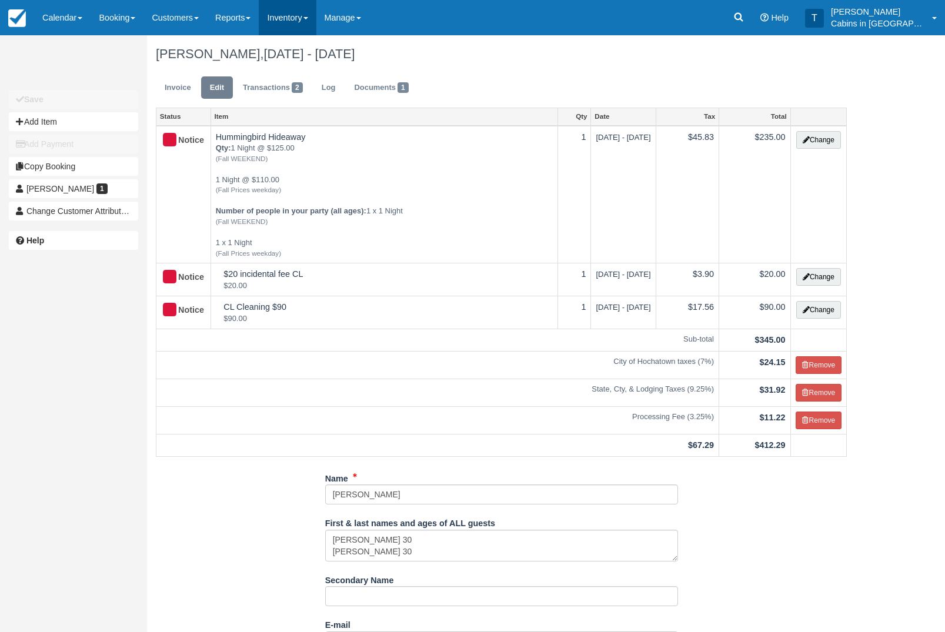
click at [311, 16] on link "Inventory" at bounding box center [287, 17] width 57 height 35
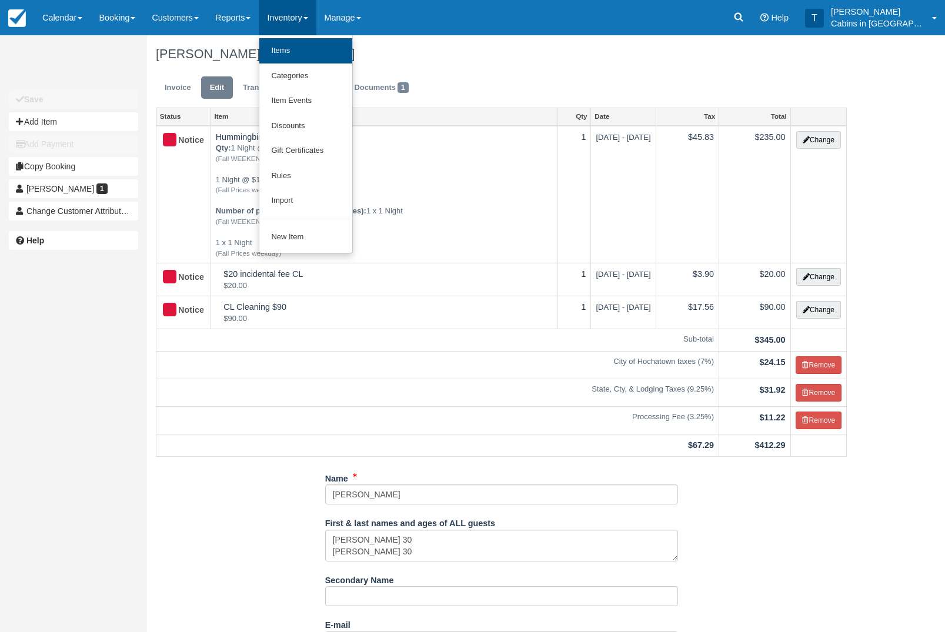
click at [338, 50] on link "Items" at bounding box center [305, 50] width 93 height 25
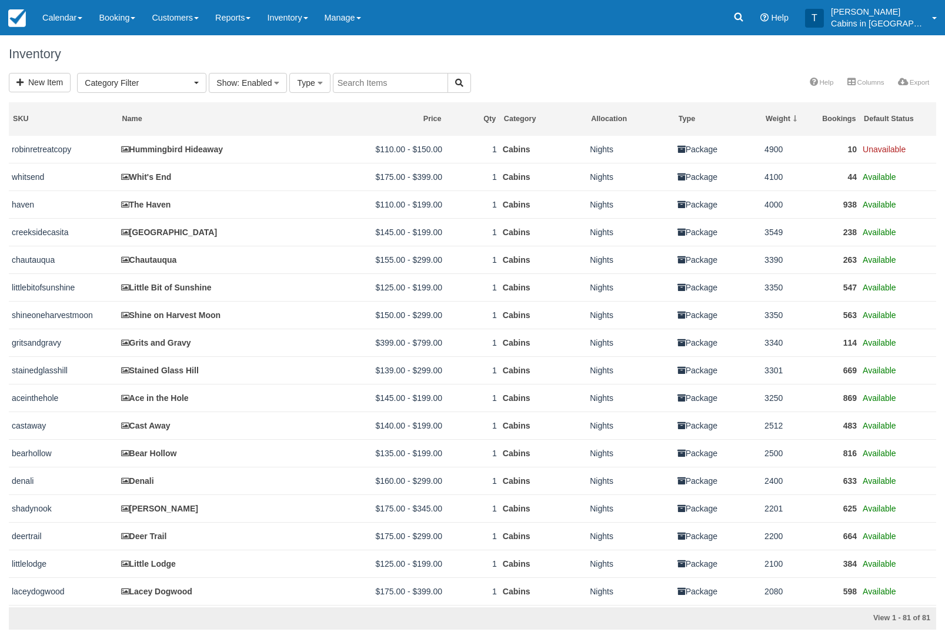
select select
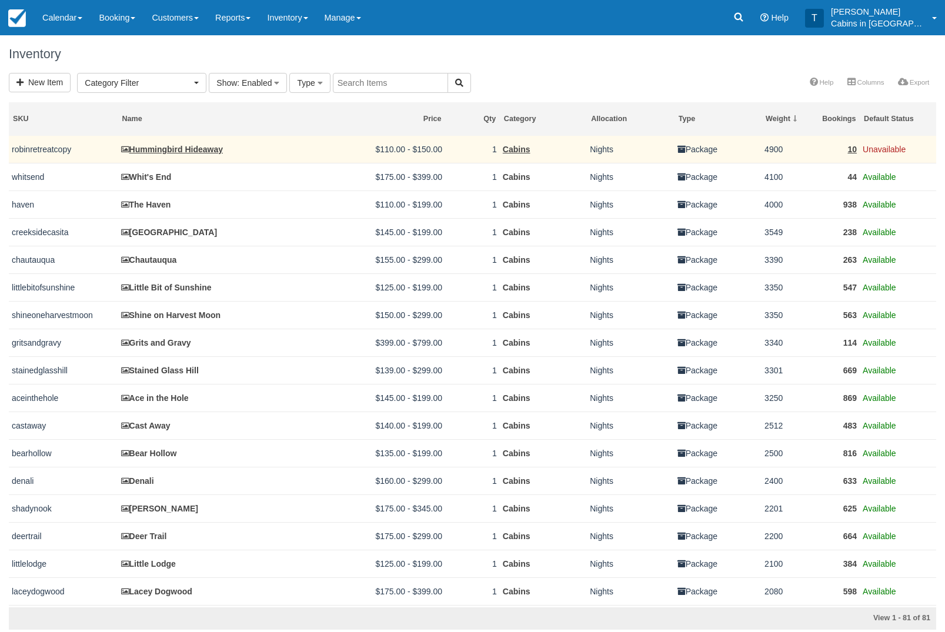
click at [218, 150] on link "Hummingbird Hideaway" at bounding box center [172, 149] width 102 height 9
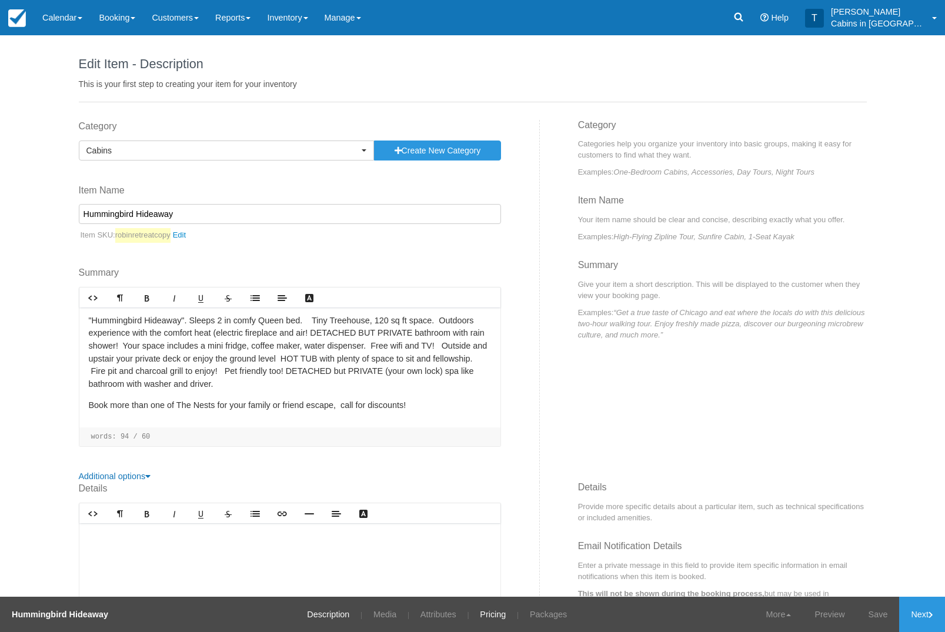
click at [504, 610] on link "Pricing" at bounding box center [493, 614] width 44 height 35
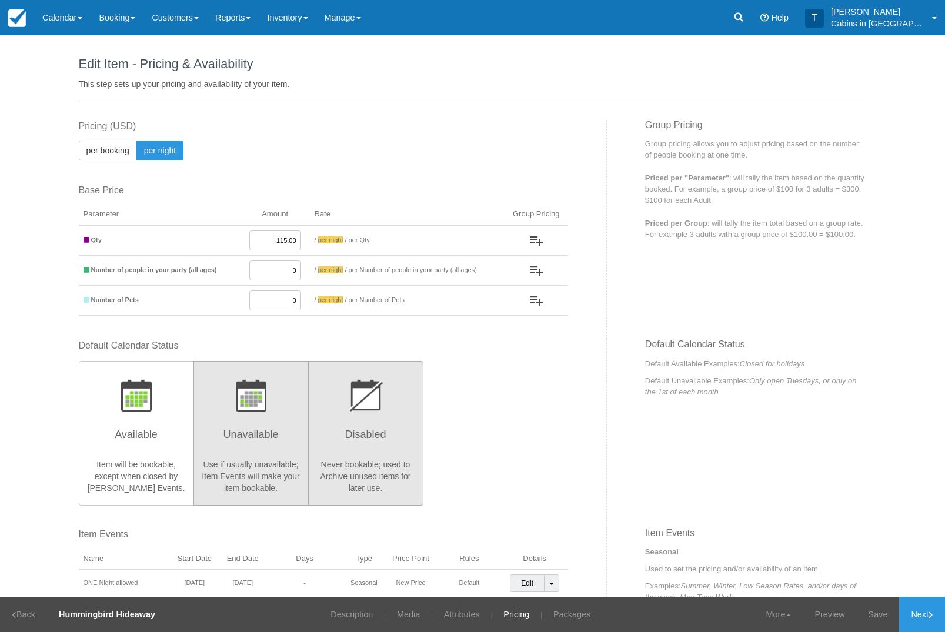
click at [375, 420] on button "Disabled Never bookable; used to Archive unused items for later use." at bounding box center [365, 433] width 115 height 145
radio input "true"
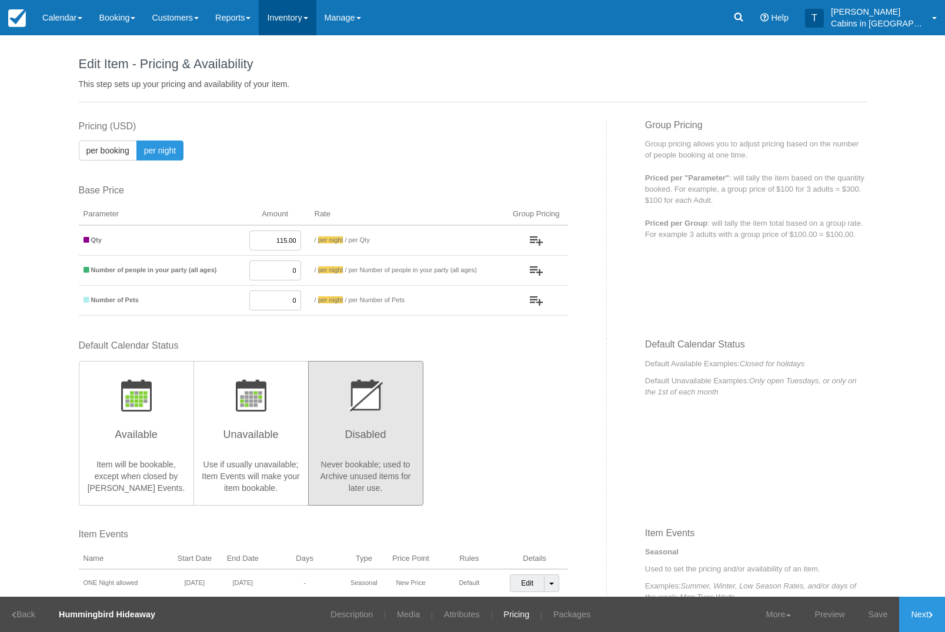
click at [312, 19] on link "Inventory" at bounding box center [287, 17] width 57 height 35
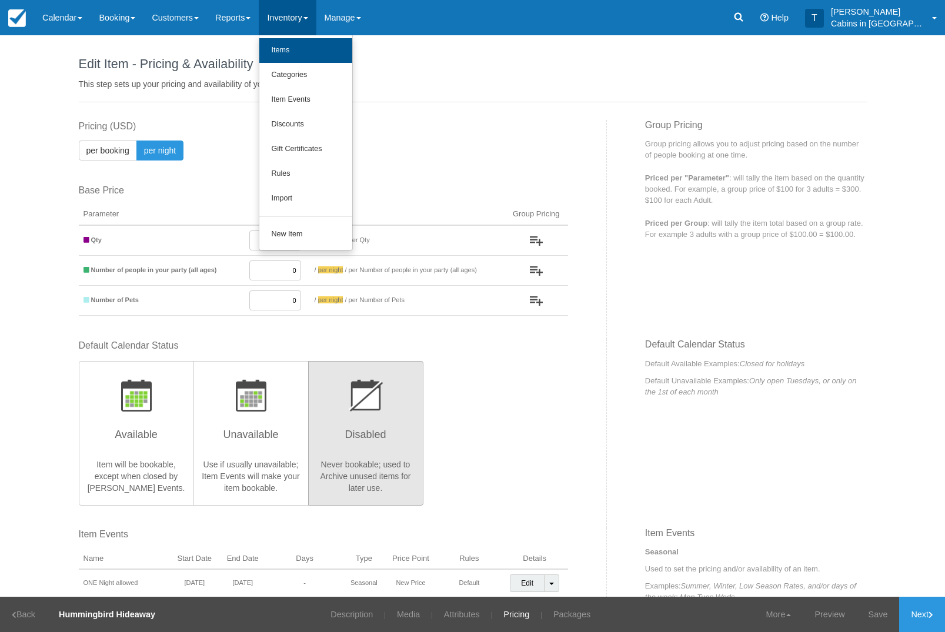
click at [343, 46] on link "Items" at bounding box center [305, 50] width 93 height 25
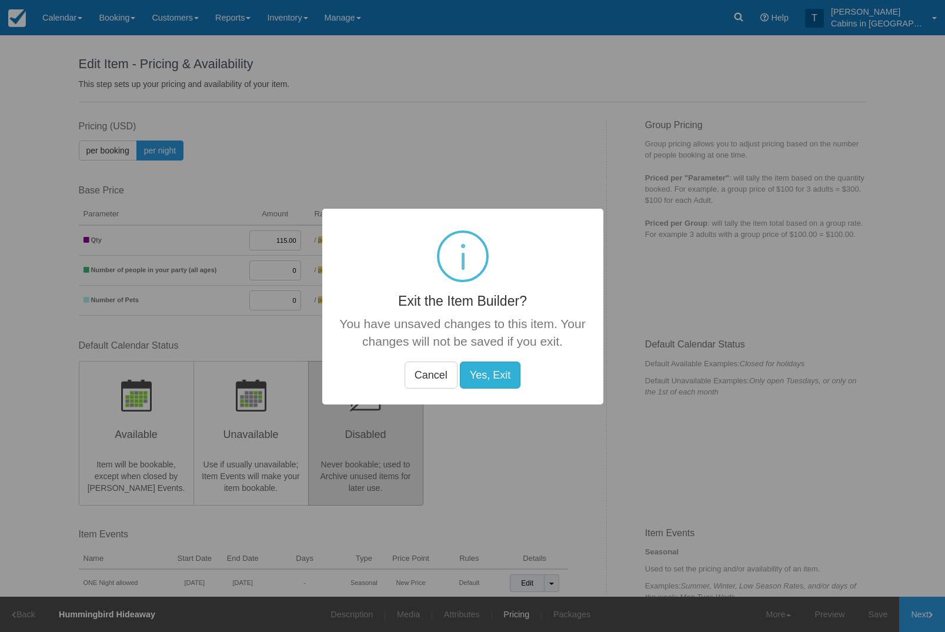
click at [498, 373] on button "Yes, Exit" at bounding box center [490, 375] width 61 height 27
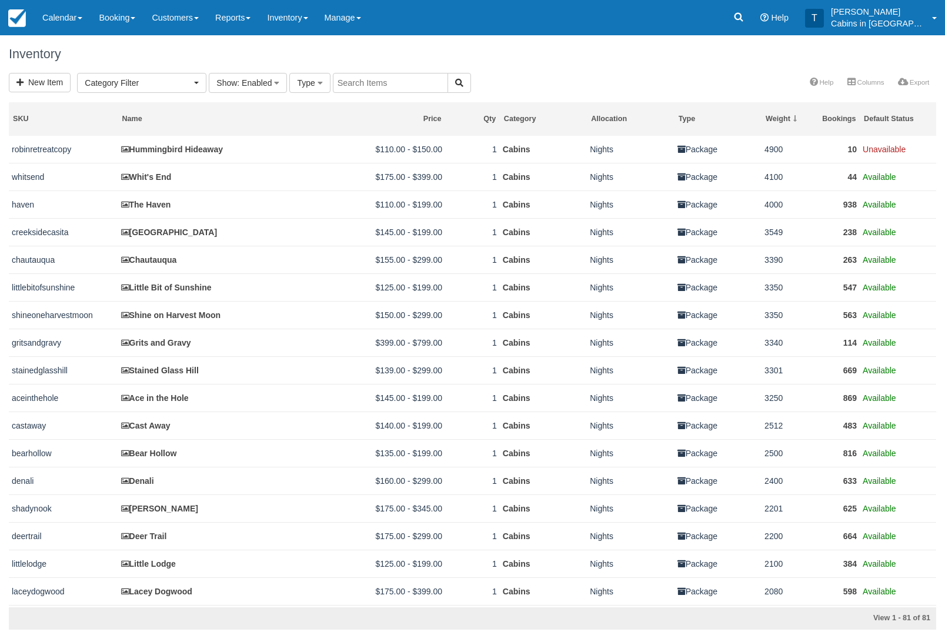
select select
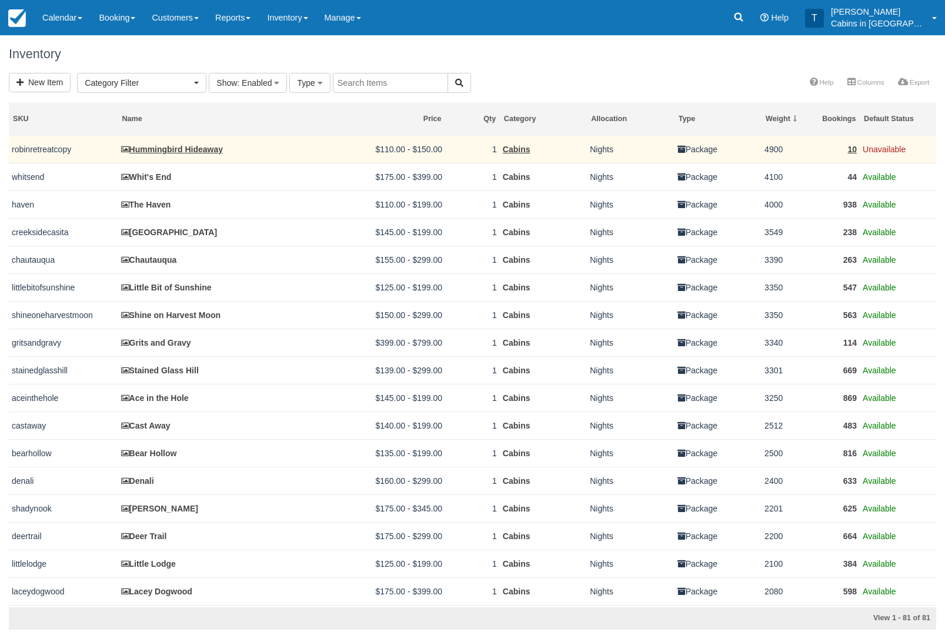
click at [209, 140] on td "Hummingbird Hideaway" at bounding box center [227, 150] width 218 height 28
click at [196, 152] on link "Hummingbird Hideaway" at bounding box center [172, 149] width 102 height 9
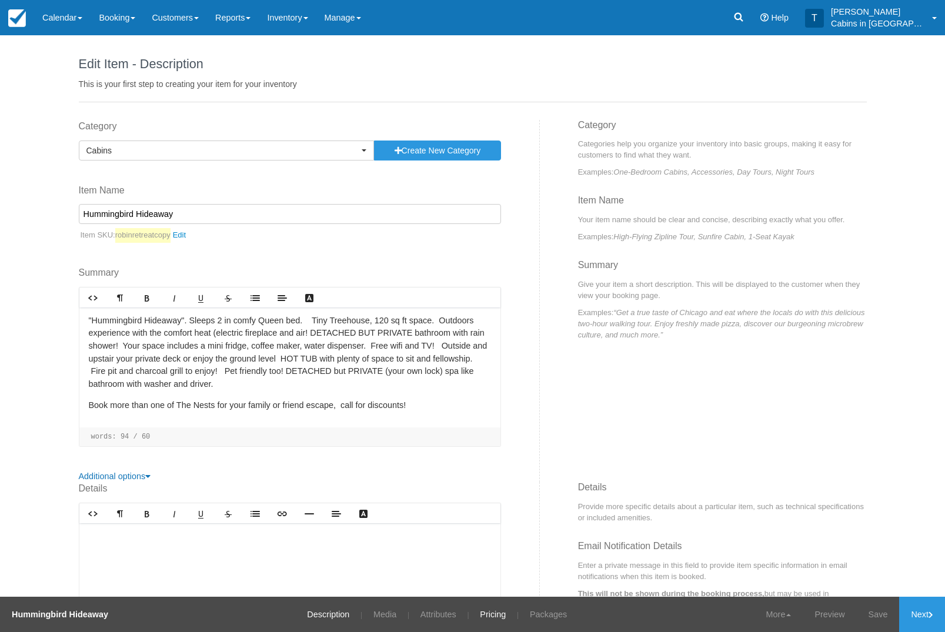
click at [502, 611] on link "Pricing" at bounding box center [493, 614] width 44 height 35
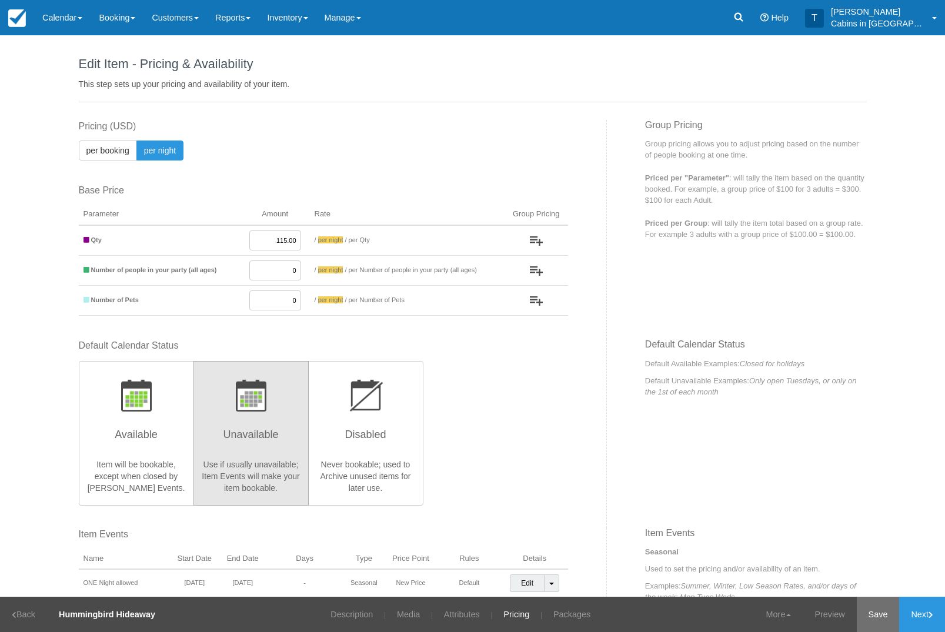
click at [881, 613] on link "Save" at bounding box center [878, 614] width 43 height 35
click at [927, 613] on link "Next" at bounding box center [922, 614] width 46 height 35
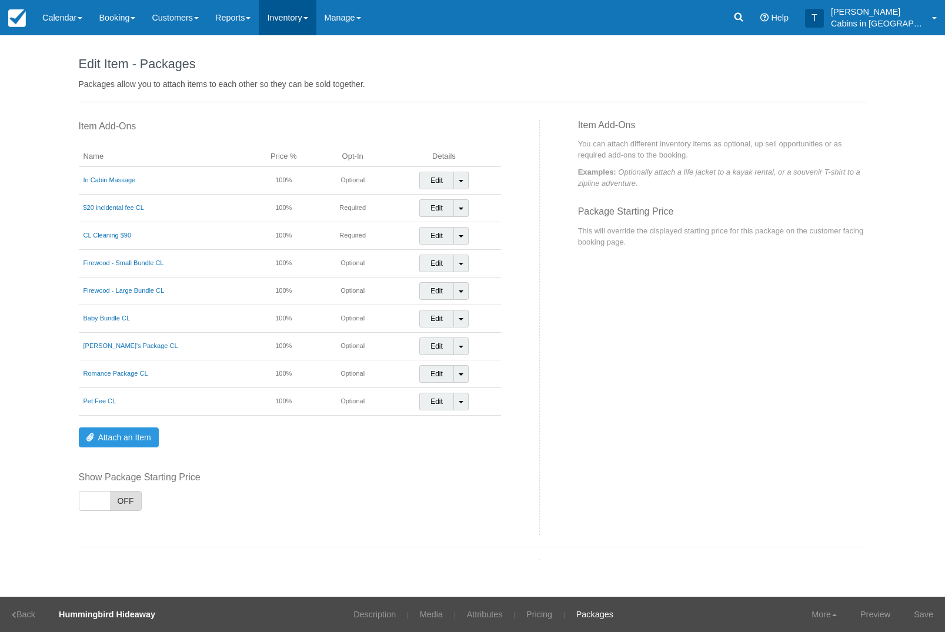
click at [306, 19] on link "Inventory" at bounding box center [287, 17] width 57 height 35
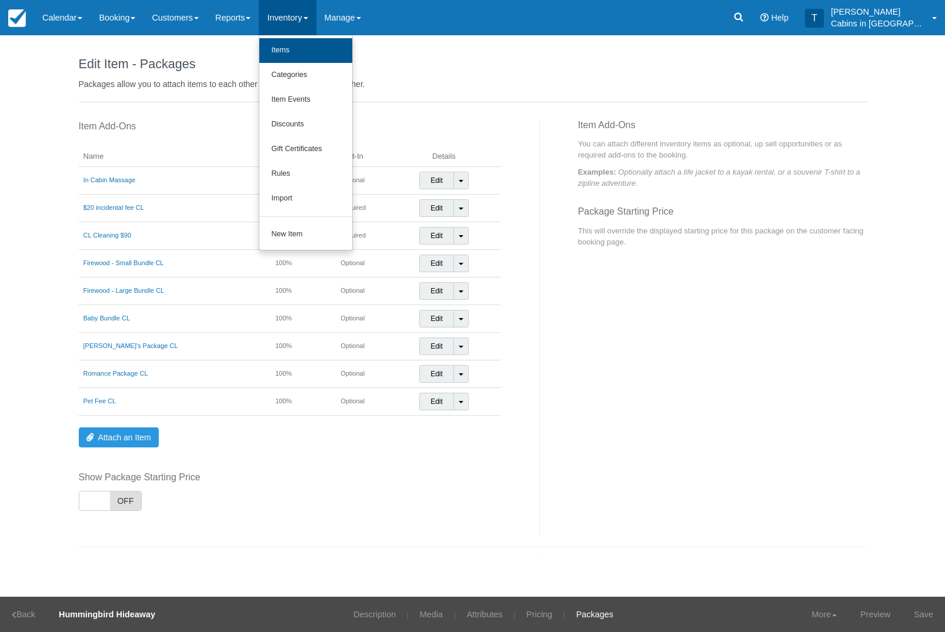
click at [338, 50] on link "Items" at bounding box center [305, 50] width 93 height 25
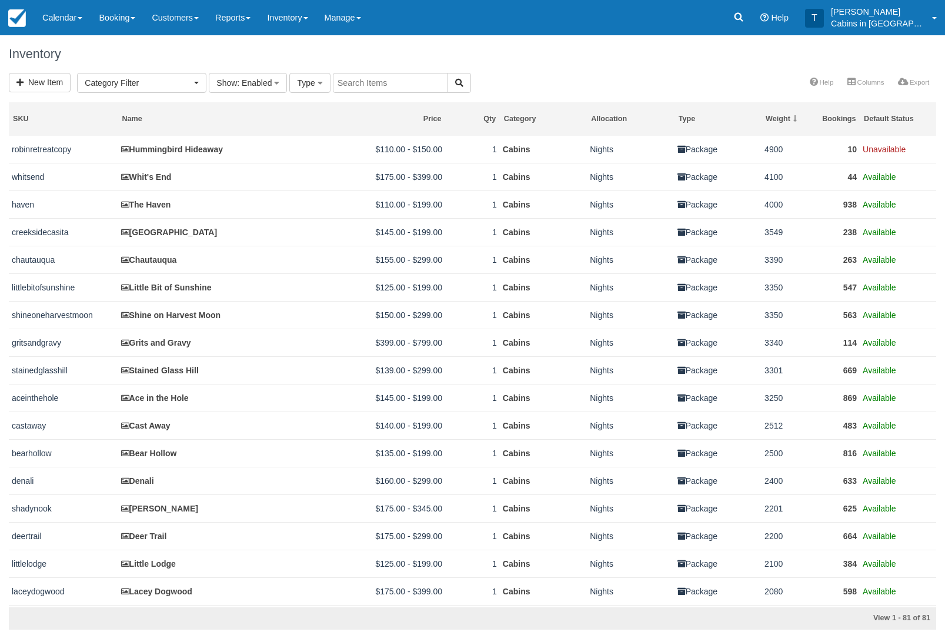
select select
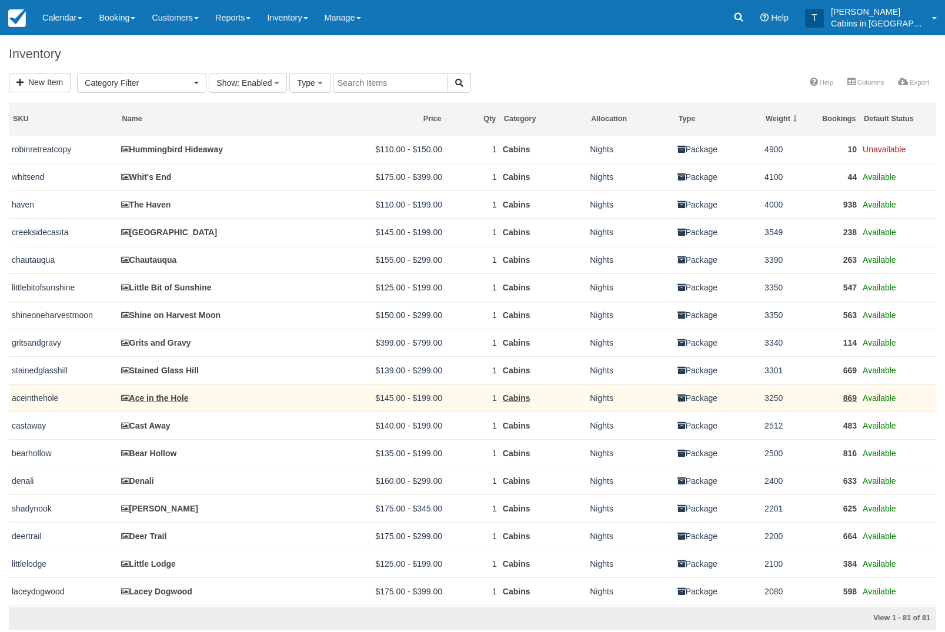
click at [181, 403] on link "Ace in the Hole" at bounding box center [155, 397] width 68 height 9
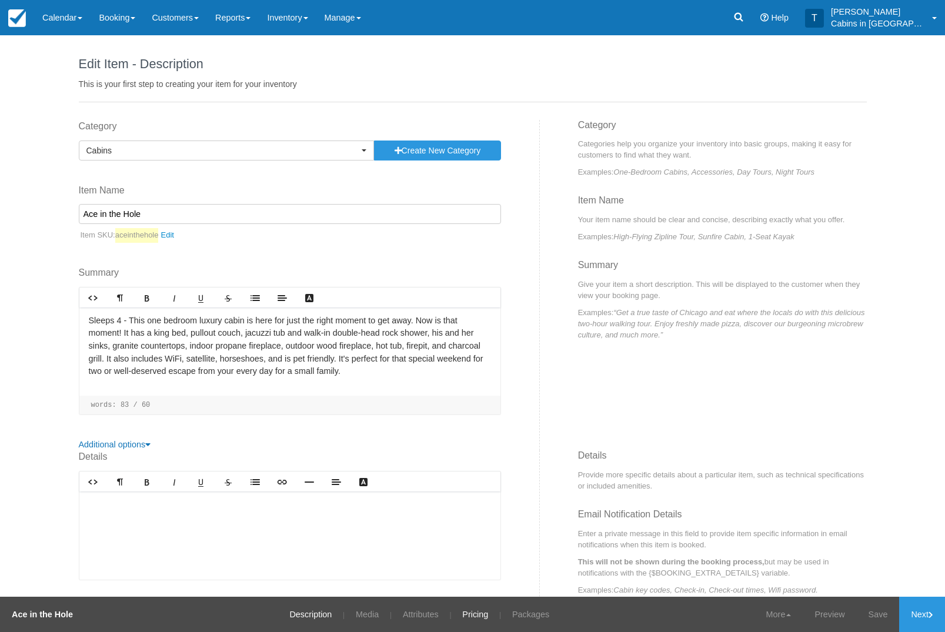
click at [479, 613] on link "Pricing" at bounding box center [475, 614] width 44 height 35
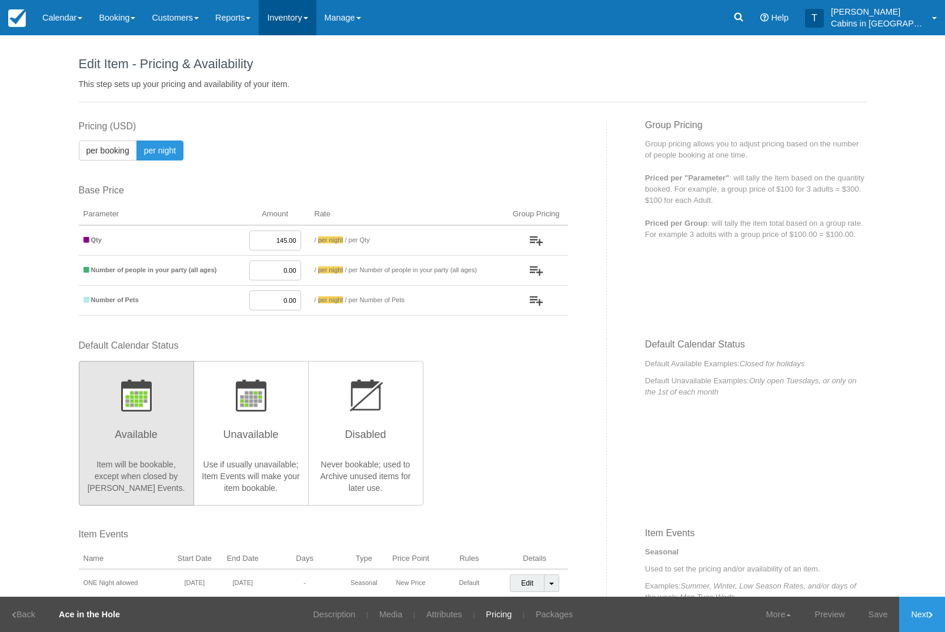
click at [312, 14] on link "Inventory" at bounding box center [287, 17] width 57 height 35
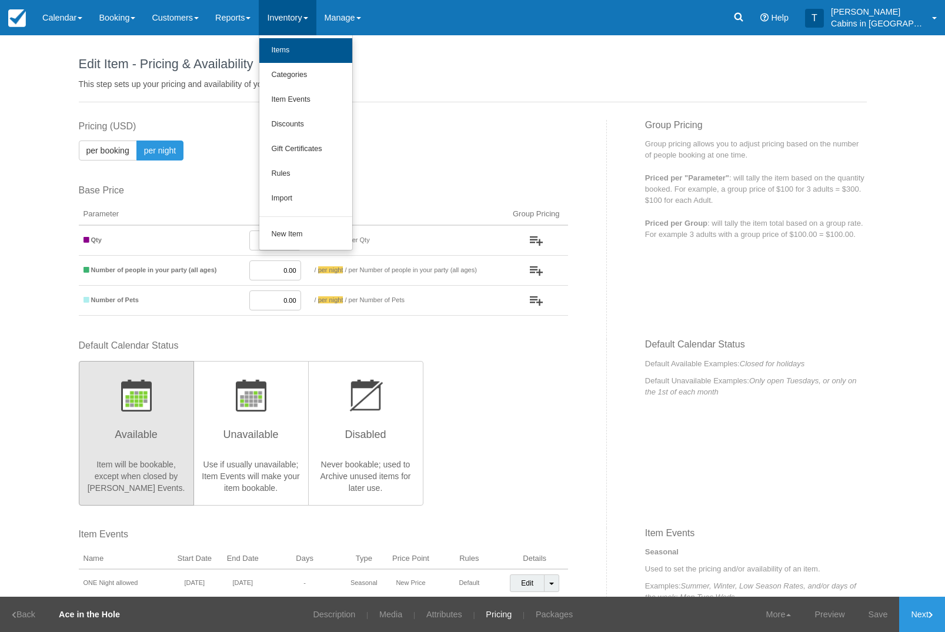
click at [342, 45] on link "Items" at bounding box center [305, 50] width 93 height 25
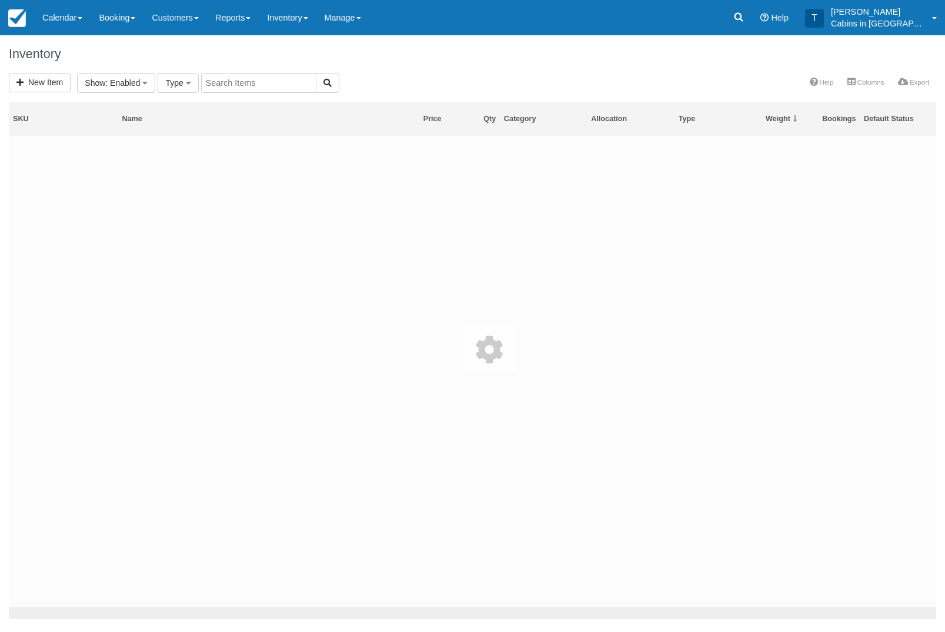
select select
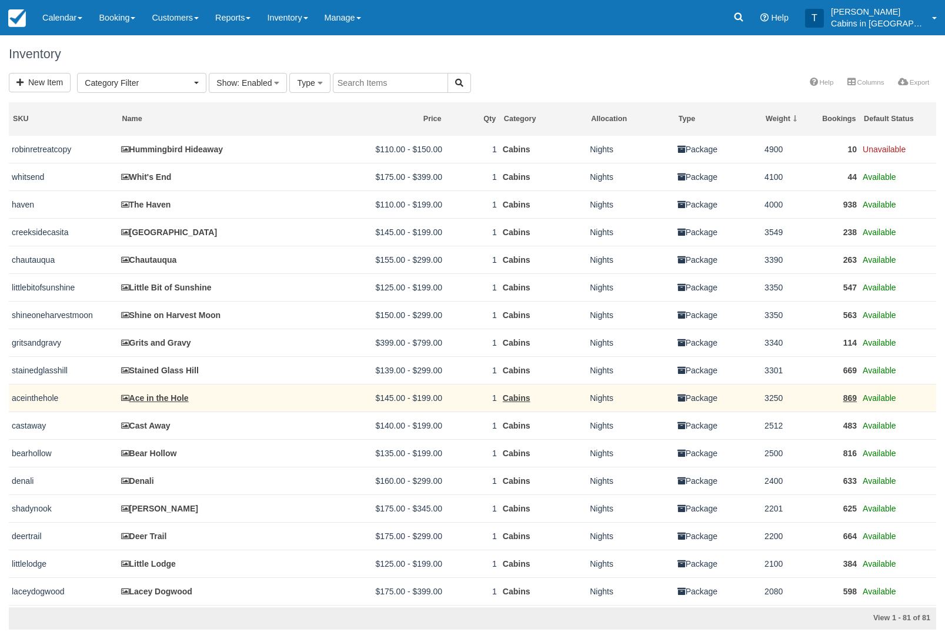
click at [182, 403] on link "Ace in the Hole" at bounding box center [155, 397] width 68 height 9
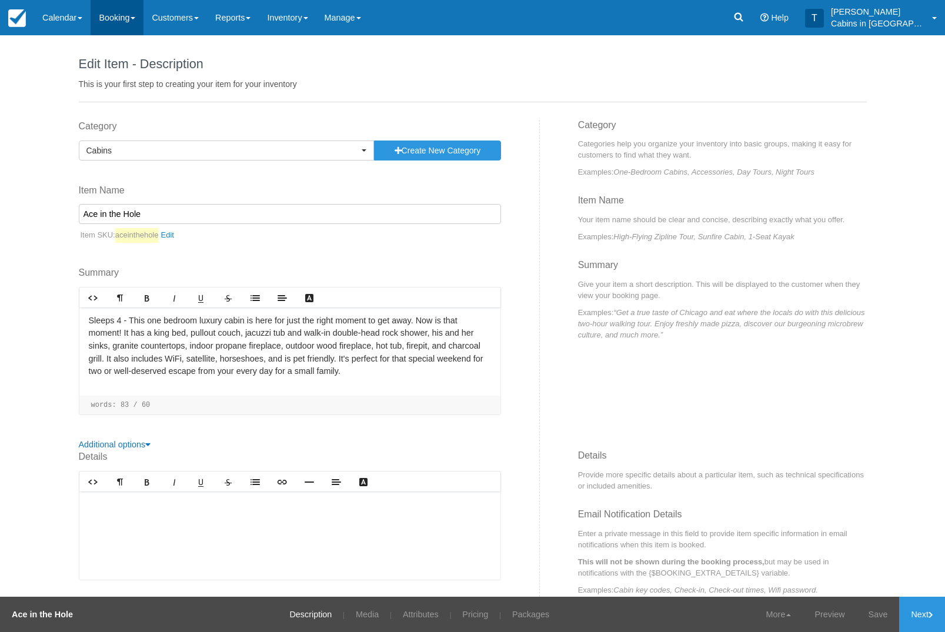
click at [123, 18] on link "Booking" at bounding box center [117, 17] width 53 height 35
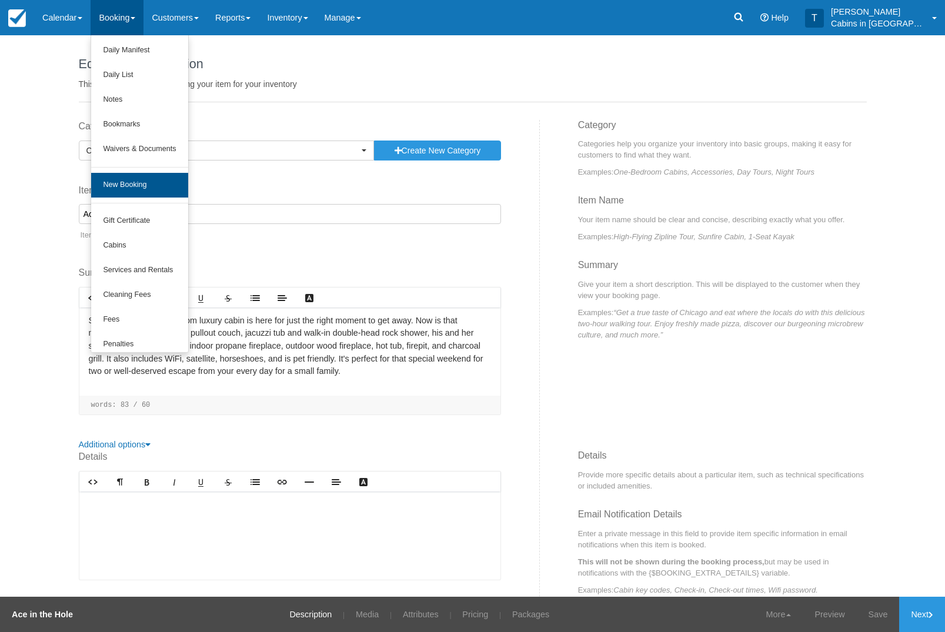
click at [172, 192] on link "New Booking" at bounding box center [139, 185] width 96 height 25
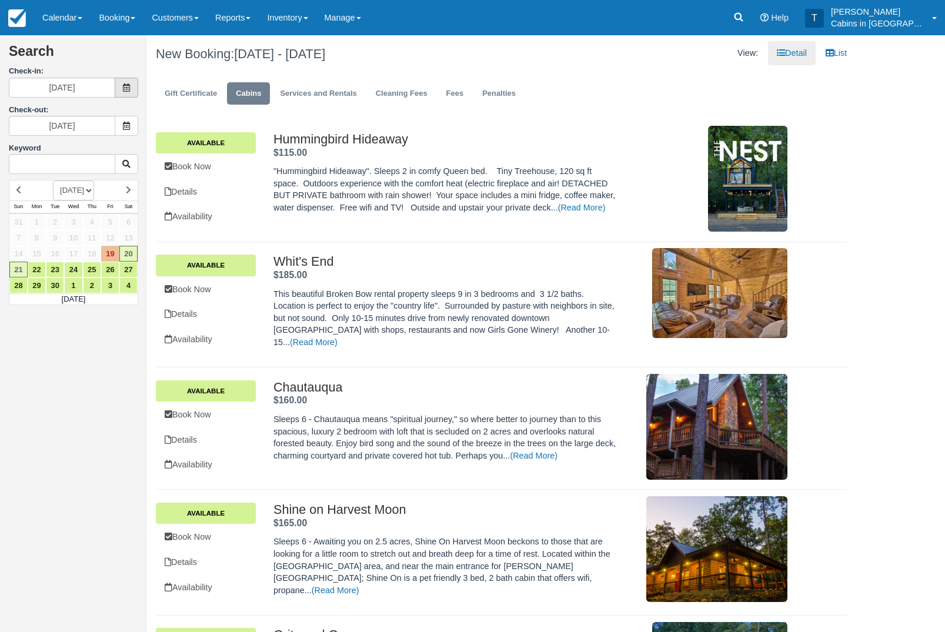
click at [130, 85] on icon at bounding box center [126, 87] width 8 height 8
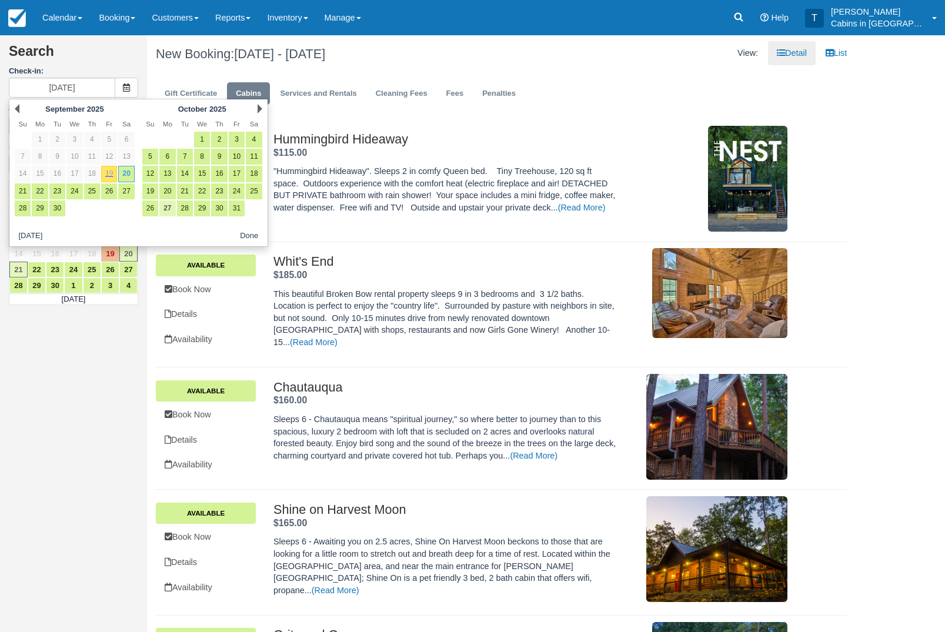
click at [169, 211] on link "27" at bounding box center [167, 208] width 16 height 16
type input "[DATE]"
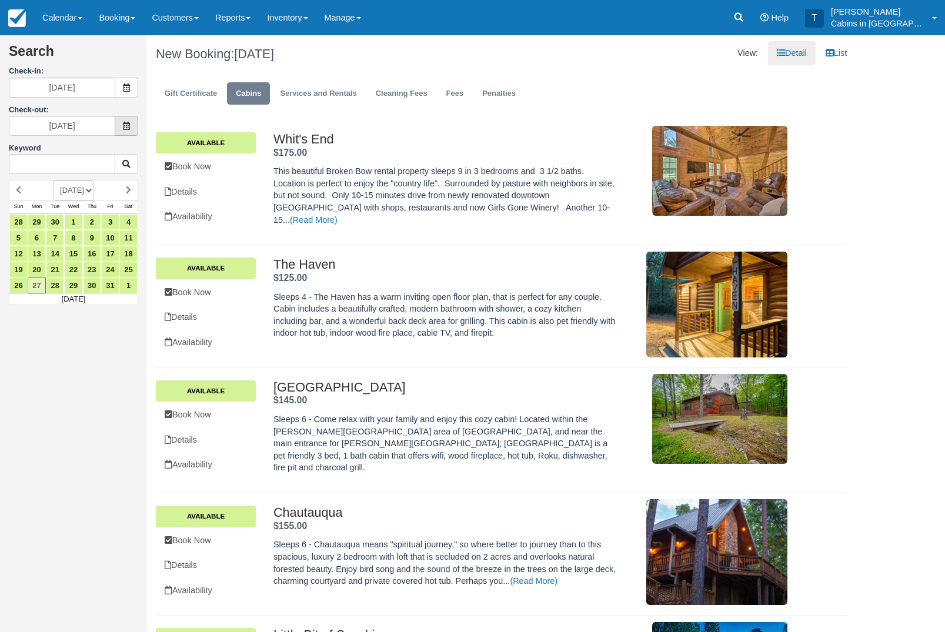
click at [116, 133] on span at bounding box center [127, 126] width 24 height 20
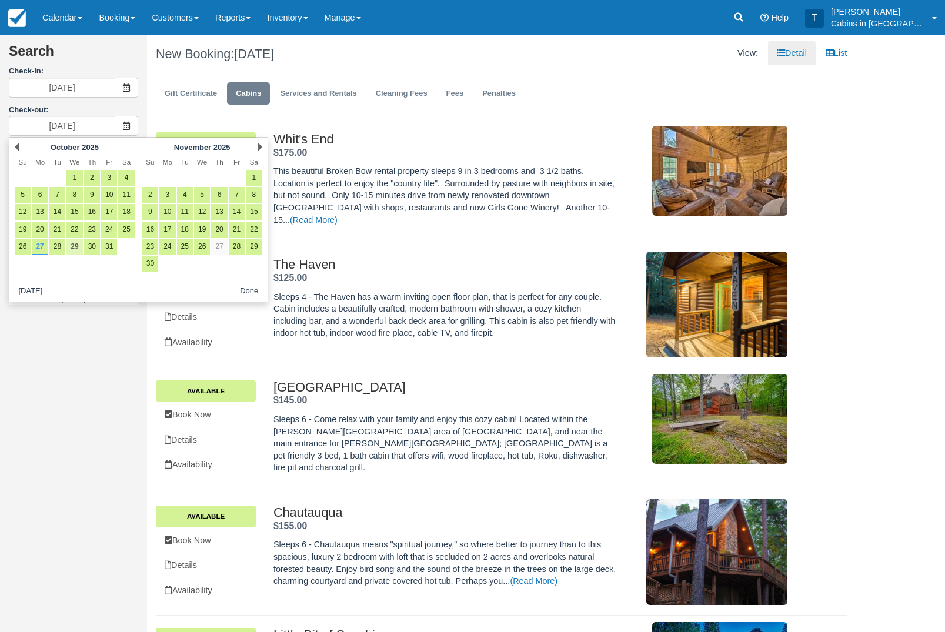
click at [77, 245] on link "29" at bounding box center [74, 247] width 16 height 16
type input "[DATE]"
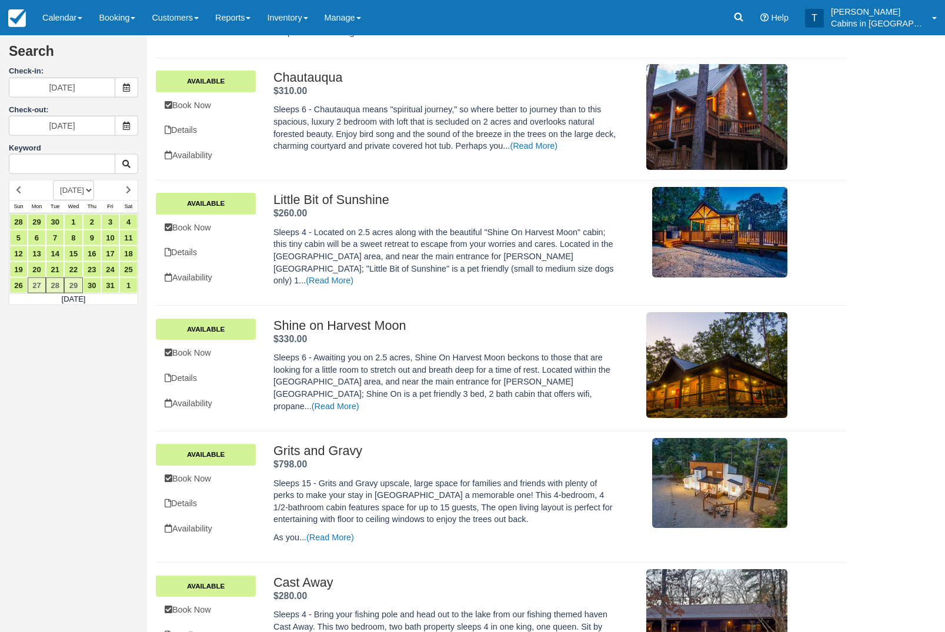
scroll to position [436, 0]
click at [226, 239] on link "Book Now" at bounding box center [206, 227] width 100 height 24
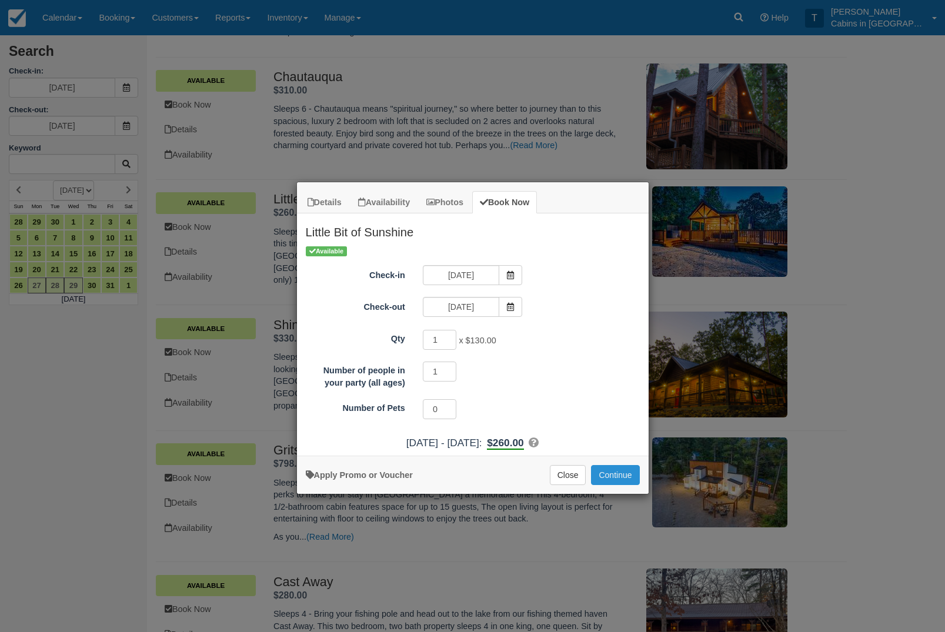
click at [623, 471] on button "Continue" at bounding box center [615, 475] width 48 height 20
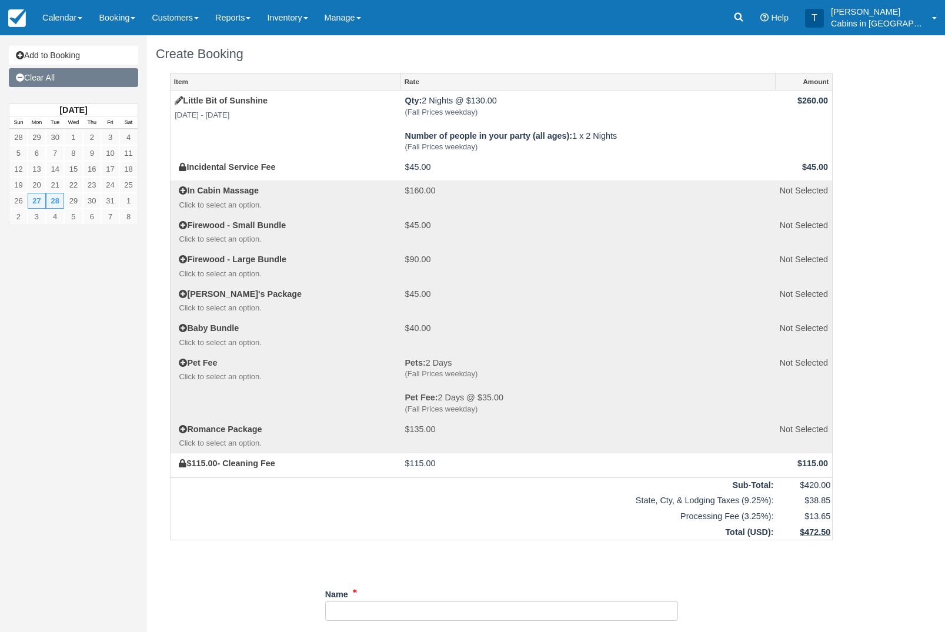
click at [114, 71] on link "Clear All" at bounding box center [73, 77] width 129 height 19
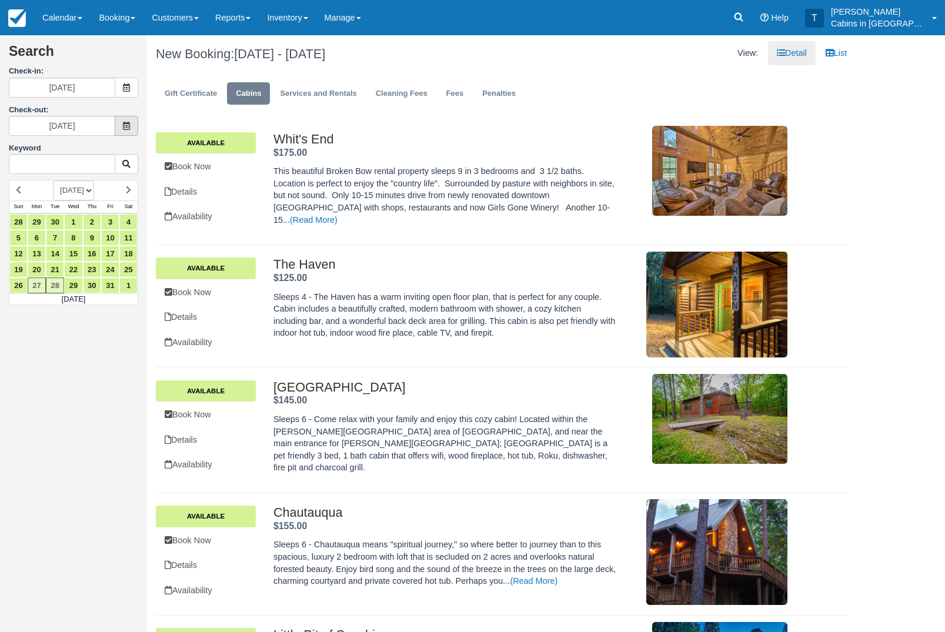
click at [127, 129] on icon at bounding box center [126, 126] width 8 height 8
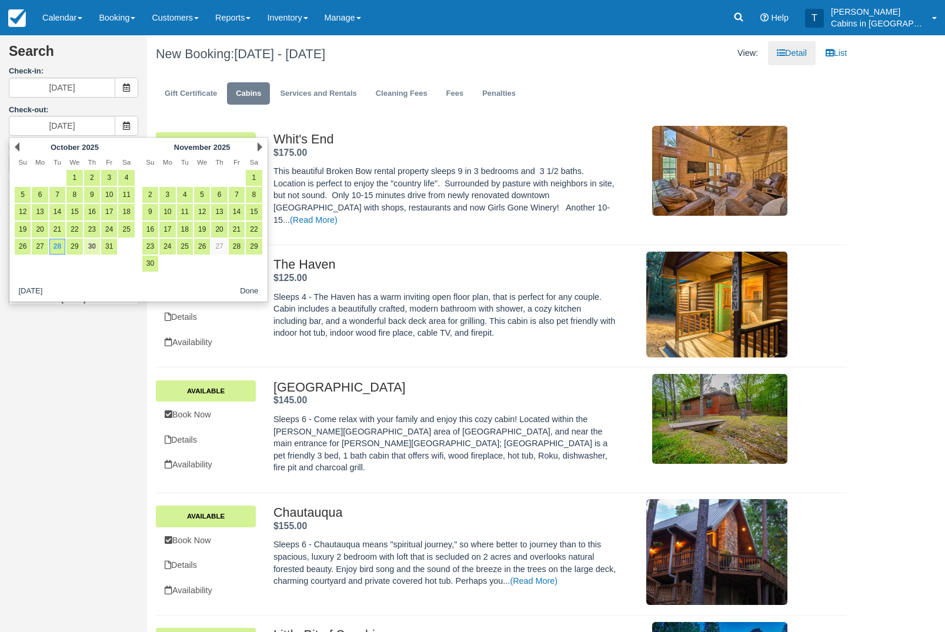
click at [98, 252] on link "30" at bounding box center [92, 247] width 16 height 16
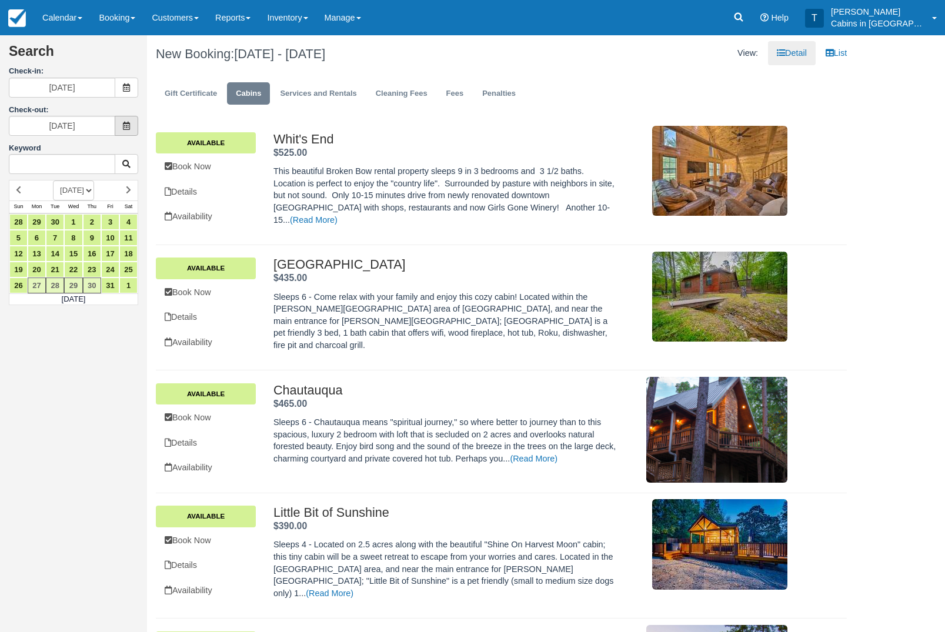
click at [129, 125] on icon at bounding box center [126, 126] width 8 height 8
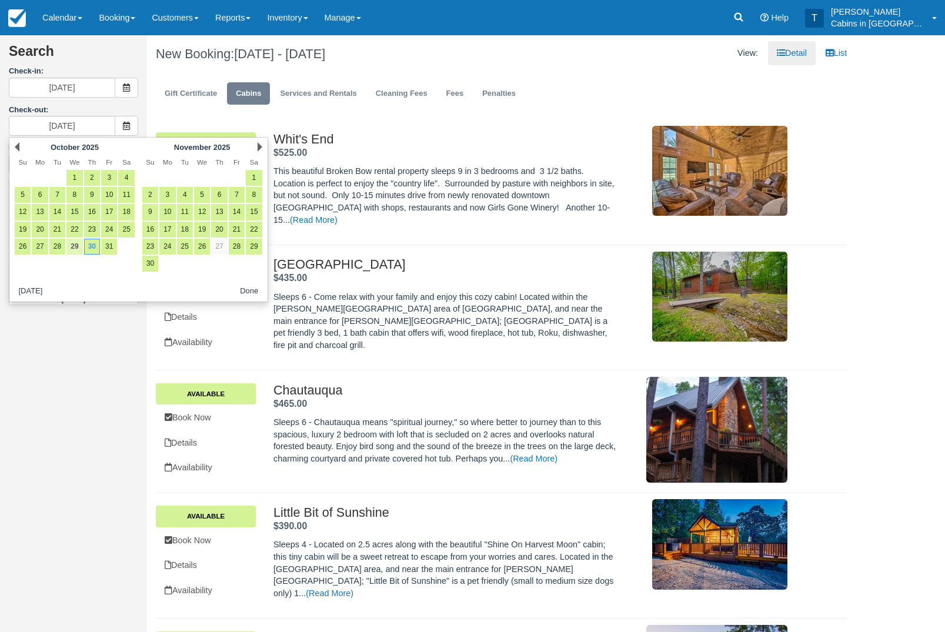
click at [77, 252] on link "29" at bounding box center [74, 247] width 16 height 16
type input "[DATE]"
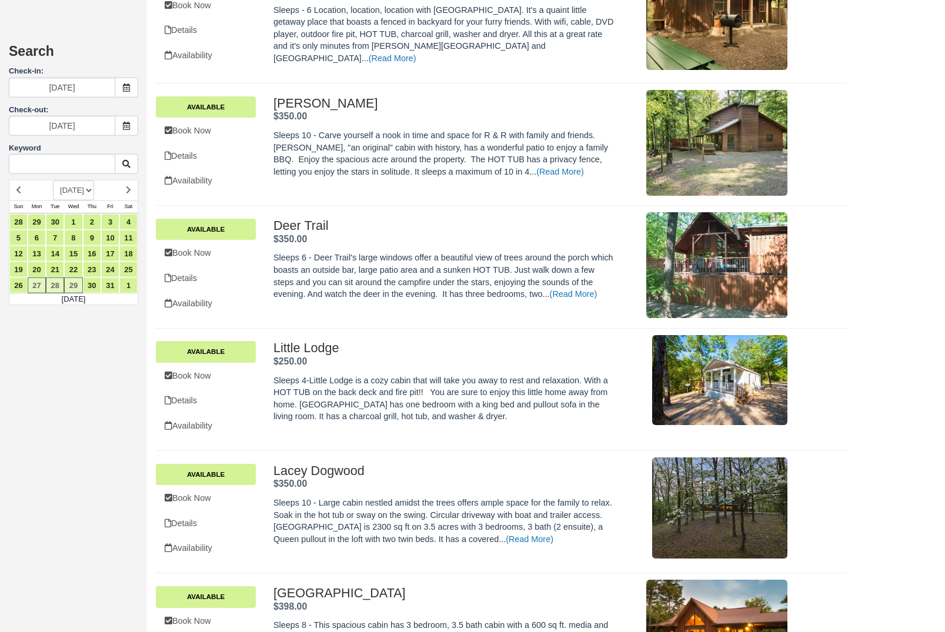
scroll to position [1164, 0]
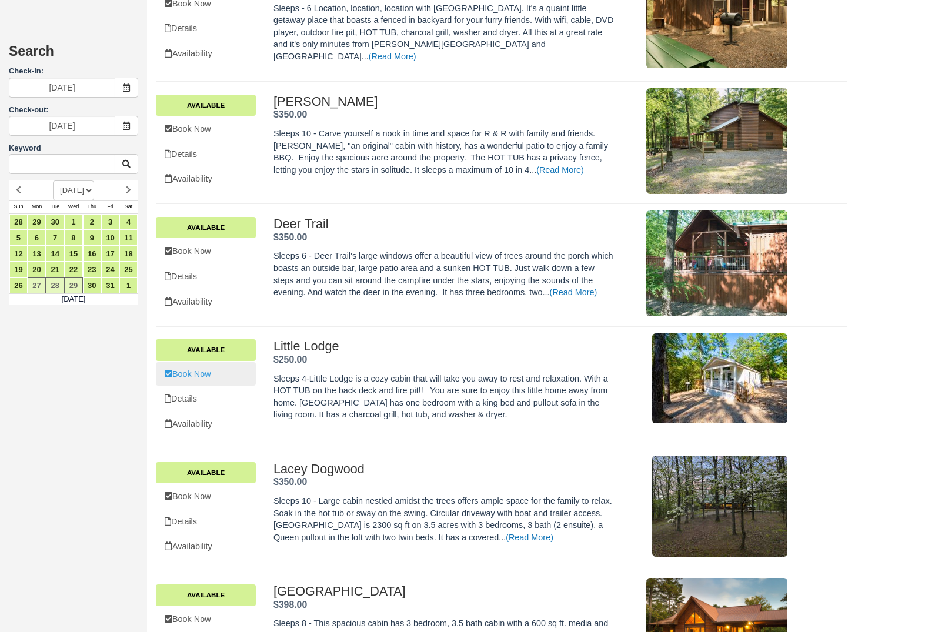
click at [226, 386] on link "Book Now" at bounding box center [206, 374] width 100 height 24
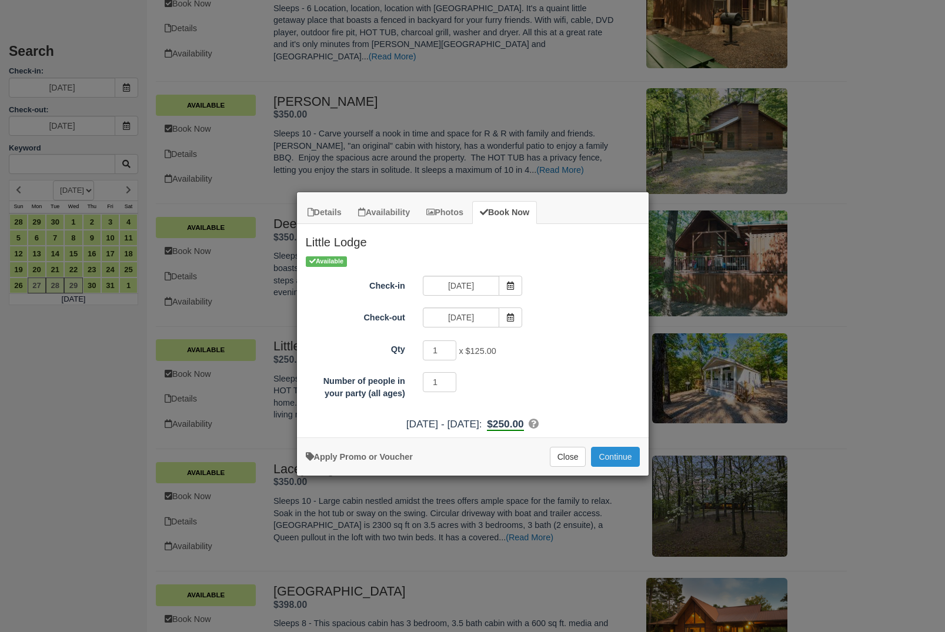
click at [616, 467] on button "Continue" at bounding box center [615, 457] width 48 height 20
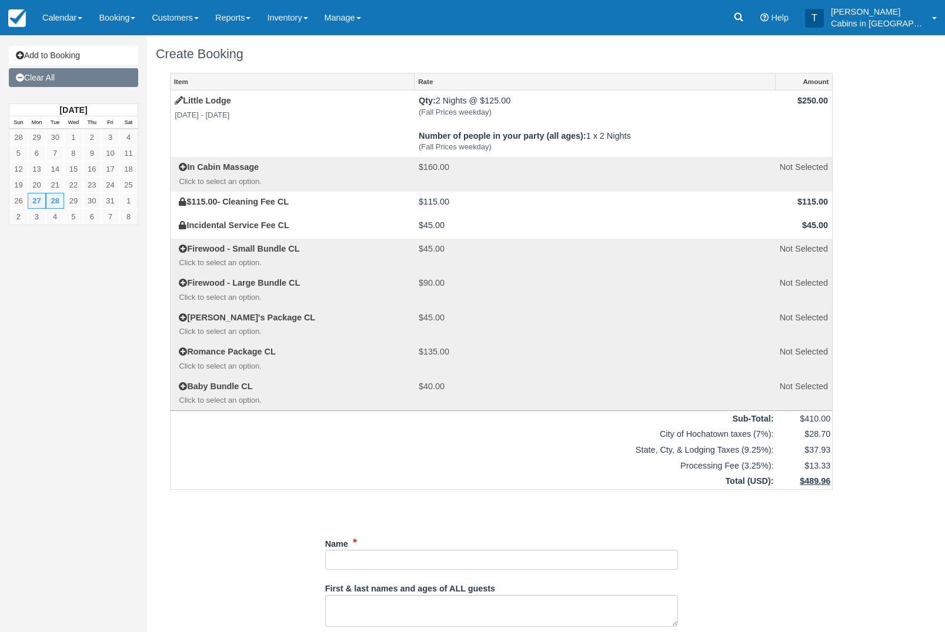
click at [95, 80] on link "Clear All" at bounding box center [73, 77] width 129 height 19
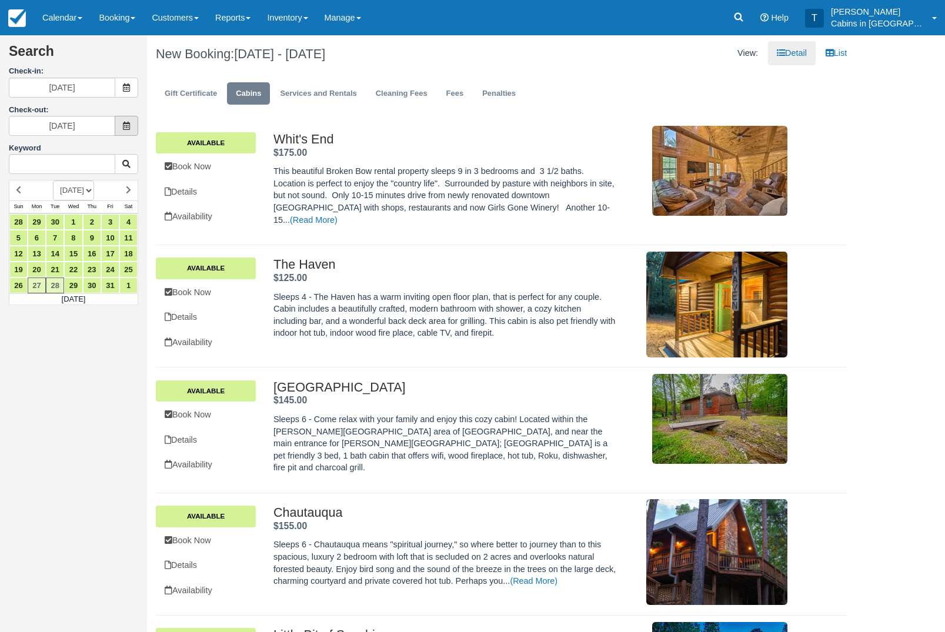
click at [136, 123] on span at bounding box center [127, 126] width 24 height 20
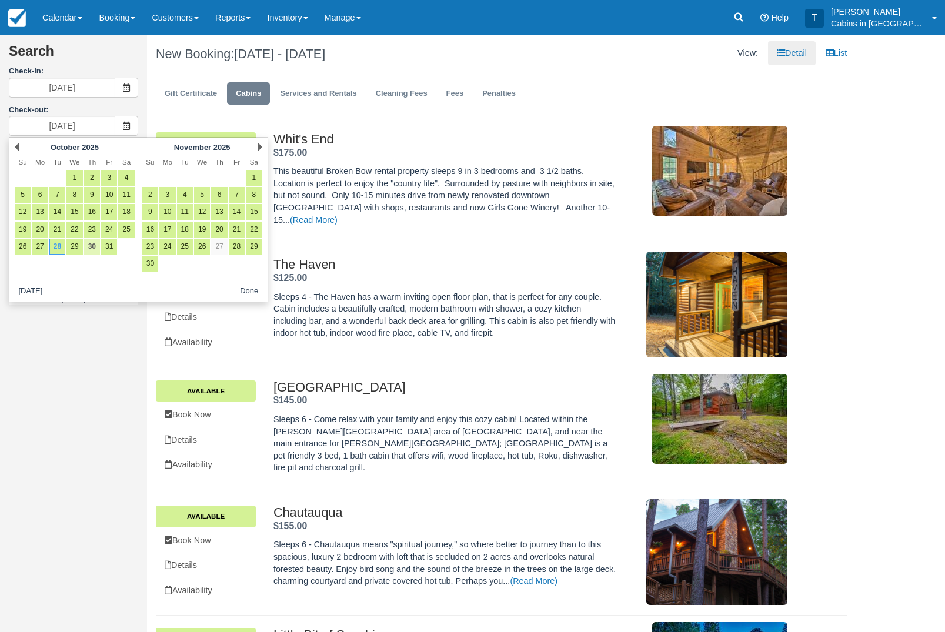
click at [93, 248] on link "30" at bounding box center [92, 247] width 16 height 16
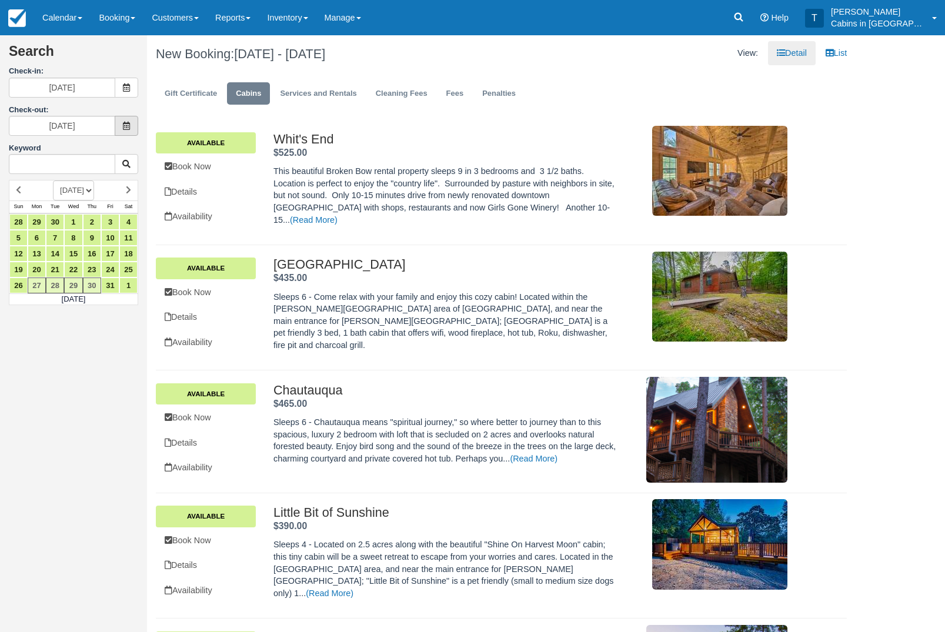
click at [122, 125] on icon at bounding box center [126, 126] width 8 height 8
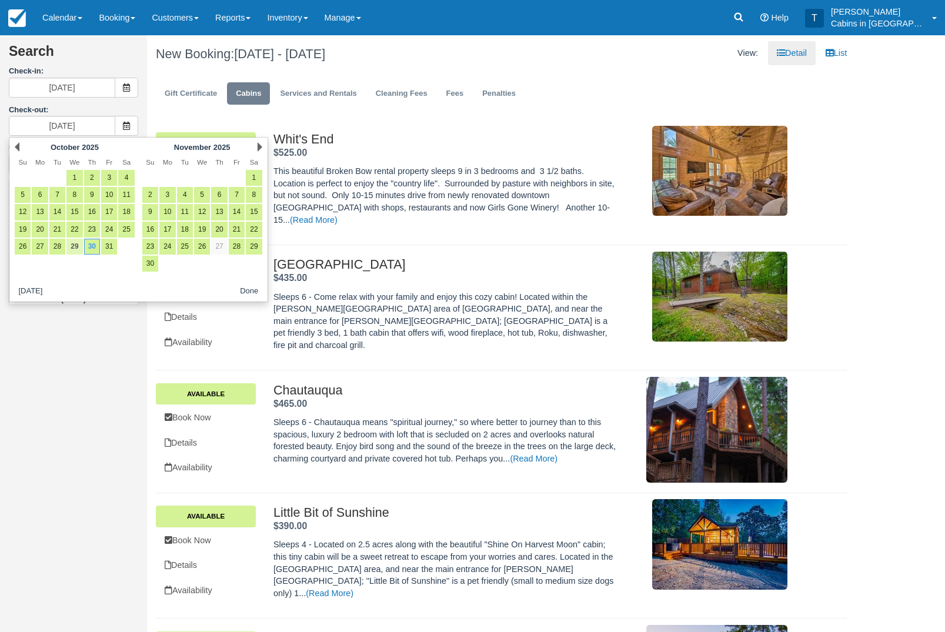
click at [80, 248] on link "29" at bounding box center [74, 247] width 16 height 16
type input "10/29/25"
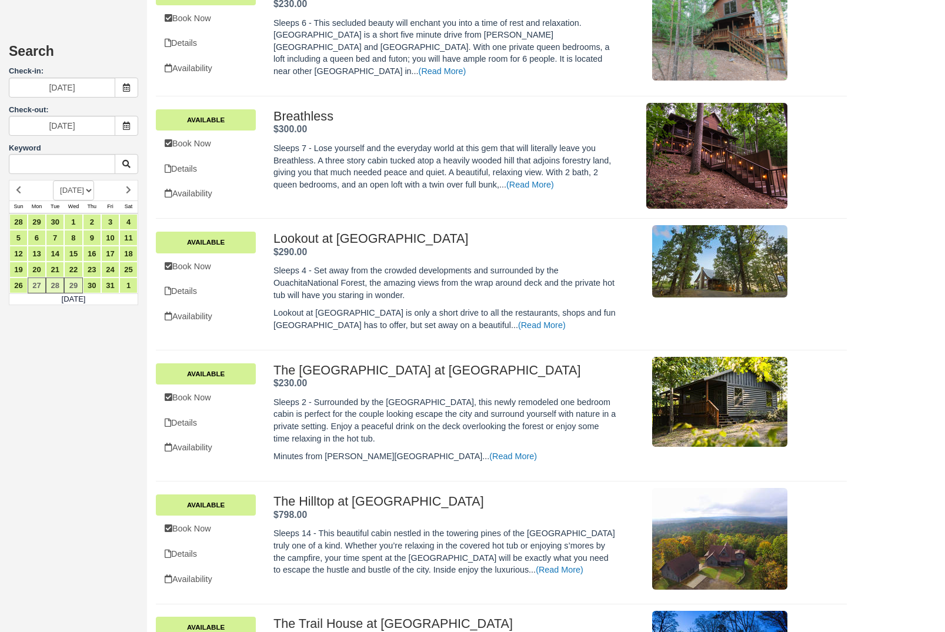
scroll to position [2122, 0]
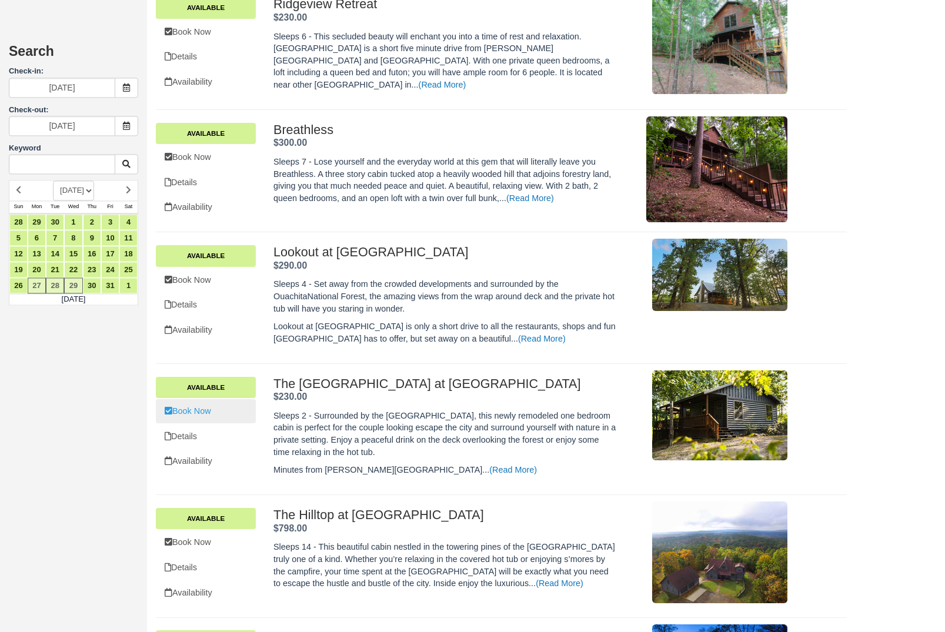
click at [213, 423] on link "Book Now" at bounding box center [206, 411] width 100 height 24
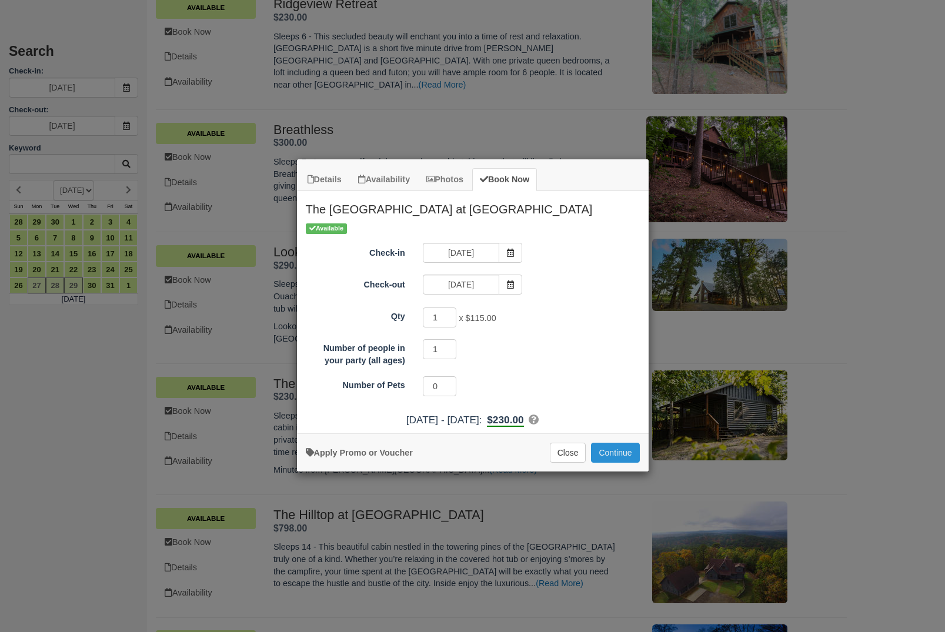
click at [631, 453] on button "Continue" at bounding box center [615, 453] width 48 height 20
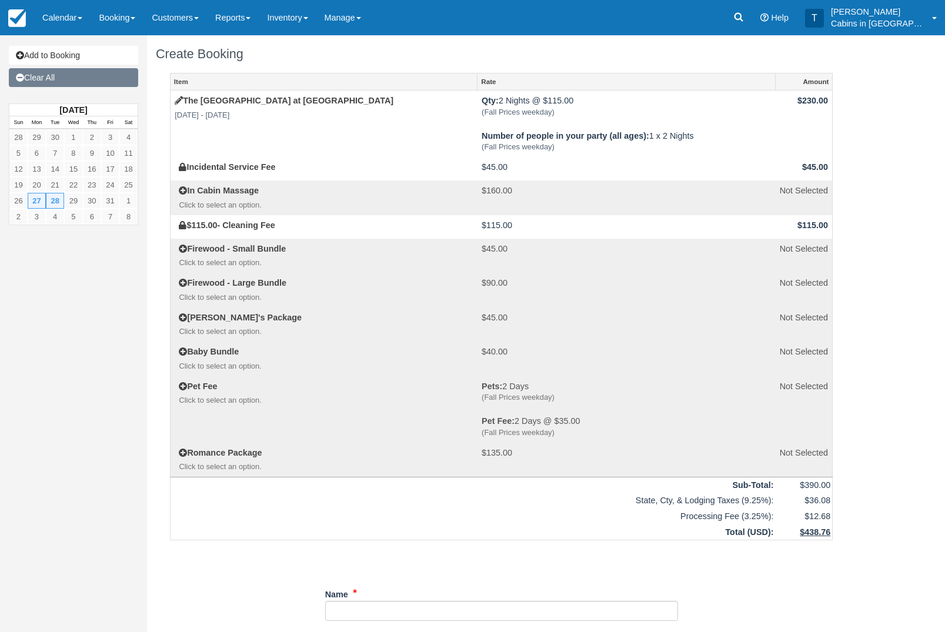
click at [125, 72] on link "Clear All" at bounding box center [73, 77] width 129 height 19
